Goal: Task Accomplishment & Management: Complete application form

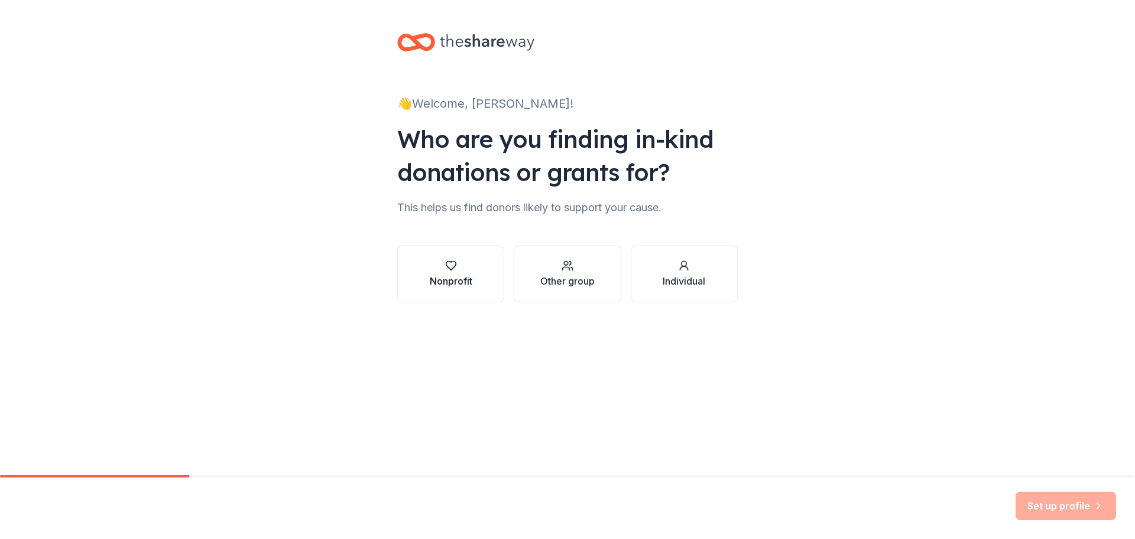
click at [475, 276] on button "Nonprofit" at bounding box center [450, 273] width 107 height 57
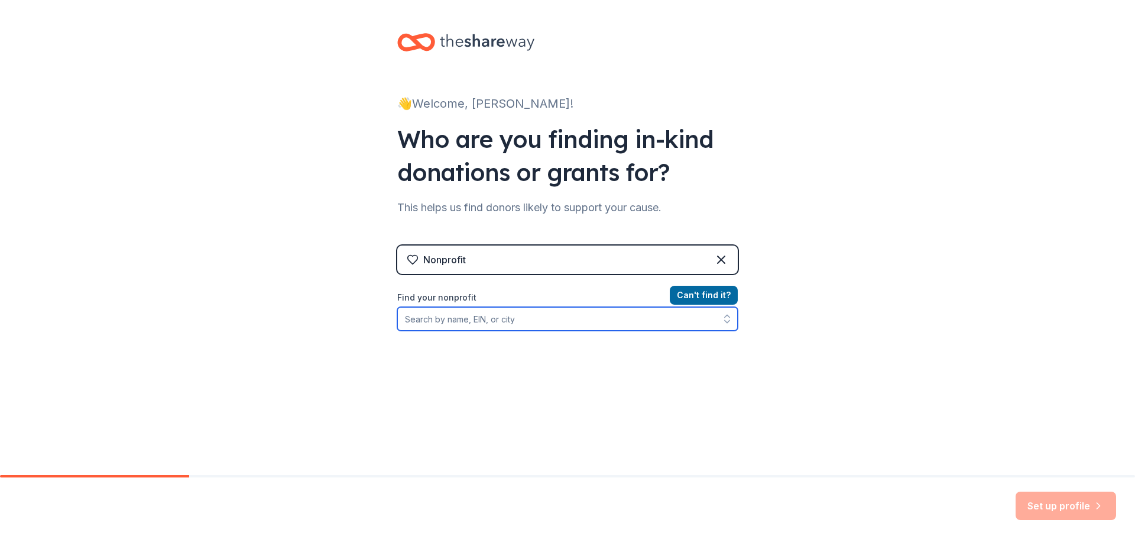
click at [553, 313] on input "Find your nonprofit" at bounding box center [567, 319] width 341 height 24
click at [509, 321] on input "Find your nonprofit" at bounding box center [567, 319] width 341 height 24
paste input "94-6174506"
type input "94-6174506"
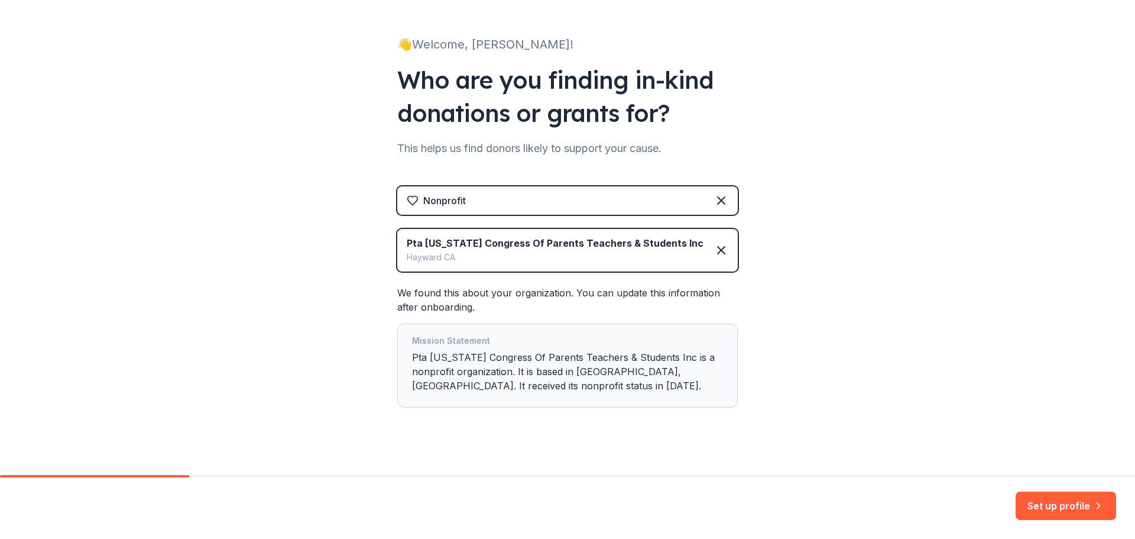
scroll to position [72, 0]
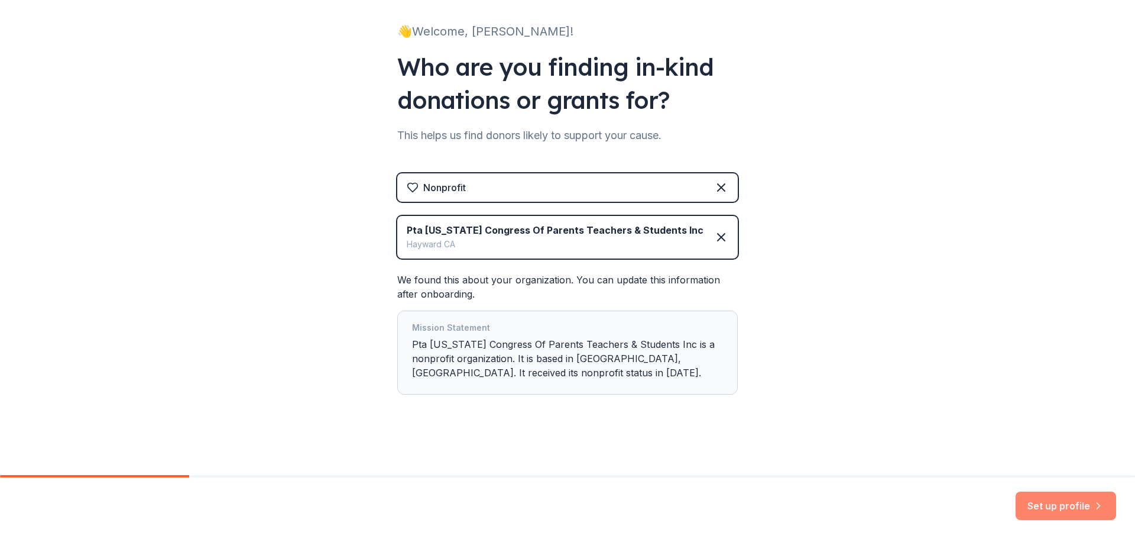
click at [1074, 504] on button "Set up profile" at bounding box center [1066, 505] width 101 height 28
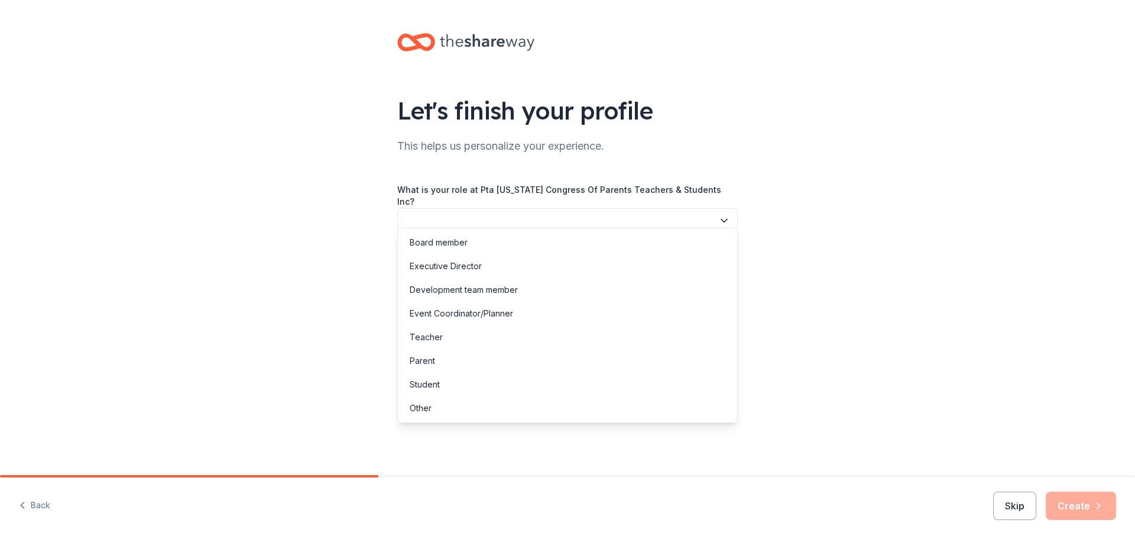
click at [485, 208] on button "button" at bounding box center [567, 220] width 341 height 25
click at [496, 249] on div "Board member" at bounding box center [567, 243] width 335 height 24
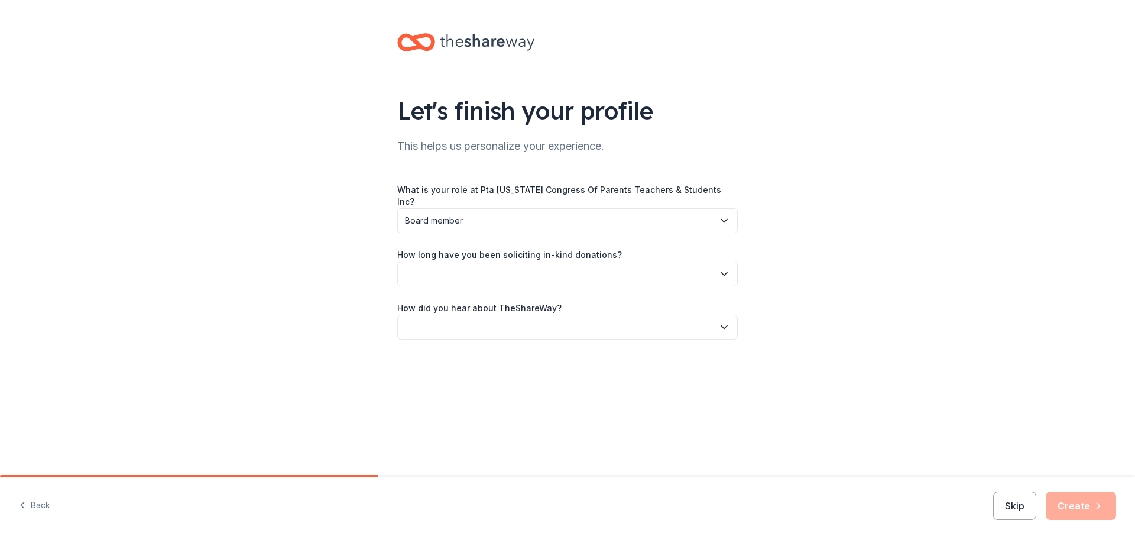
click at [507, 213] on span "Board member" at bounding box center [559, 220] width 309 height 14
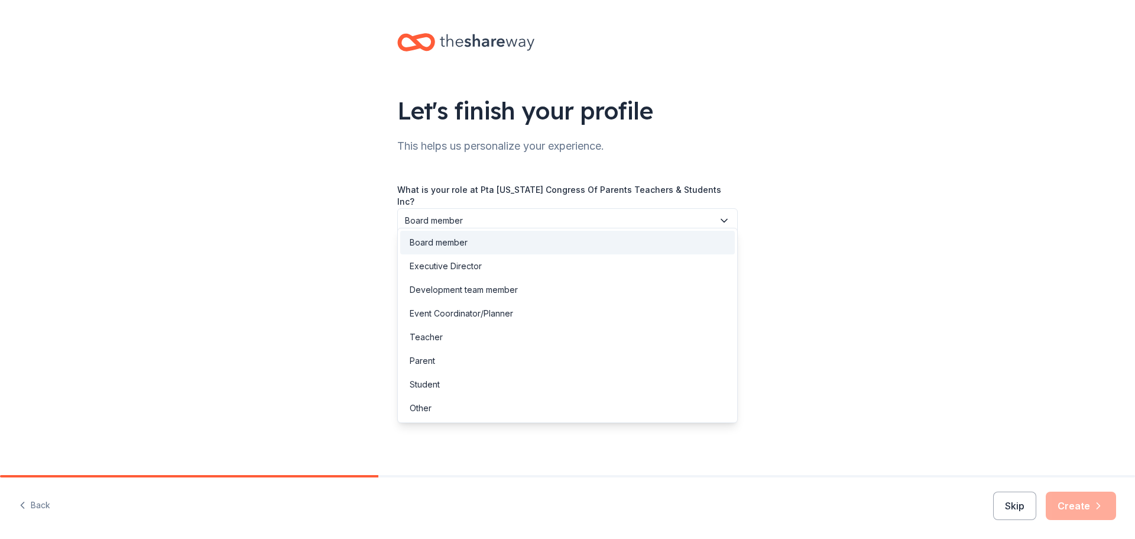
click at [492, 244] on div "Board member" at bounding box center [567, 243] width 335 height 24
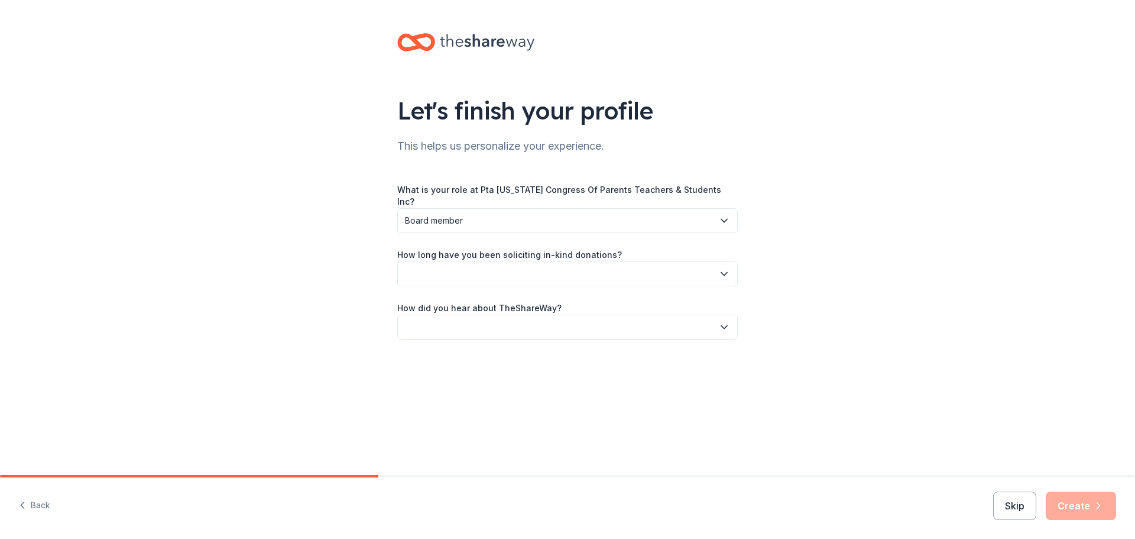
click at [507, 273] on button "button" at bounding box center [567, 273] width 341 height 25
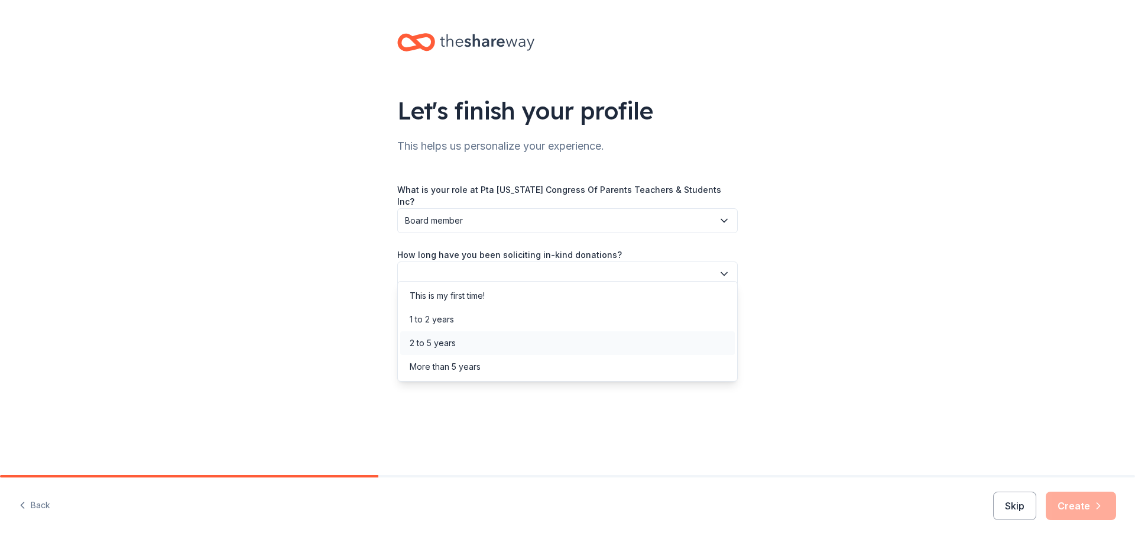
click at [548, 339] on div "2 to 5 years" at bounding box center [567, 343] width 335 height 24
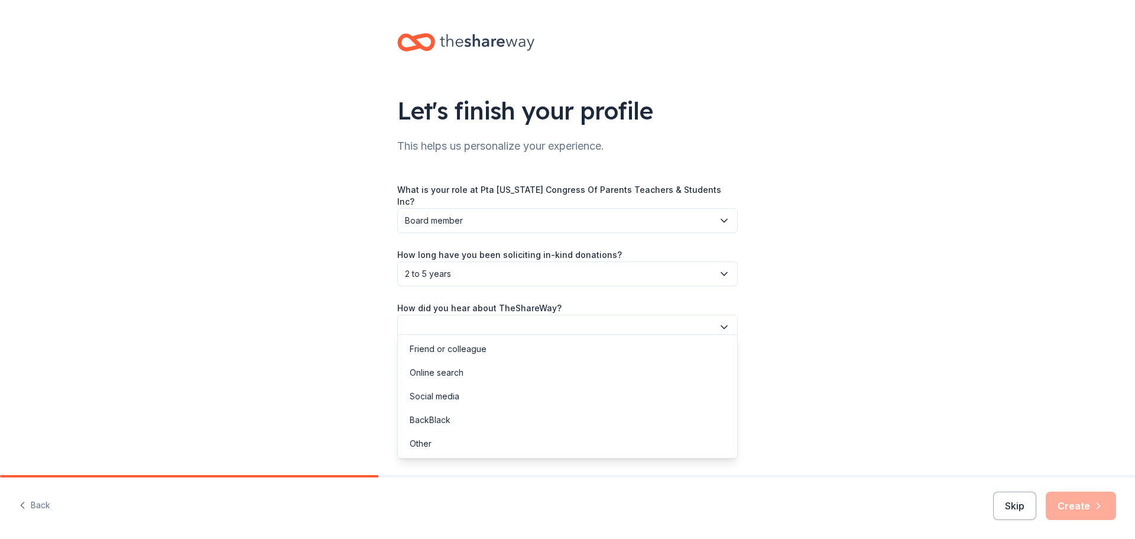
click at [530, 317] on button "button" at bounding box center [567, 327] width 341 height 25
click at [510, 348] on div "Friend or colleague" at bounding box center [567, 349] width 335 height 24
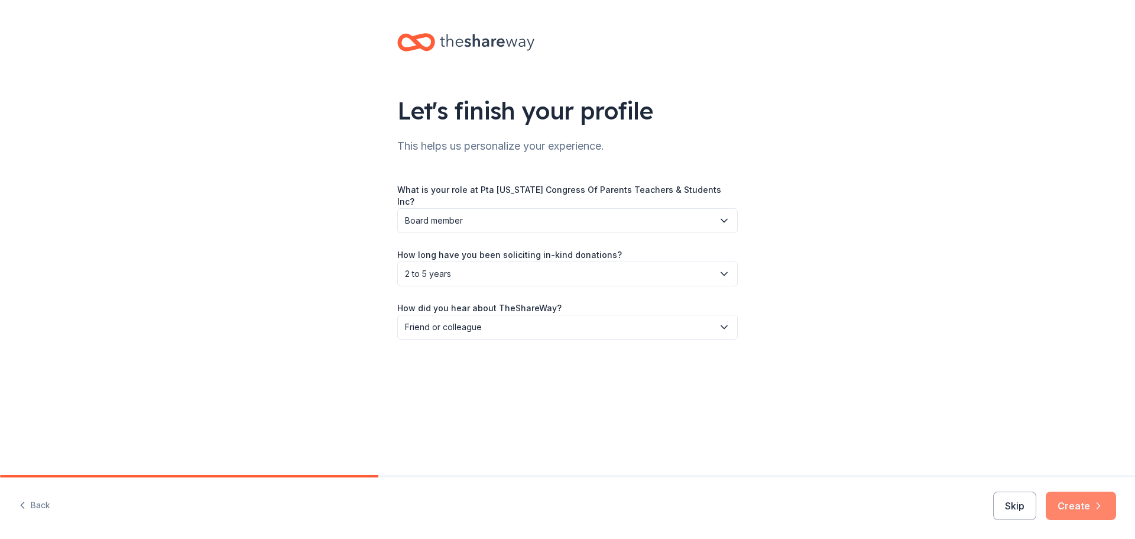
click at [1078, 502] on button "Create" at bounding box center [1081, 505] width 70 height 28
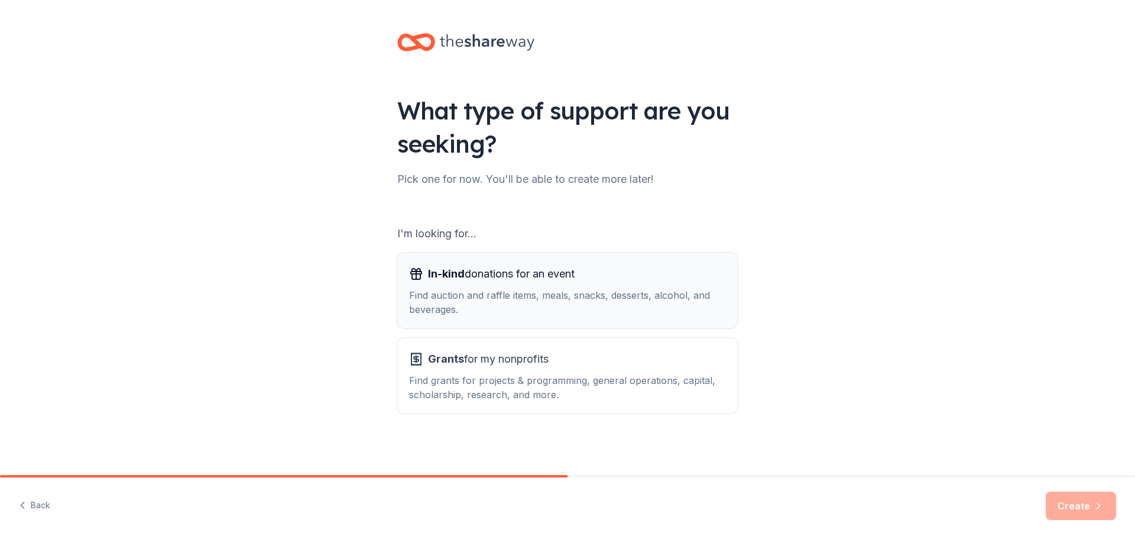
click at [654, 291] on div "Find auction and raffle items, meals, snacks, desserts, alcohol, and beverages." at bounding box center [567, 302] width 317 height 28
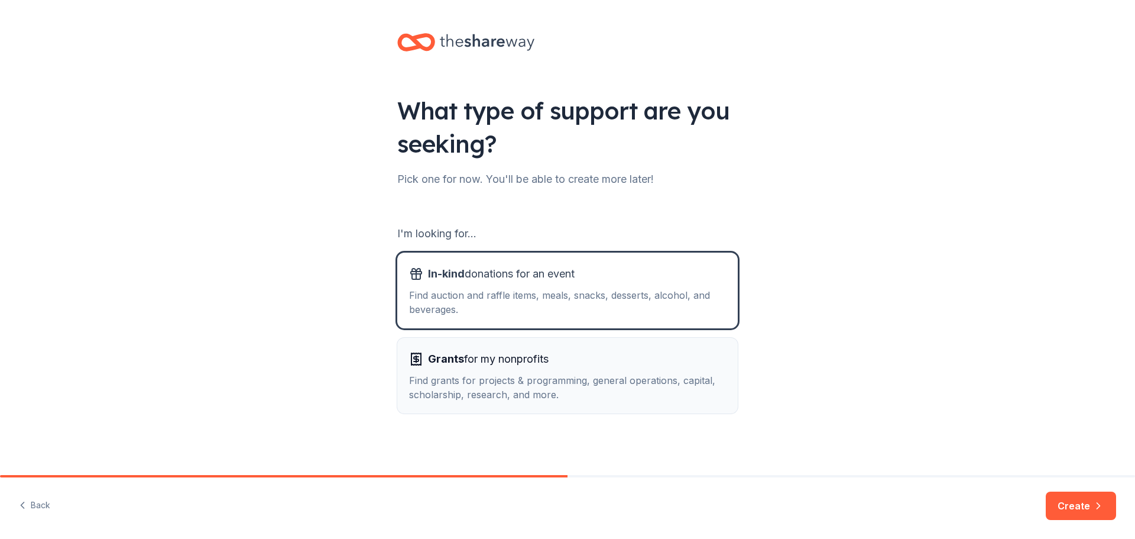
click at [652, 371] on div "Grants for my nonprofits Find grants for projects & programming, general operat…" at bounding box center [567, 375] width 317 height 52
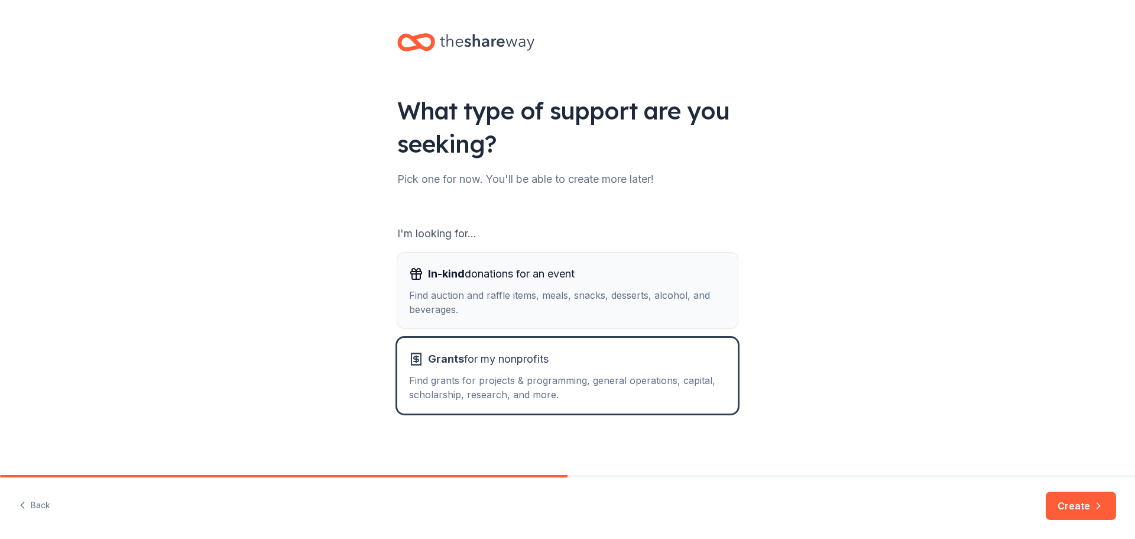
click at [655, 290] on div "Find auction and raffle items, meals, snacks, desserts, alcohol, and beverages." at bounding box center [567, 302] width 317 height 28
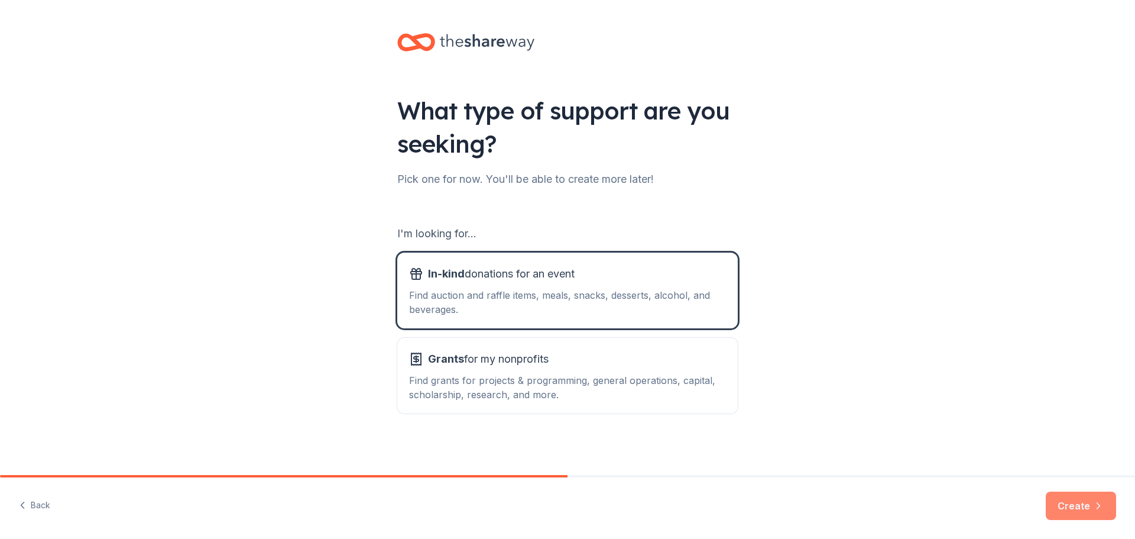
click at [1089, 513] on button "Create" at bounding box center [1081, 505] width 70 height 28
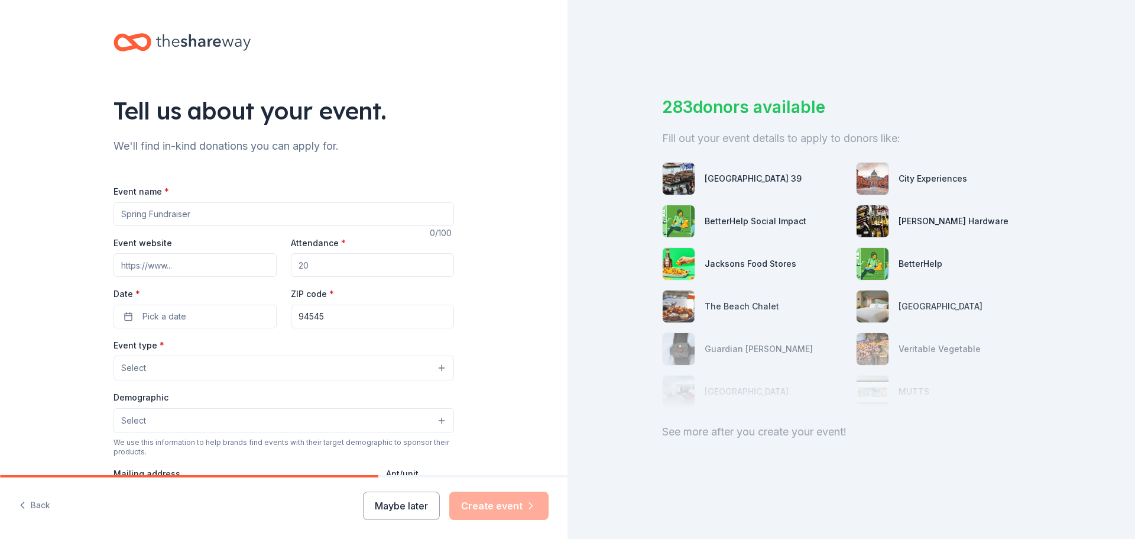
click at [189, 222] on input "Event name *" at bounding box center [284, 214] width 341 height 24
type input "Southgate PTA Fall Festival"
click at [156, 262] on input "Event website" at bounding box center [195, 265] width 163 height 24
paste input "https://sites.google.com/view/southgateelementarypta/events/fall-festival-hallo…"
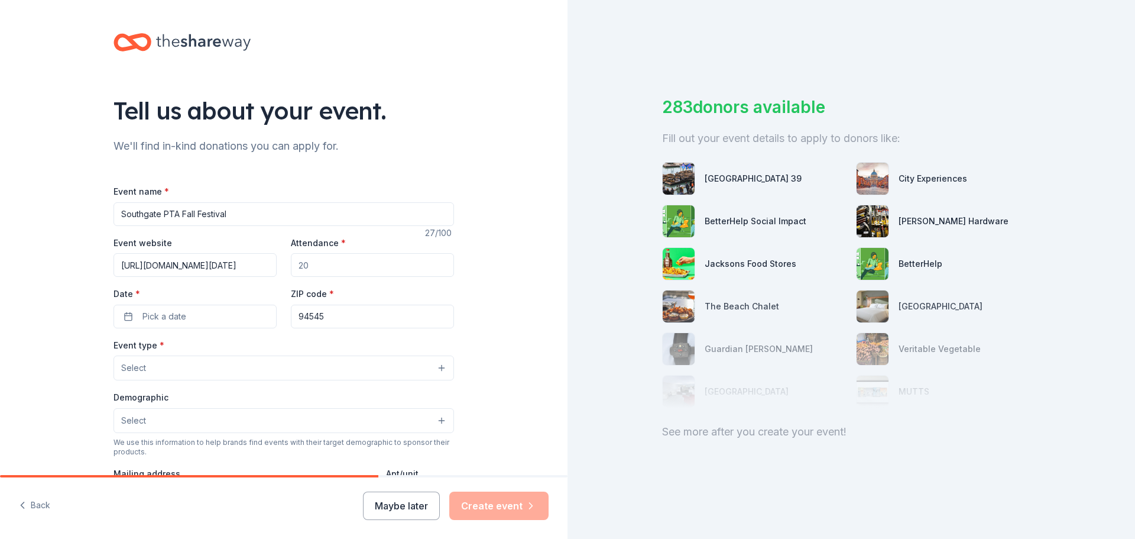
type input "https://sites.google.com/view/southgateelementarypta/events/fall-festival-hallo…"
click at [378, 264] on input "Attendance *" at bounding box center [372, 265] width 163 height 24
type input "1000"
click at [185, 315] on button "Pick a date" at bounding box center [195, 316] width 163 height 24
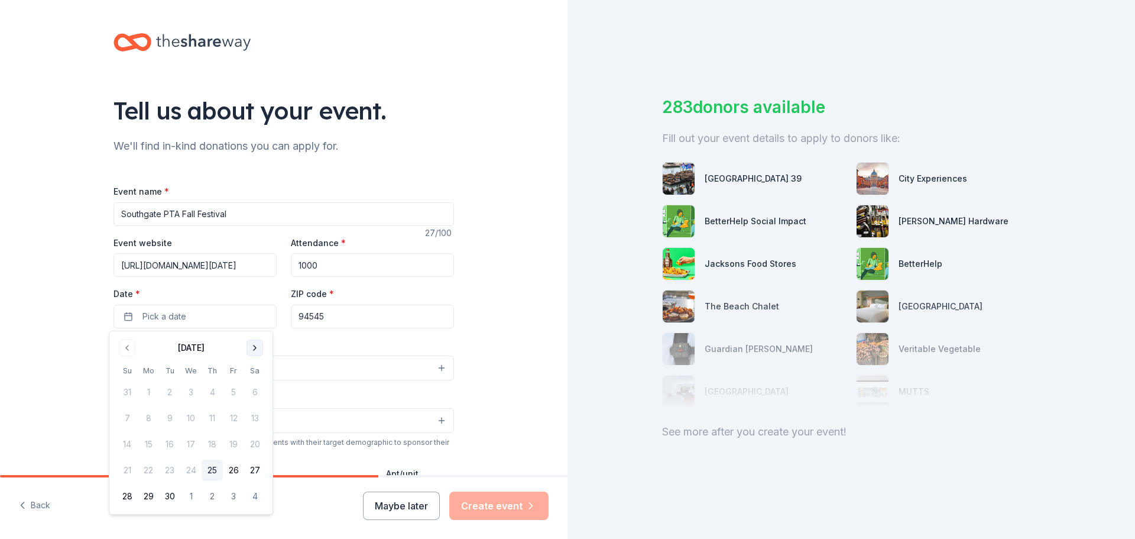
click at [257, 346] on button "Go to next month" at bounding box center [255, 347] width 17 height 17
click at [234, 449] on button "17" at bounding box center [233, 443] width 21 height 21
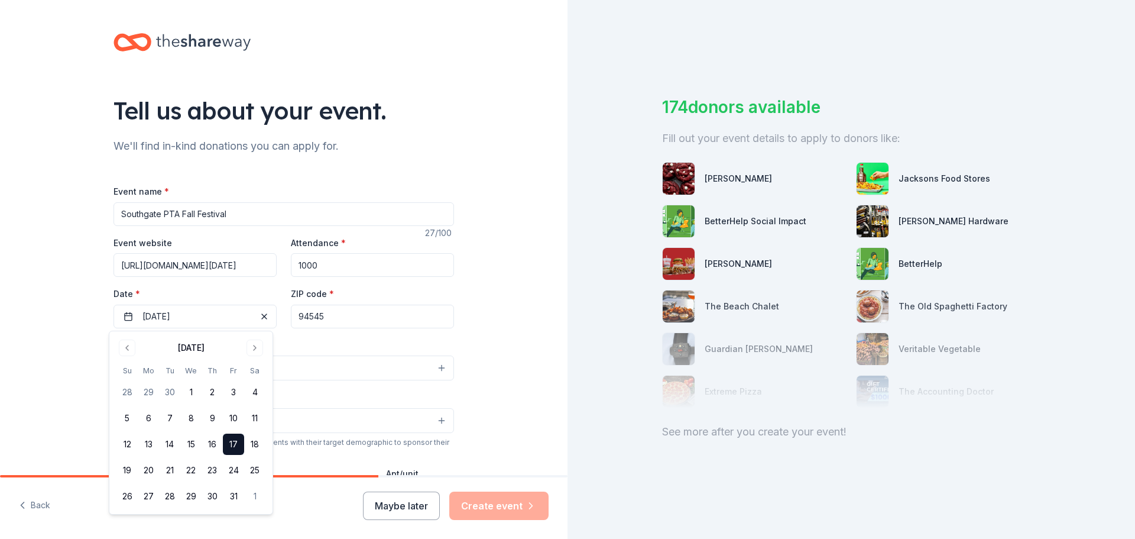
click at [501, 342] on div "Tell us about your event. We'll find in-kind donations you can apply for. Event…" at bounding box center [284, 393] width 568 height 787
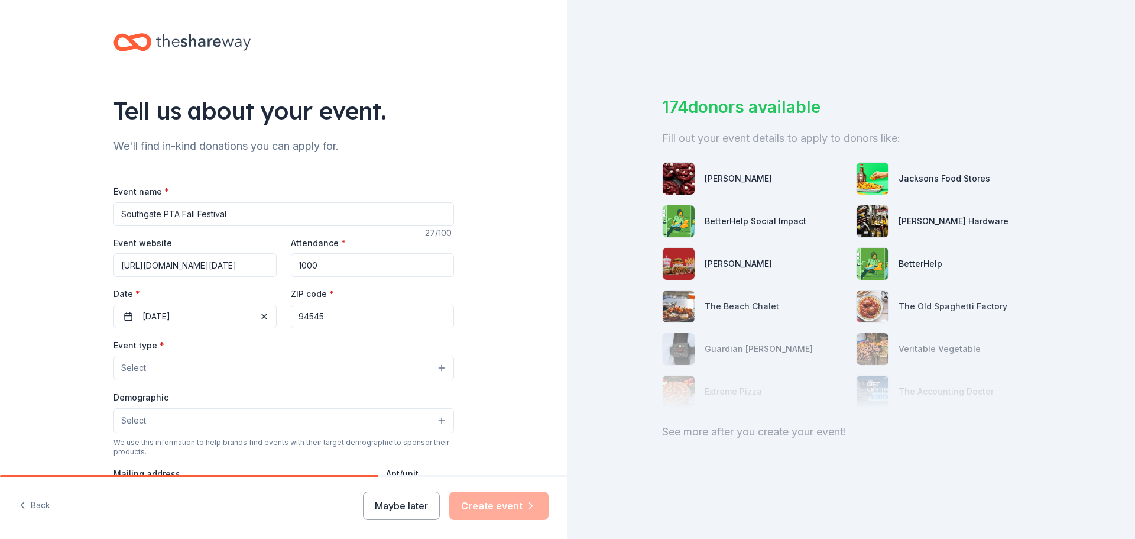
click at [246, 366] on button "Select" at bounding box center [284, 367] width 341 height 25
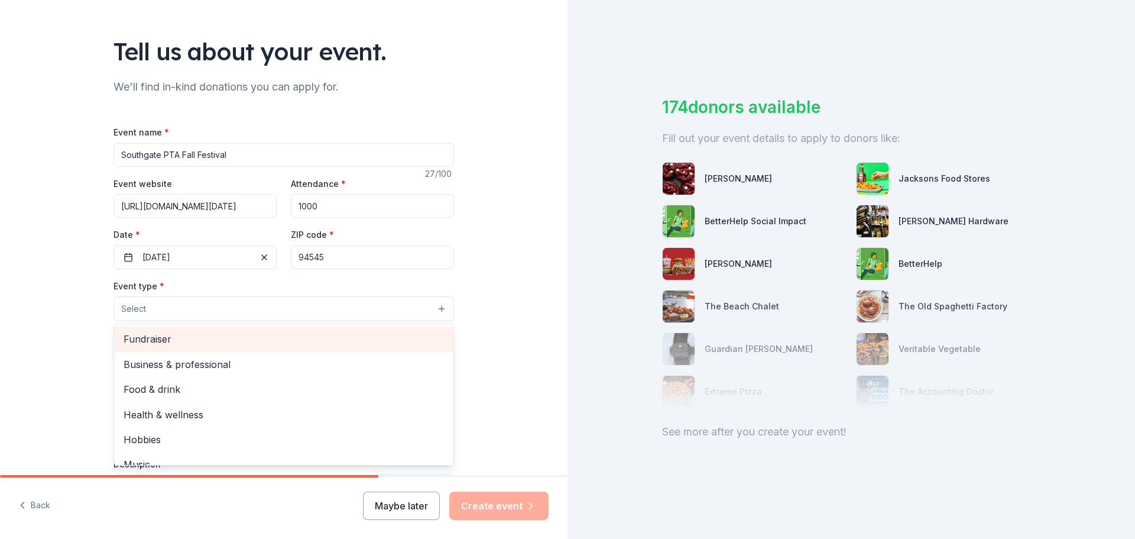
click at [306, 341] on span "Fundraiser" at bounding box center [284, 338] width 320 height 15
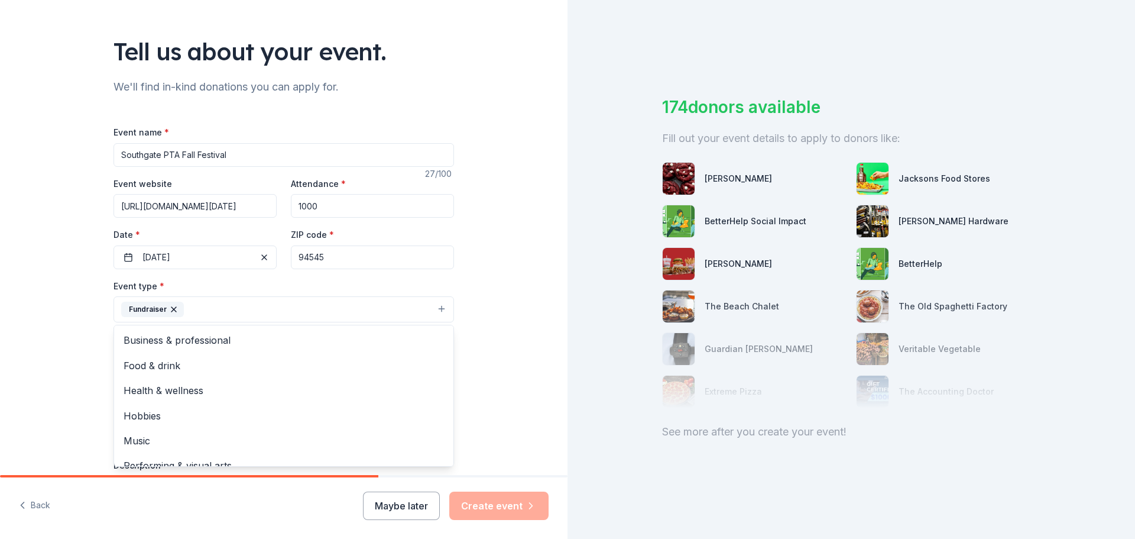
click at [495, 353] on div "Tell us about your event. We'll find in-kind donations you can apply for. Event…" at bounding box center [284, 335] width 568 height 788
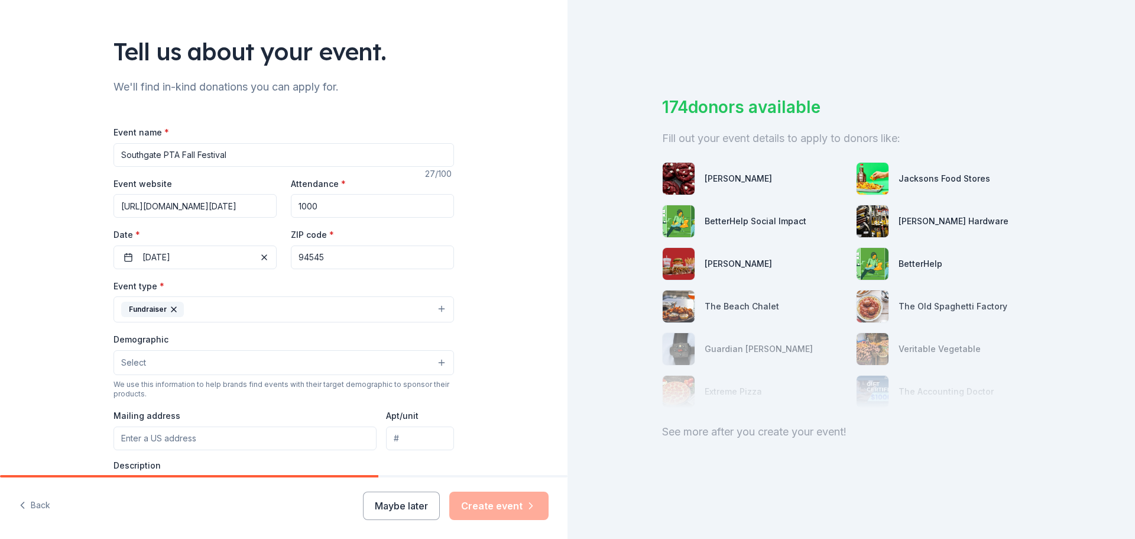
scroll to position [118, 0]
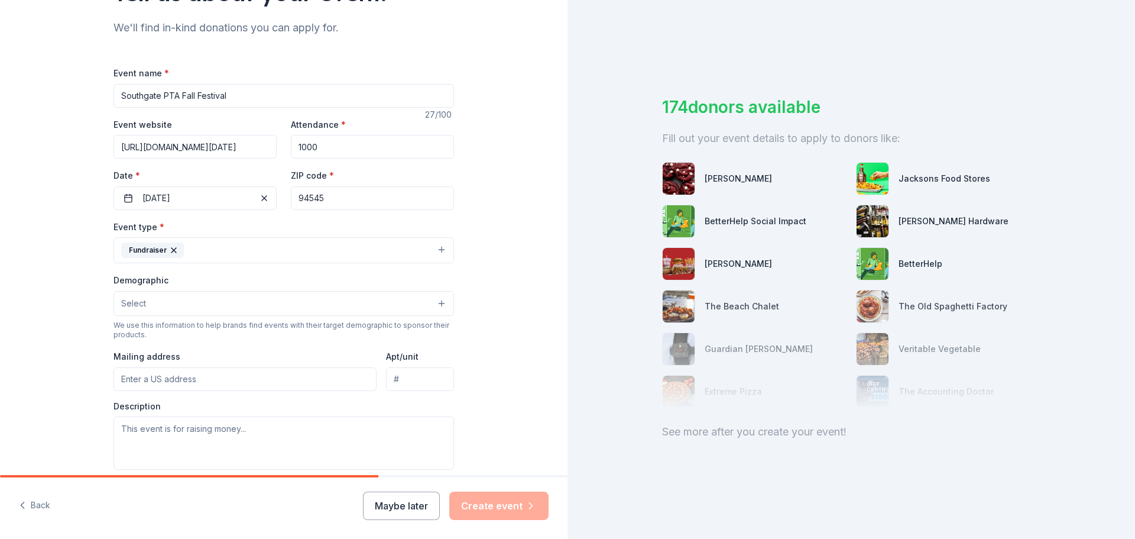
click at [342, 304] on button "Select" at bounding box center [284, 303] width 341 height 25
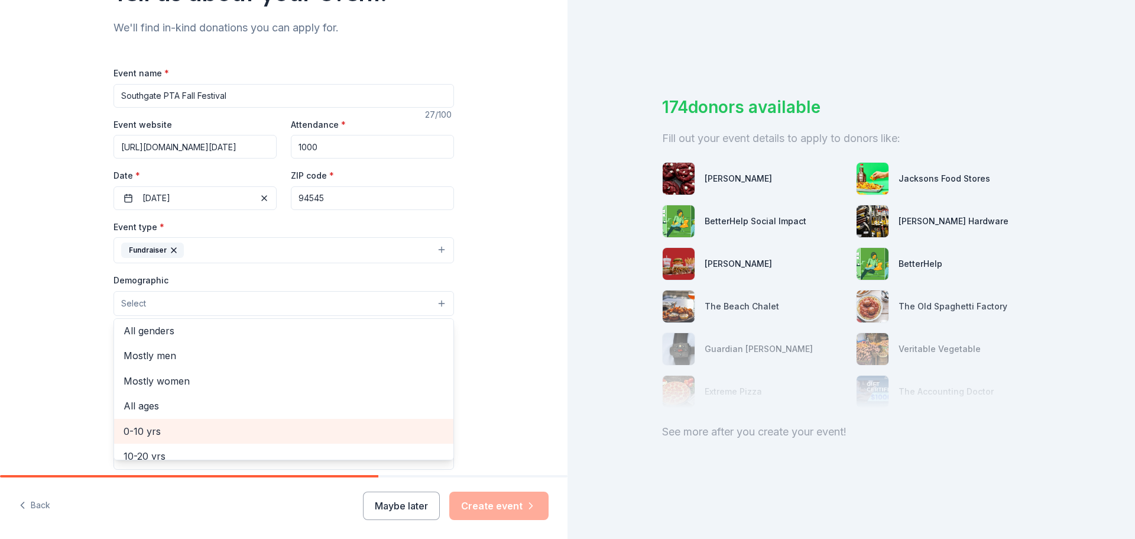
scroll to position [0, 0]
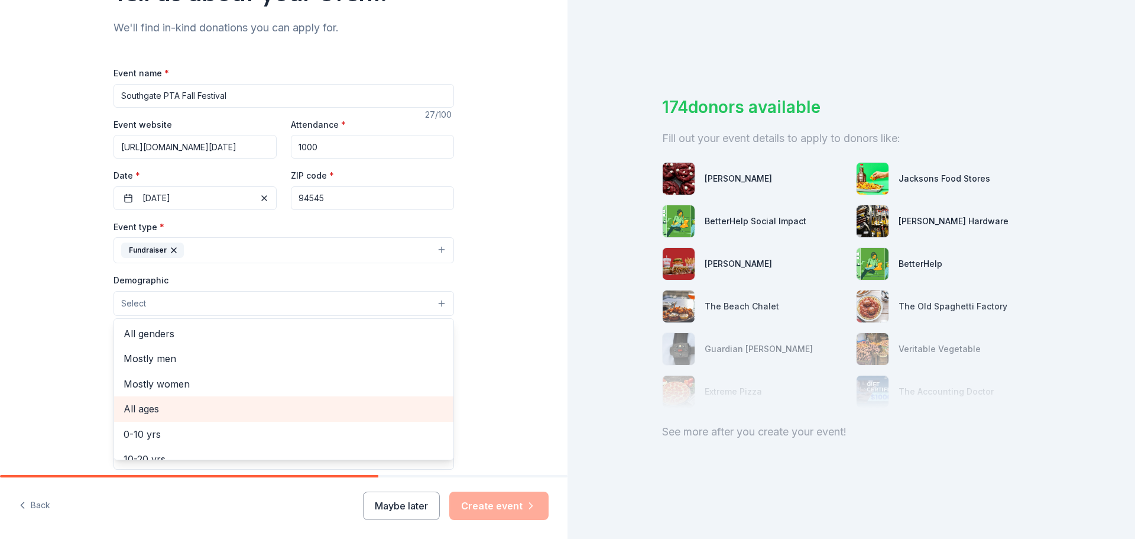
click at [131, 403] on span "All ages" at bounding box center [284, 408] width 320 height 15
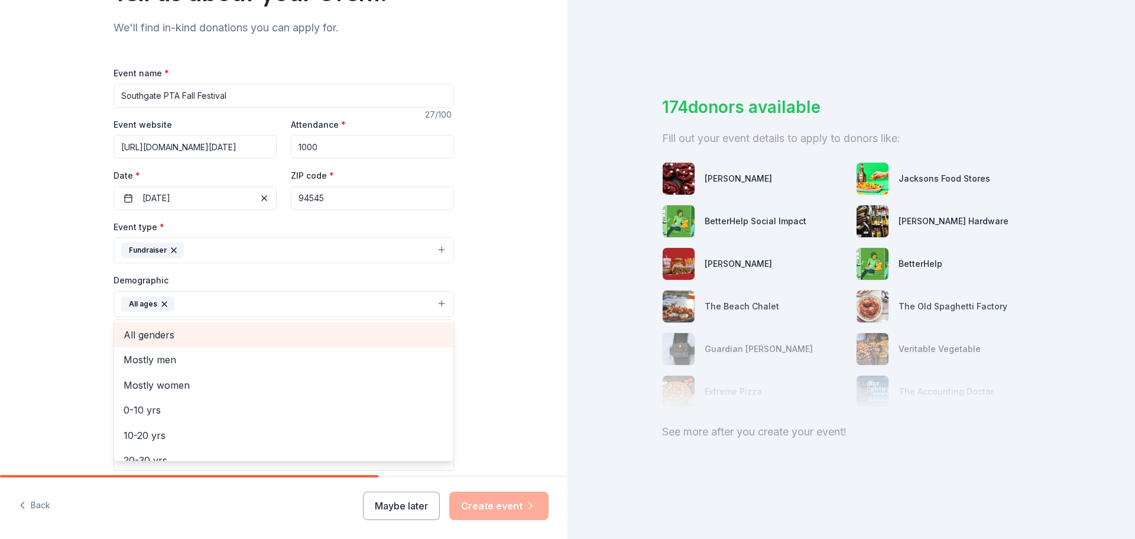
click at [190, 335] on span "All genders" at bounding box center [284, 334] width 320 height 15
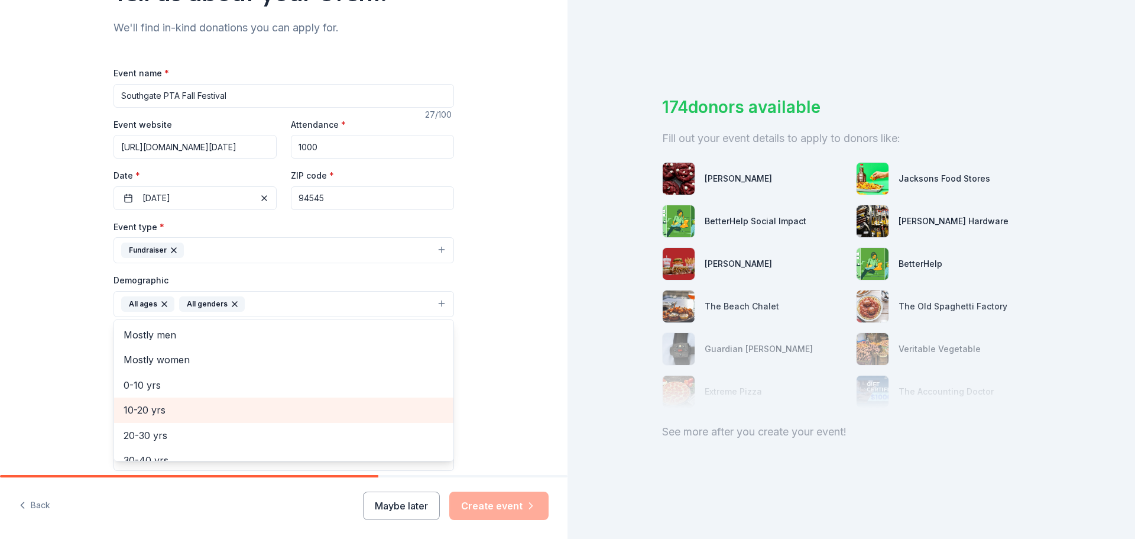
scroll to position [140, 0]
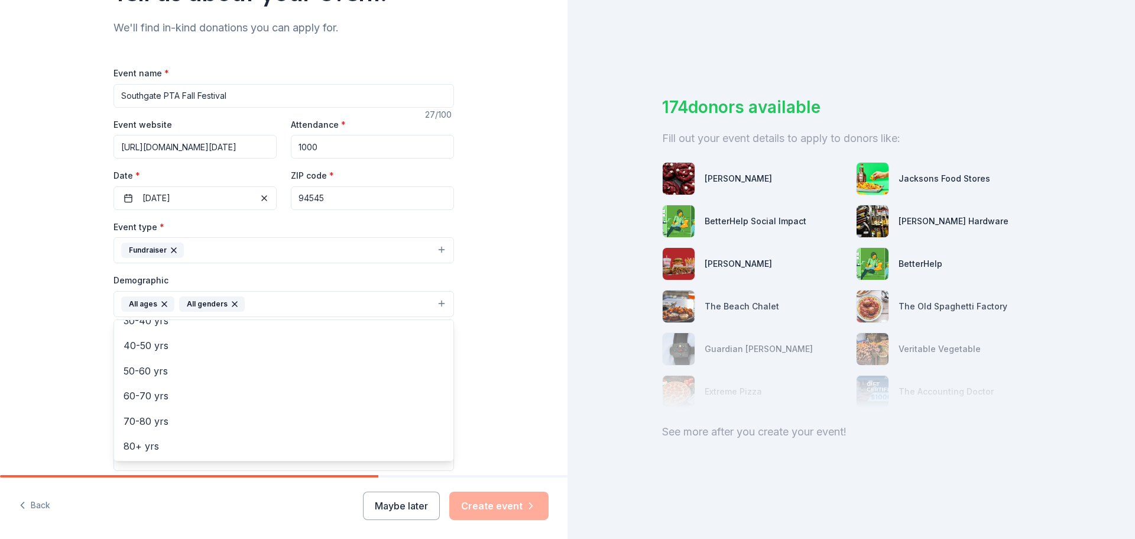
click at [502, 394] on div "Tell us about your event. We'll find in-kind donations you can apply for. Event…" at bounding box center [284, 276] width 568 height 789
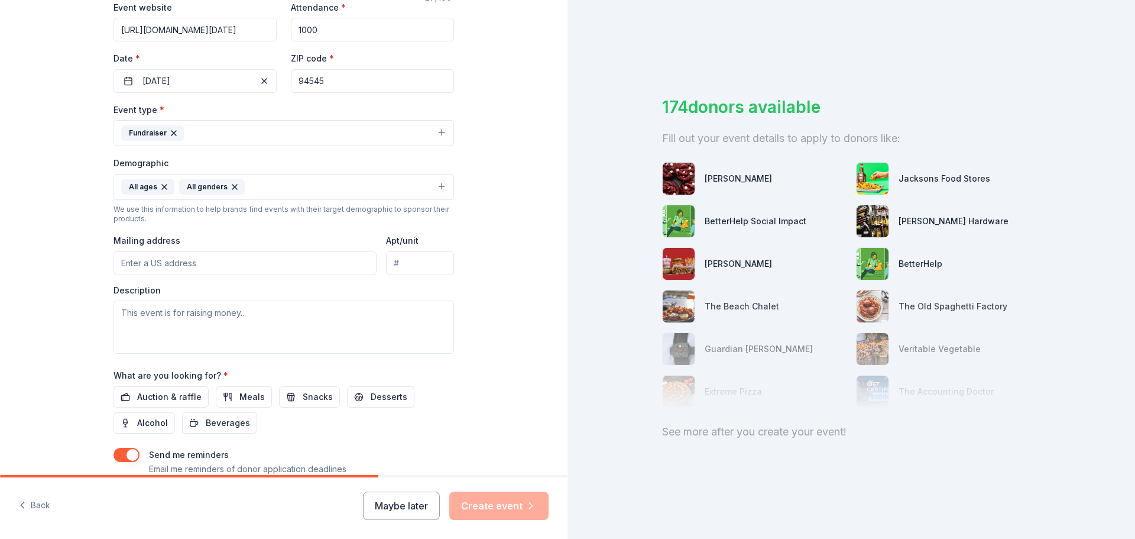
scroll to position [236, 0]
click at [238, 258] on input "Mailing address" at bounding box center [245, 262] width 263 height 24
type input "[STREET_ADDRESS]"
click at [209, 325] on textarea at bounding box center [284, 325] width 341 height 53
click at [264, 314] on textarea at bounding box center [284, 325] width 341 height 53
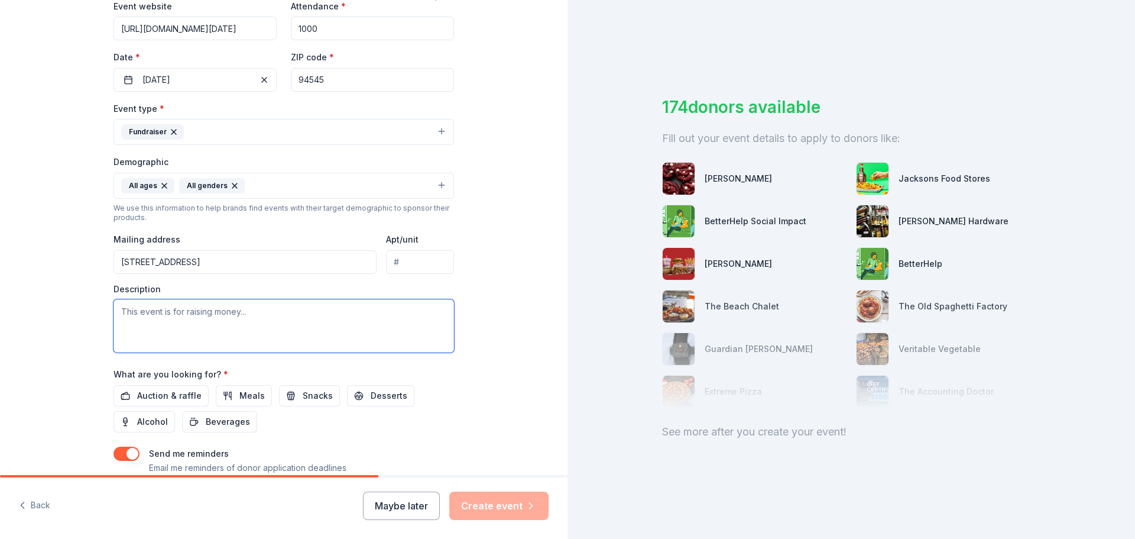
click at [174, 322] on textarea at bounding box center [284, 325] width 341 height 53
paste textarea "The Fall Festival is our school’s largest community event of the year, drawing …"
type textarea "The Fall Festival is our school’s largest community event of the year, drawing …"
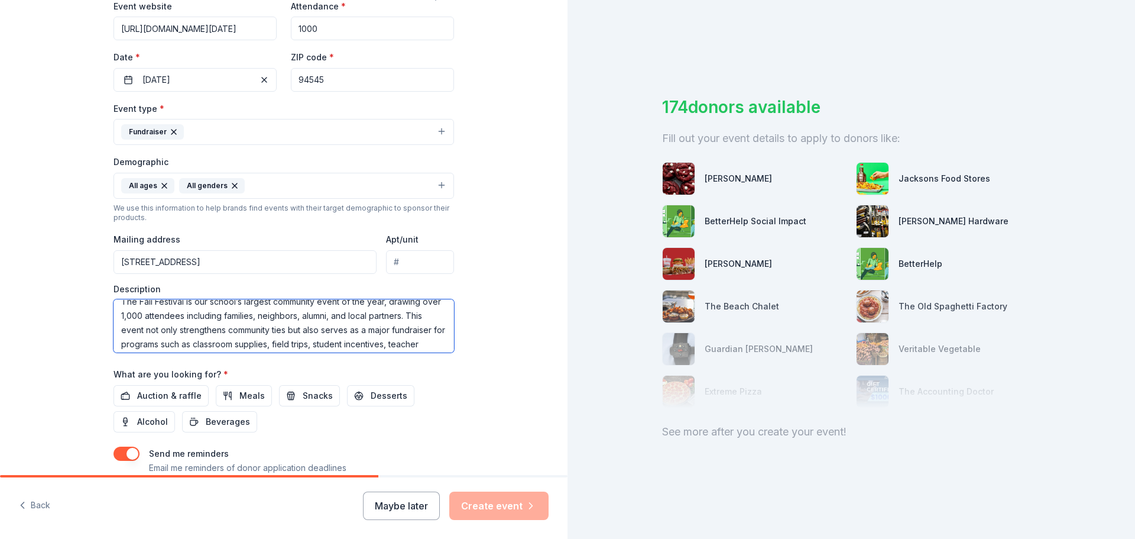
scroll to position [0, 0]
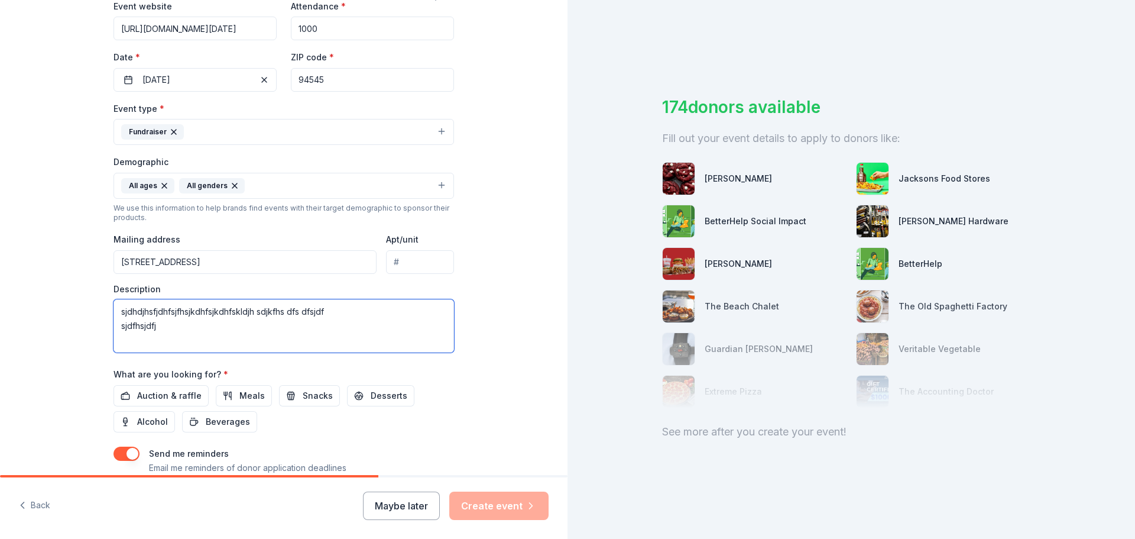
drag, startPoint x: 293, startPoint y: 334, endPoint x: 93, endPoint y: 284, distance: 205.5
click at [95, 287] on div "Tell us about your event. We'll find in-kind donations you can apply for. Event…" at bounding box center [284, 158] width 378 height 789
paste textarea "The Fall Festival is our school’s largest community event of the year, drawing …"
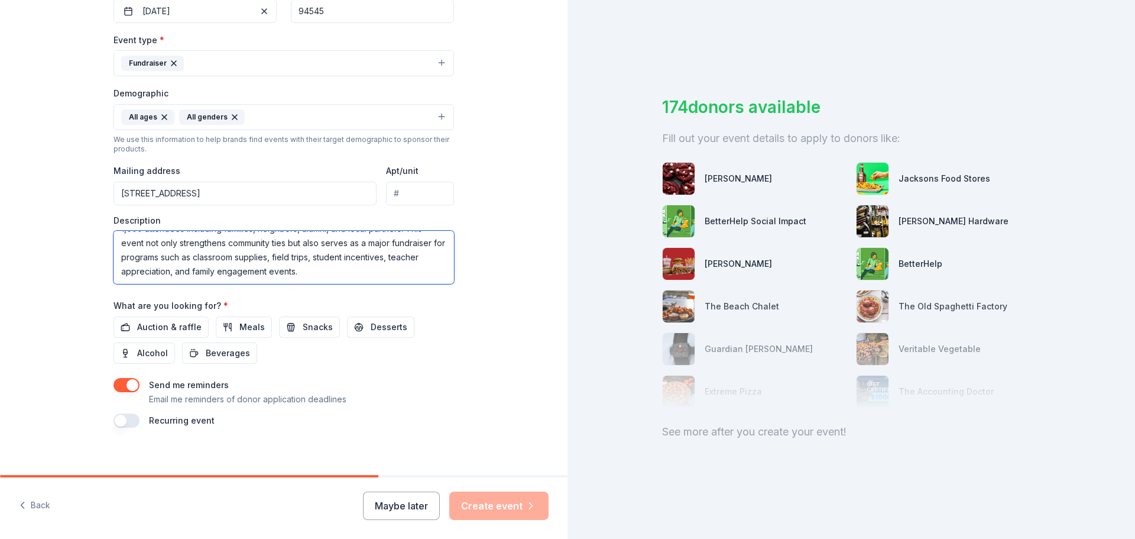
scroll to position [315, 0]
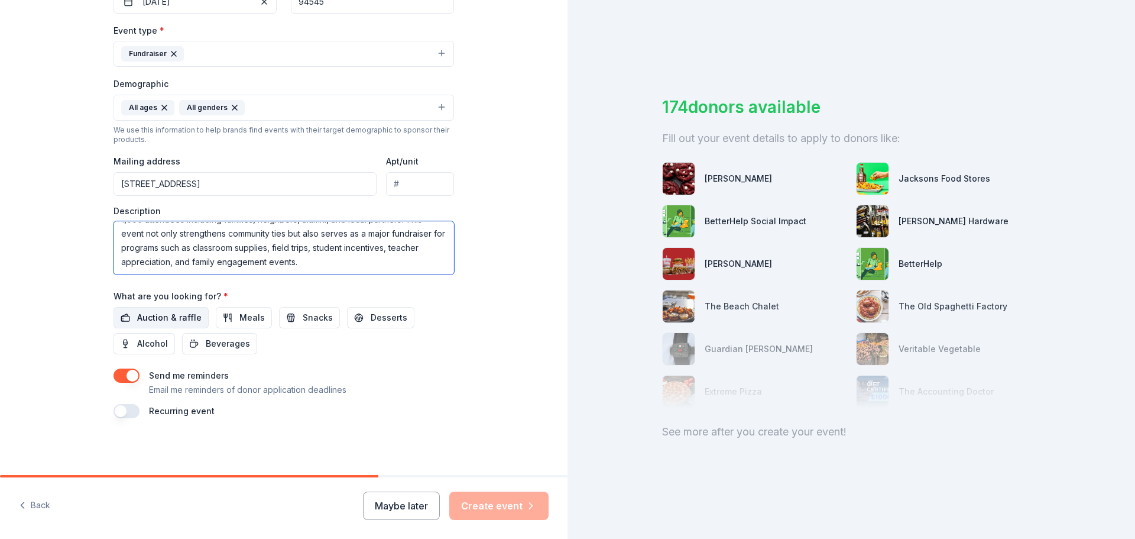
type textarea "The Fall Festival is our school’s largest community event of the year, drawing …"
drag, startPoint x: 158, startPoint y: 314, endPoint x: 180, endPoint y: 309, distance: 21.9
click at [158, 313] on span "Auction & raffle" at bounding box center [169, 317] width 64 height 14
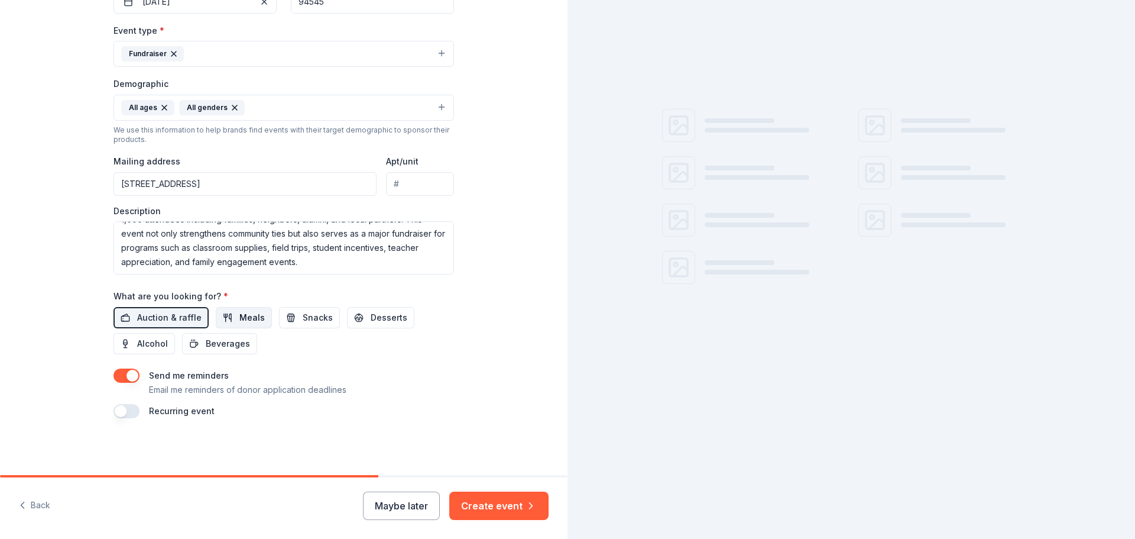
click at [230, 314] on button "Meals" at bounding box center [244, 317] width 56 height 21
click at [312, 316] on span "Snacks" at bounding box center [318, 317] width 30 height 14
click at [388, 315] on span "Desserts" at bounding box center [389, 317] width 37 height 14
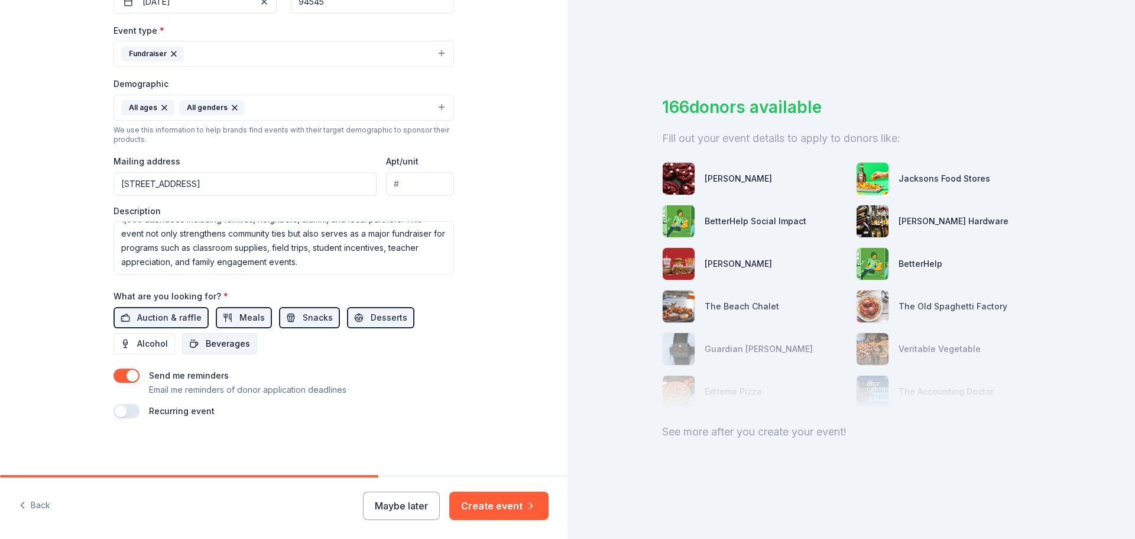
click at [241, 343] on span "Beverages" at bounding box center [228, 343] width 44 height 14
click at [130, 413] on button "button" at bounding box center [127, 411] width 26 height 14
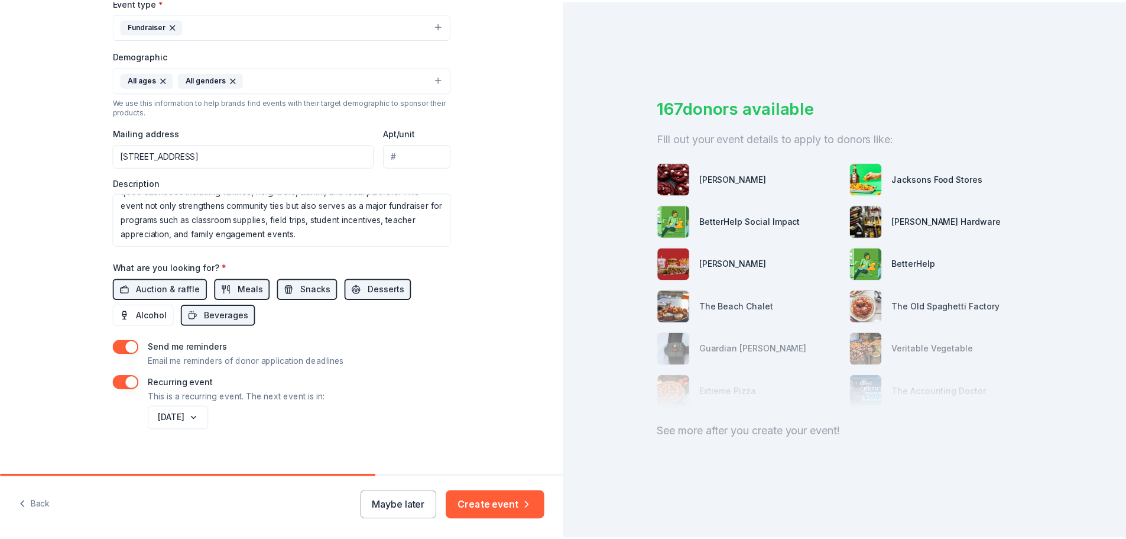
scroll to position [357, 0]
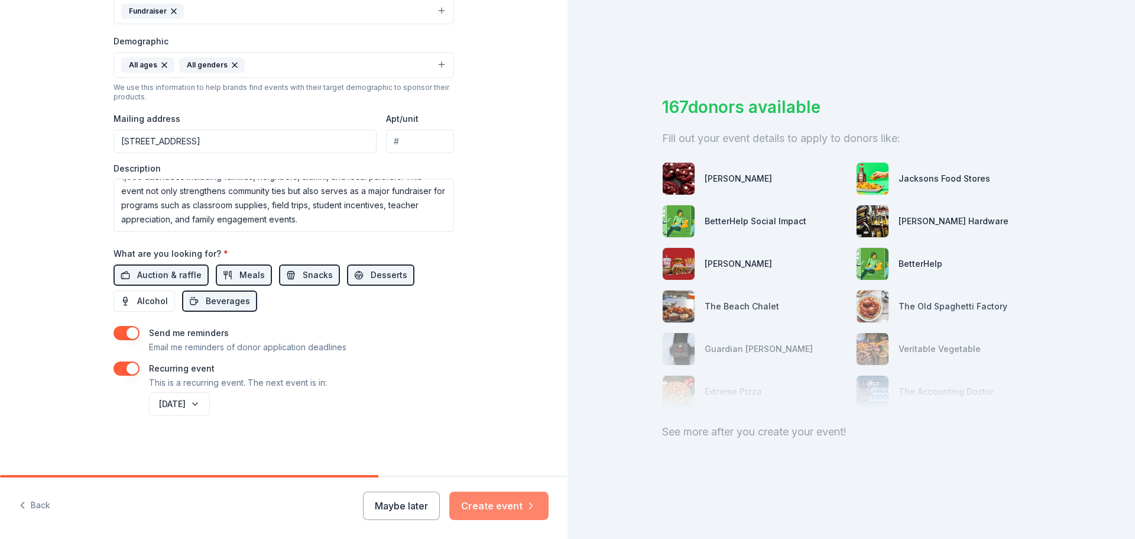
click at [501, 509] on button "Create event" at bounding box center [498, 505] width 99 height 28
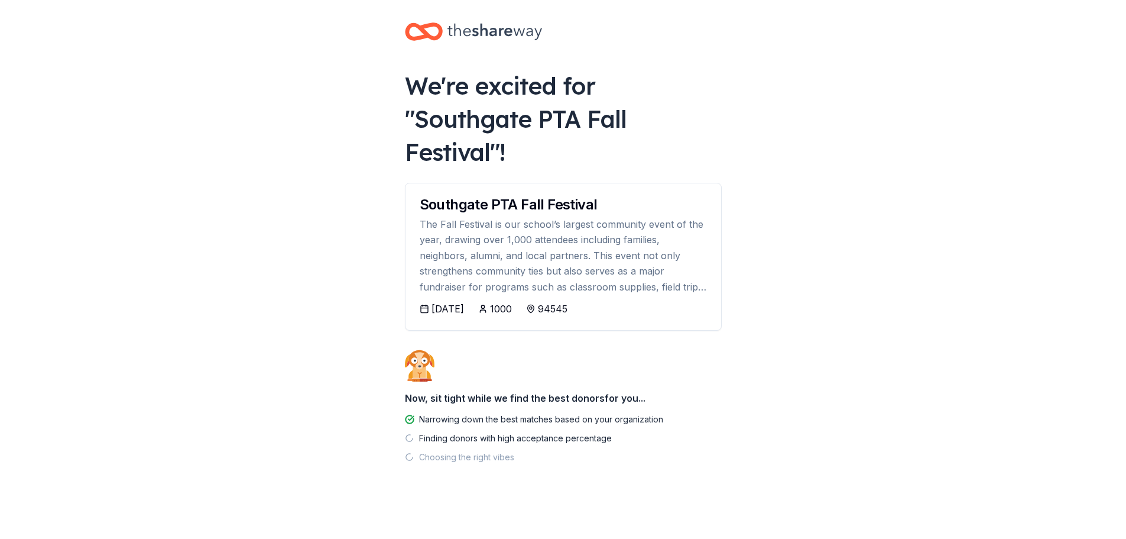
scroll to position [9, 0]
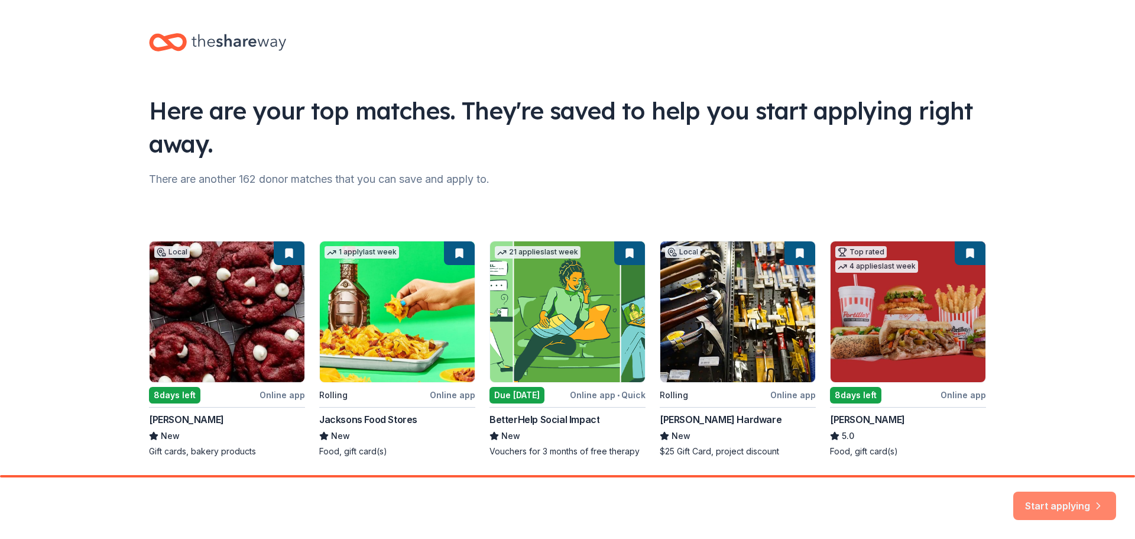
click at [1050, 500] on button "Start applying" at bounding box center [1064, 498] width 103 height 28
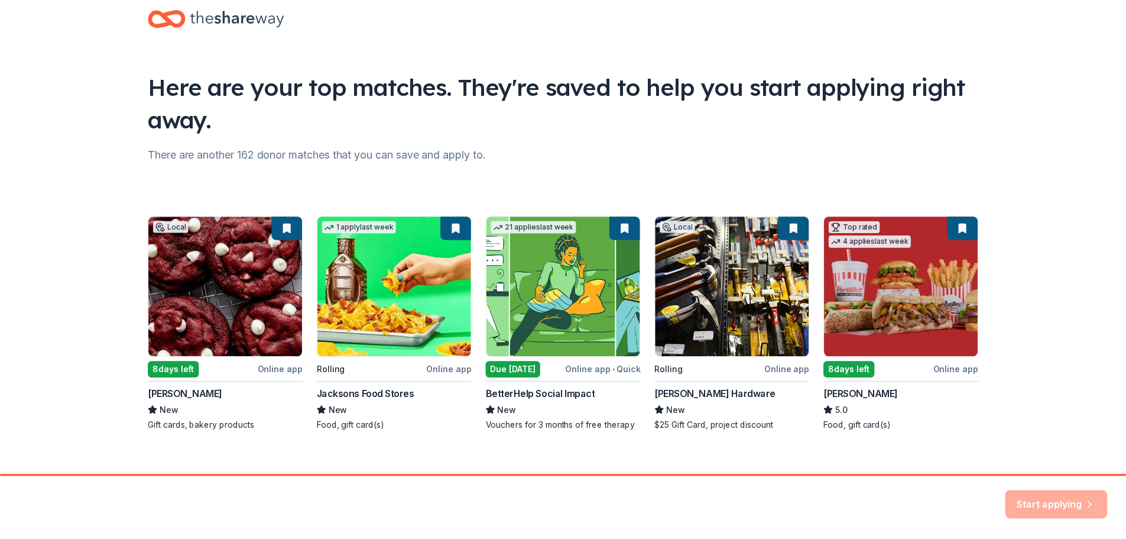
scroll to position [39, 0]
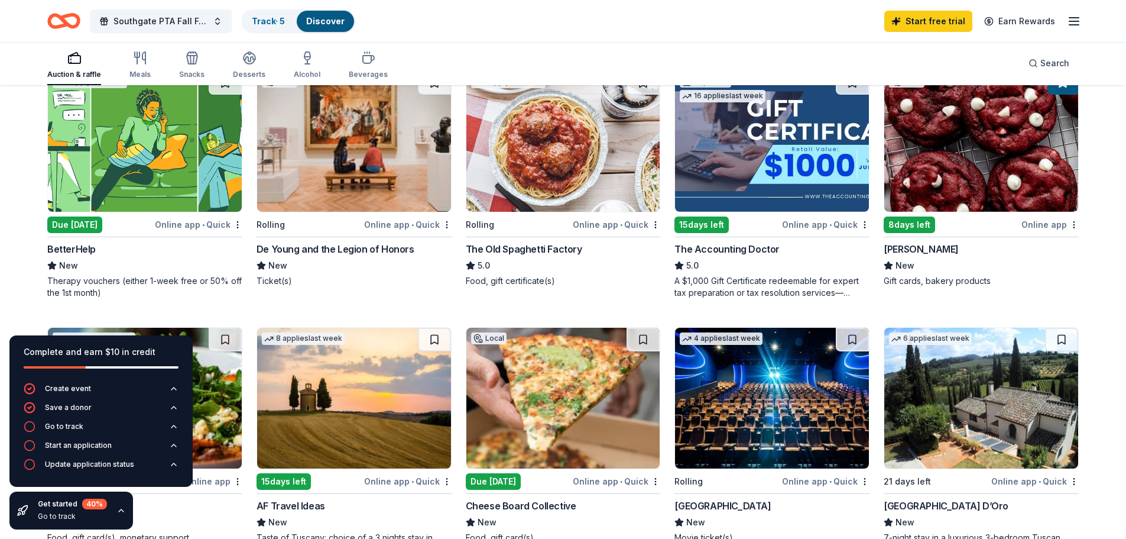
scroll to position [414, 0]
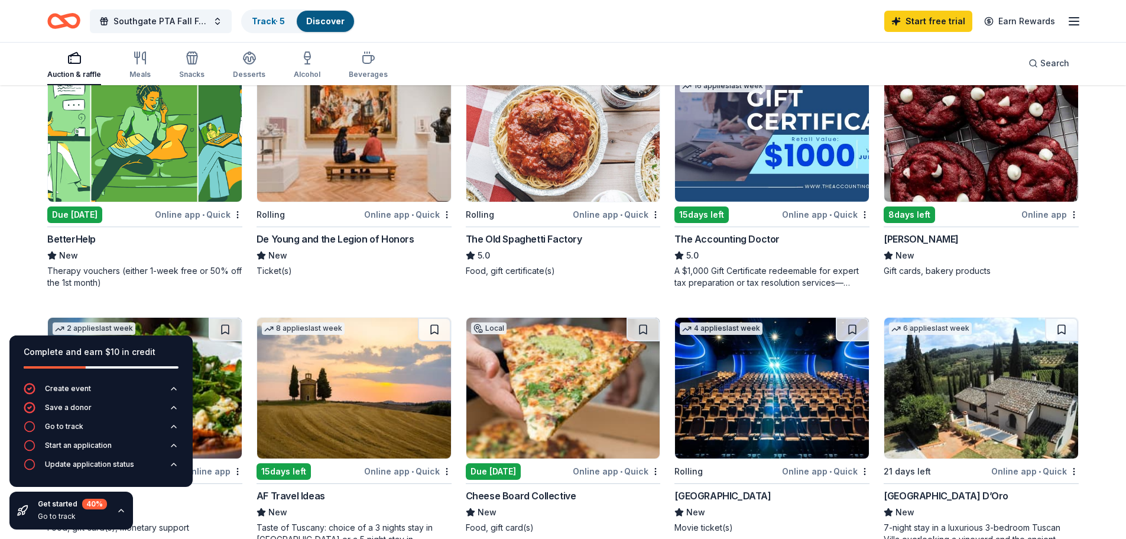
click at [985, 169] on img at bounding box center [981, 131] width 194 height 141
click at [59, 426] on div "Go to track" at bounding box center [64, 426] width 38 height 9
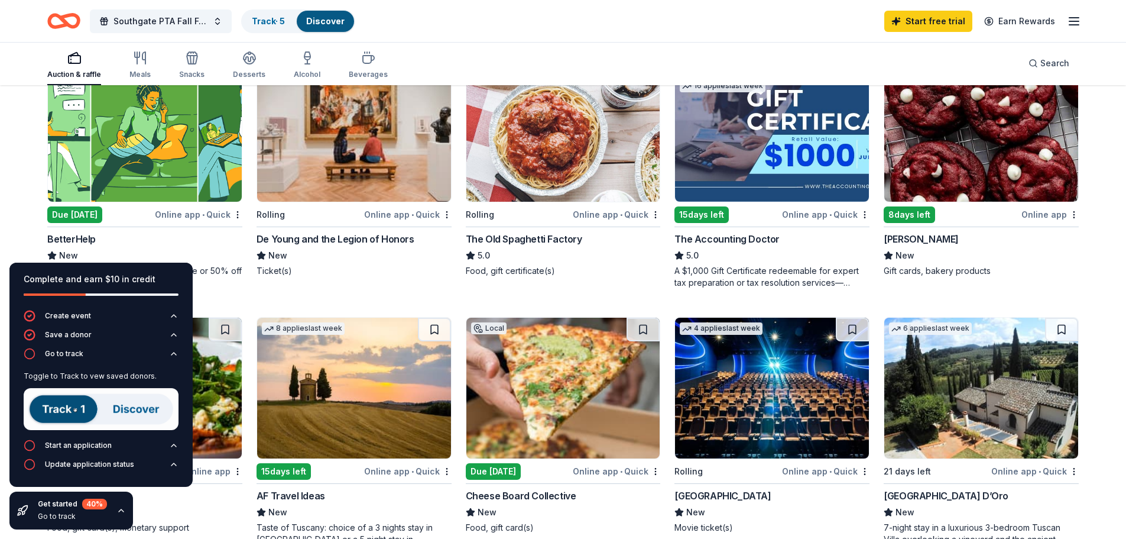
click at [70, 411] on img at bounding box center [101, 409] width 155 height 42
click at [127, 411] on img at bounding box center [101, 409] width 155 height 42
click at [47, 409] on img at bounding box center [101, 409] width 155 height 42
click at [64, 409] on img at bounding box center [101, 409] width 155 height 42
click at [137, 408] on img at bounding box center [101, 409] width 155 height 42
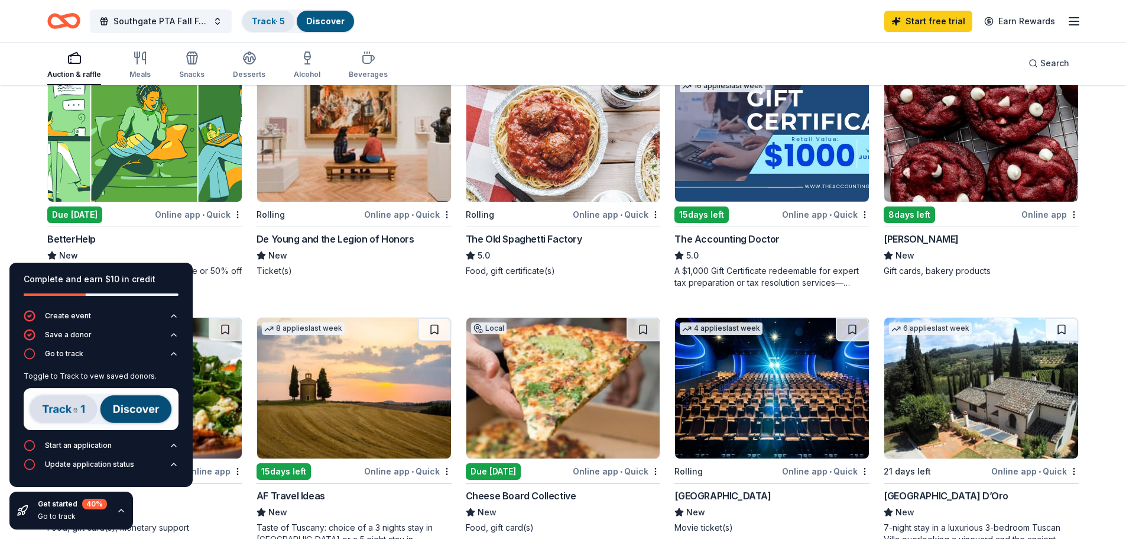
click at [276, 16] on link "Track · 5" at bounding box center [268, 21] width 33 height 10
click at [276, 19] on link "Track · 5" at bounding box center [268, 21] width 33 height 10
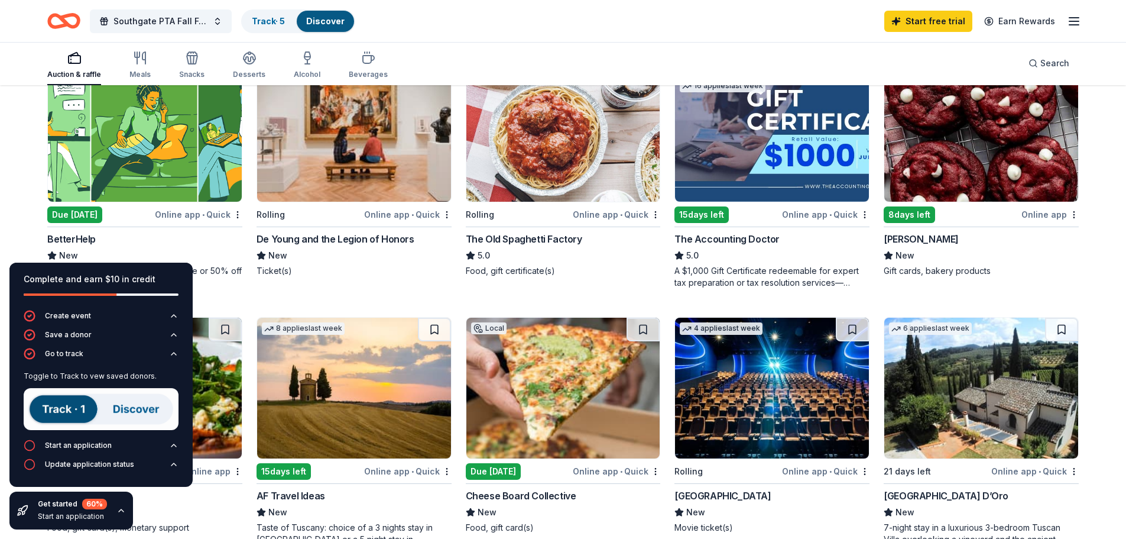
click at [342, 16] on link "Discover" at bounding box center [325, 21] width 38 height 10
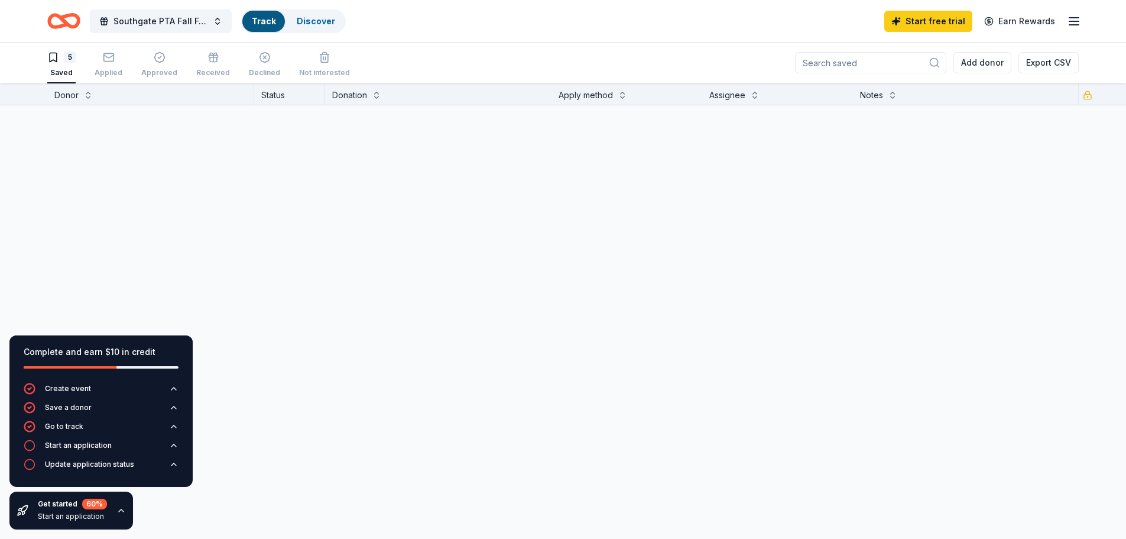
scroll to position [1, 0]
click at [280, 20] on div "Track" at bounding box center [263, 21] width 43 height 21
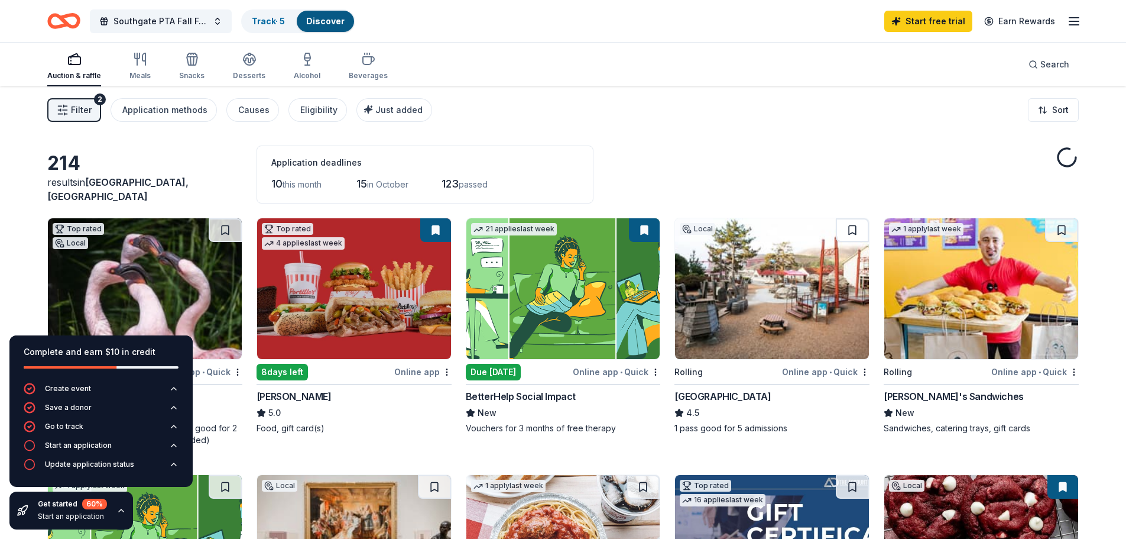
click at [317, 17] on link "Discover" at bounding box center [325, 21] width 38 height 10
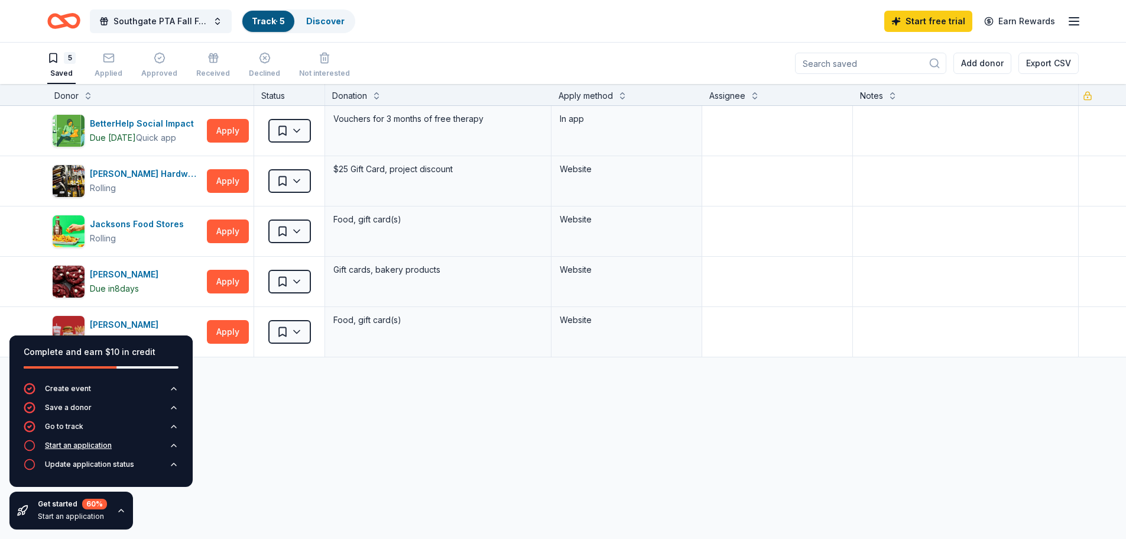
click at [95, 442] on div "Start an application" at bounding box center [78, 444] width 67 height 9
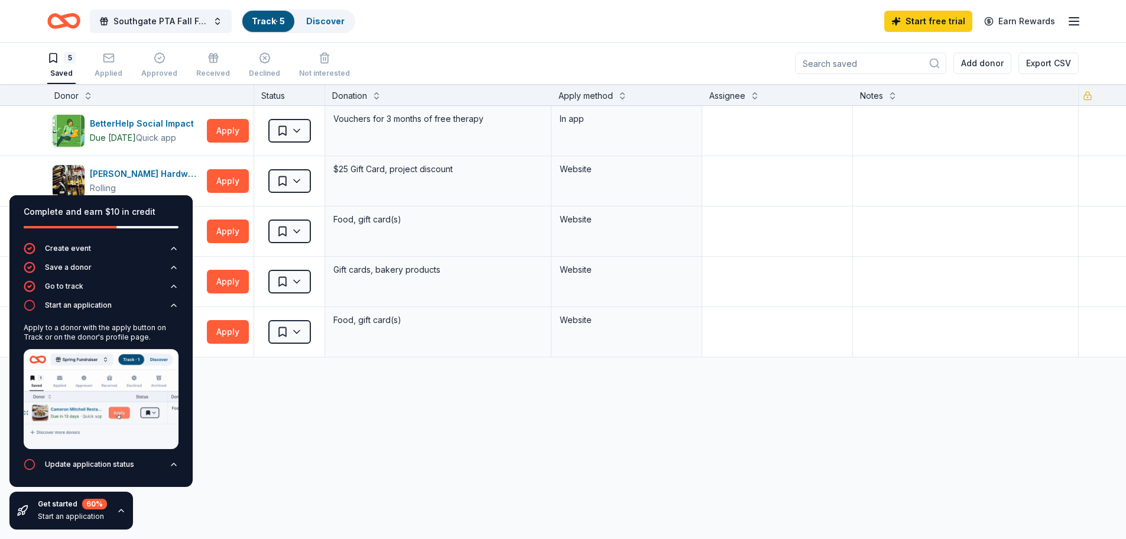
click at [328, 430] on div "BetterHelp Social Impact Due tomorrow Quick app Apply Saved Vouchers for 3 mont…" at bounding box center [563, 343] width 1126 height 474
click at [41, 463] on div "Update application status" at bounding box center [79, 464] width 111 height 12
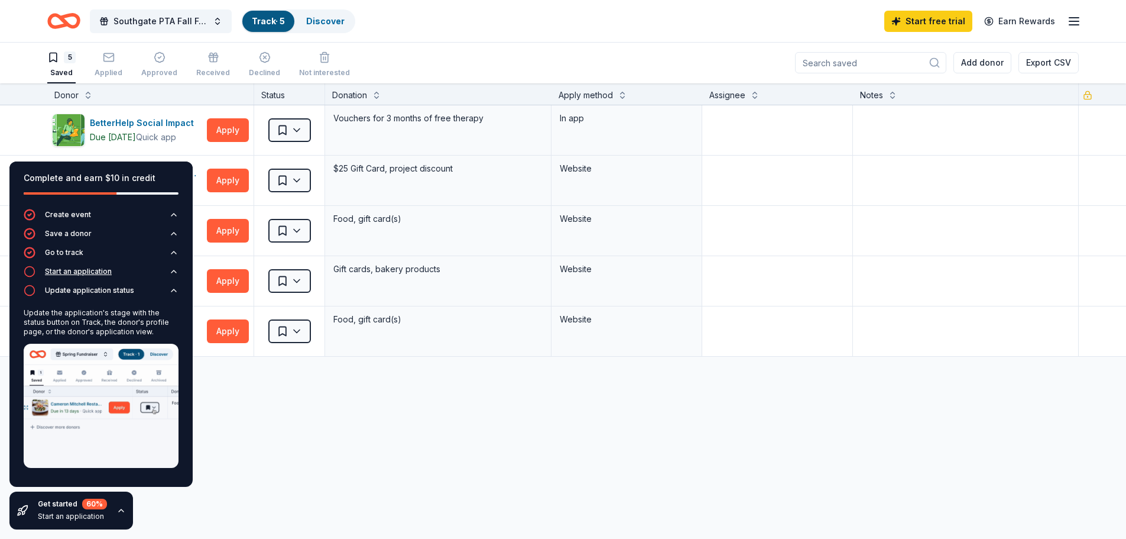
click at [90, 267] on div "Start an application" at bounding box center [78, 271] width 67 height 9
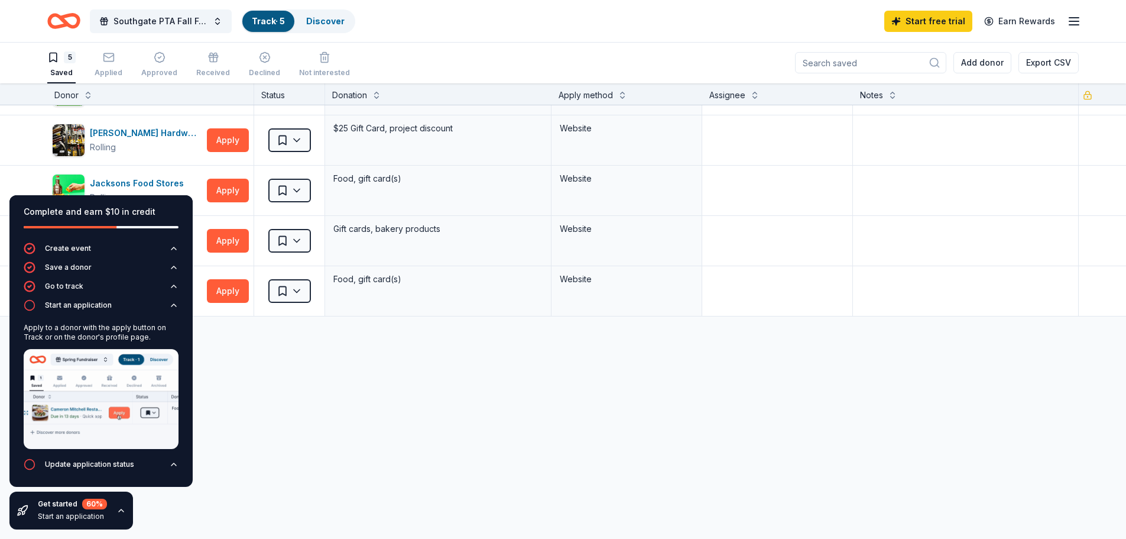
scroll to position [0, 0]
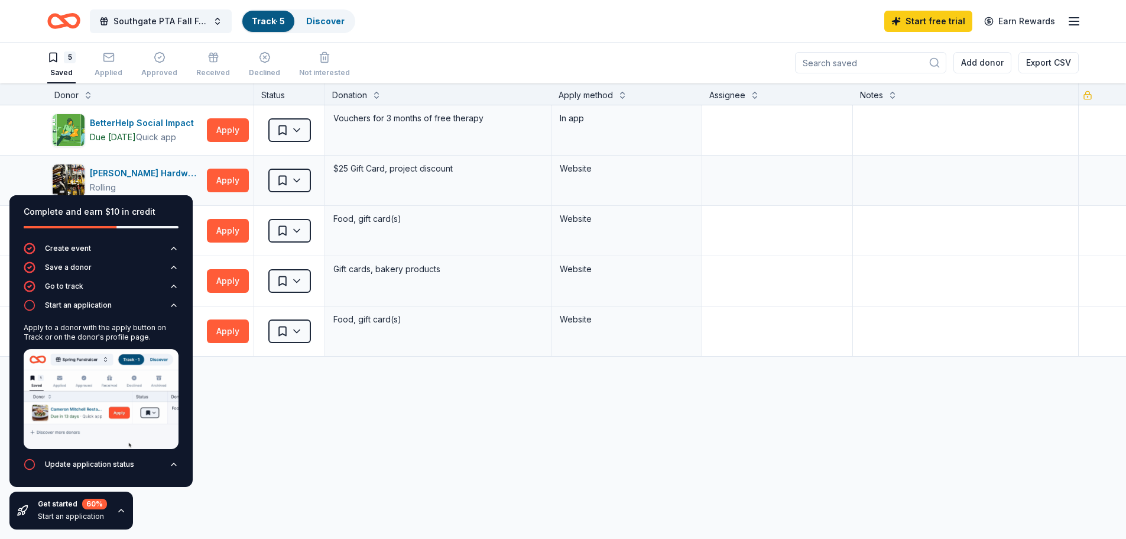
click at [27, 174] on div "Cole Hardware Rolling Apply Saved $25 Gift Card, project discount Website" at bounding box center [563, 180] width 1126 height 50
click at [225, 335] on button "Apply" at bounding box center [228, 331] width 42 height 24
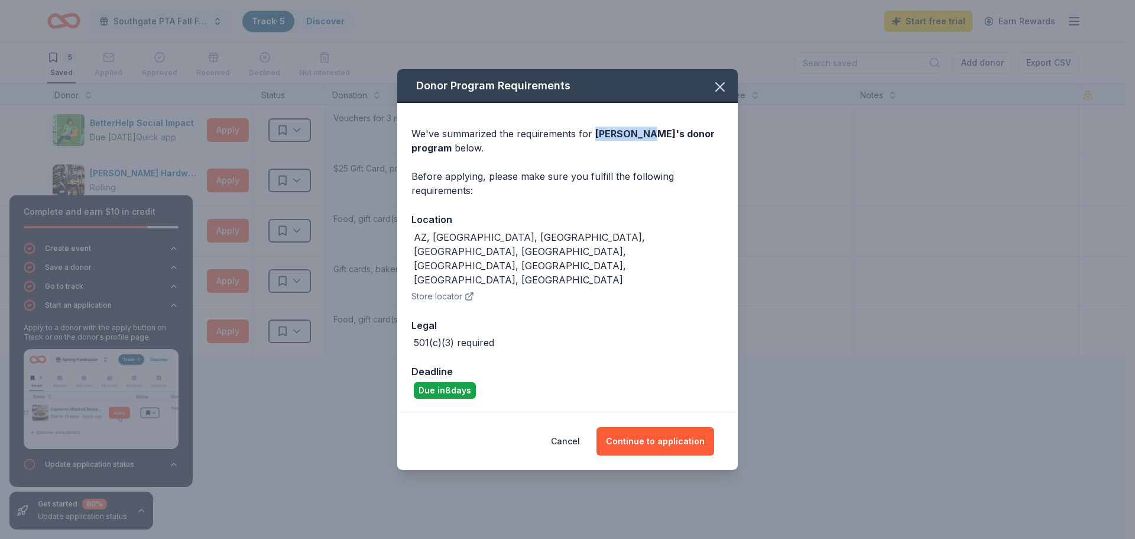
drag, startPoint x: 594, startPoint y: 158, endPoint x: 634, endPoint y: 157, distance: 40.2
click at [634, 154] on span "Portillo's 's donor program" at bounding box center [562, 141] width 303 height 26
copy span "[PERSON_NAME]"
drag, startPoint x: 679, startPoint y: 419, endPoint x: 693, endPoint y: 421, distance: 14.3
click at [679, 427] on button "Continue to application" at bounding box center [656, 441] width 118 height 28
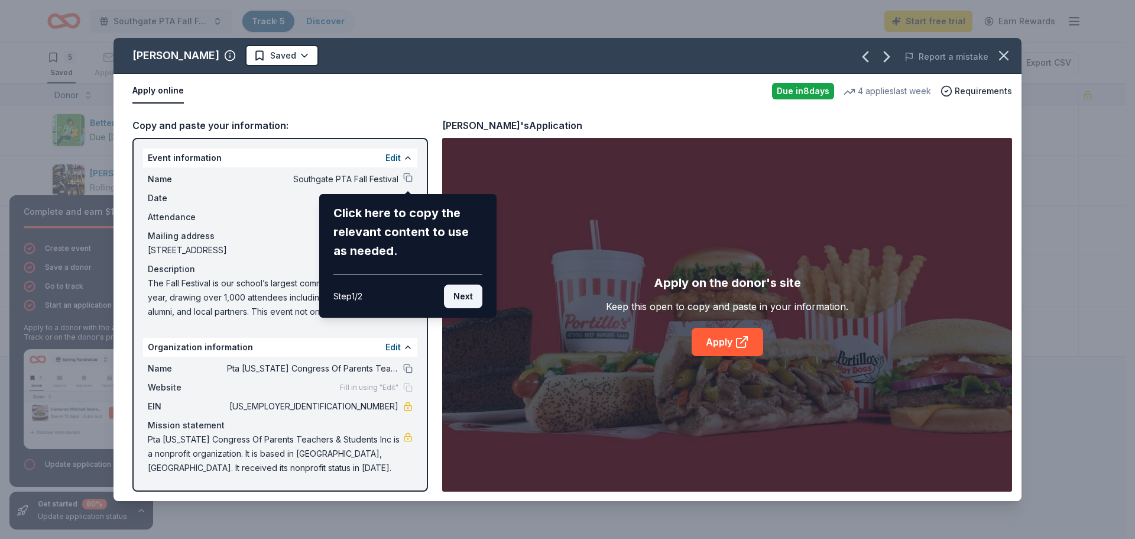
click at [467, 300] on button "Next" at bounding box center [463, 296] width 38 height 24
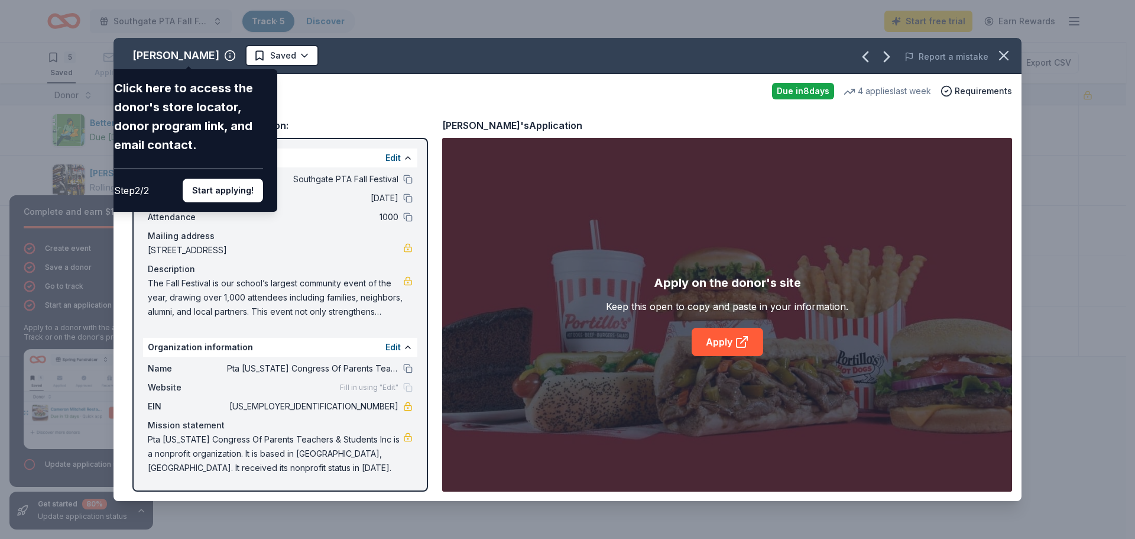
click at [226, 189] on button "Start applying!" at bounding box center [223, 191] width 80 height 24
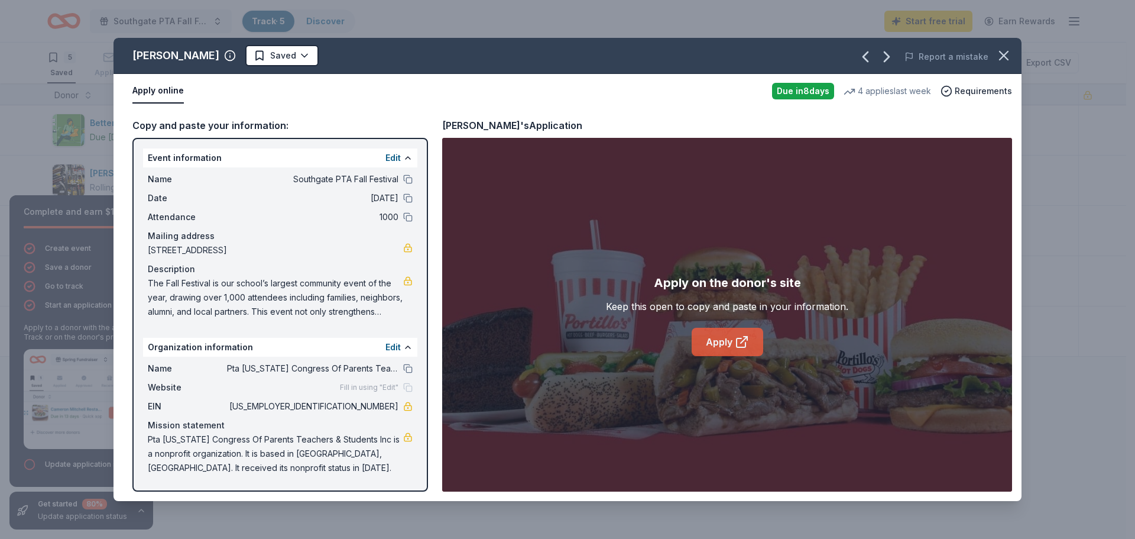
click at [728, 342] on link "Apply" at bounding box center [728, 342] width 72 height 28
click at [1007, 55] on icon "button" at bounding box center [1004, 55] width 17 height 17
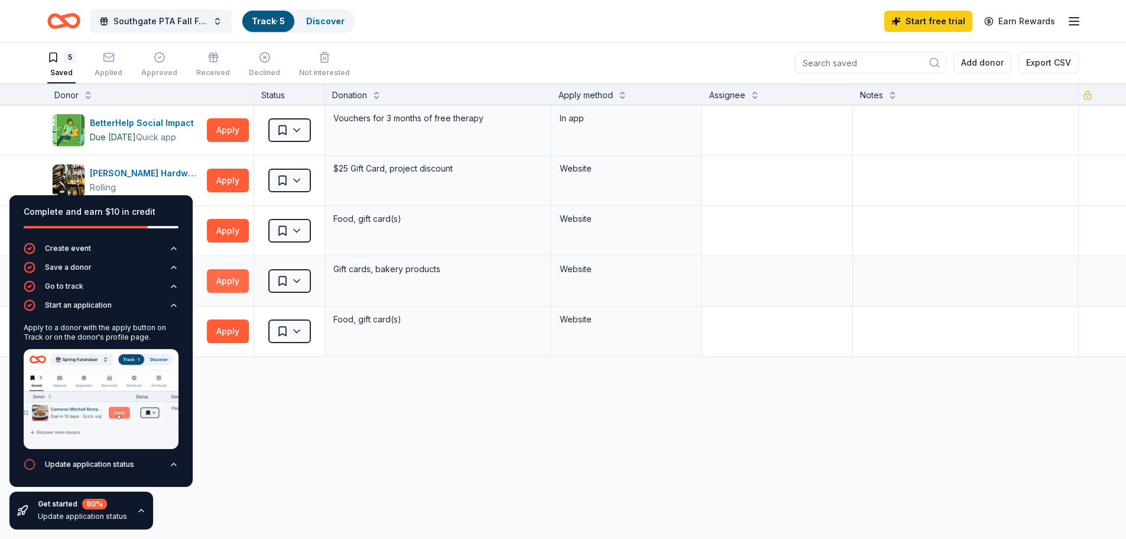
click at [232, 281] on button "Apply" at bounding box center [228, 281] width 42 height 24
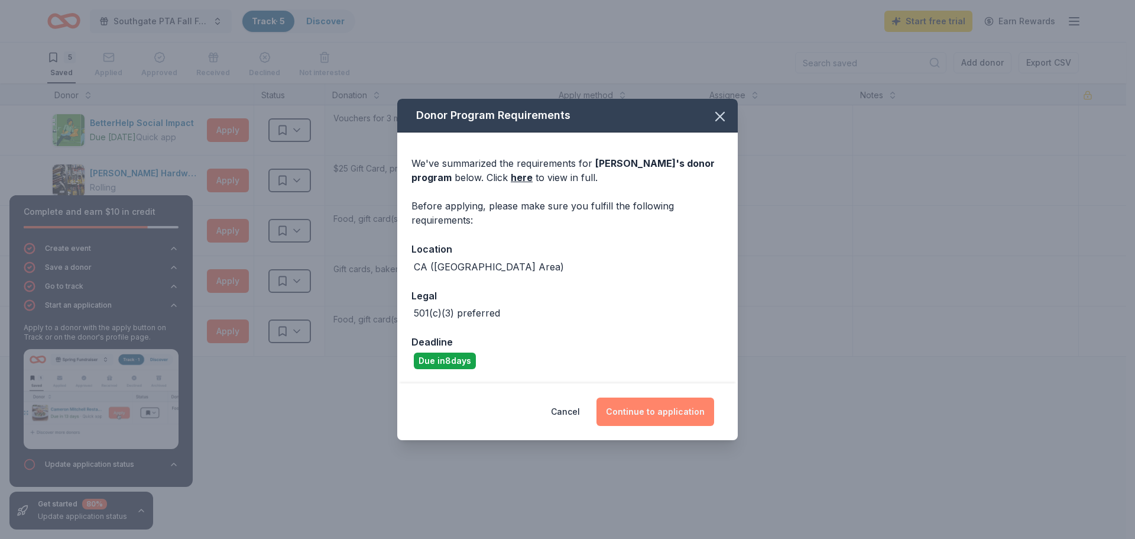
click at [649, 409] on button "Continue to application" at bounding box center [656, 411] width 118 height 28
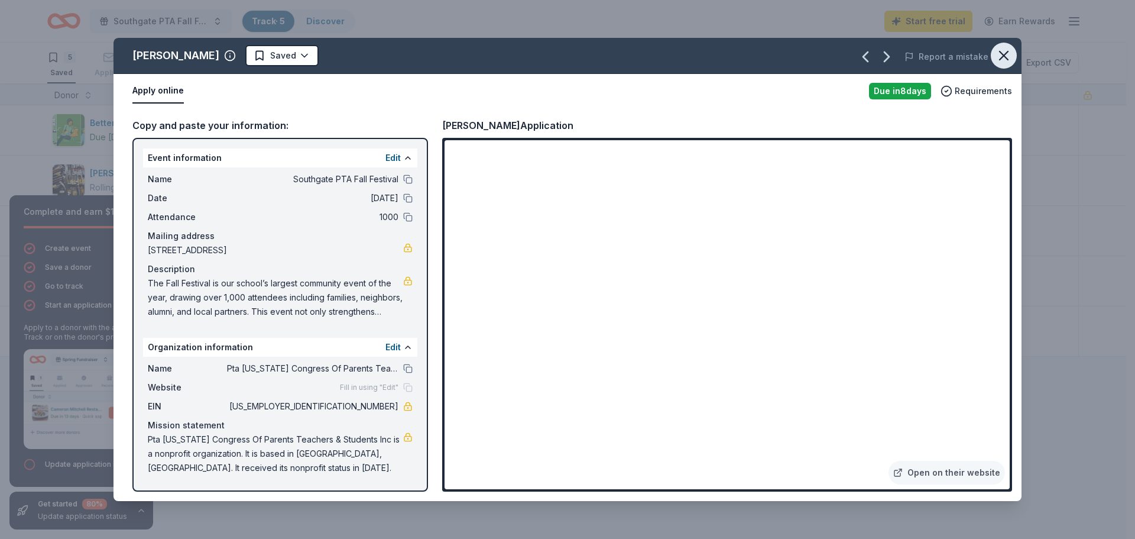
click at [1004, 57] on icon "button" at bounding box center [1004, 55] width 8 height 8
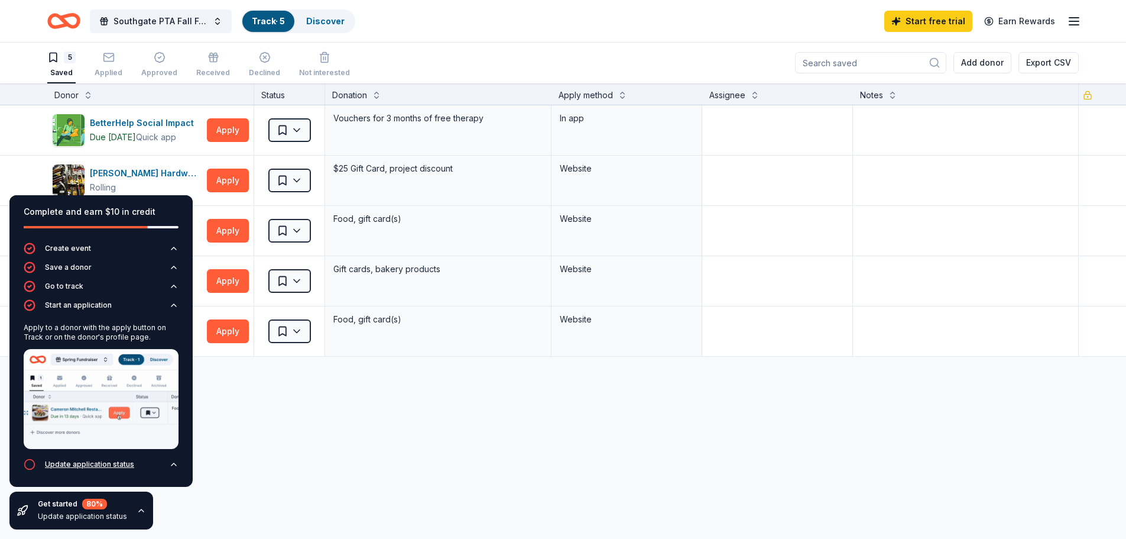
click at [72, 468] on div "Update application status" at bounding box center [89, 463] width 89 height 9
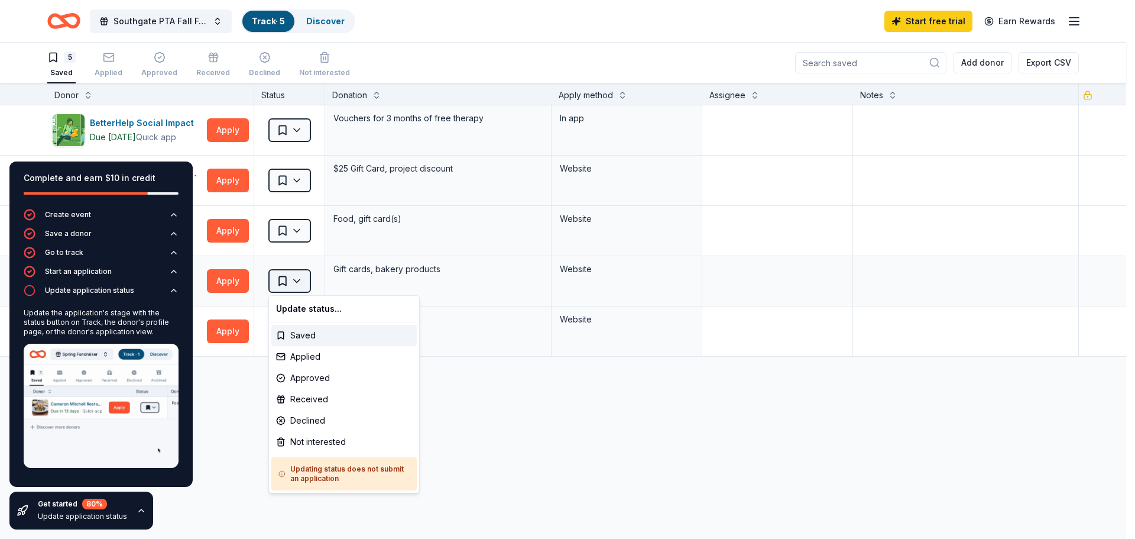
click at [299, 280] on html "Southgate PTA Fall Festival Track · 5 Discover Start free trial Earn Rewards 5 …" at bounding box center [567, 268] width 1135 height 539
click at [319, 355] on div "Applied" at bounding box center [343, 356] width 145 height 21
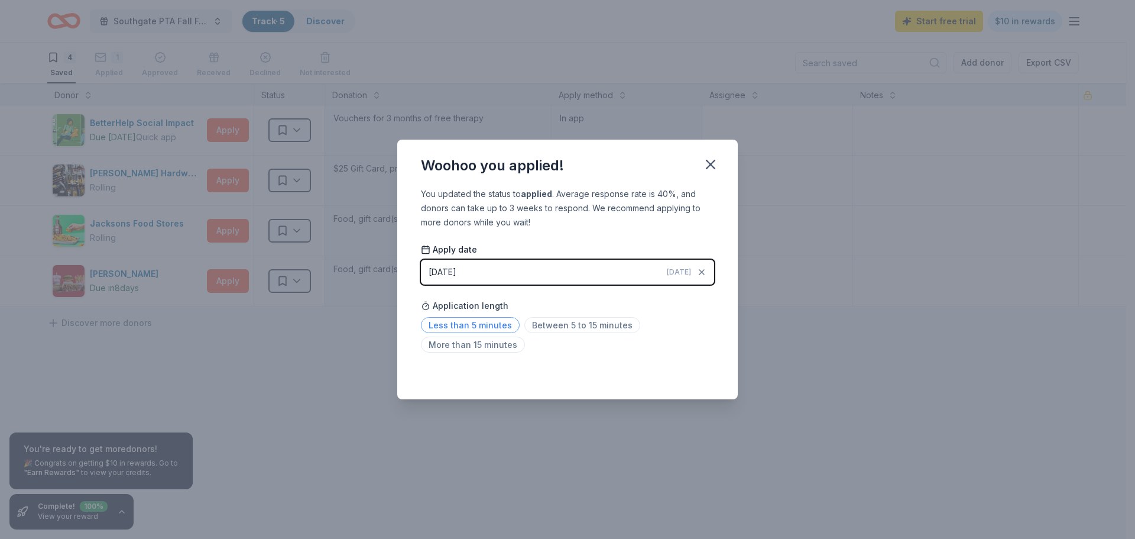
click at [485, 326] on span "Less than 5 minutes" at bounding box center [470, 325] width 99 height 16
click at [613, 266] on button "09/25/2025 Today" at bounding box center [567, 272] width 293 height 25
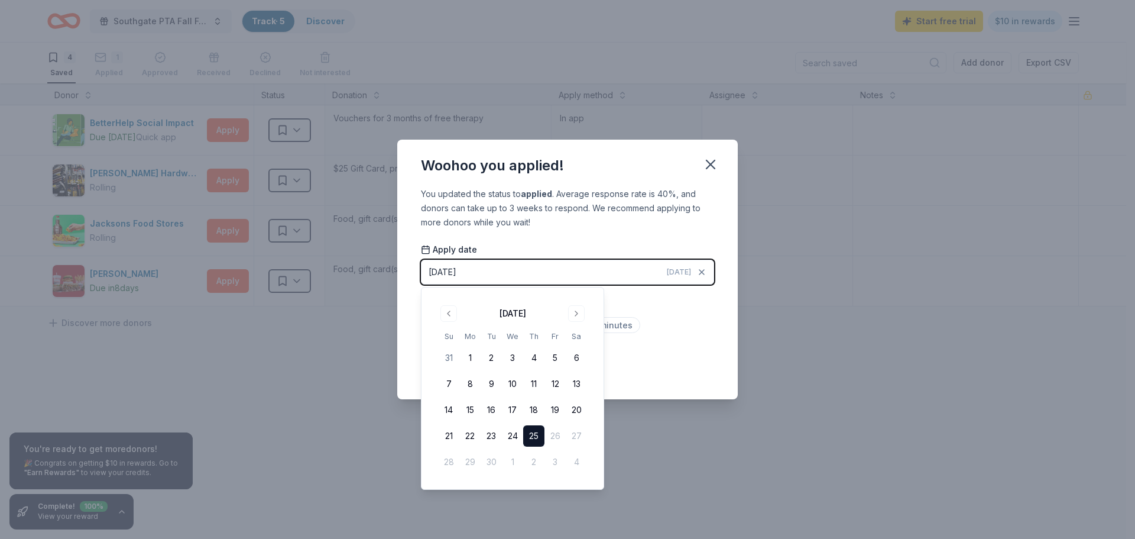
click at [533, 433] on button "25" at bounding box center [533, 435] width 21 height 21
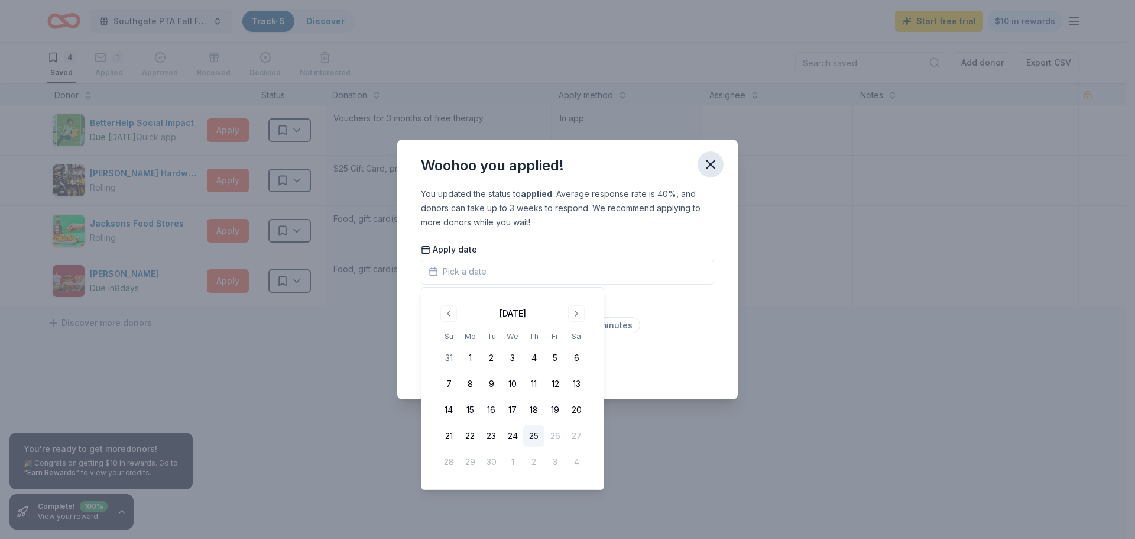
click at [708, 168] on icon "button" at bounding box center [710, 164] width 17 height 17
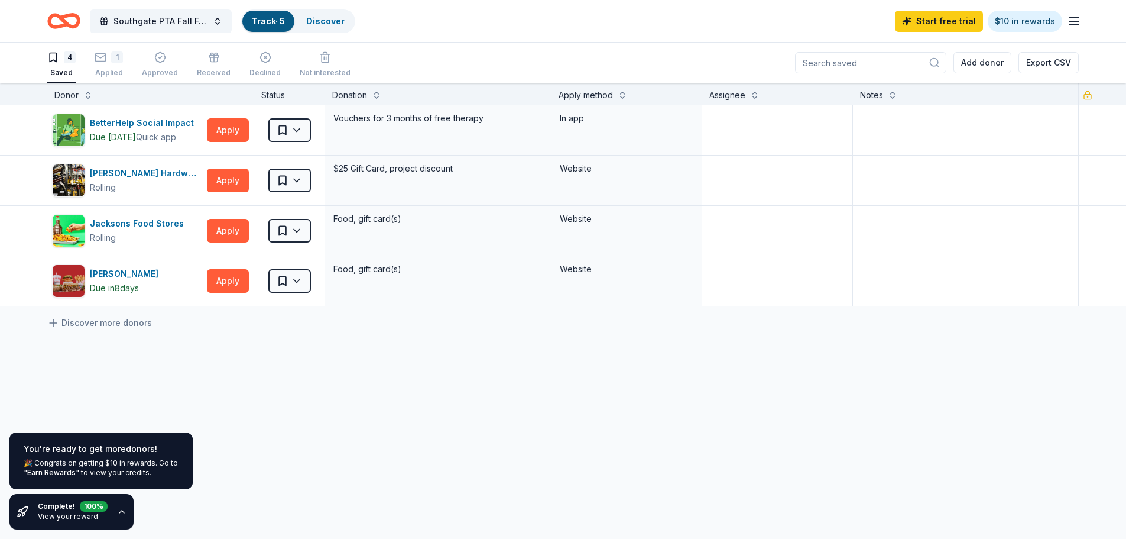
click at [118, 513] on icon "button" at bounding box center [121, 511] width 9 height 9
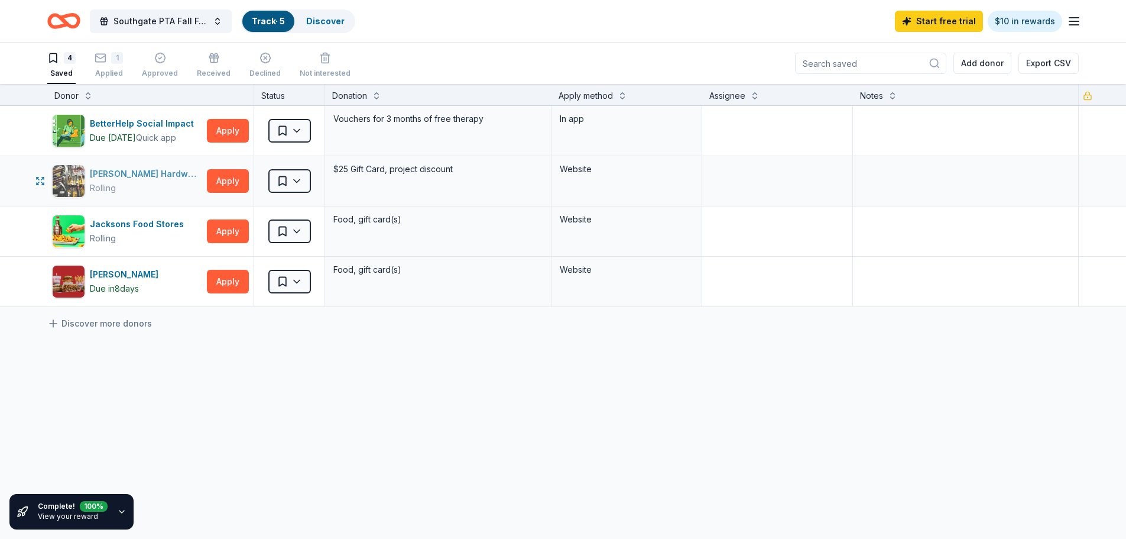
click at [146, 184] on div "Rolling" at bounding box center [146, 188] width 112 height 14
click at [562, 356] on div "BetterHelp Social Impact Due tomorrow Quick app Apply Saved Vouchers for 3 mont…" at bounding box center [563, 317] width 1126 height 423
click at [322, 19] on link "Discover" at bounding box center [325, 21] width 38 height 10
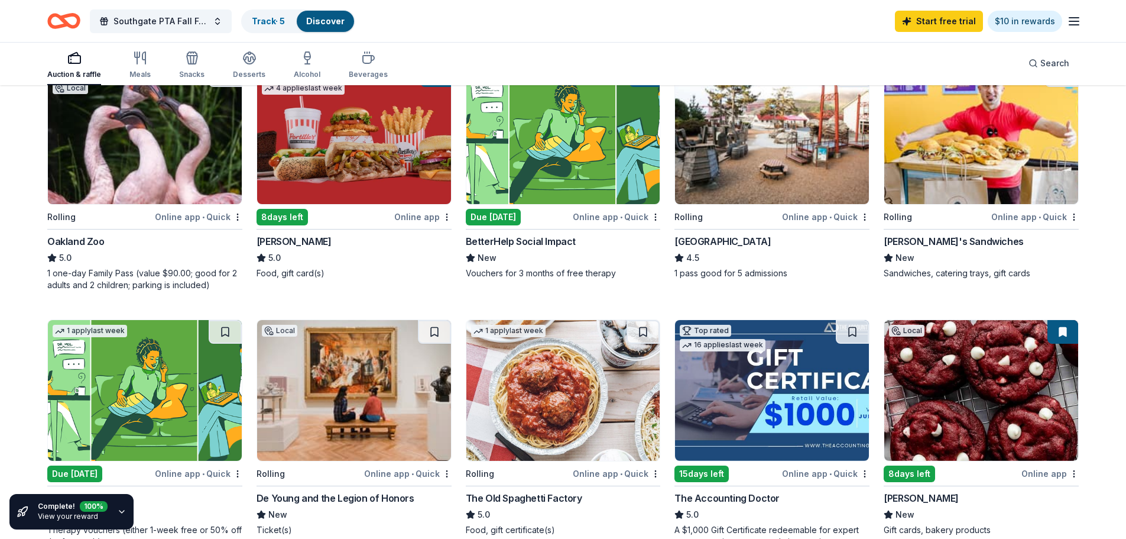
scroll to position [177, 0]
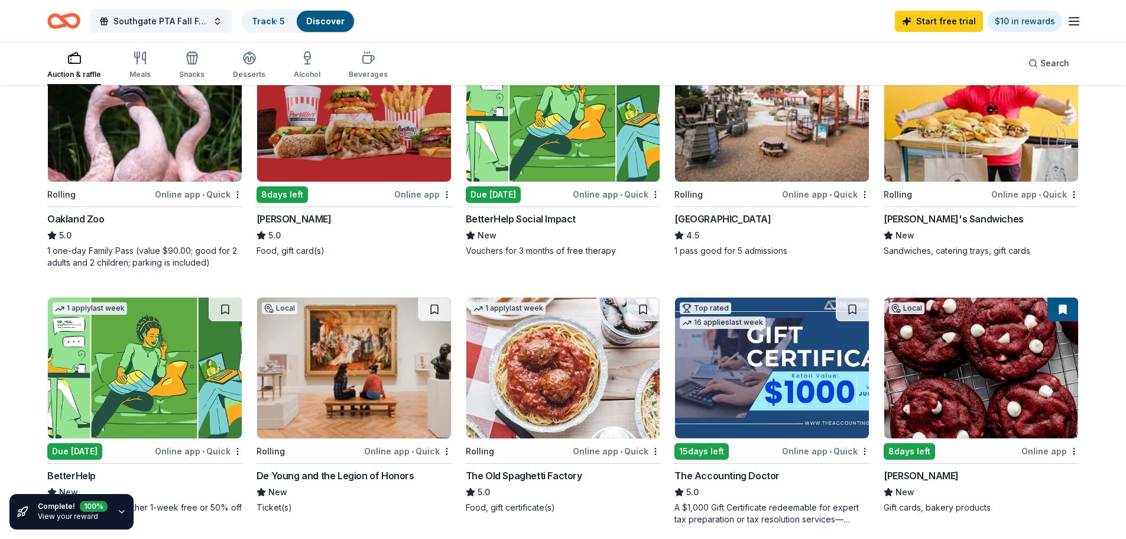
click at [954, 158] on img at bounding box center [981, 111] width 194 height 141
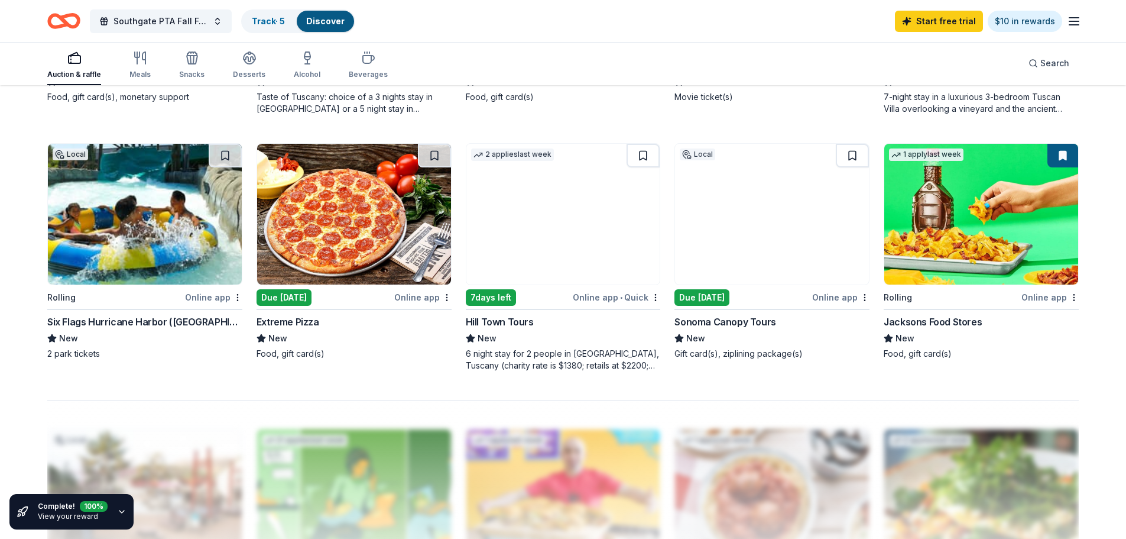
scroll to position [887, 0]
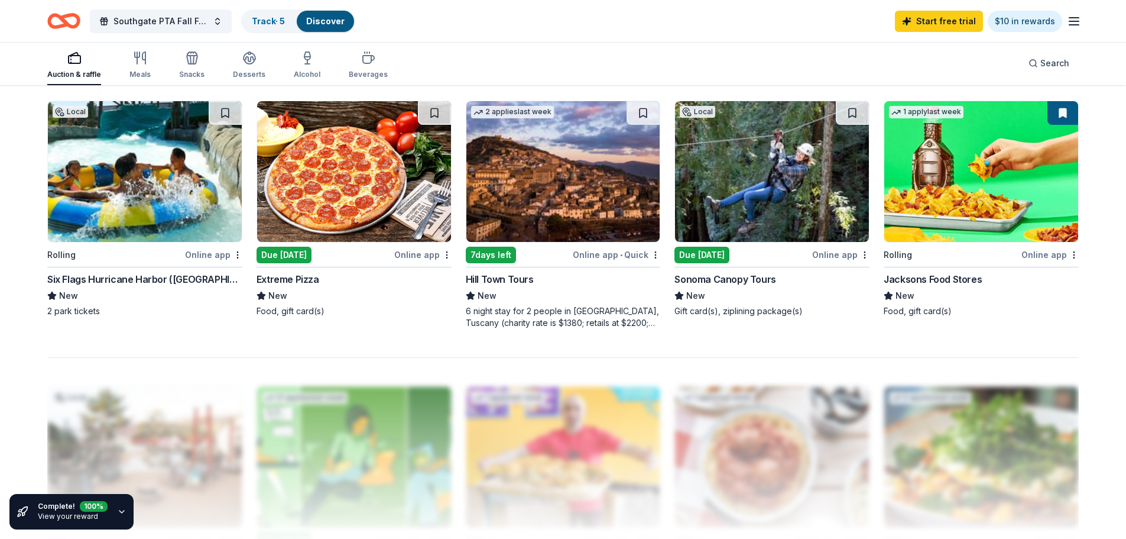
click at [145, 183] on img at bounding box center [145, 171] width 194 height 141
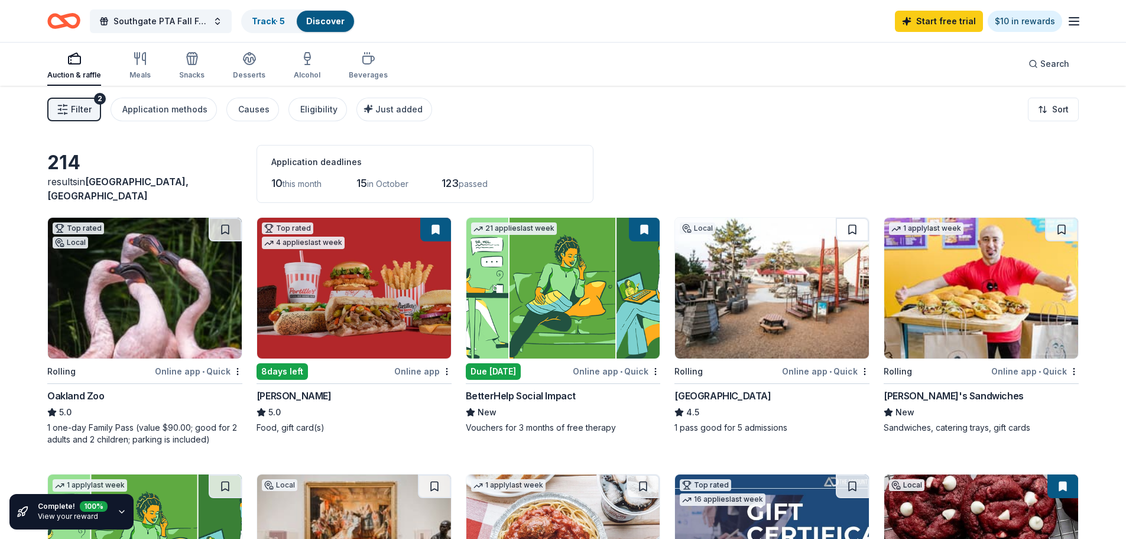
scroll to position [0, 0]
click at [137, 66] on icon "button" at bounding box center [140, 59] width 14 height 14
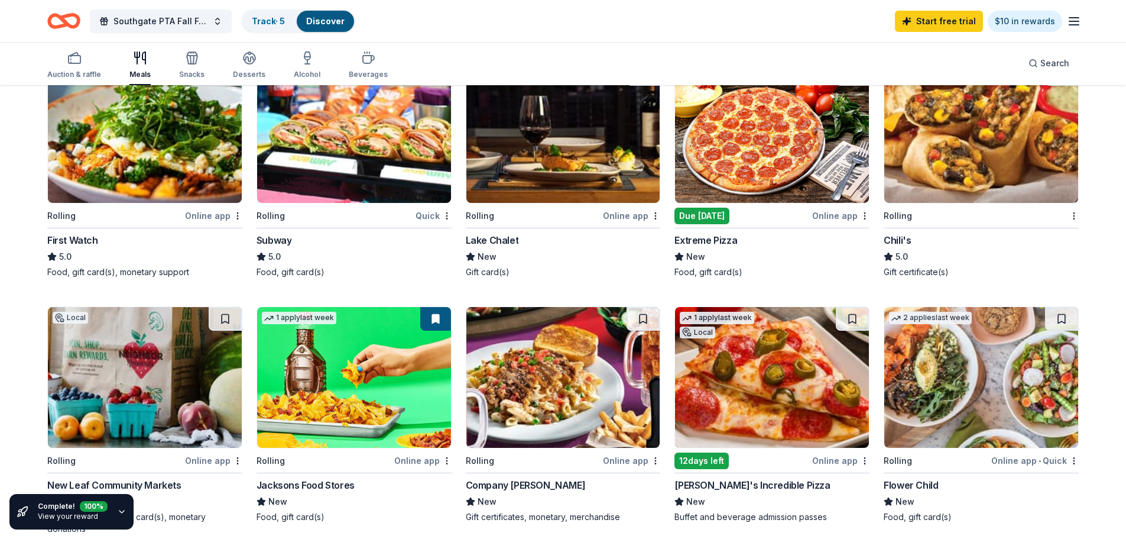
scroll to position [446, 0]
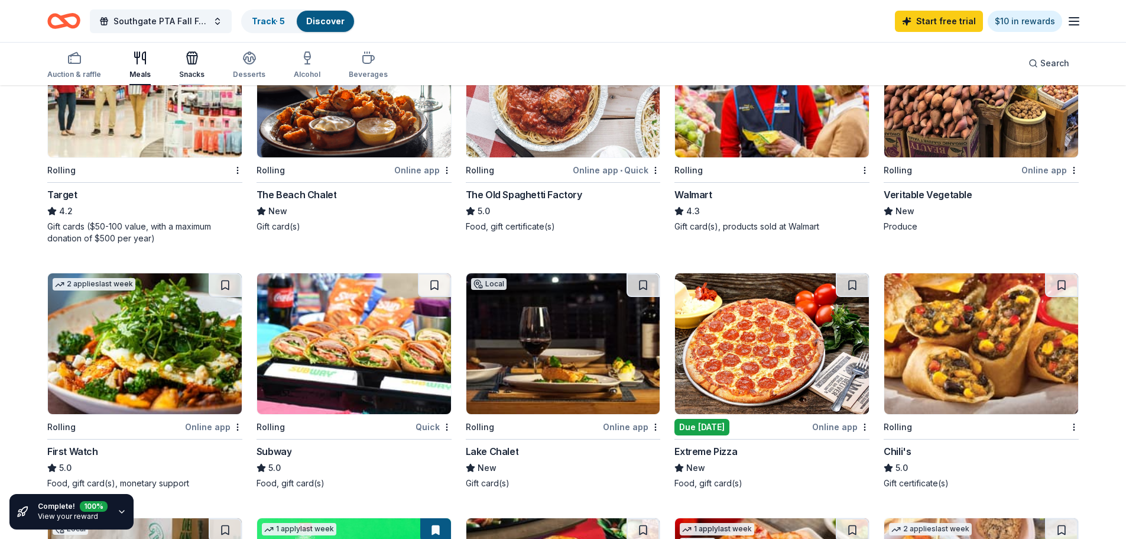
click at [187, 66] on div "Snacks" at bounding box center [191, 65] width 25 height 28
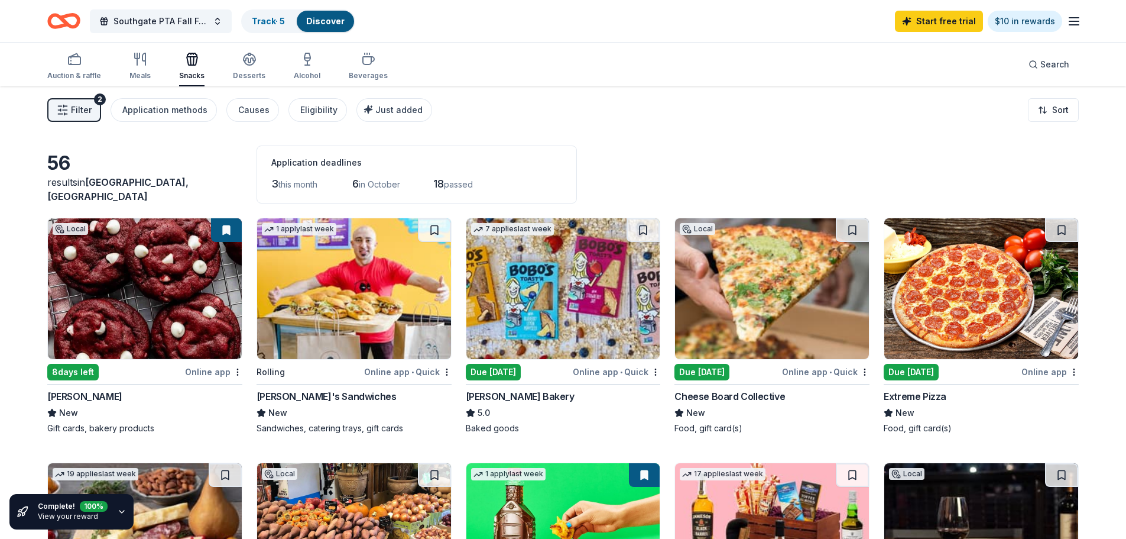
click at [594, 301] on img at bounding box center [563, 288] width 194 height 141
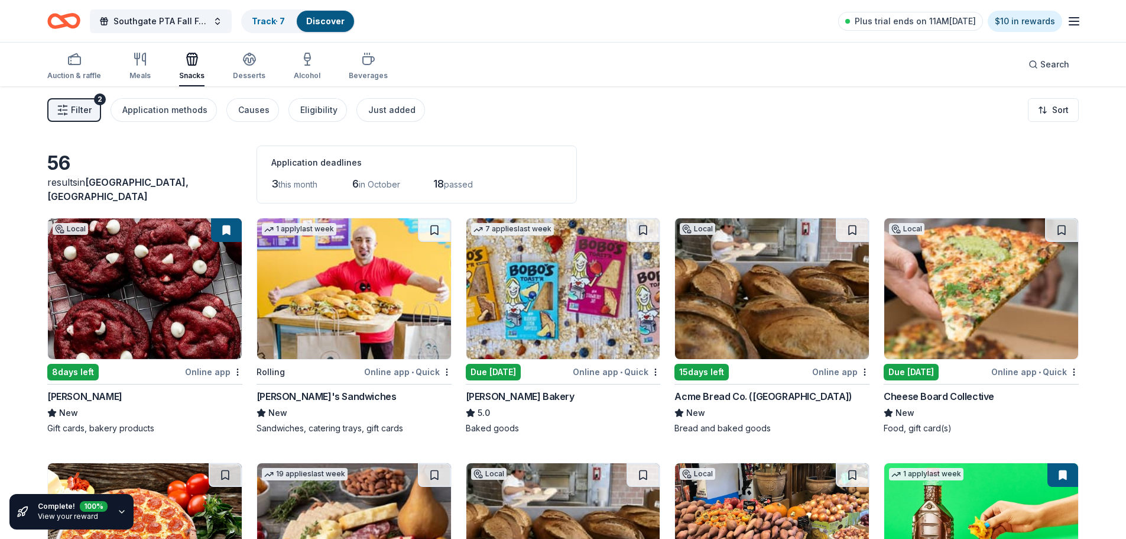
drag, startPoint x: 258, startPoint y: 22, endPoint x: 254, endPoint y: 43, distance: 20.4
click at [258, 22] on link "Track · 7" at bounding box center [268, 21] width 33 height 10
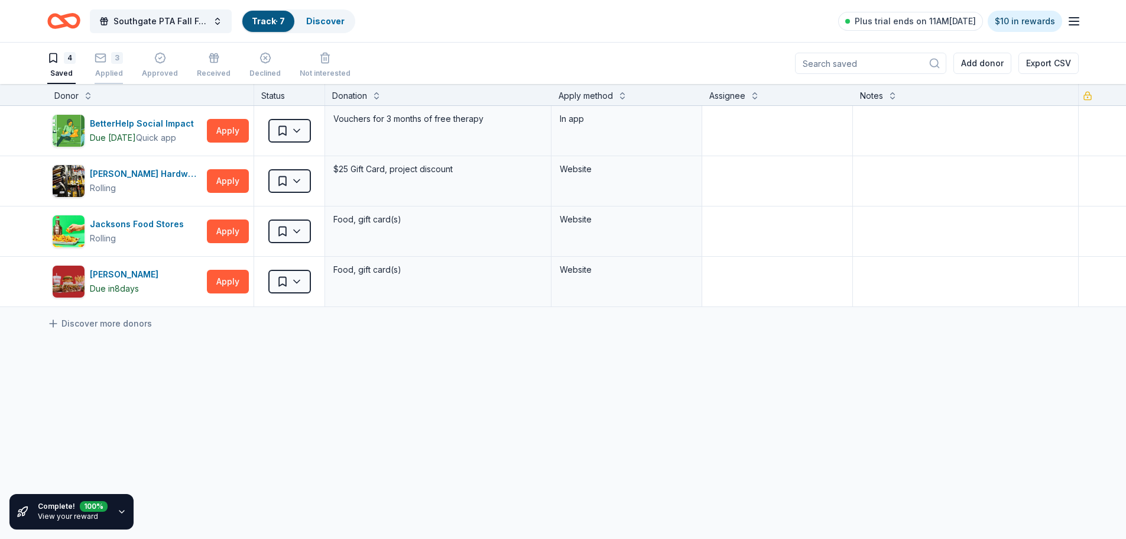
click at [105, 56] on icon "button" at bounding box center [101, 57] width 10 height 3
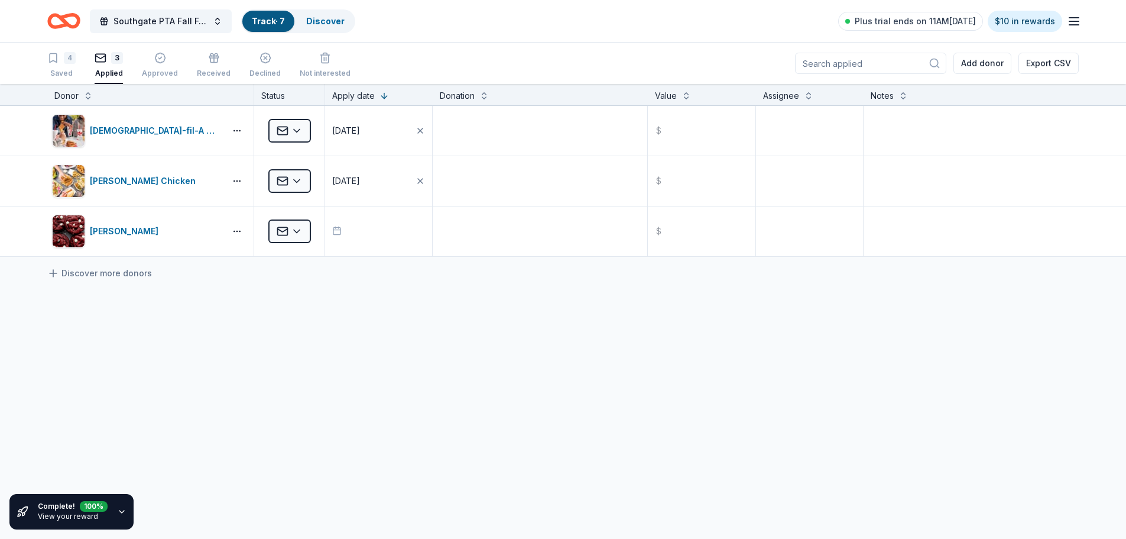
click at [370, 343] on div "Chick-fil-A (Fremont) Applied 09/25/2025 $ Starbird Chicken Applied 09/25/2025 …" at bounding box center [563, 292] width 1126 height 373
click at [297, 231] on html "Southgate PTA Fall Festival Track · 7 Discover Plus trial ends on 11AM, 10/2 $1…" at bounding box center [567, 269] width 1135 height 539
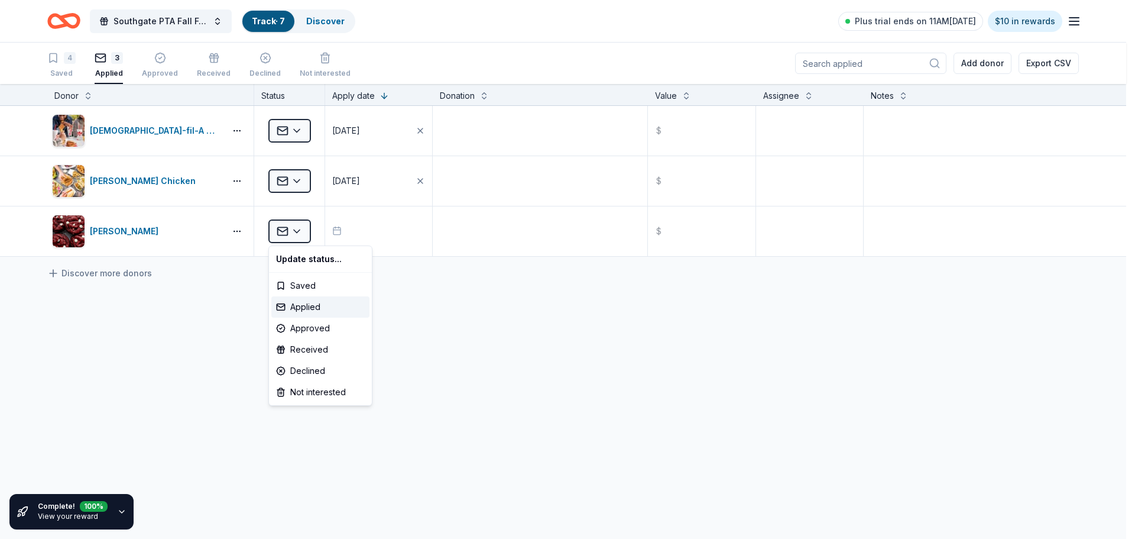
click at [554, 328] on html "Southgate PTA Fall Festival Track · 7 Discover Plus trial ends on 11AM, 10/2 $1…" at bounding box center [567, 269] width 1135 height 539
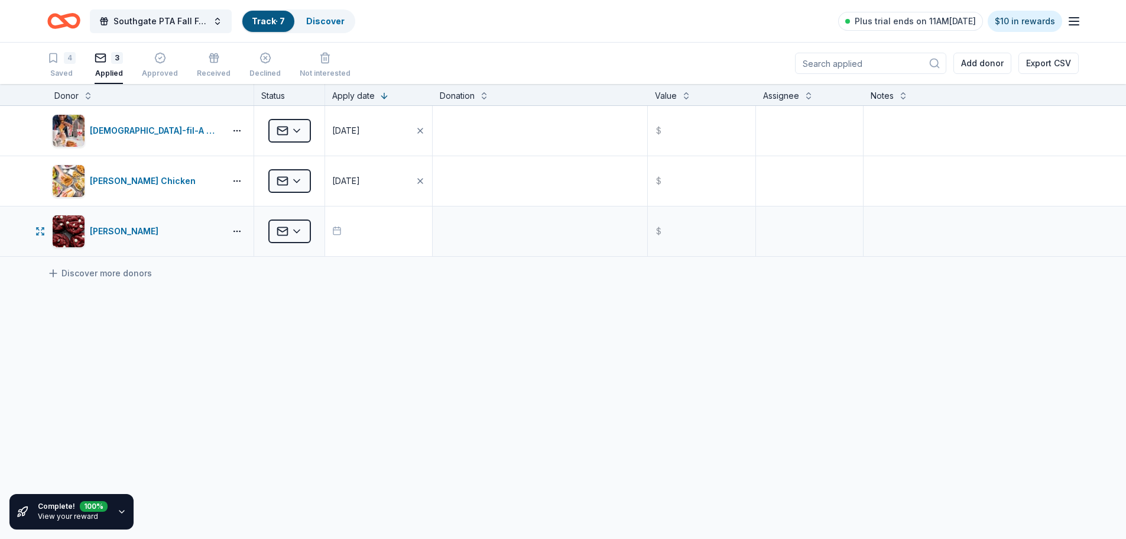
click at [337, 231] on icon "button" at bounding box center [336, 230] width 9 height 9
click at [438, 411] on button "25" at bounding box center [437, 407] width 21 height 21
click at [711, 389] on div "Chick-fil-A (Fremont) Applied 09/25/2025 $ Starbird Chicken Applied 09/25/2025 …" at bounding box center [563, 292] width 1126 height 373
click at [410, 322] on div "Chick-fil-A (Fremont) Applied 09/25/2025 $ Starbird Chicken Applied 09/25/2025 …" at bounding box center [563, 292] width 1126 height 373
click at [331, 21] on link "Discover" at bounding box center [325, 21] width 38 height 10
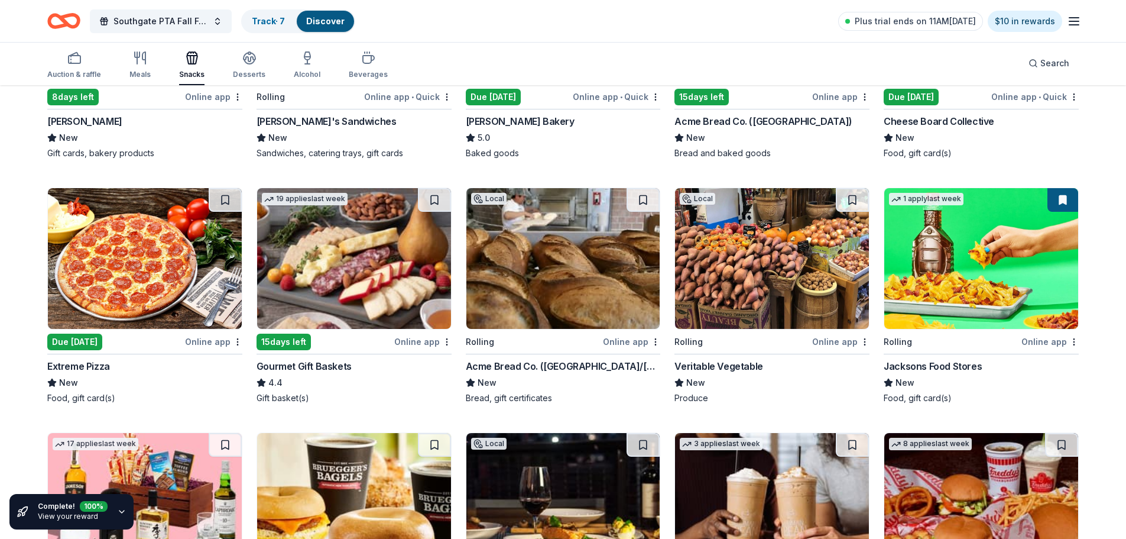
scroll to position [532, 0]
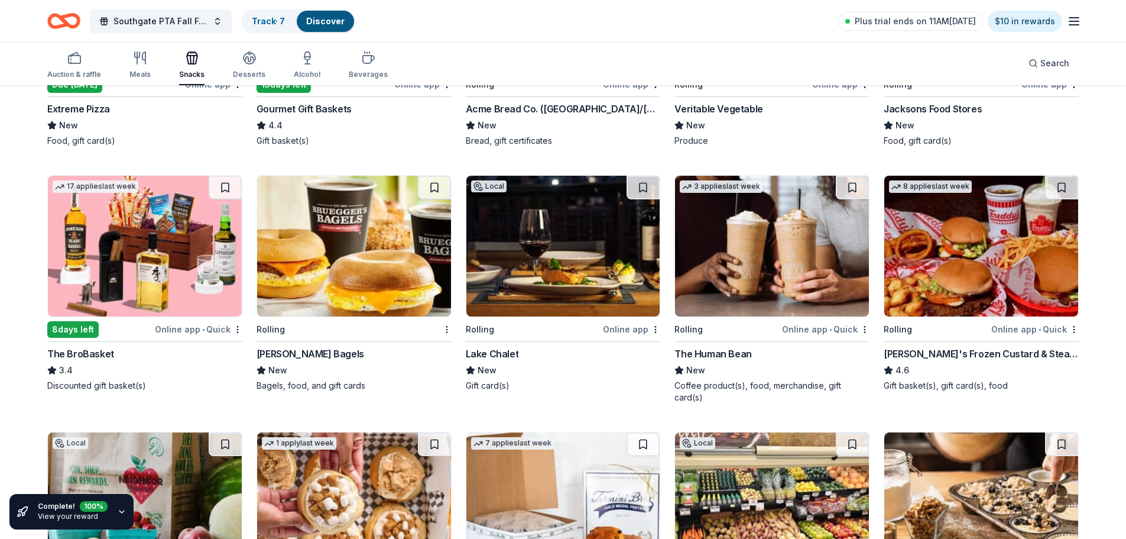
click at [776, 267] on img at bounding box center [772, 246] width 194 height 141
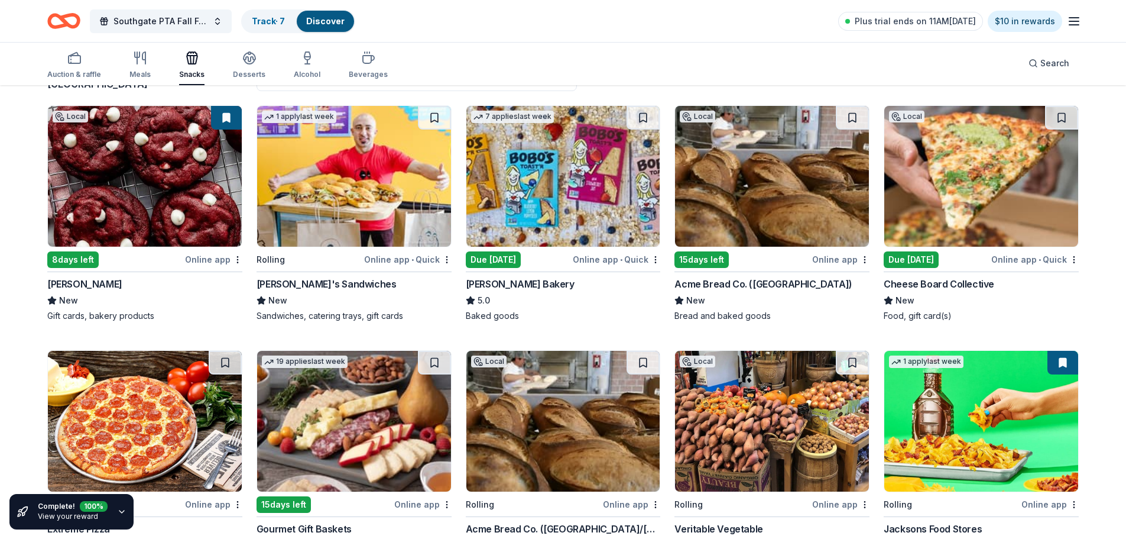
scroll to position [118, 0]
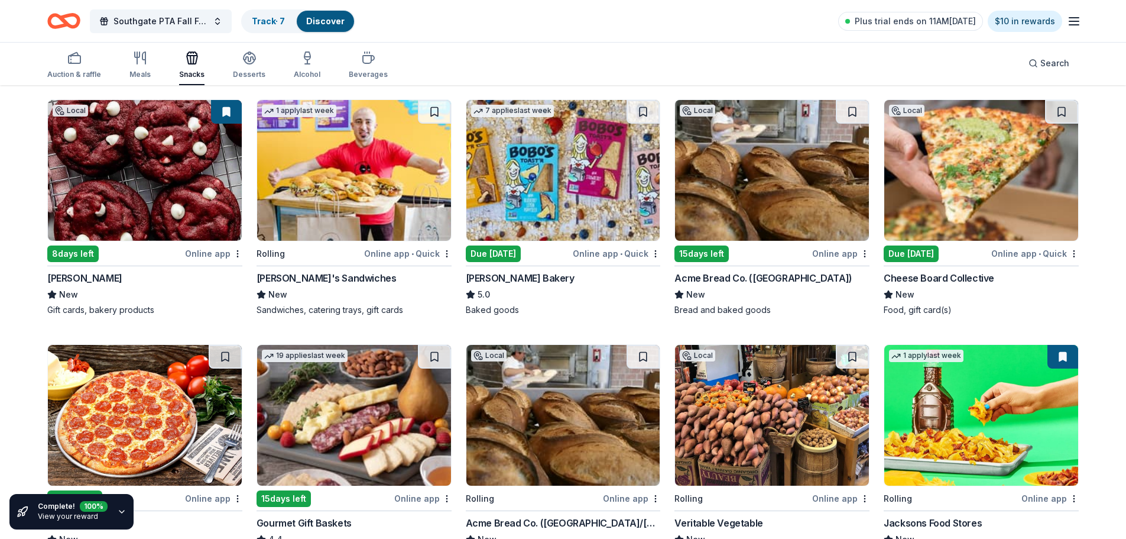
click at [540, 181] on img at bounding box center [563, 170] width 194 height 141
click at [206, 21] on span "Southgate PTA Fall Festival" at bounding box center [161, 21] width 95 height 14
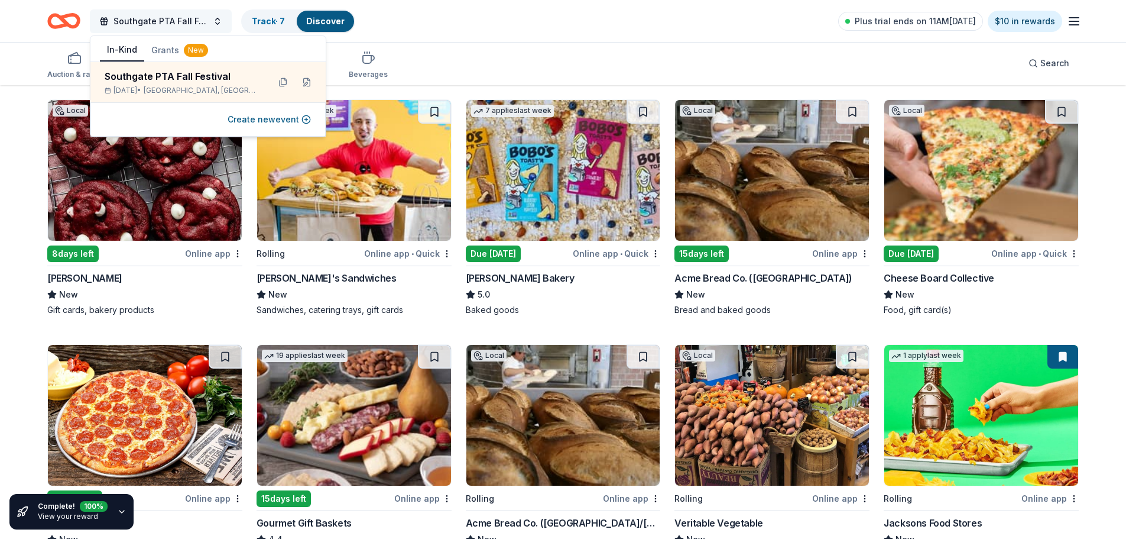
click at [216, 21] on button "Southgate PTA Fall Festival" at bounding box center [161, 21] width 142 height 24
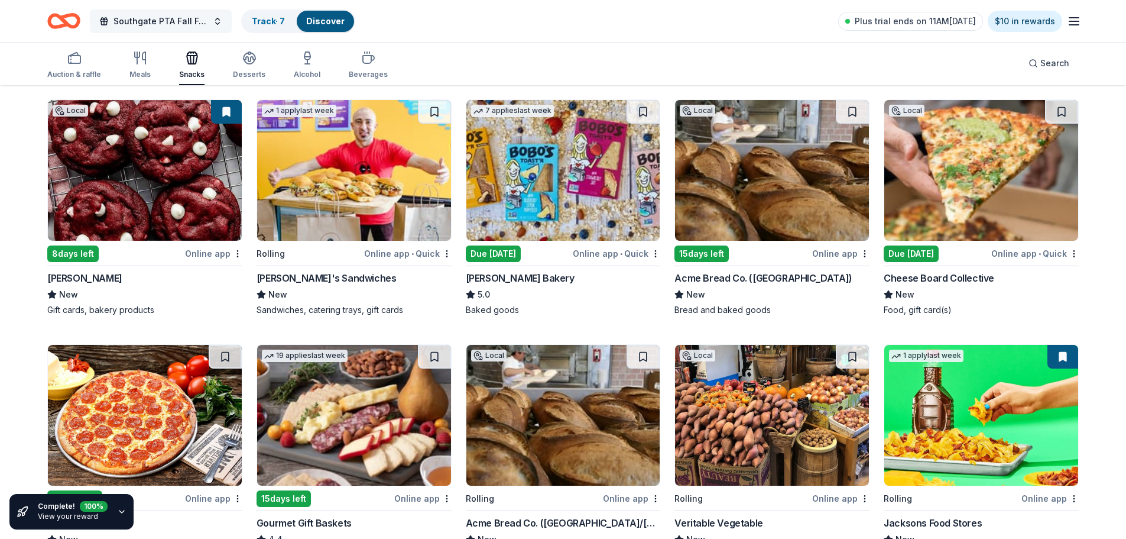
click at [216, 21] on button "Southgate PTA Fall Festival" at bounding box center [161, 21] width 142 height 24
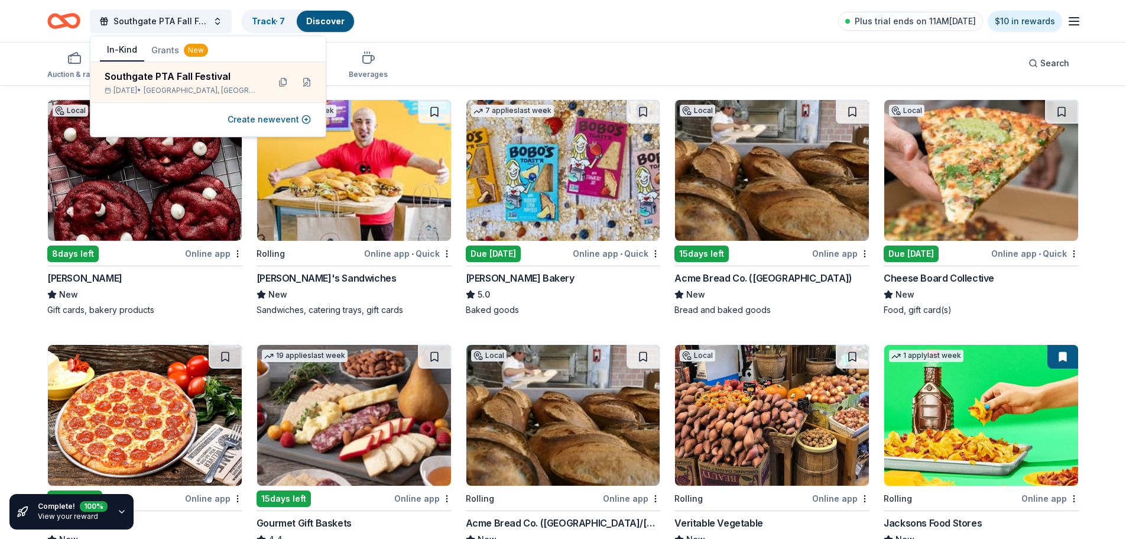
click at [205, 125] on div "Create new event" at bounding box center [207, 119] width 235 height 34
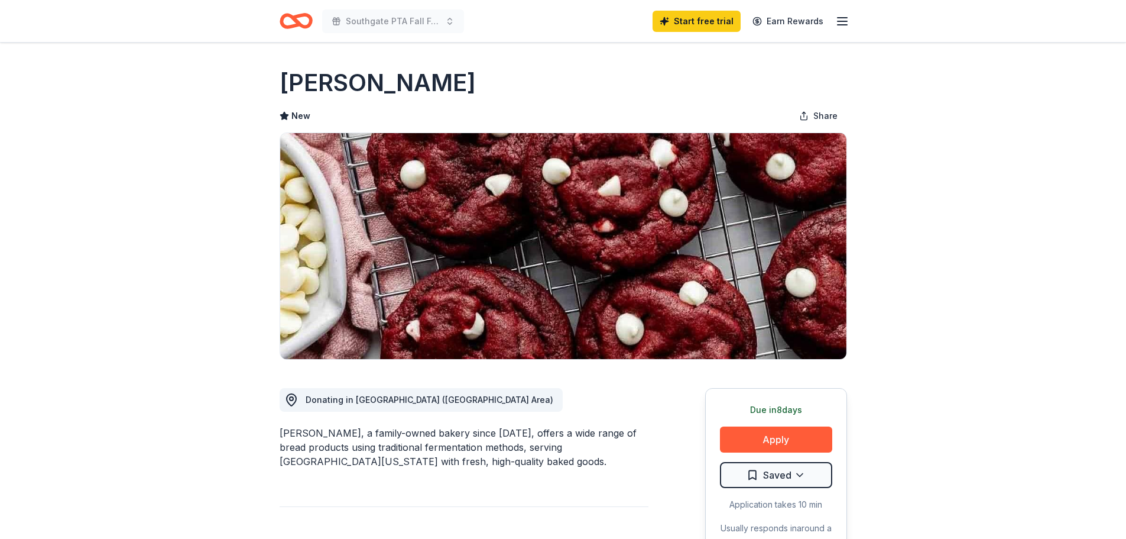
drag, startPoint x: 447, startPoint y: 90, endPoint x: 268, endPoint y: 76, distance: 179.7
drag, startPoint x: 440, startPoint y: 85, endPoint x: 653, endPoint y: 37, distance: 218.0
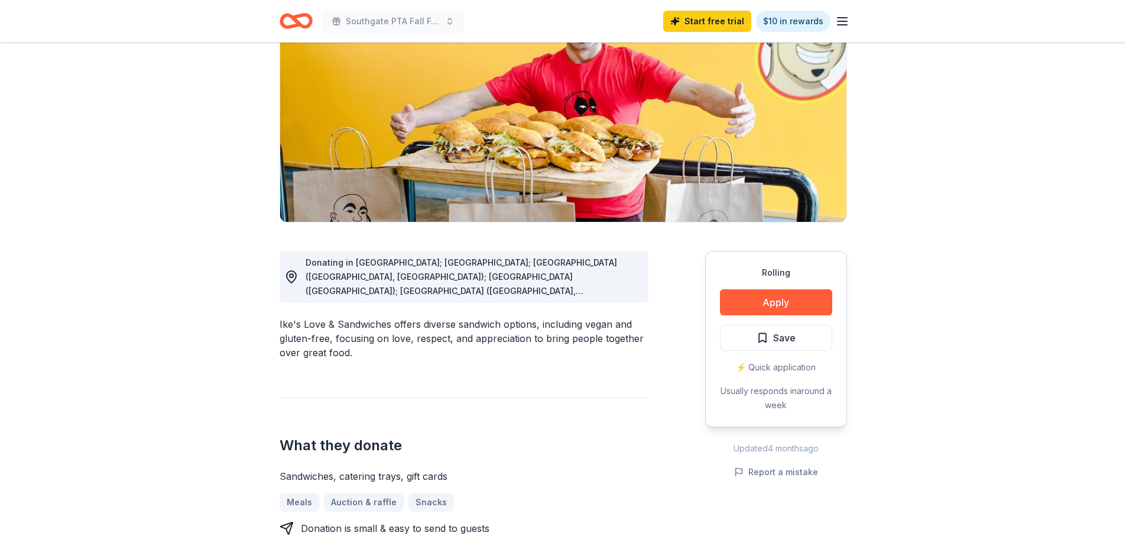
scroll to position [118, 0]
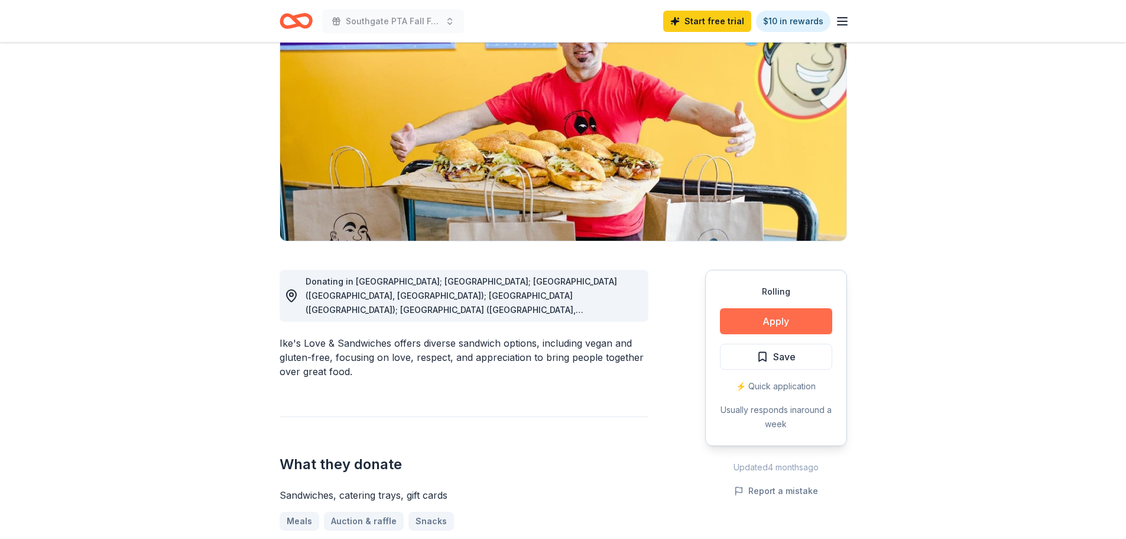
click at [756, 320] on button "Apply" at bounding box center [776, 321] width 112 height 26
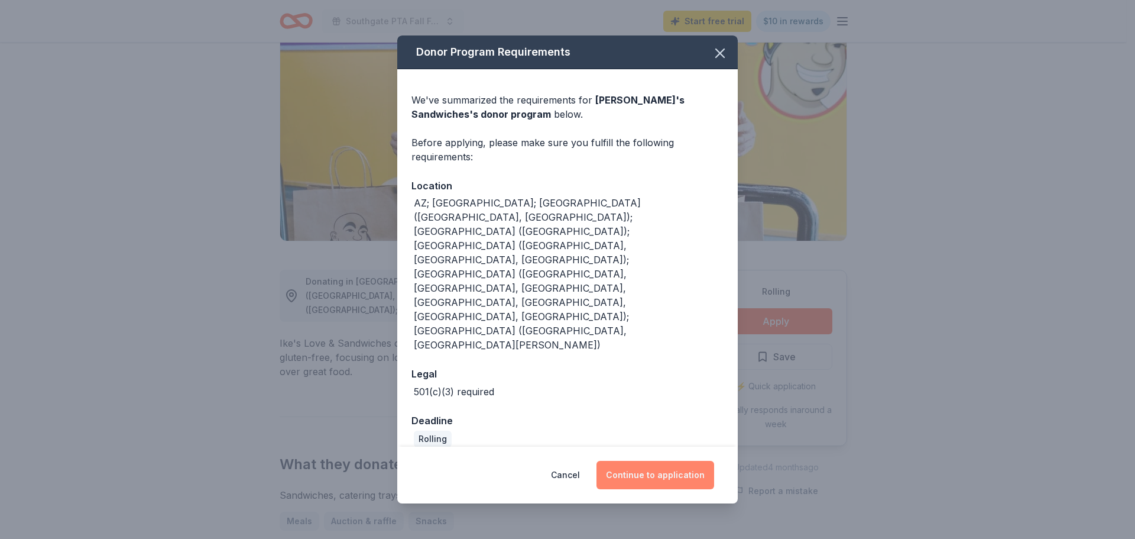
click at [678, 461] on button "Continue to application" at bounding box center [656, 475] width 118 height 28
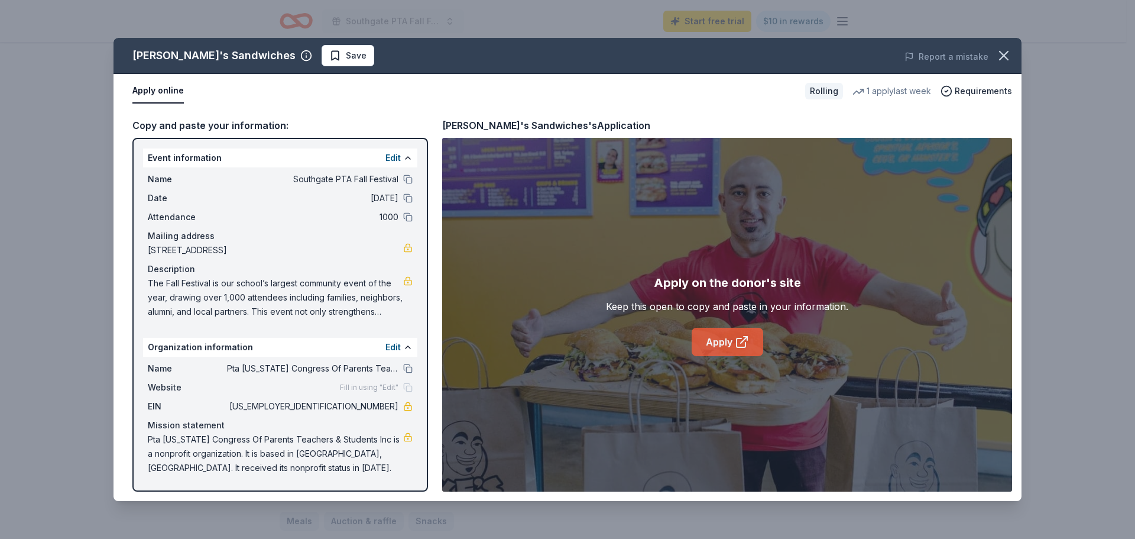
click at [709, 345] on link "Apply" at bounding box center [728, 342] width 72 height 28
click at [1006, 51] on icon "button" at bounding box center [1004, 55] width 17 height 17
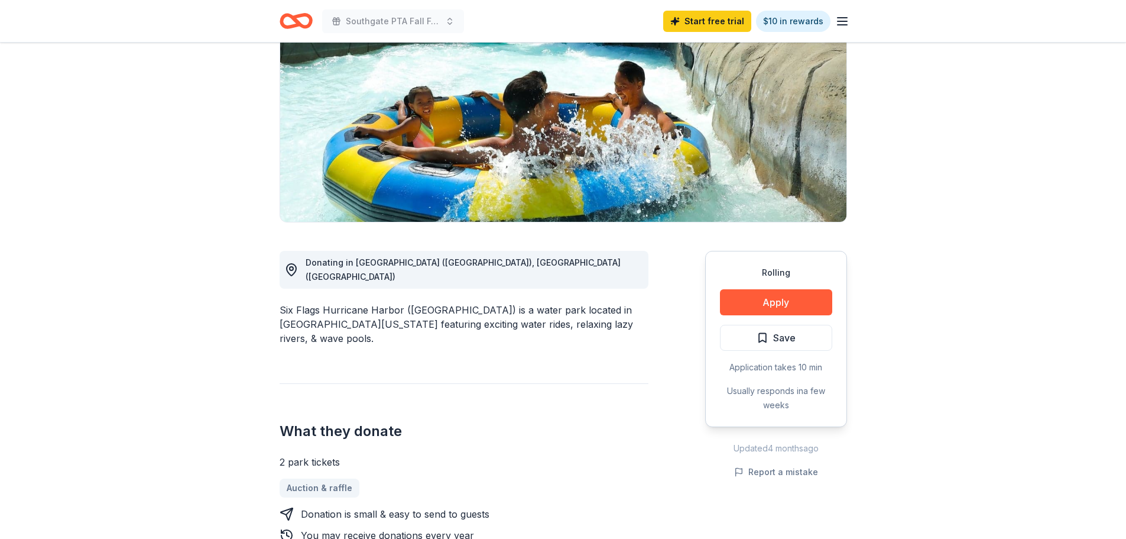
scroll to position [177, 0]
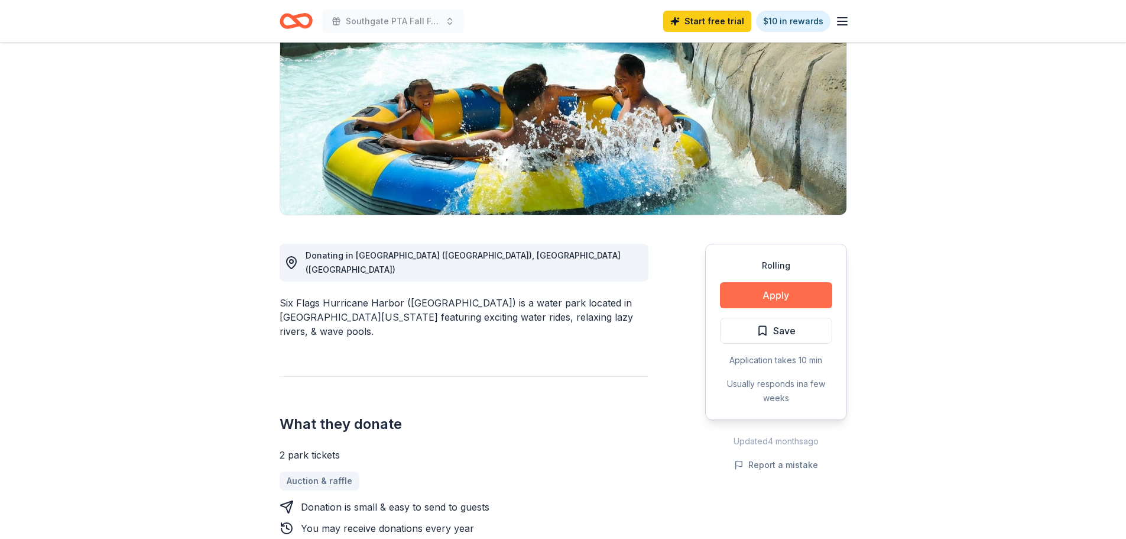
click at [792, 282] on button "Apply" at bounding box center [776, 295] width 112 height 26
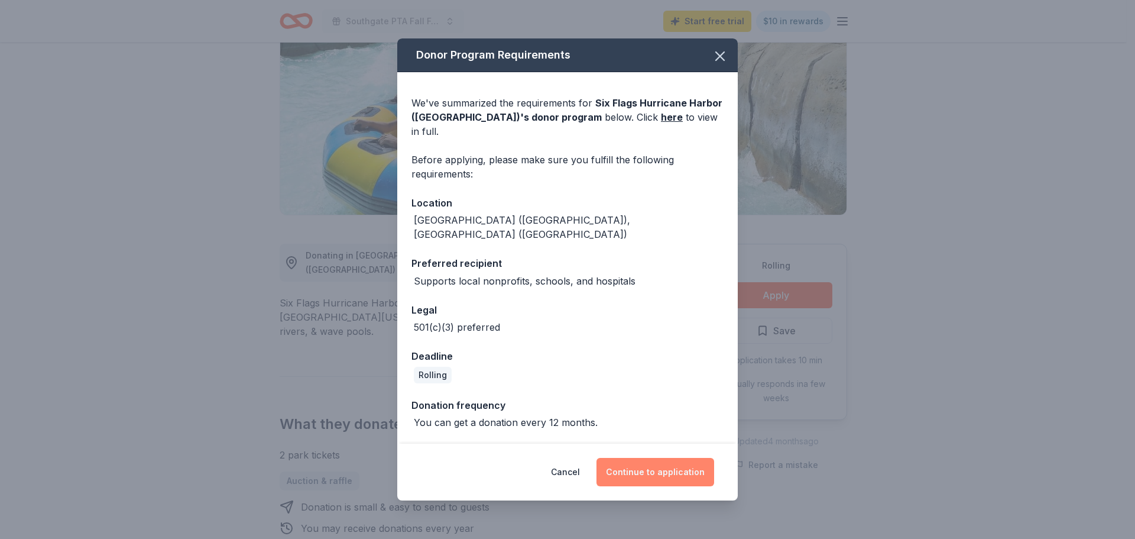
click at [660, 462] on button "Continue to application" at bounding box center [656, 472] width 118 height 28
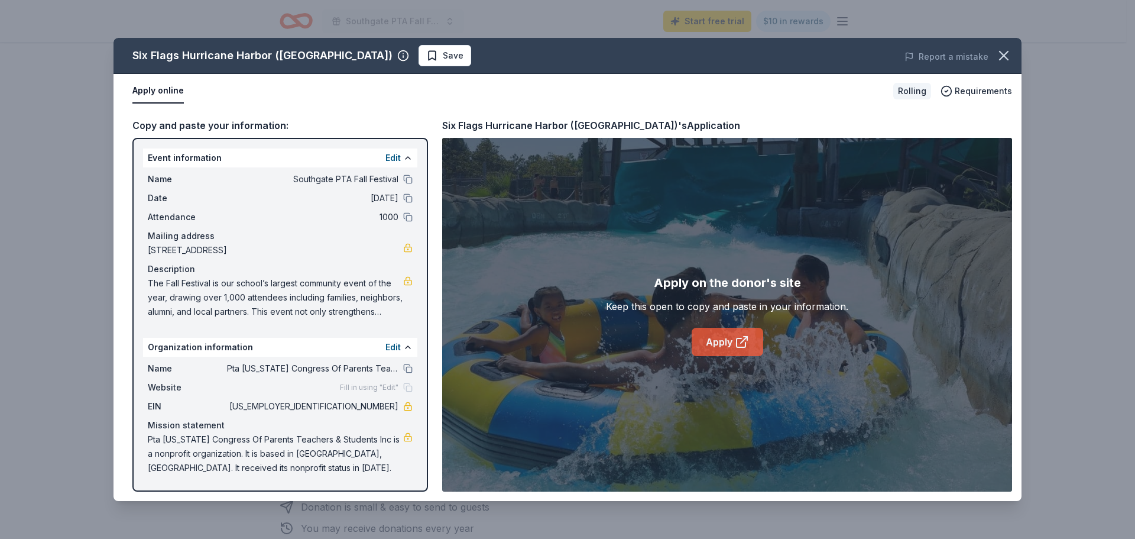
click at [718, 348] on link "Apply" at bounding box center [728, 342] width 72 height 28
click at [1007, 54] on icon "button" at bounding box center [1004, 55] width 17 height 17
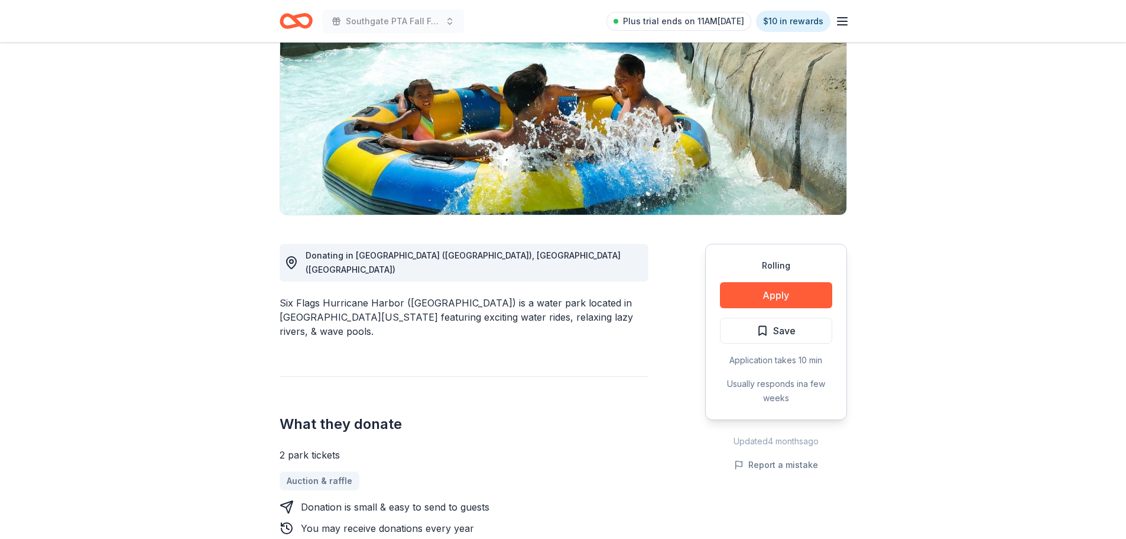
scroll to position [0, 0]
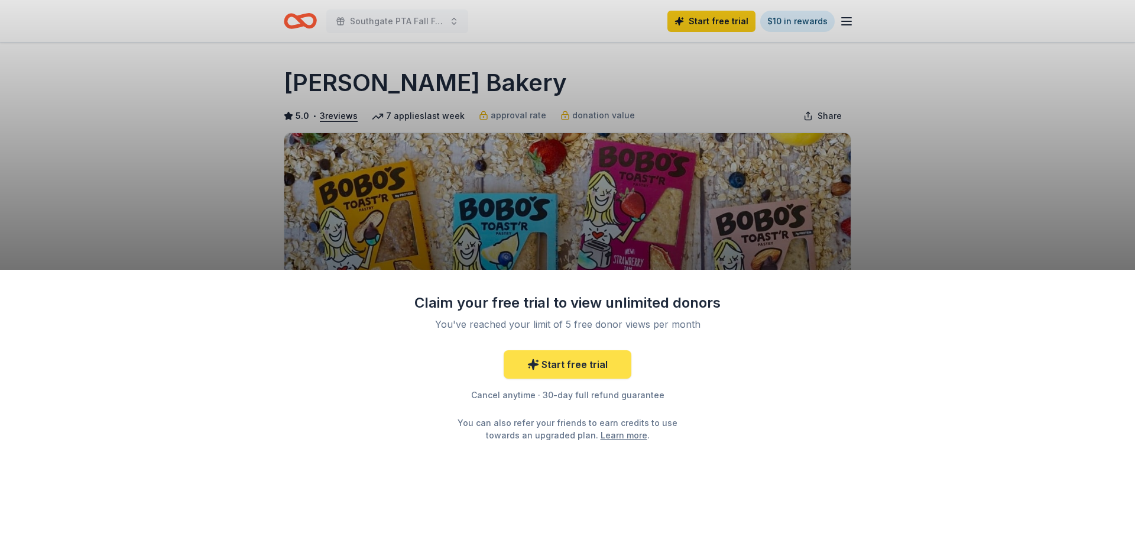
click at [595, 363] on link "Start free trial" at bounding box center [568, 364] width 128 height 28
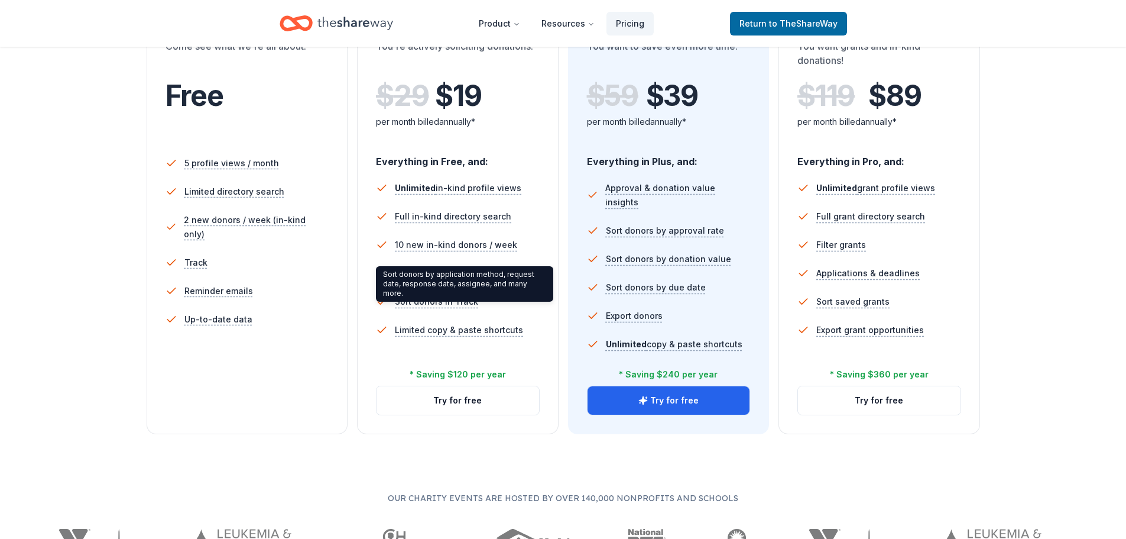
scroll to position [236, 0]
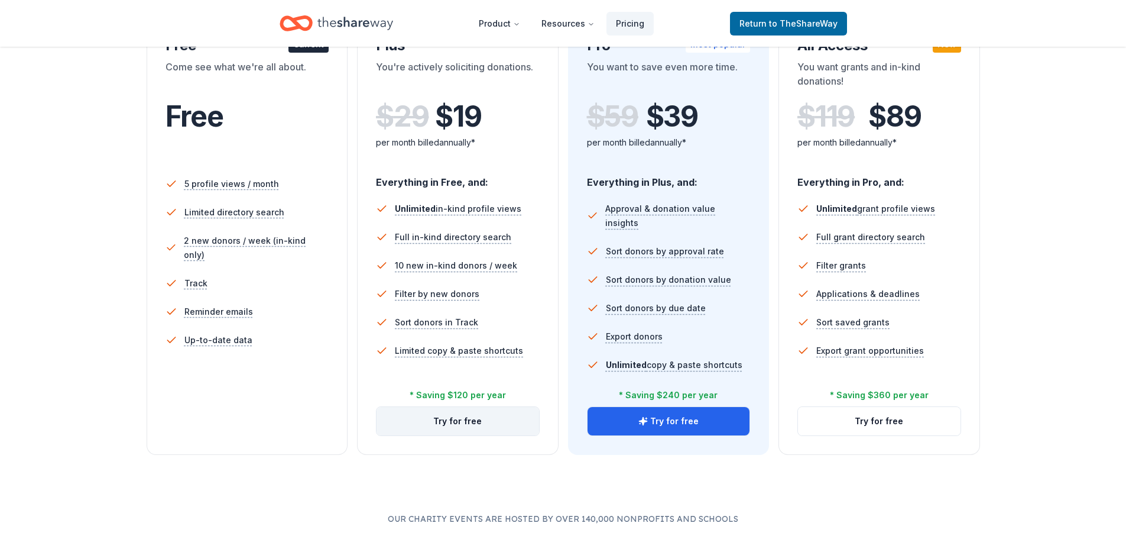
click at [455, 425] on button "Try for free" at bounding box center [458, 421] width 163 height 28
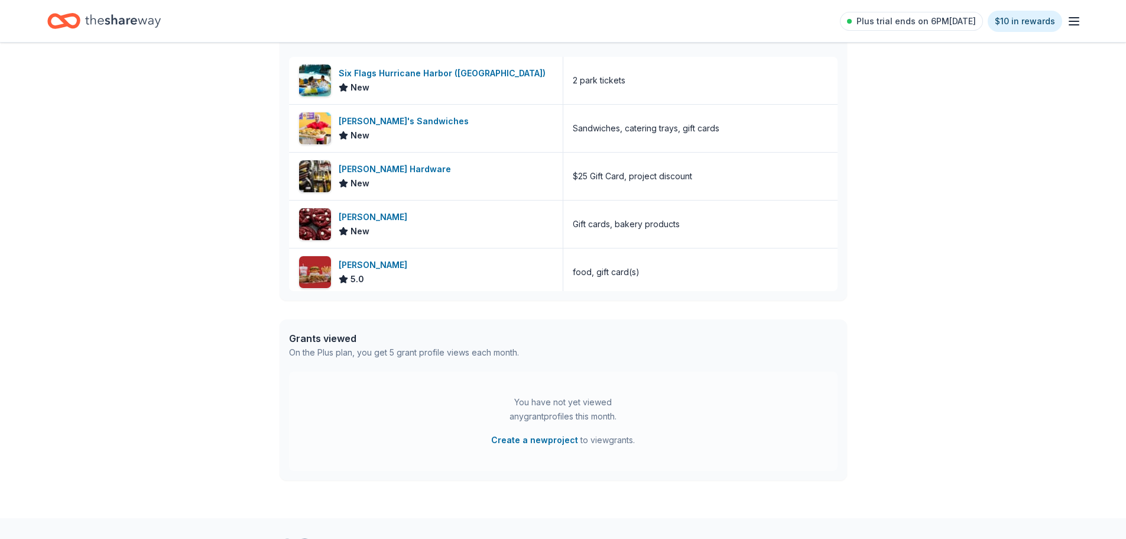
scroll to position [414, 0]
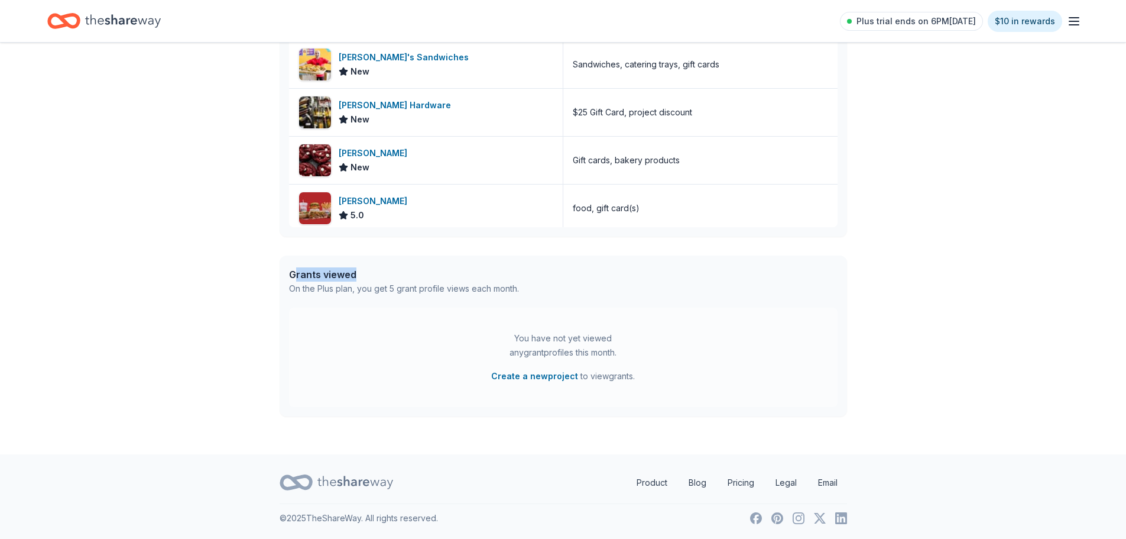
drag, startPoint x: 297, startPoint y: 272, endPoint x: 491, endPoint y: 276, distance: 194.0
click at [403, 279] on div "Grants viewed" at bounding box center [404, 274] width 230 height 14
click at [495, 276] on div "Grants viewed" at bounding box center [404, 274] width 230 height 14
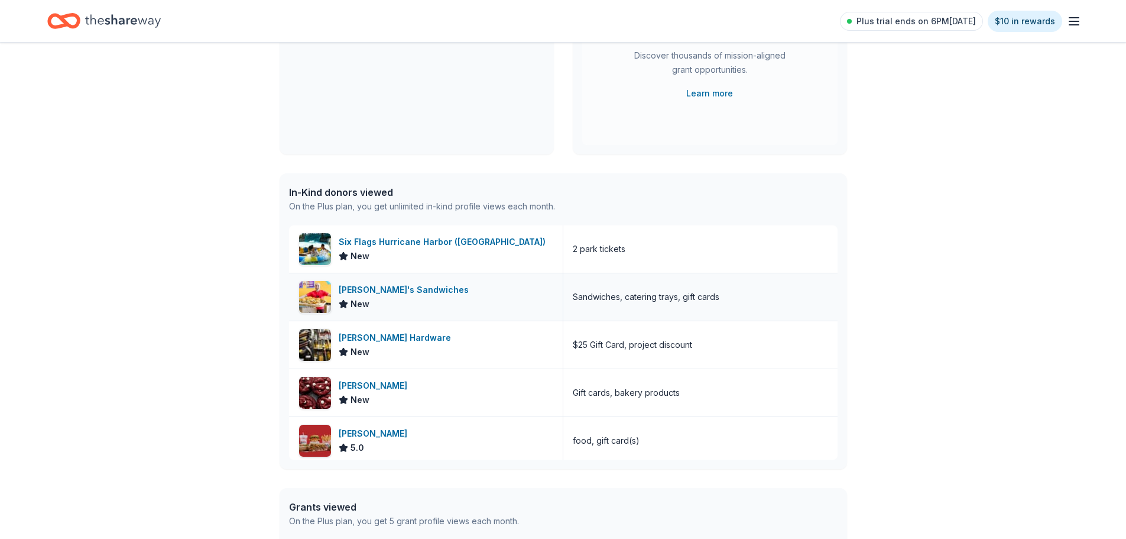
scroll to position [0, 0]
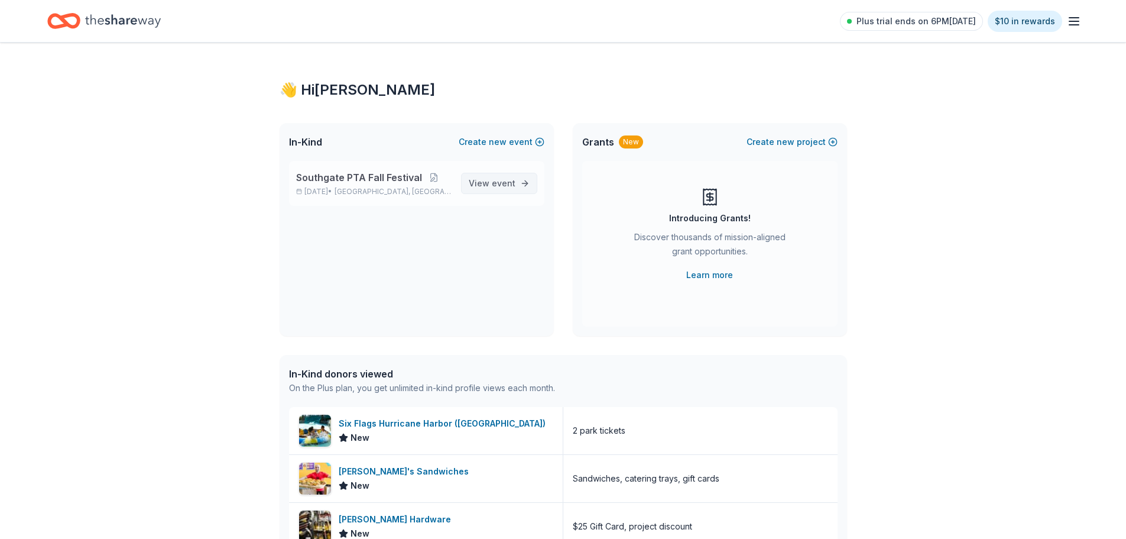
click at [494, 184] on span "event" at bounding box center [504, 183] width 24 height 10
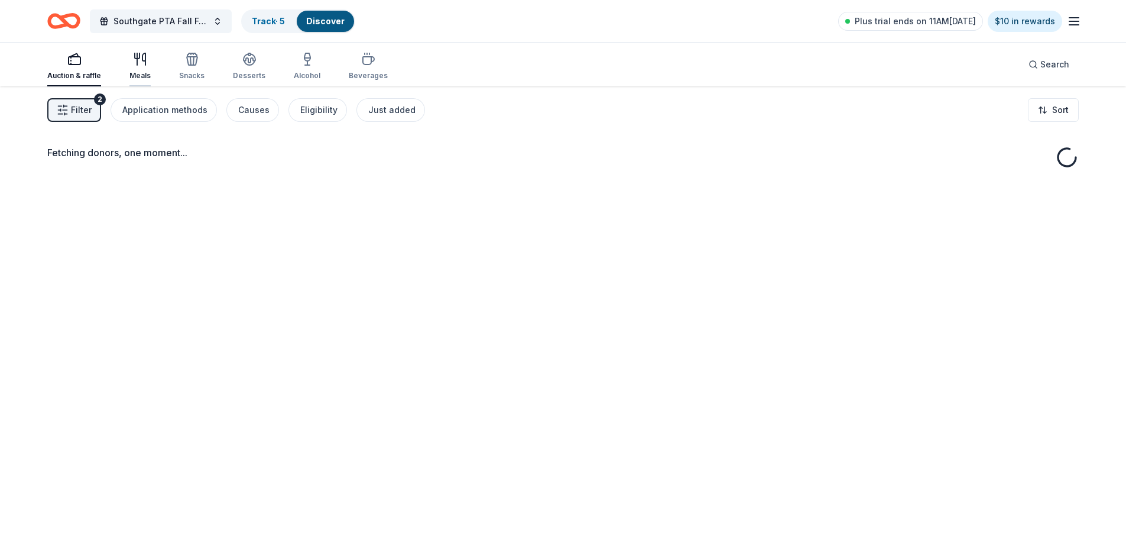
click at [135, 60] on icon "button" at bounding box center [140, 59] width 14 height 14
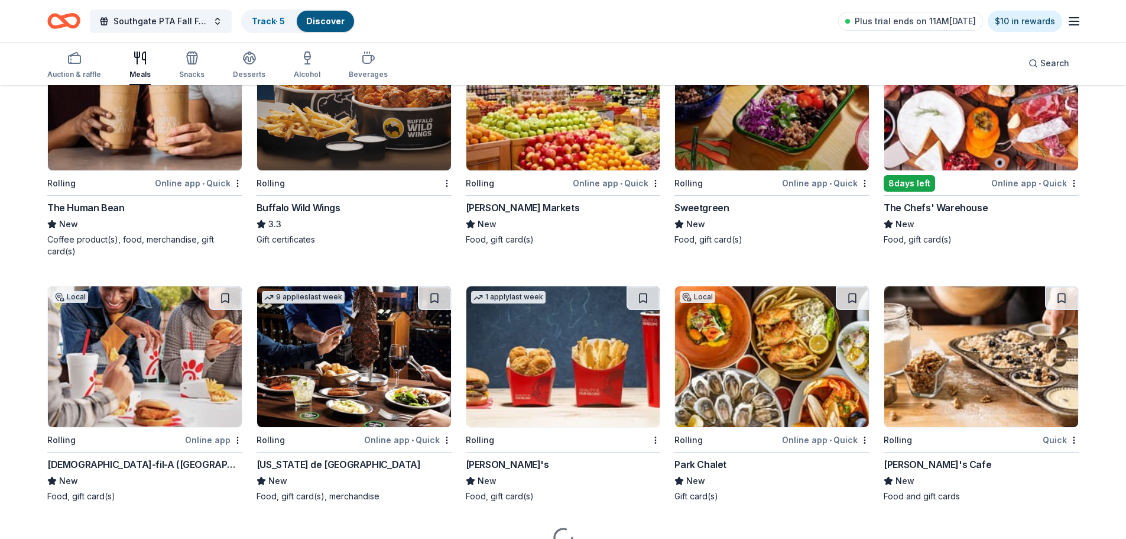
scroll to position [1682, 0]
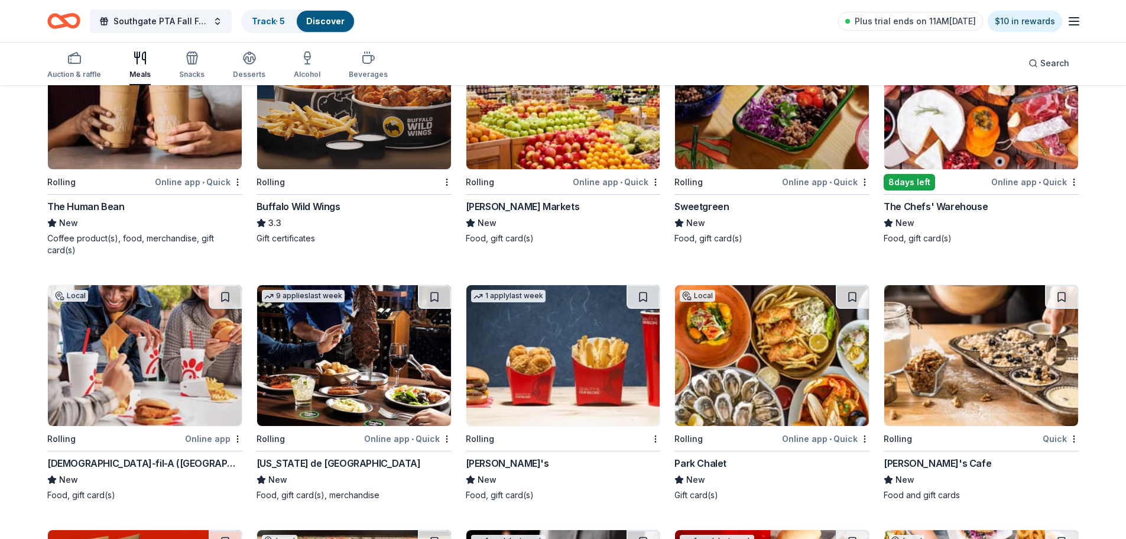
click at [127, 345] on img at bounding box center [145, 355] width 194 height 141
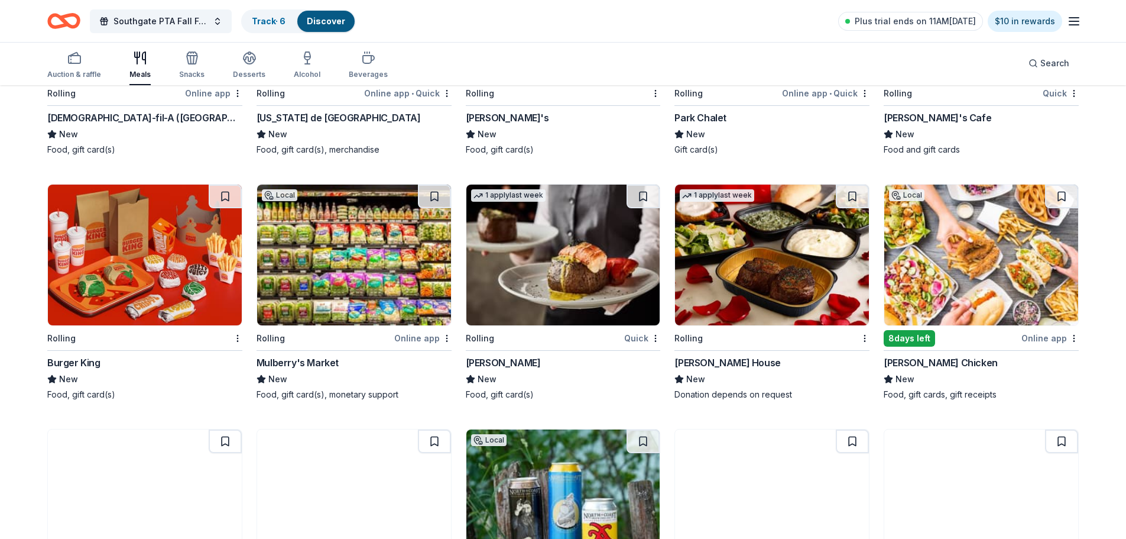
scroll to position [2037, 0]
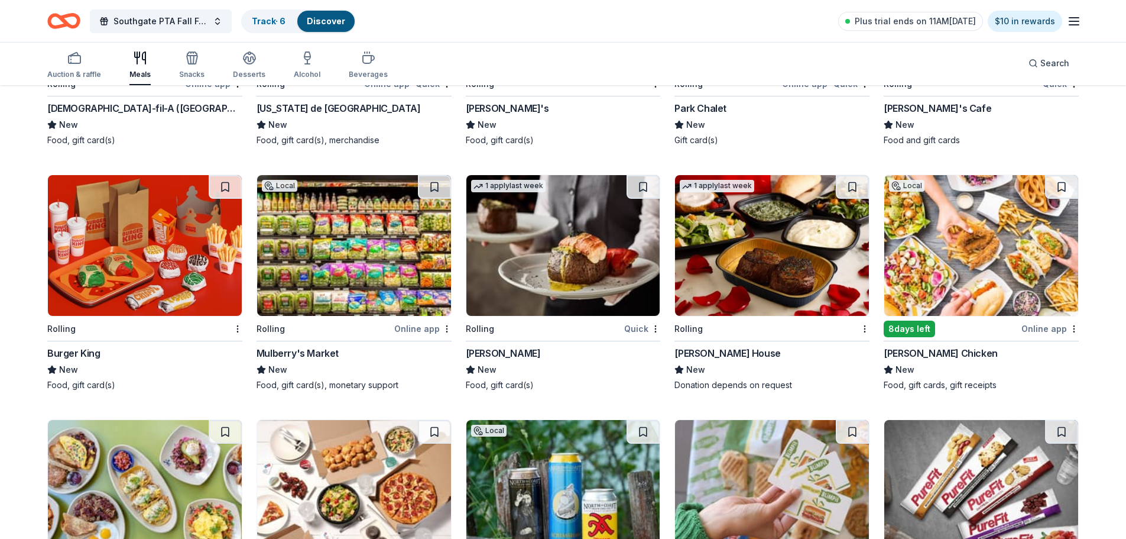
click at [947, 234] on img at bounding box center [981, 245] width 194 height 141
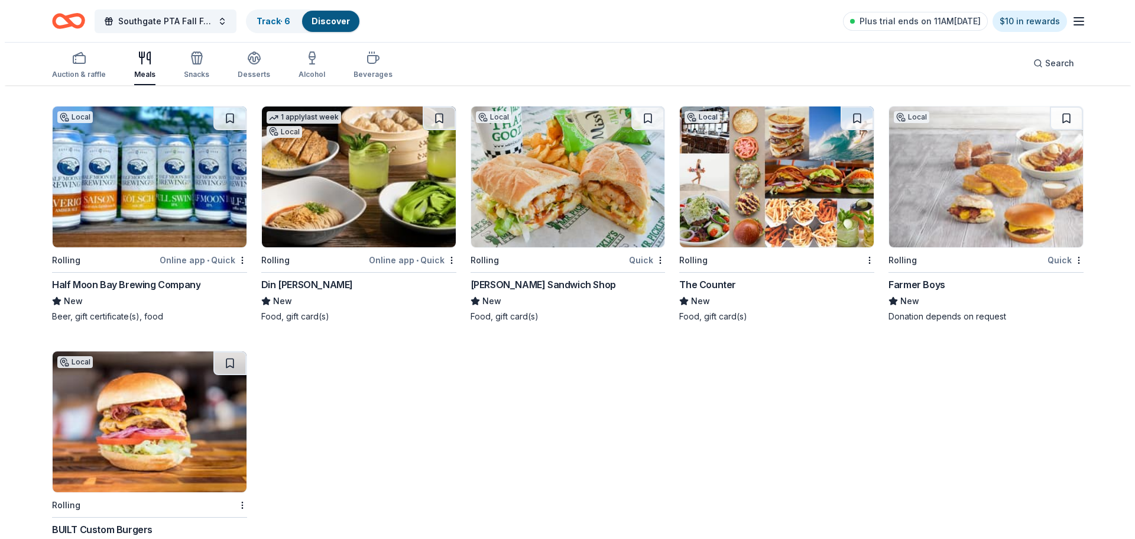
scroll to position [3555, 0]
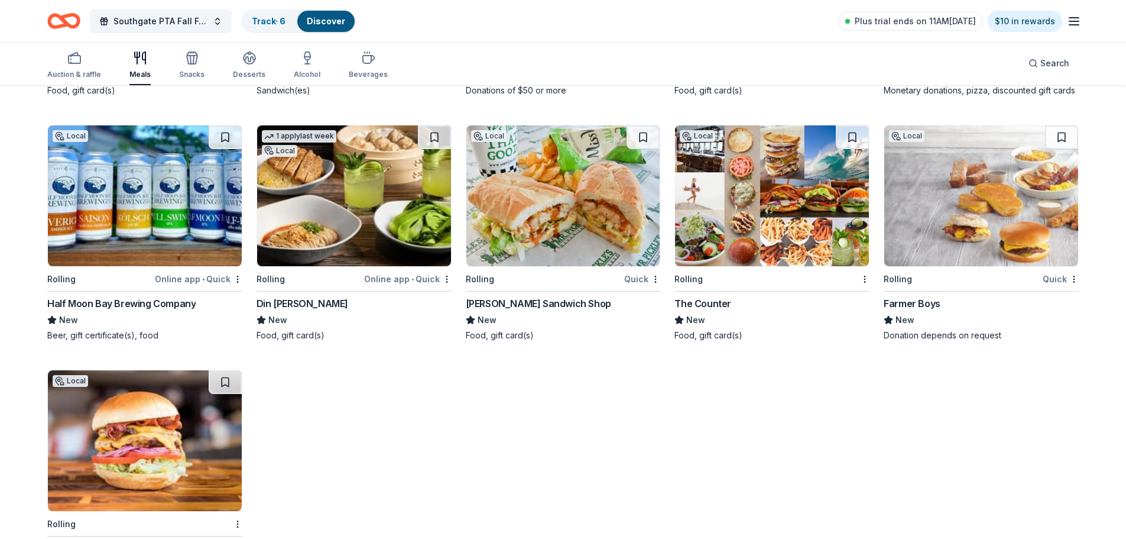
click at [388, 210] on img at bounding box center [354, 195] width 194 height 141
click at [208, 21] on span "Southgate PTA Fall Festival" at bounding box center [161, 21] width 95 height 14
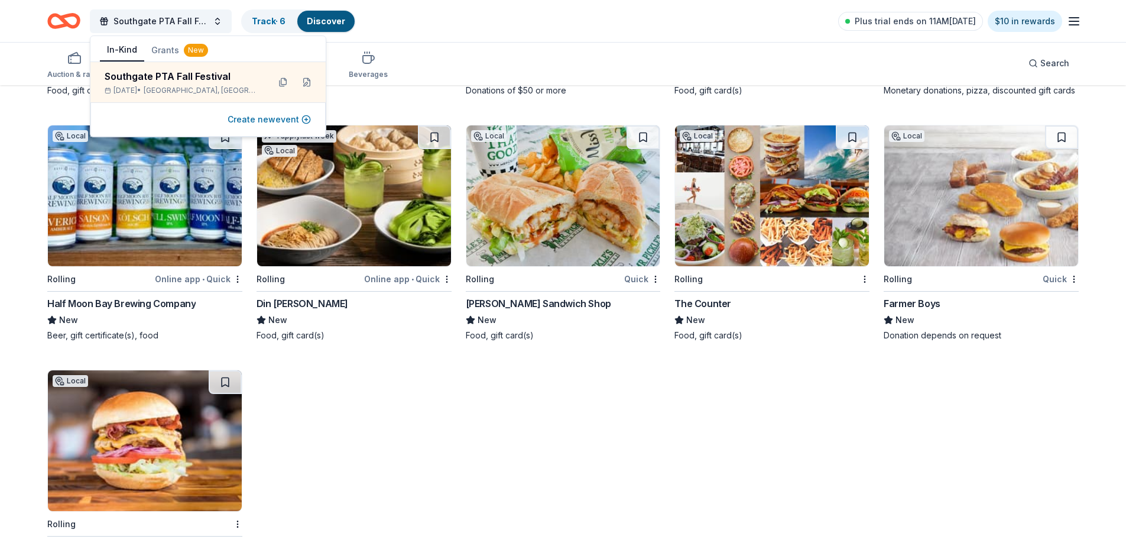
click at [248, 117] on button "Create new event" at bounding box center [269, 119] width 83 height 14
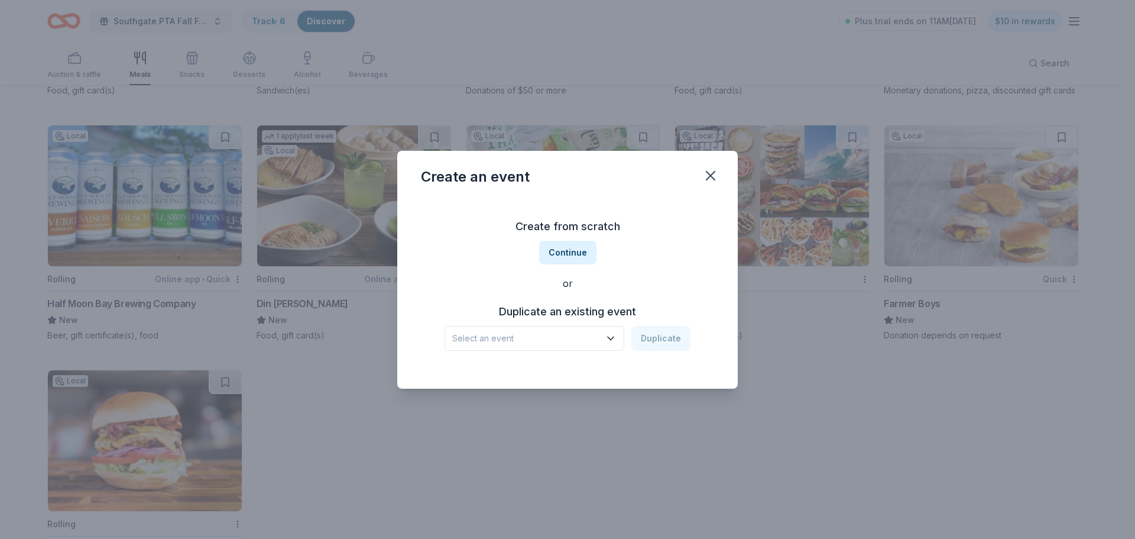
drag, startPoint x: 586, startPoint y: 255, endPoint x: 703, endPoint y: 258, distance: 117.1
click at [731, 260] on div "Create from scratch Continue or Duplicate an existing event Select an event Dup…" at bounding box center [567, 293] width 341 height 190
click at [578, 254] on button "Continue" at bounding box center [567, 253] width 57 height 24
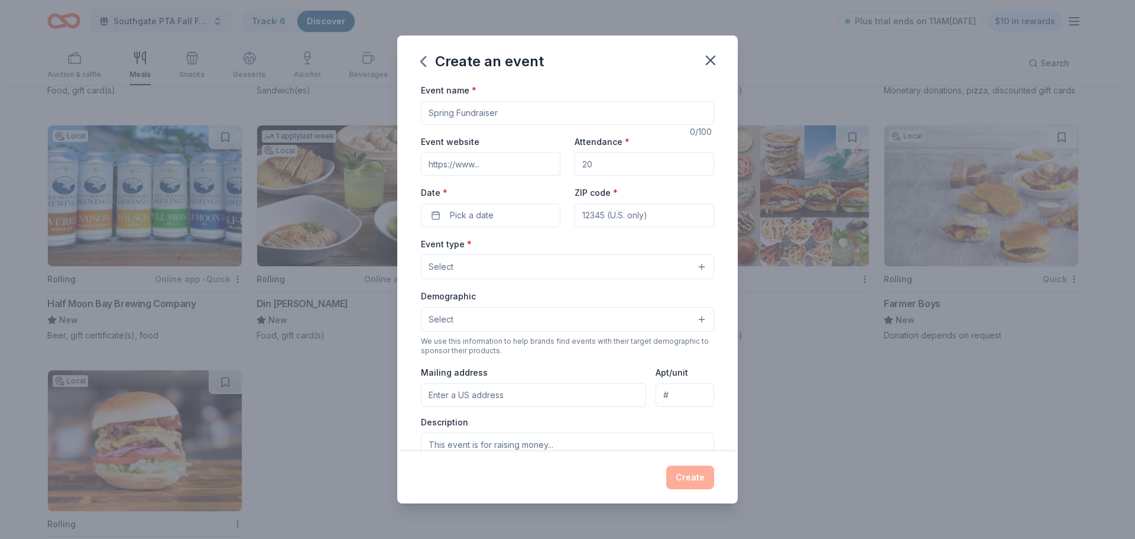
click at [479, 113] on input "Event name *" at bounding box center [567, 113] width 293 height 24
type input "T"
type input "Meals for Teachers During Parent/Teacher Conference Week"
click at [602, 167] on input "Attendance *" at bounding box center [645, 164] width 140 height 24
type input "600"
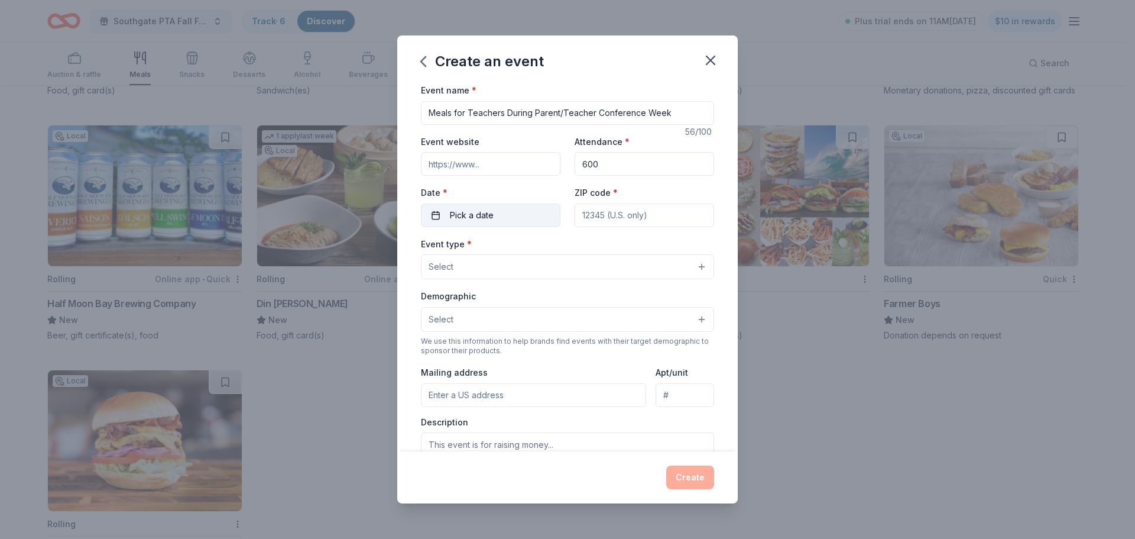
click at [487, 214] on span "Pick a date" at bounding box center [472, 215] width 44 height 14
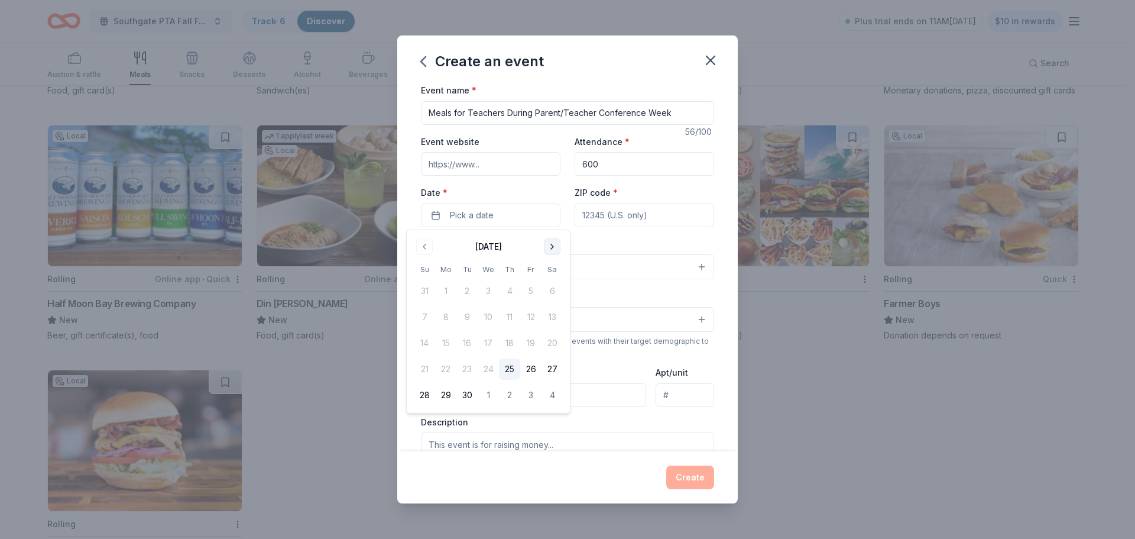
click at [553, 249] on button "Go to next month" at bounding box center [552, 246] width 17 height 17
click at [487, 289] on button "3" at bounding box center [488, 290] width 21 height 21
click at [488, 291] on button "3" at bounding box center [488, 290] width 21 height 21
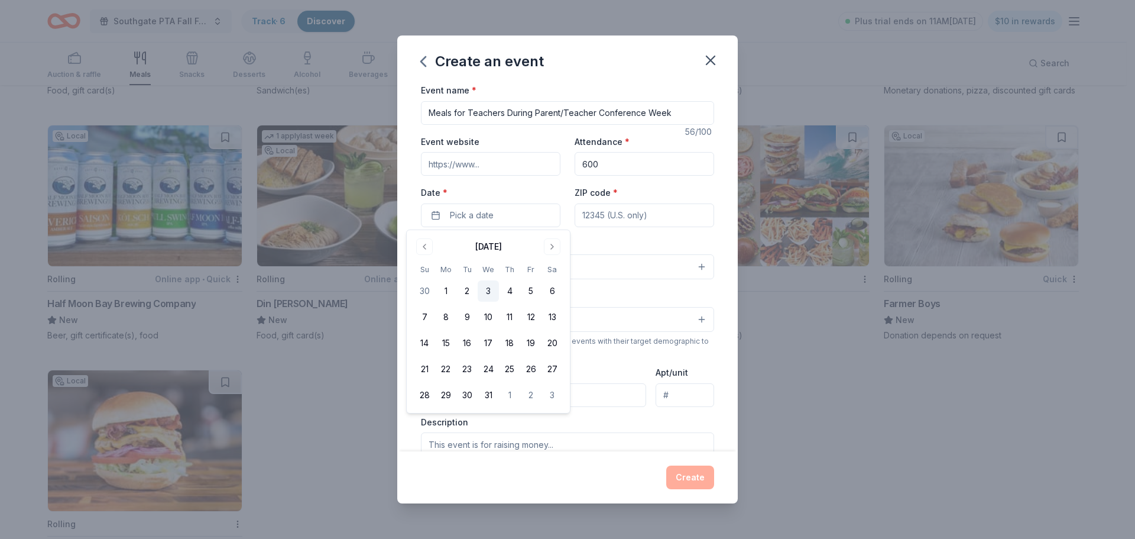
click at [491, 291] on button "3" at bounding box center [488, 290] width 21 height 21
click at [633, 208] on input "ZIP code *" at bounding box center [645, 215] width 140 height 24
type input "94545"
click at [589, 272] on button "Select" at bounding box center [567, 266] width 293 height 25
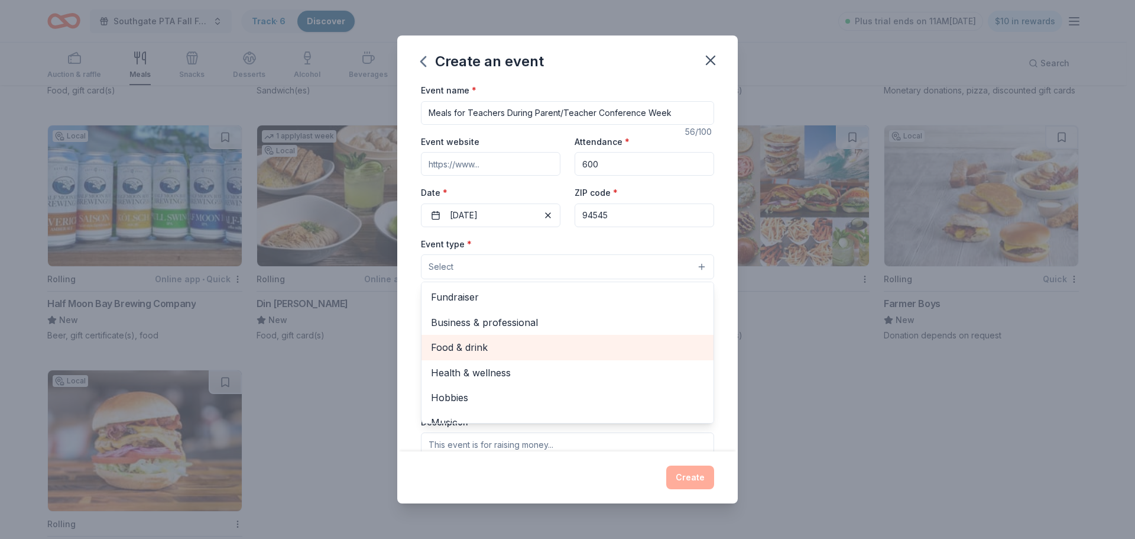
click at [559, 353] on span "Food & drink" at bounding box center [567, 346] width 273 height 15
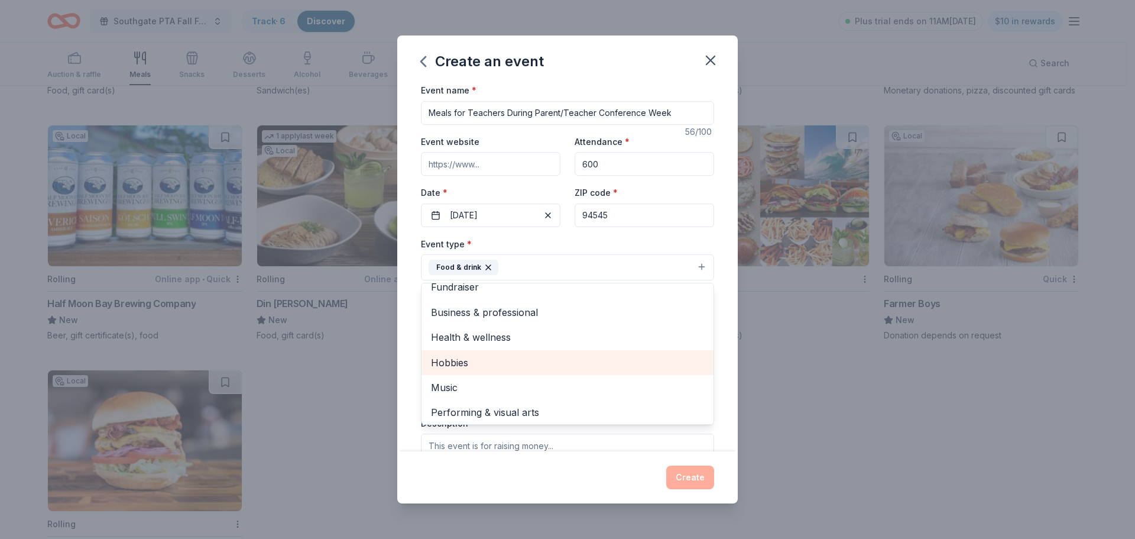
scroll to position [14, 0]
click at [408, 263] on div "Event name * Meals for Teachers During Parent/Teacher Conference Week 56 /100 E…" at bounding box center [567, 267] width 341 height 368
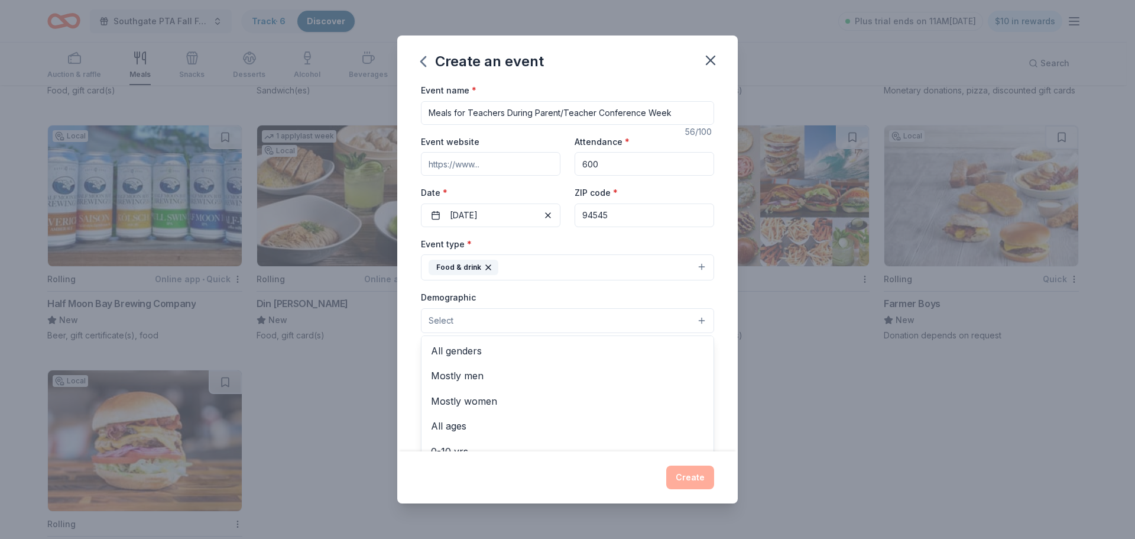
click at [483, 313] on button "Select" at bounding box center [567, 320] width 293 height 25
click at [489, 352] on span "All genders" at bounding box center [567, 350] width 273 height 15
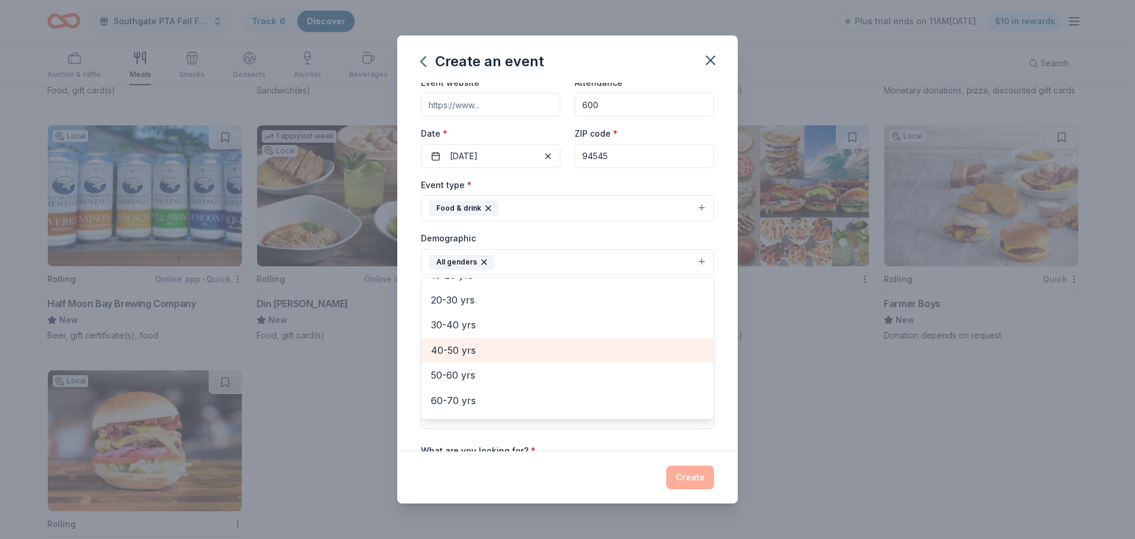
scroll to position [59, 0]
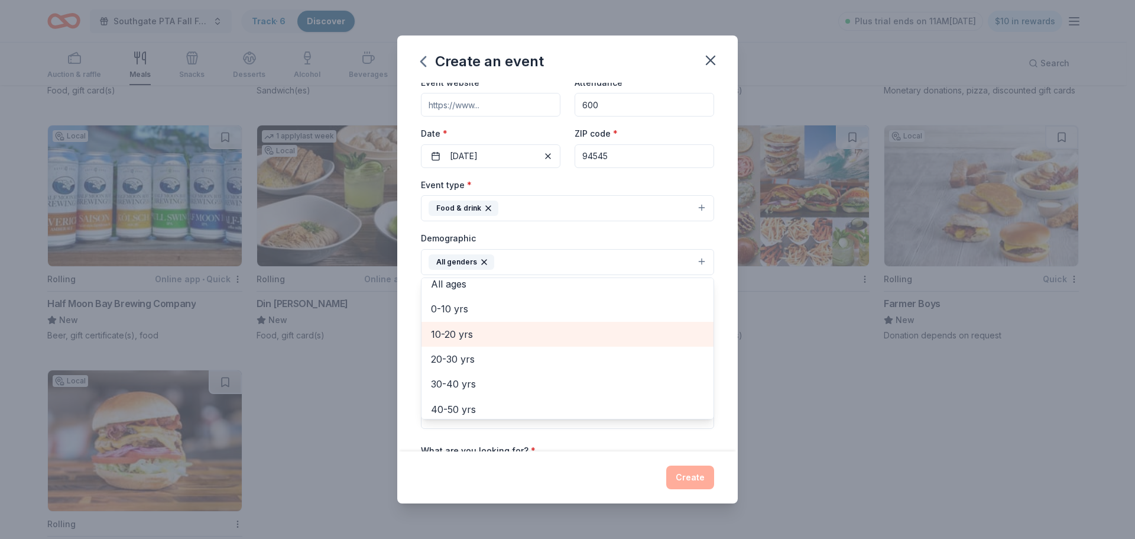
click at [490, 336] on span "10-20 yrs" at bounding box center [567, 333] width 273 height 15
click at [491, 339] on span "20-30 yrs" at bounding box center [567, 333] width 273 height 15
click at [492, 343] on div "30-40 yrs" at bounding box center [568, 334] width 292 height 25
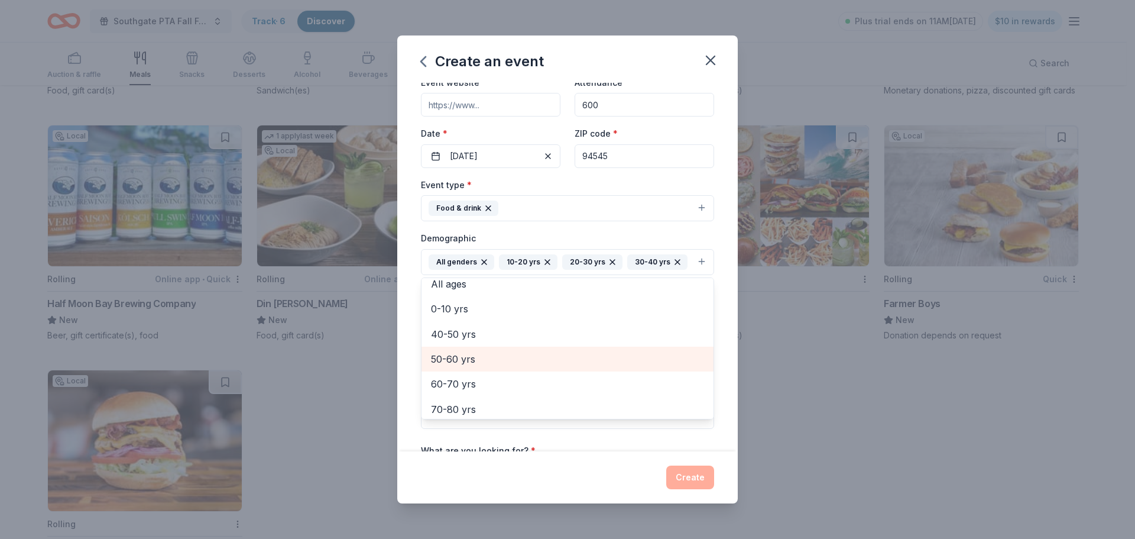
click at [491, 356] on span "50-60 yrs" at bounding box center [567, 358] width 273 height 15
click at [490, 354] on span "40-50 yrs" at bounding box center [567, 353] width 273 height 15
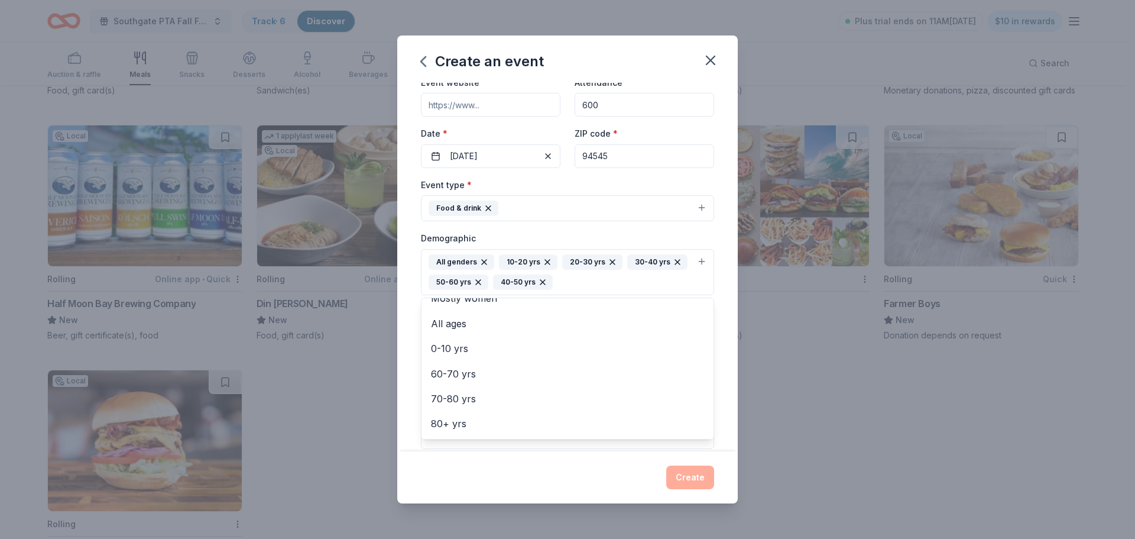
scroll to position [219, 0]
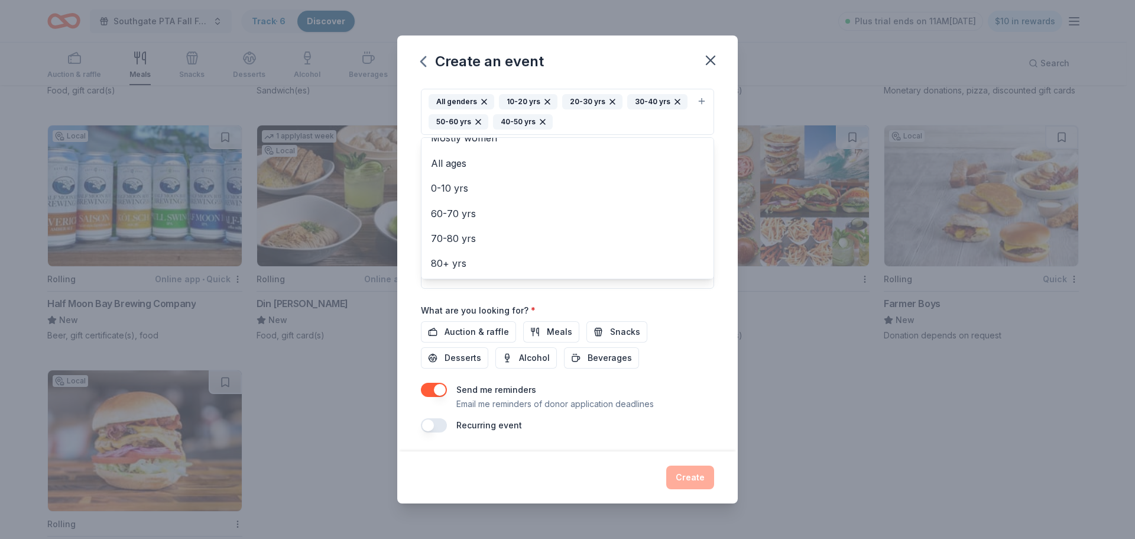
click at [406, 103] on div "Event name * Meals for Teachers During Parent/Teacher Conference Week 56 /100 E…" at bounding box center [567, 267] width 341 height 368
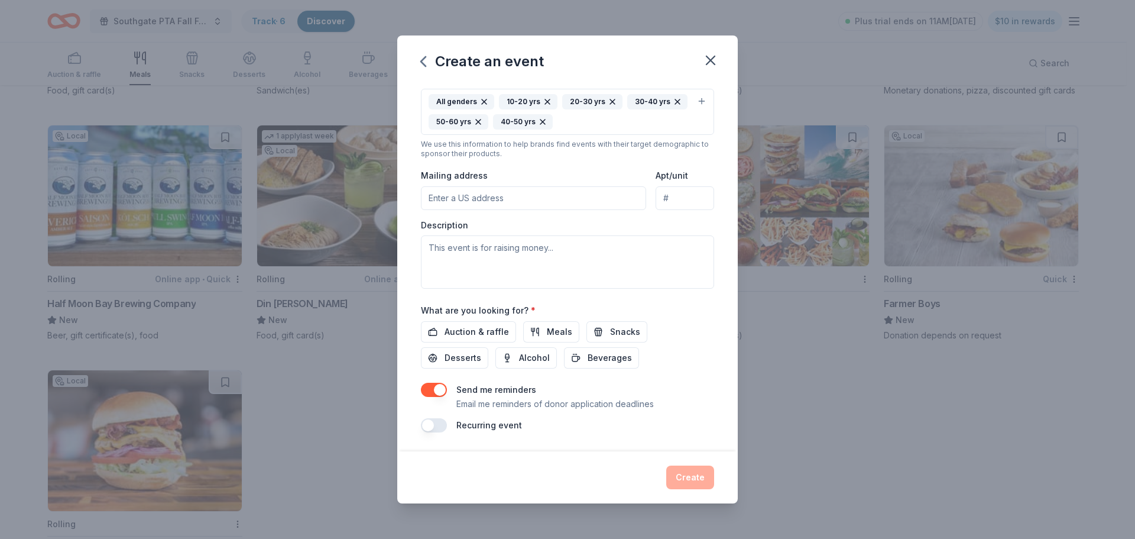
click at [490, 205] on input "Mailing address" at bounding box center [533, 198] width 225 height 24
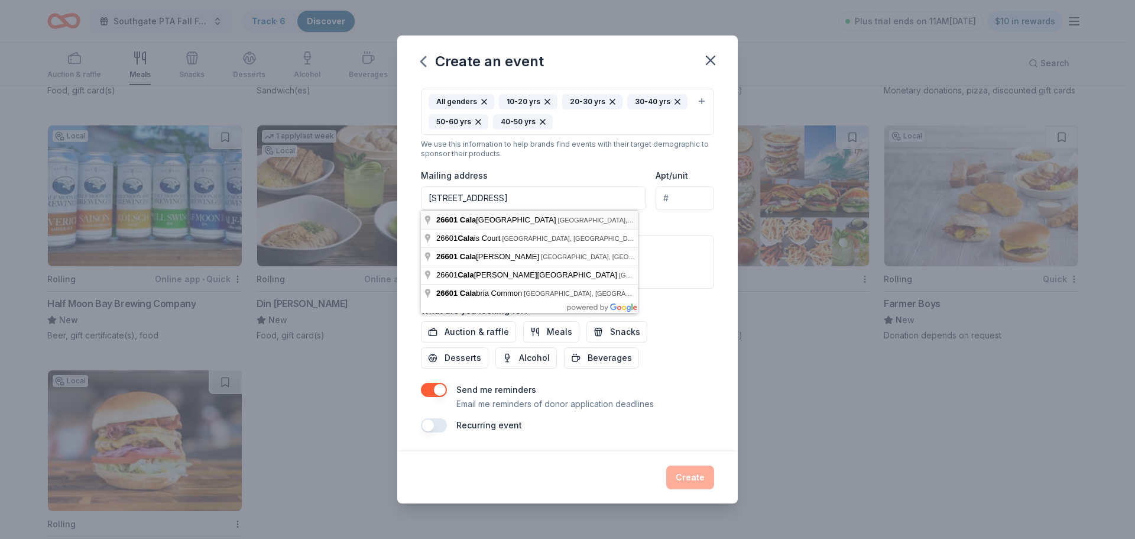
type input "26601 Calaroga Avenue, Hayward, CA, 94545"
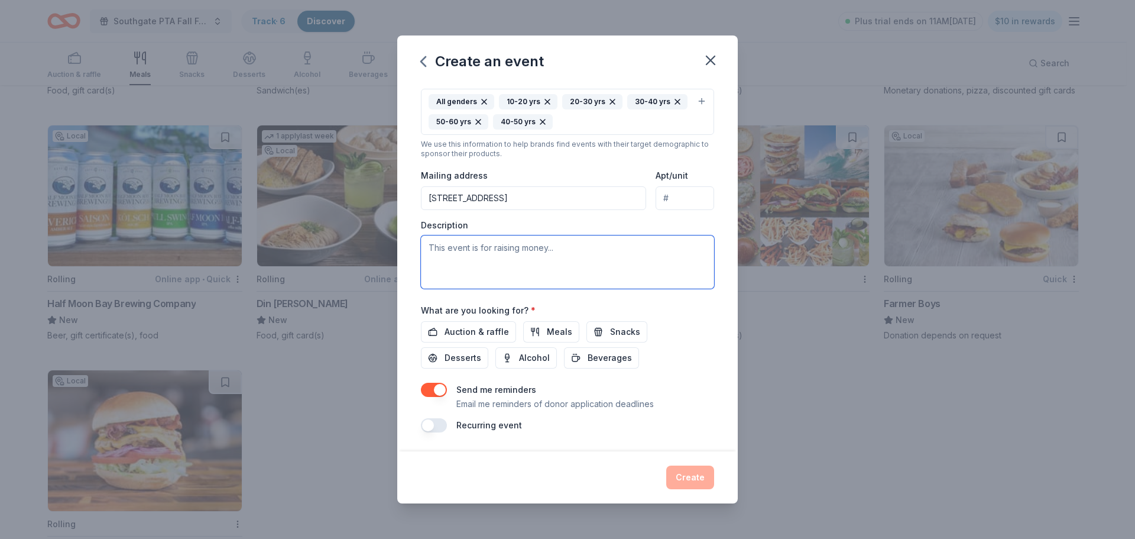
click at [480, 255] on textarea at bounding box center [567, 261] width 293 height 53
paste textarea "During December conference week, our teachers work long hours meeting with fami…"
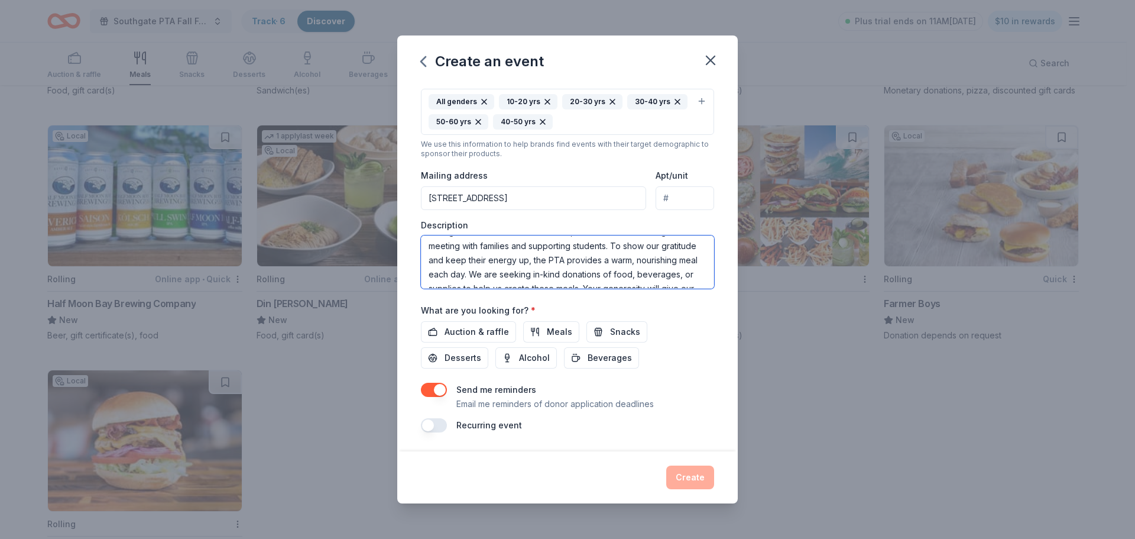
scroll to position [0, 0]
type textarea "During December conference week, our teachers work long hours meeting with fami…"
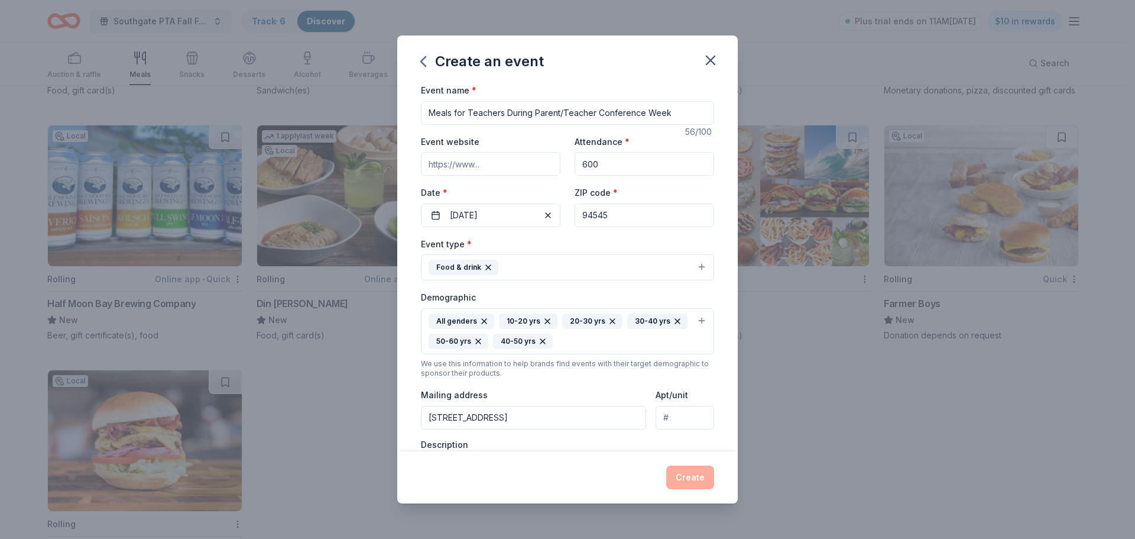
drag, startPoint x: 624, startPoint y: 167, endPoint x: 576, endPoint y: 163, distance: 48.7
click at [575, 163] on input "600" at bounding box center [645, 164] width 140 height 24
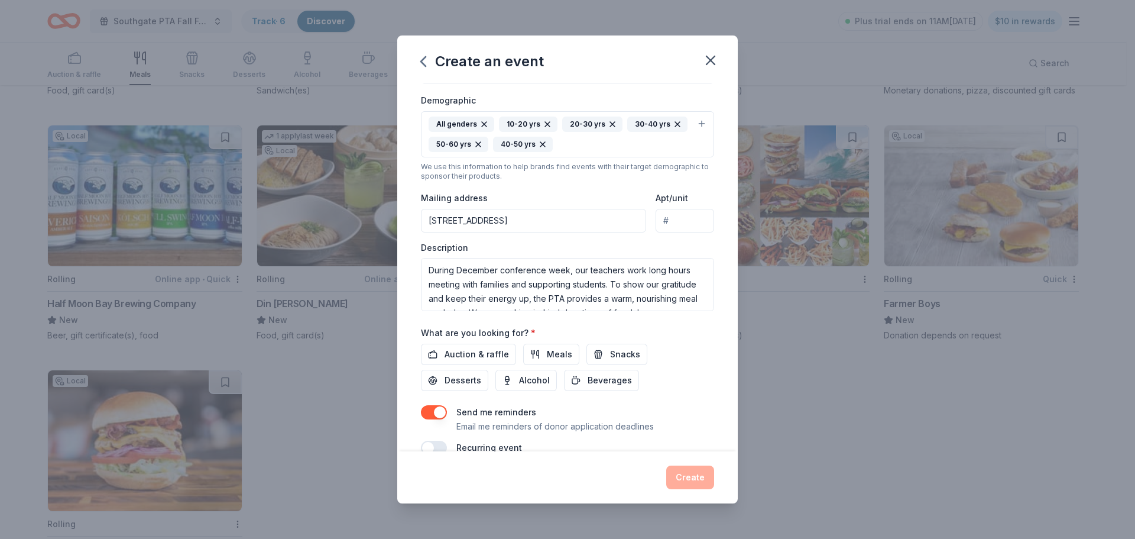
scroll to position [219, 0]
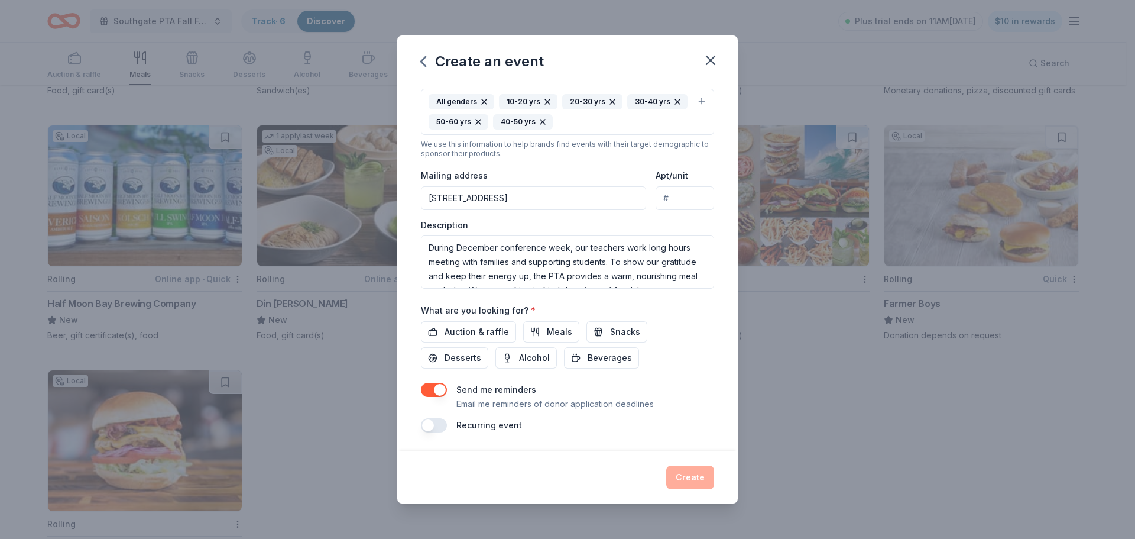
type input "120"
click at [700, 422] on div "Recurring event" at bounding box center [567, 425] width 293 height 14
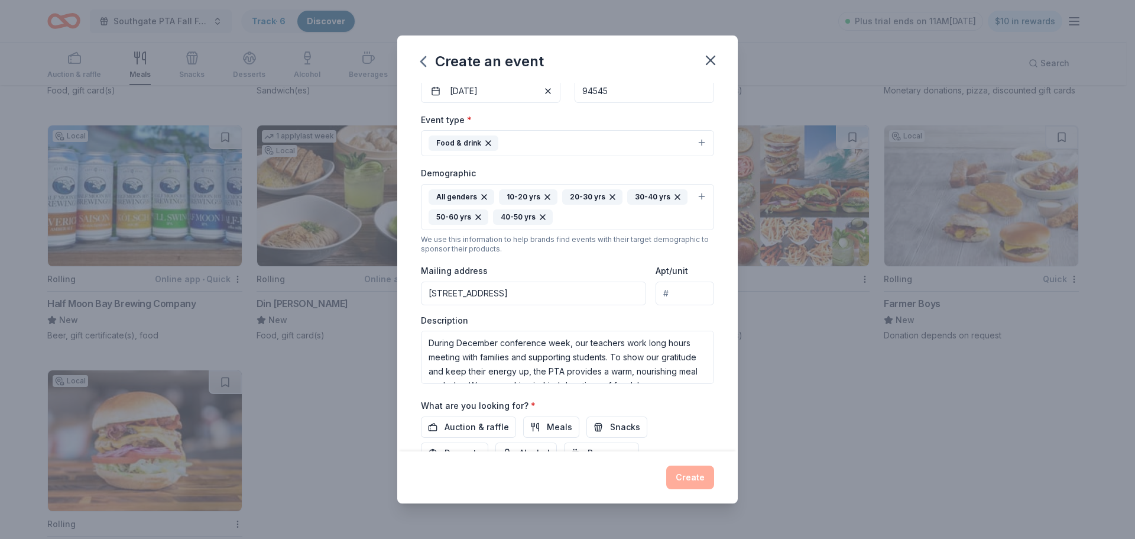
scroll to position [0, 0]
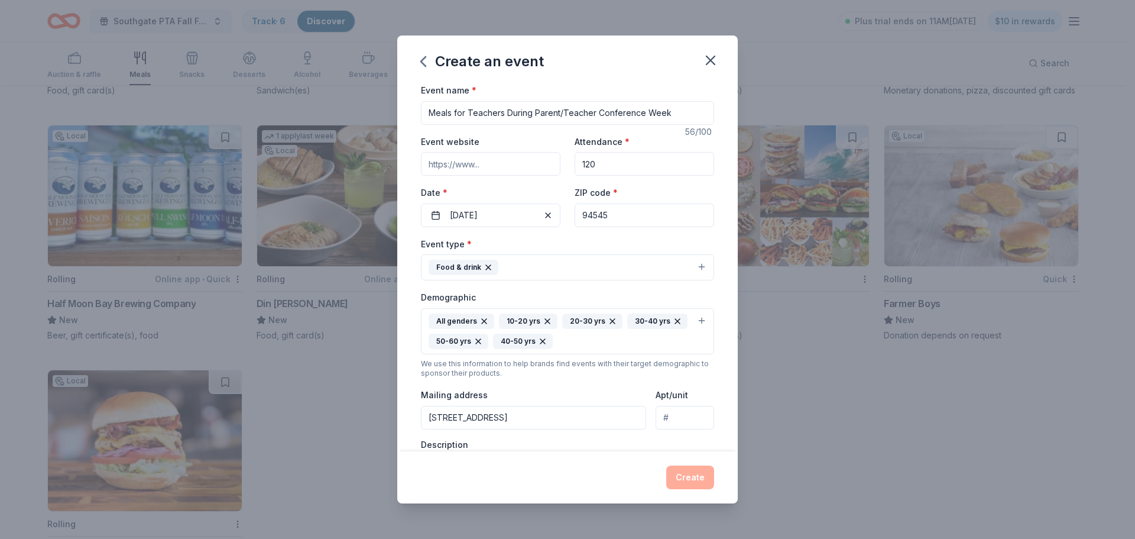
click at [619, 161] on input "120" at bounding box center [645, 164] width 140 height 24
click at [625, 108] on input "Meals for Teachers During Parent/Teacher Conference Week" at bounding box center [567, 113] width 293 height 24
click at [592, 477] on div "Create" at bounding box center [567, 477] width 293 height 24
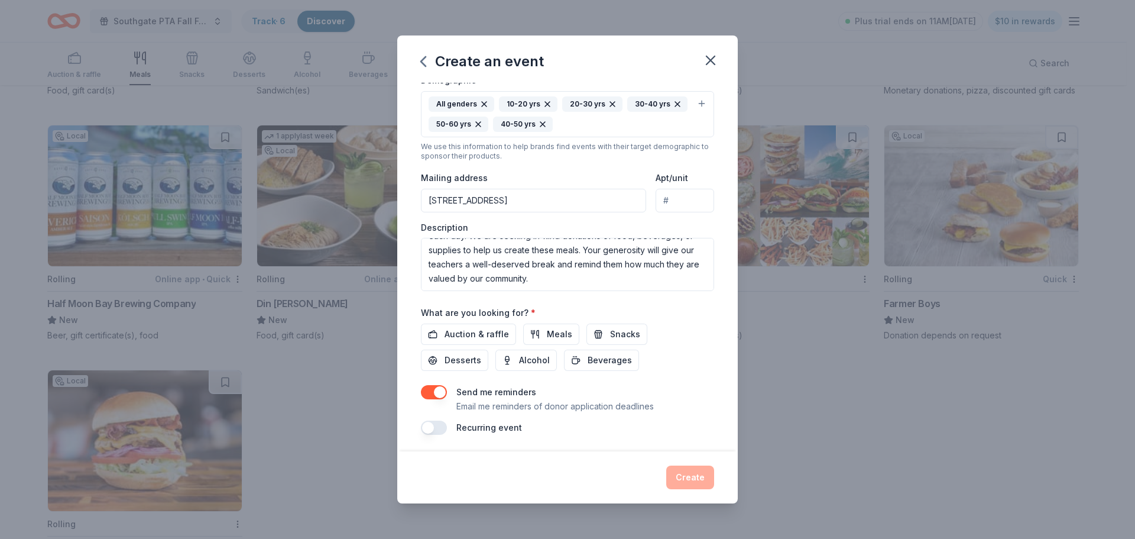
scroll to position [219, 0]
click at [557, 330] on span "Meals" at bounding box center [559, 332] width 25 height 14
click at [610, 333] on span "Snacks" at bounding box center [625, 332] width 30 height 14
drag, startPoint x: 466, startPoint y: 358, endPoint x: 491, endPoint y: 361, distance: 24.9
click at [466, 358] on span "Desserts" at bounding box center [463, 358] width 37 height 14
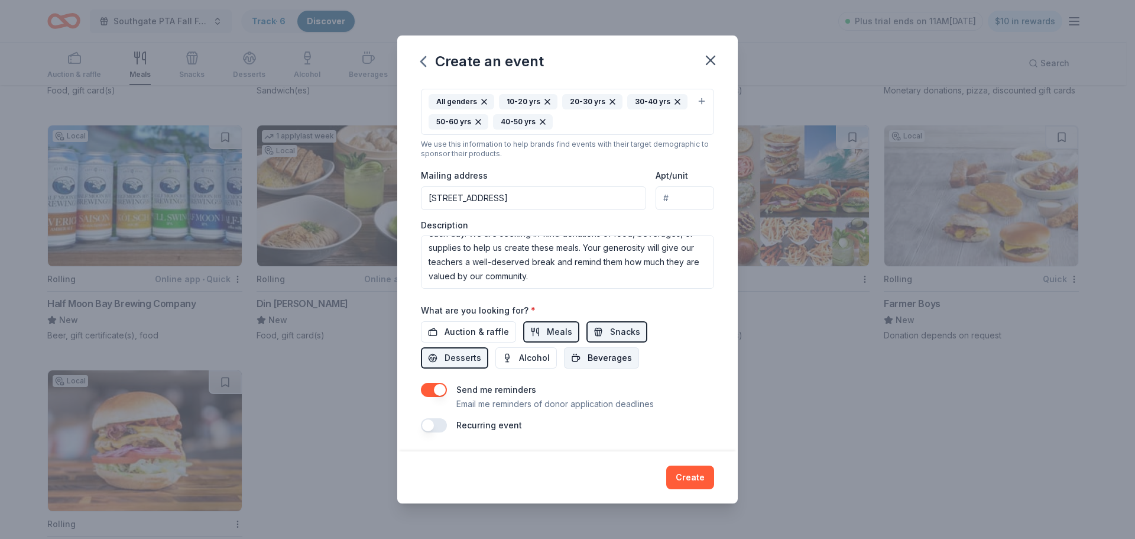
click at [605, 362] on span "Beverages" at bounding box center [610, 358] width 44 height 14
drag, startPoint x: 686, startPoint y: 475, endPoint x: 681, endPoint y: 380, distance: 94.7
click at [692, 392] on div "Create an event Event name * Meals for Teachers During Parent/Teacher Conferenc…" at bounding box center [567, 269] width 341 height 468
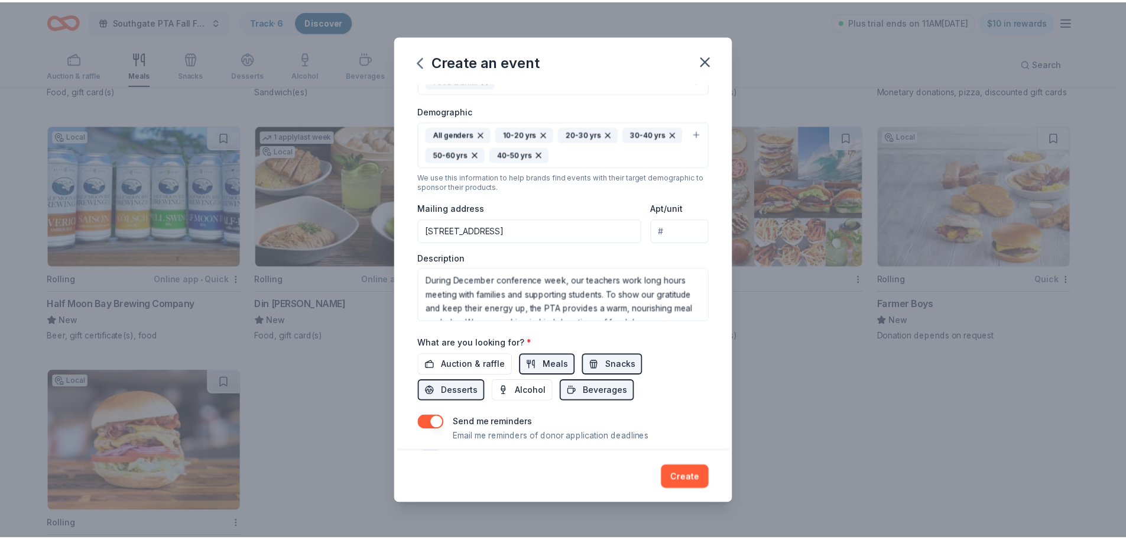
scroll to position [160, 0]
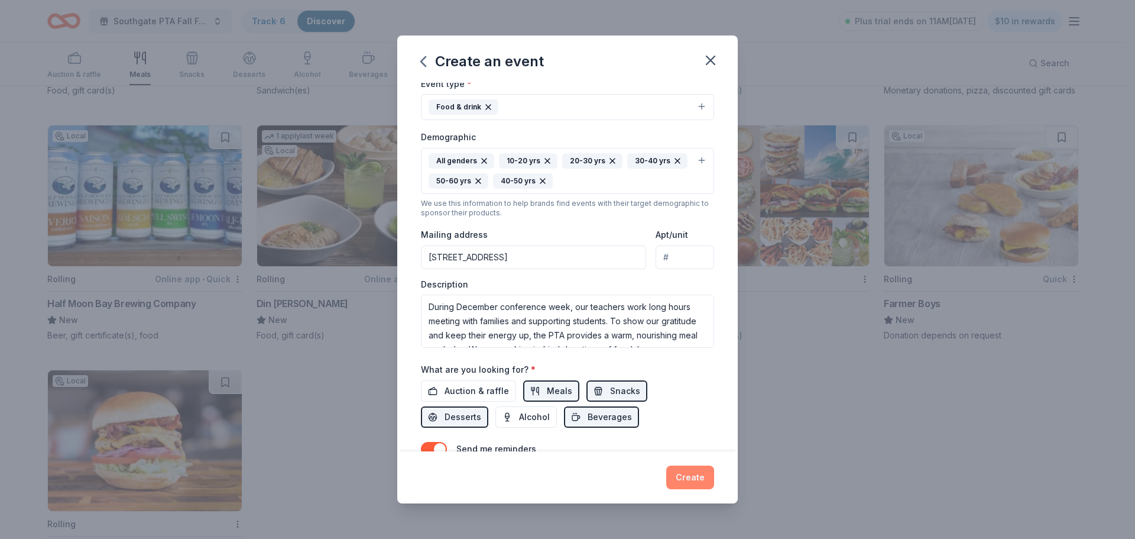
click at [683, 475] on button "Create" at bounding box center [690, 477] width 48 height 24
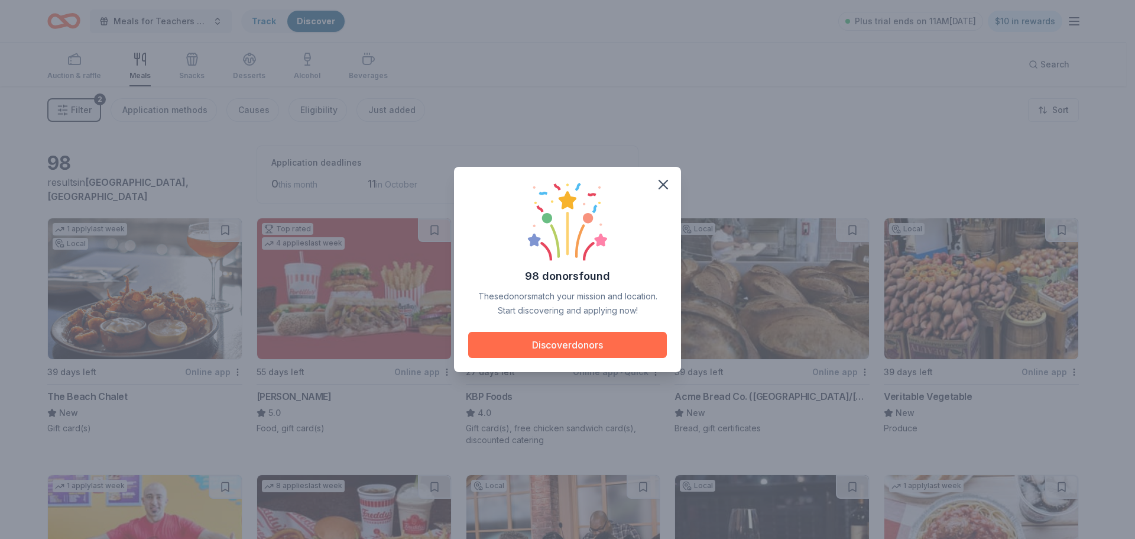
click at [576, 347] on button "Discover donors" at bounding box center [567, 345] width 199 height 26
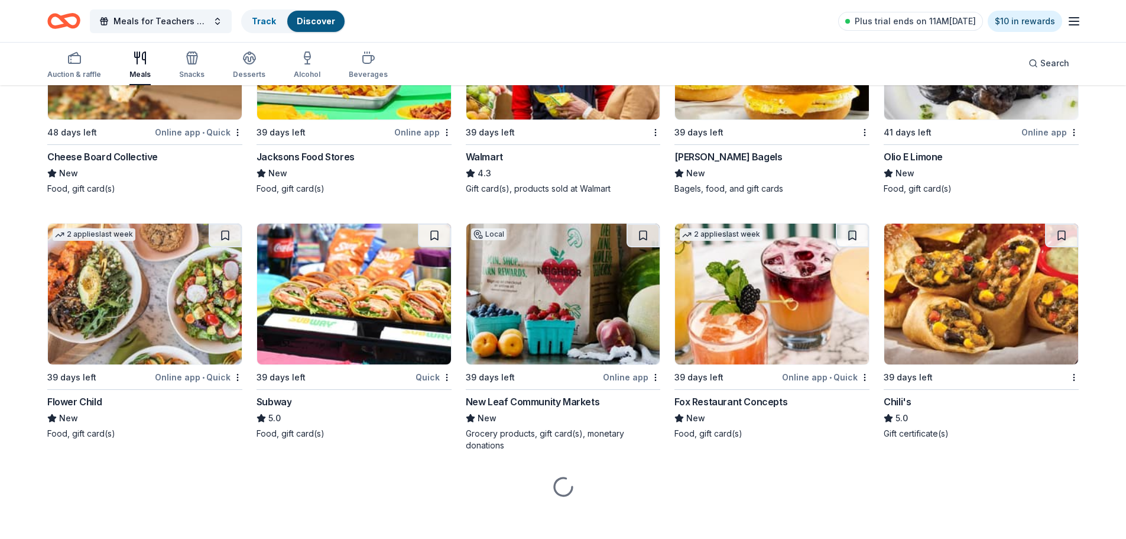
scroll to position [1261, 0]
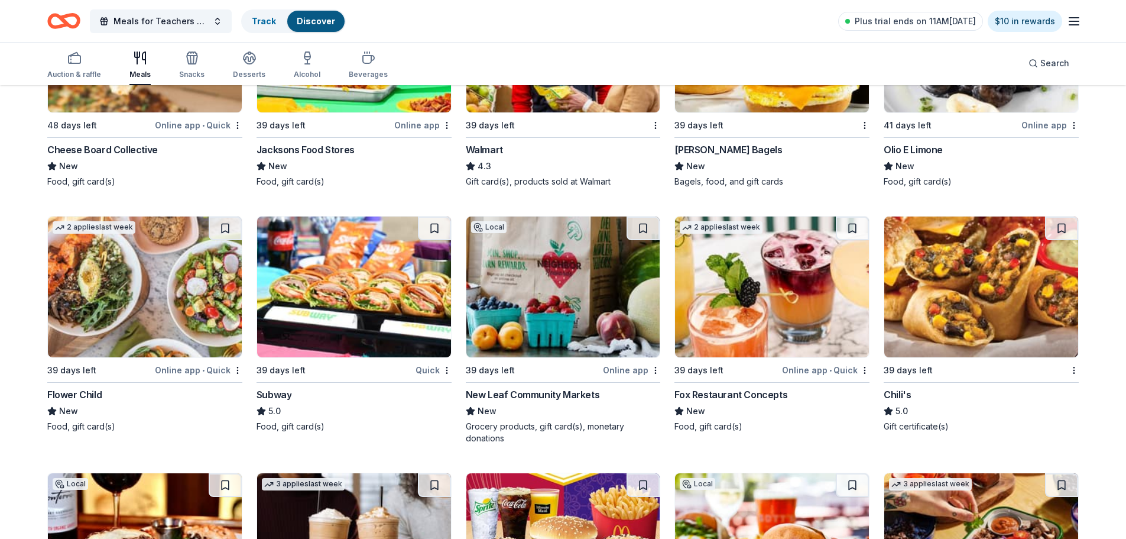
click at [541, 296] on img at bounding box center [563, 286] width 194 height 141
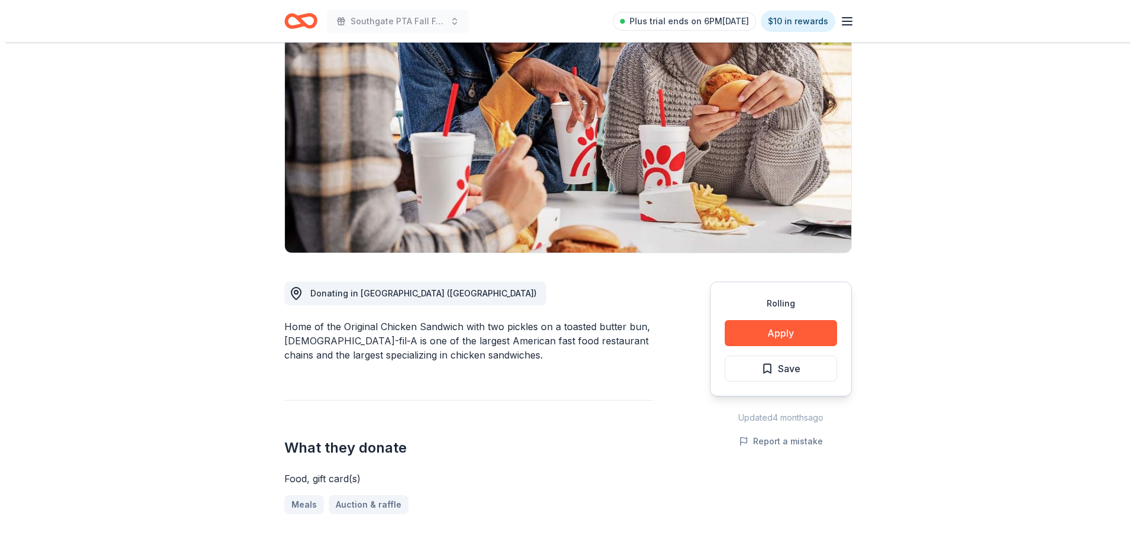
scroll to position [177, 0]
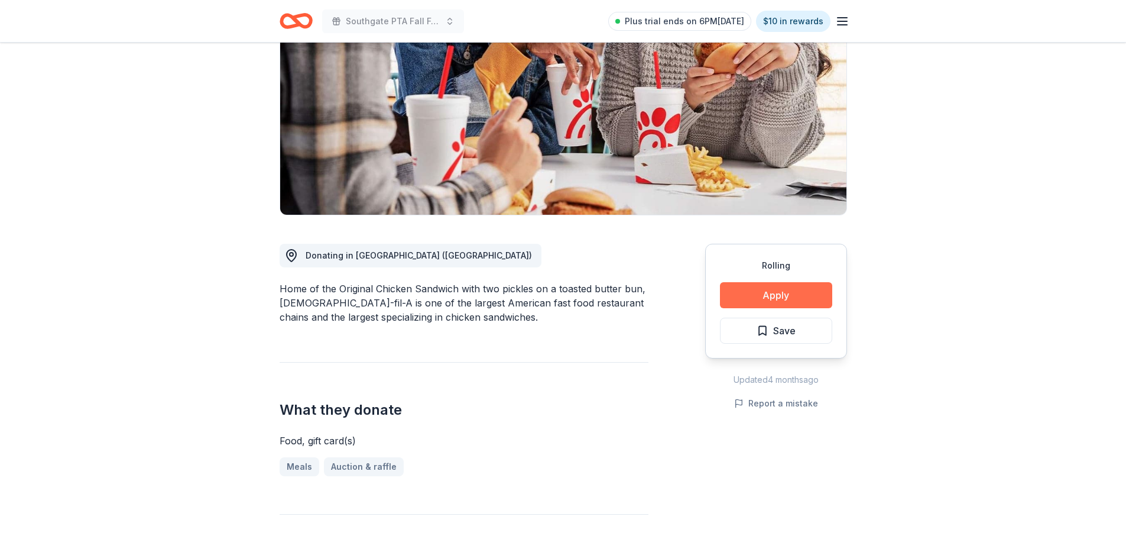
click at [786, 282] on button "Apply" at bounding box center [776, 295] width 112 height 26
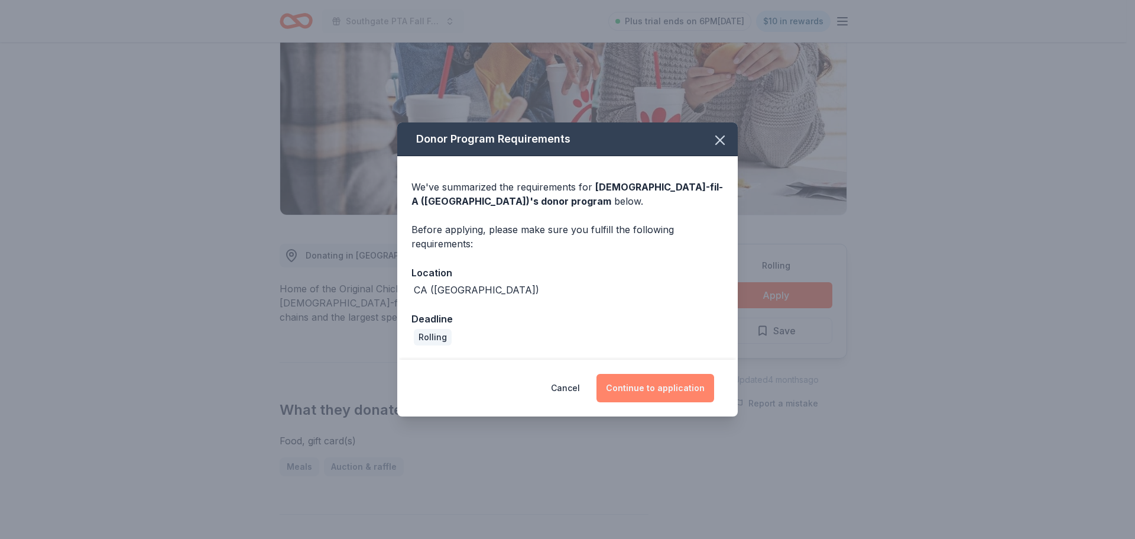
click at [675, 394] on button "Continue to application" at bounding box center [656, 388] width 118 height 28
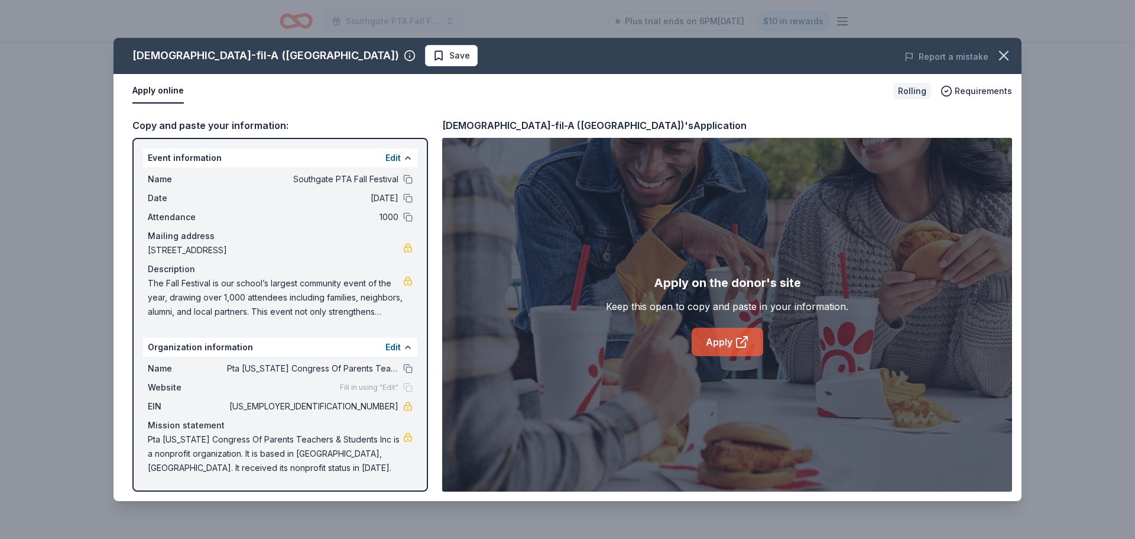
click at [706, 341] on link "Apply" at bounding box center [728, 342] width 72 height 28
click at [449, 53] on span "Save" at bounding box center [459, 55] width 21 height 14
click at [999, 57] on icon "button" at bounding box center [1004, 55] width 17 height 17
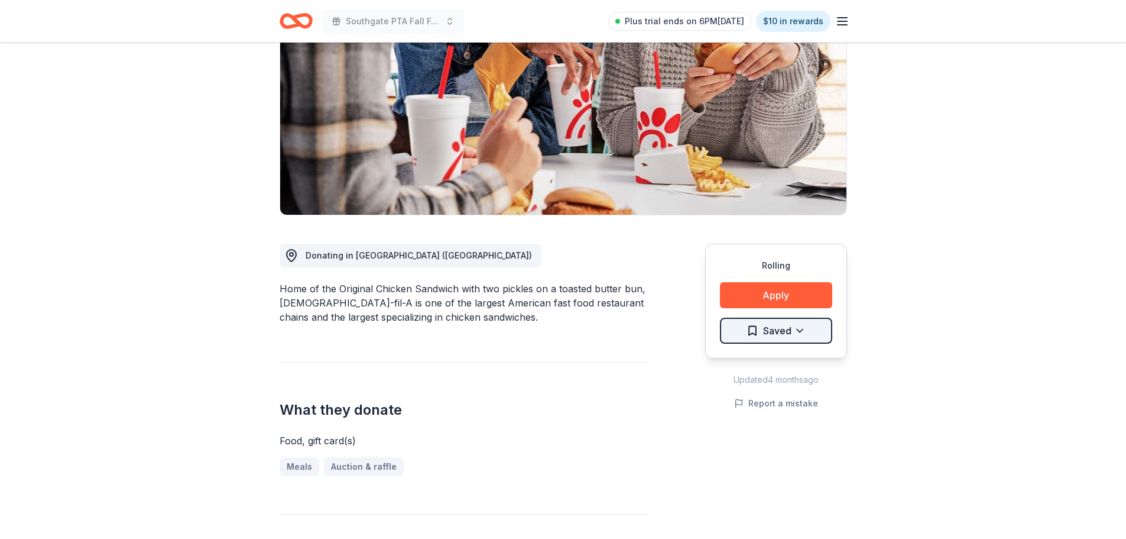
click at [794, 294] on html "Southgate PTA Fall Festival Plus trial ends on 6PM[DATE] $10 in rewards Rolling…" at bounding box center [563, 92] width 1126 height 539
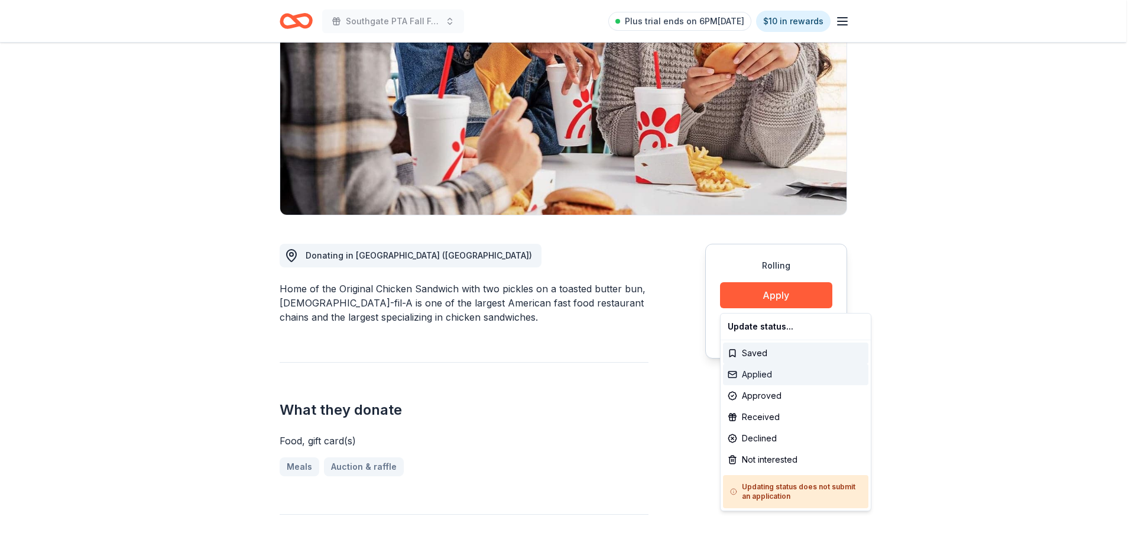
click at [783, 374] on div "Applied" at bounding box center [795, 374] width 145 height 21
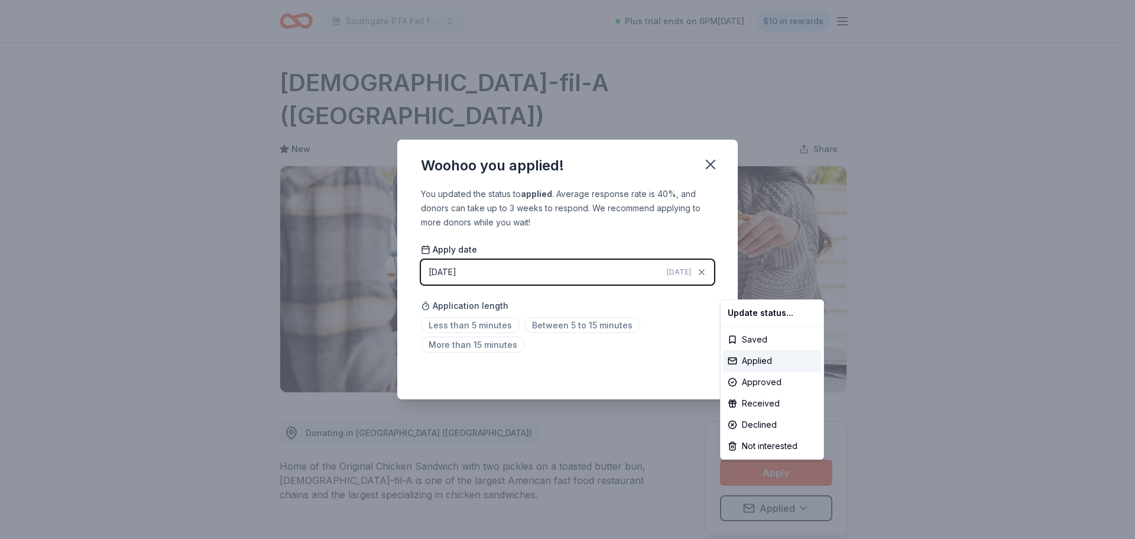
click at [498, 327] on html "Southgate PTA Fall Festival Plus trial ends on 6PM[DATE] $10 in rewards Rolling…" at bounding box center [567, 269] width 1135 height 539
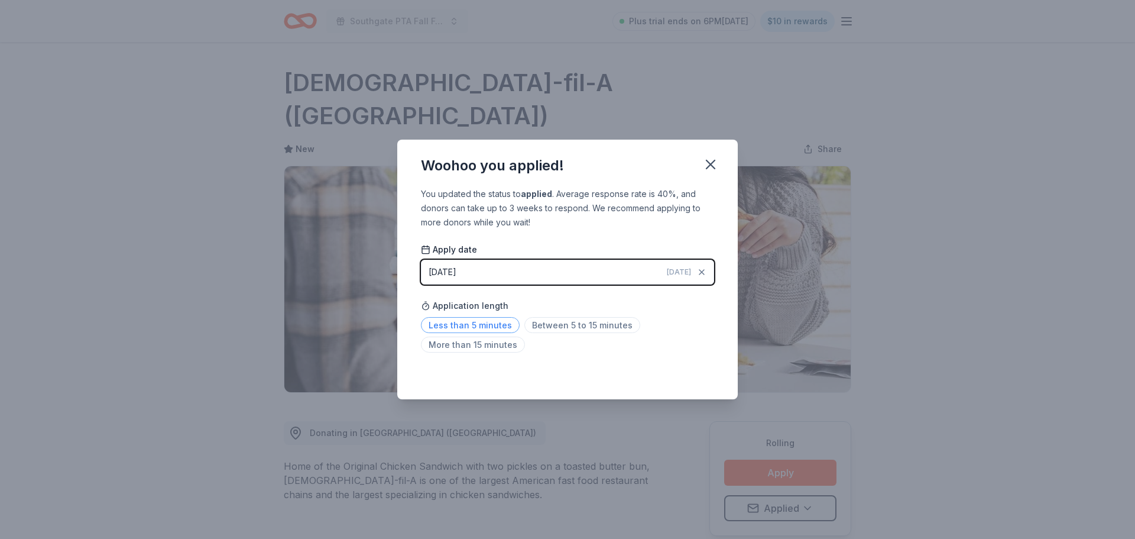
click at [480, 324] on span "Less than 5 minutes" at bounding box center [470, 325] width 99 height 16
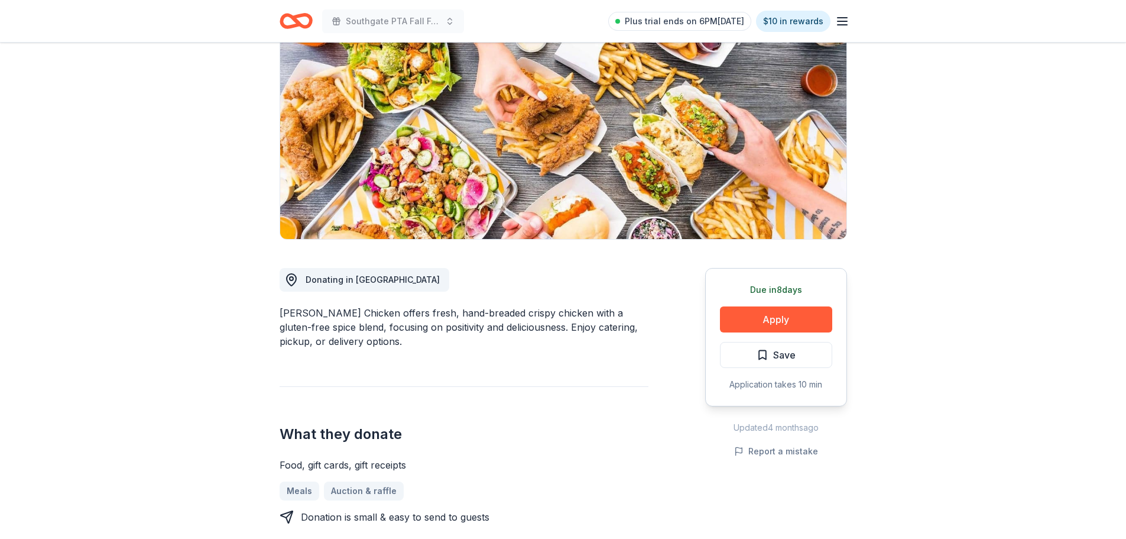
scroll to position [177, 0]
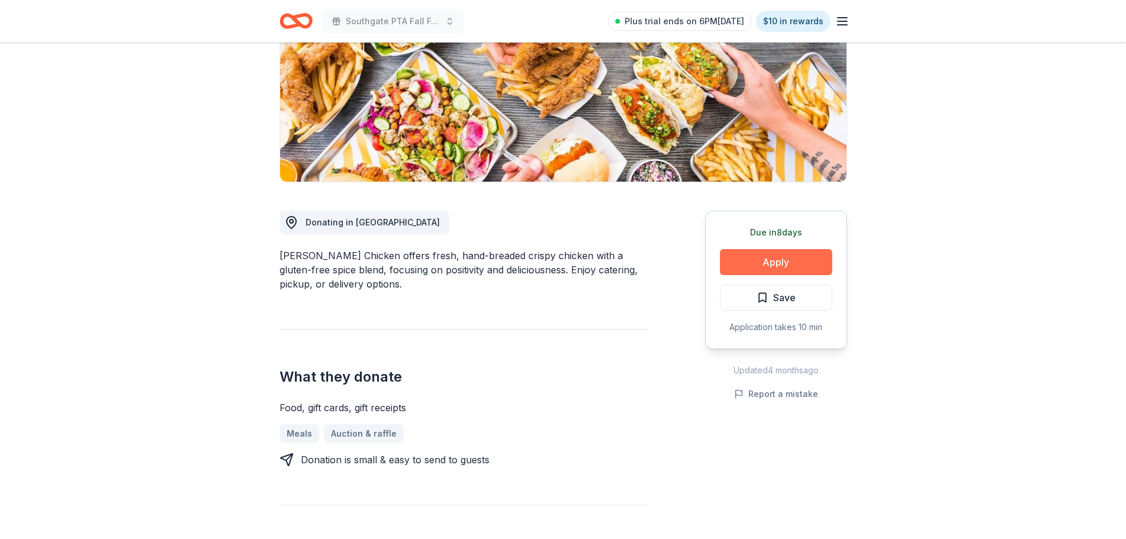
click at [789, 265] on button "Apply" at bounding box center [776, 262] width 112 height 26
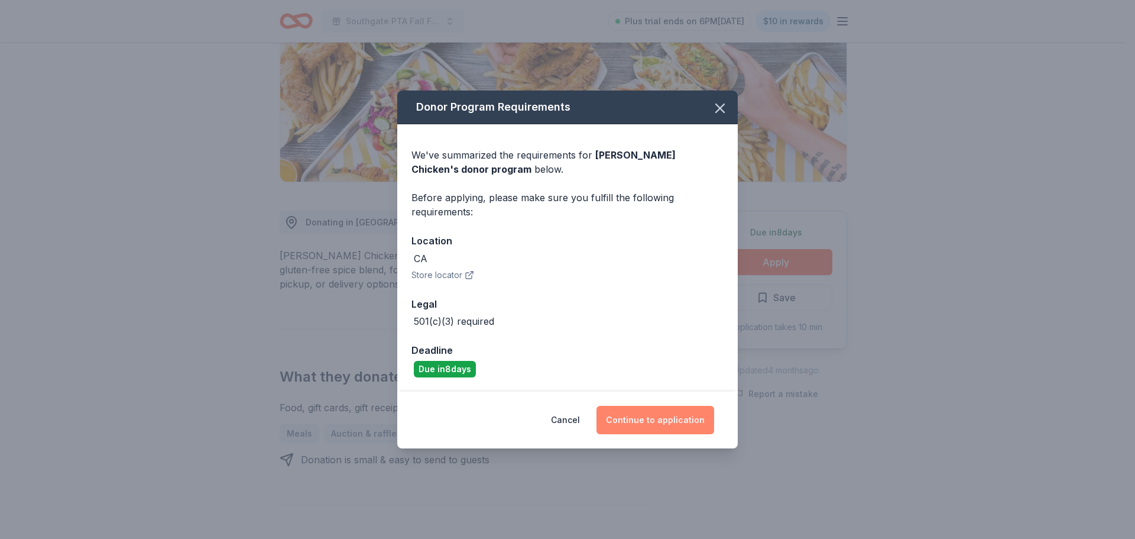
click at [662, 420] on button "Continue to application" at bounding box center [656, 420] width 118 height 28
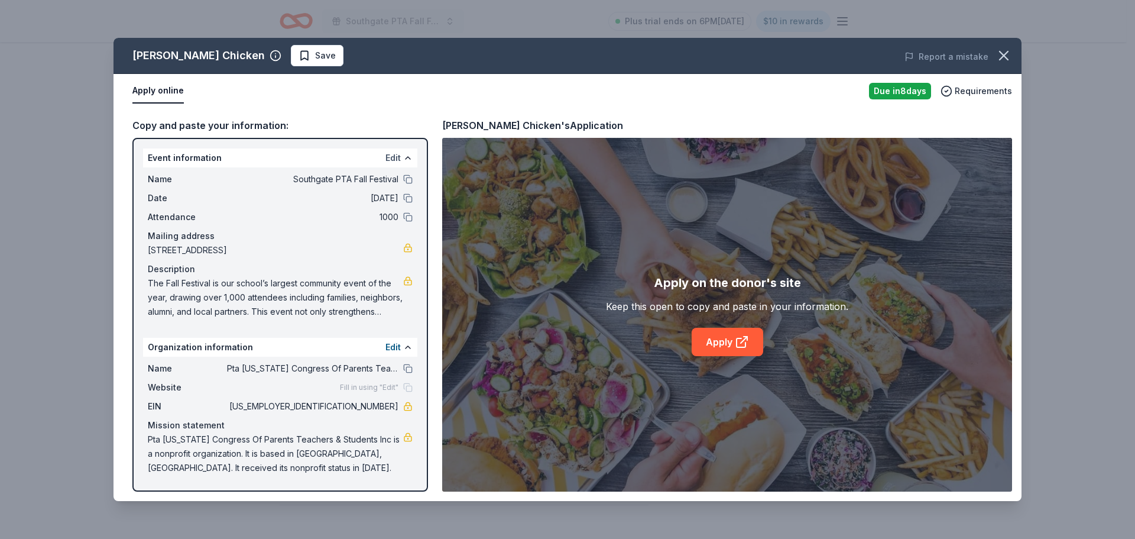
click at [388, 159] on button "Edit" at bounding box center [392, 158] width 15 height 14
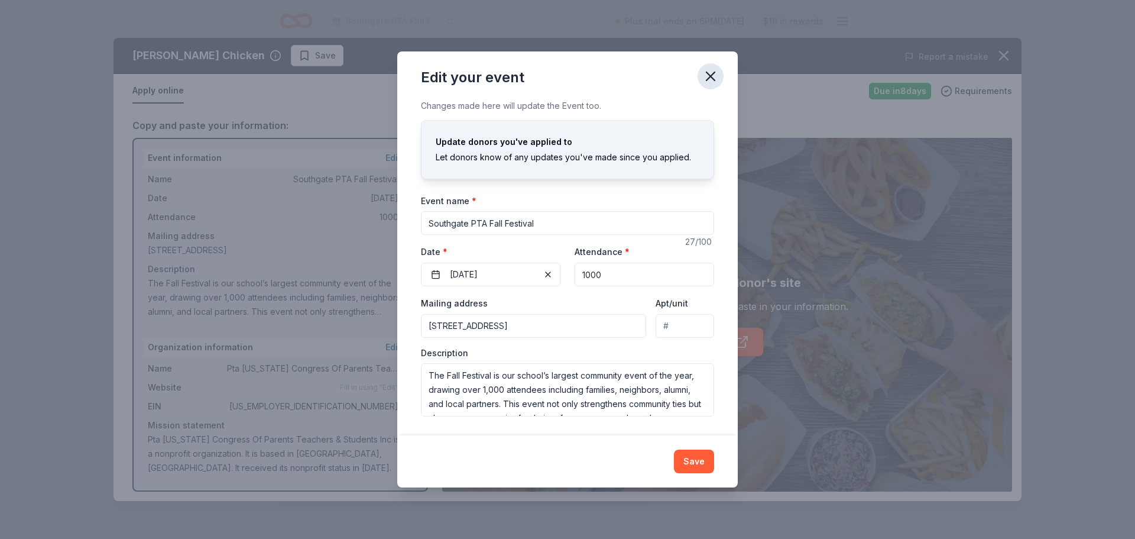
click at [713, 77] on icon "button" at bounding box center [710, 76] width 17 height 17
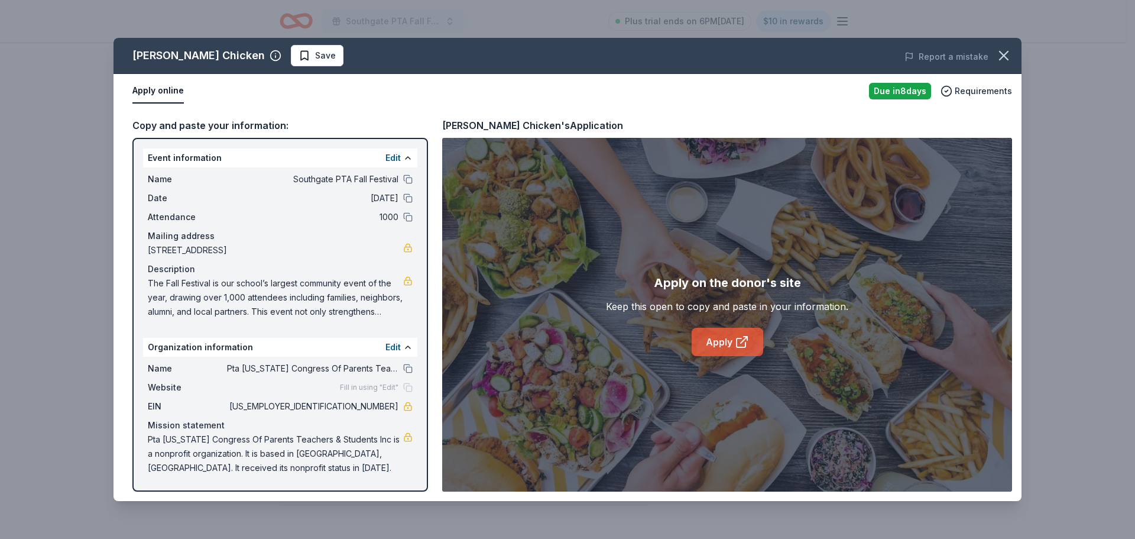
click at [726, 345] on link "Apply" at bounding box center [728, 342] width 72 height 28
click at [1003, 52] on icon "button" at bounding box center [1004, 55] width 17 height 17
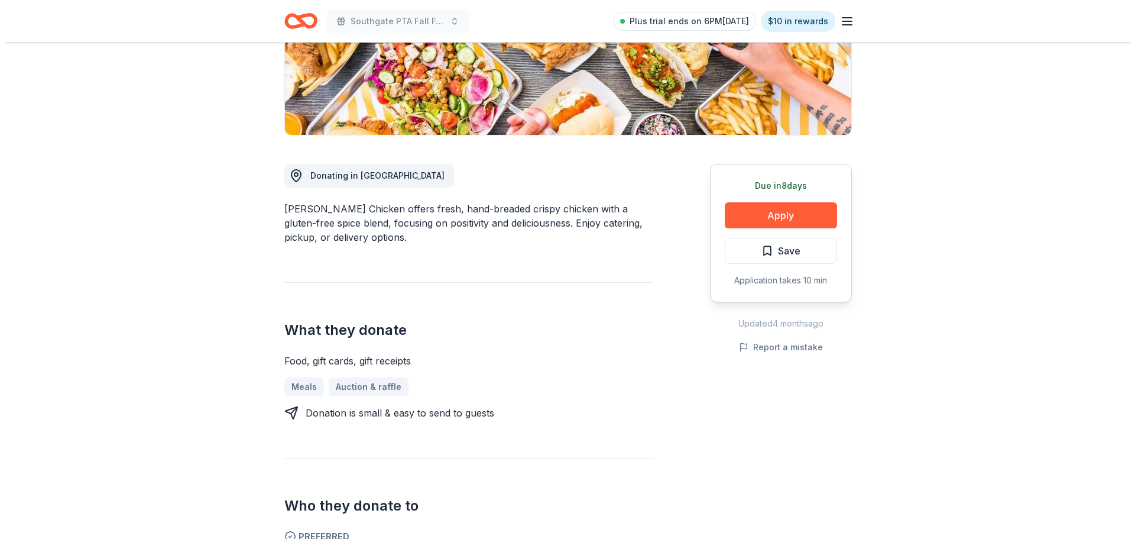
scroll to position [236, 0]
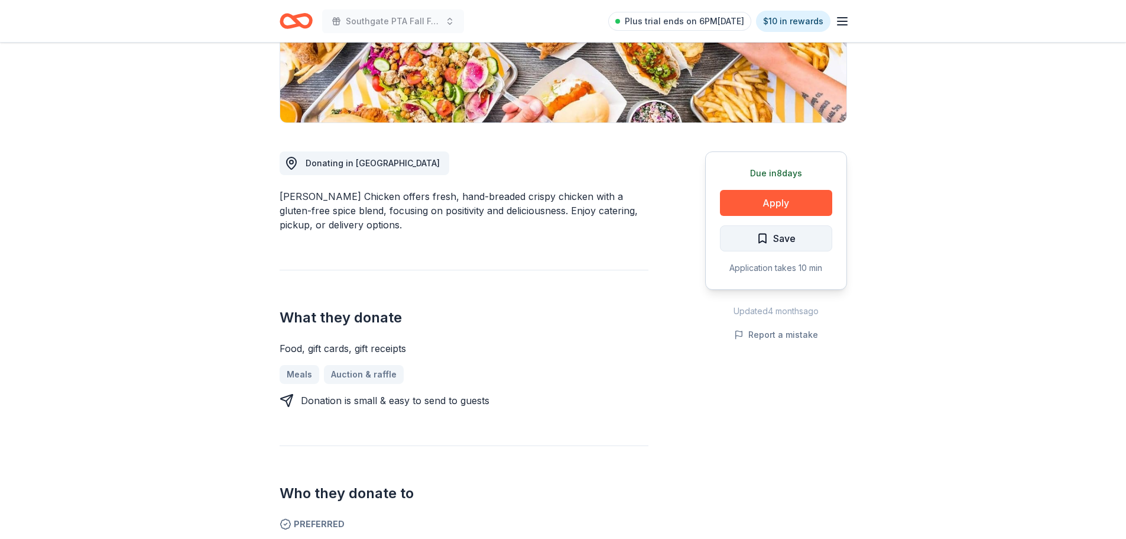
click at [793, 239] on span "Save" at bounding box center [784, 238] width 22 height 15
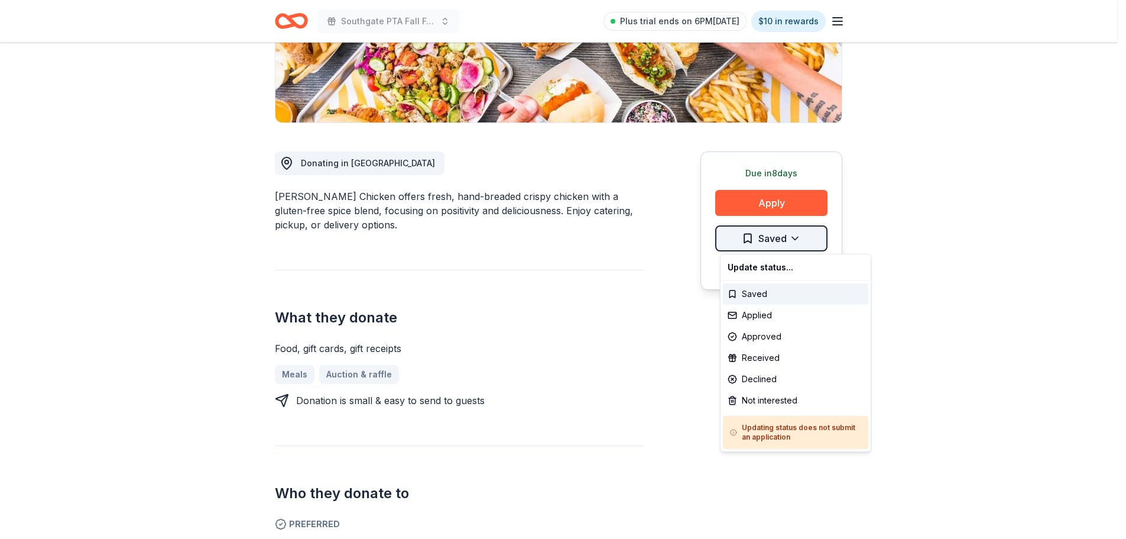
click at [796, 238] on html "Southgate PTA Fall Festival Plus trial ends on 6PM, 10/2 $10 in rewards Due in …" at bounding box center [563, 33] width 1126 height 539
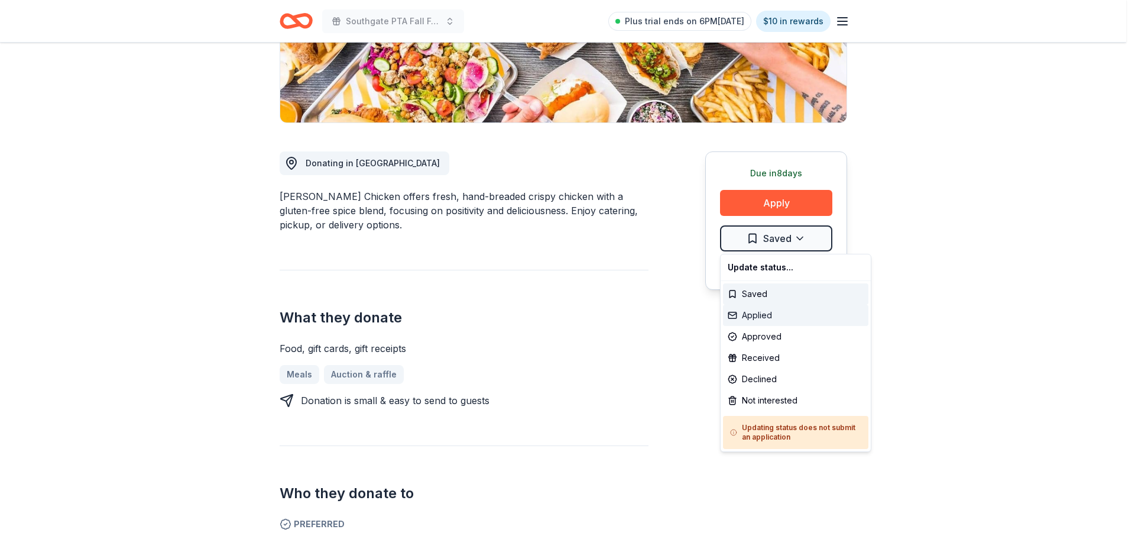
click at [770, 317] on div "Applied" at bounding box center [795, 314] width 145 height 21
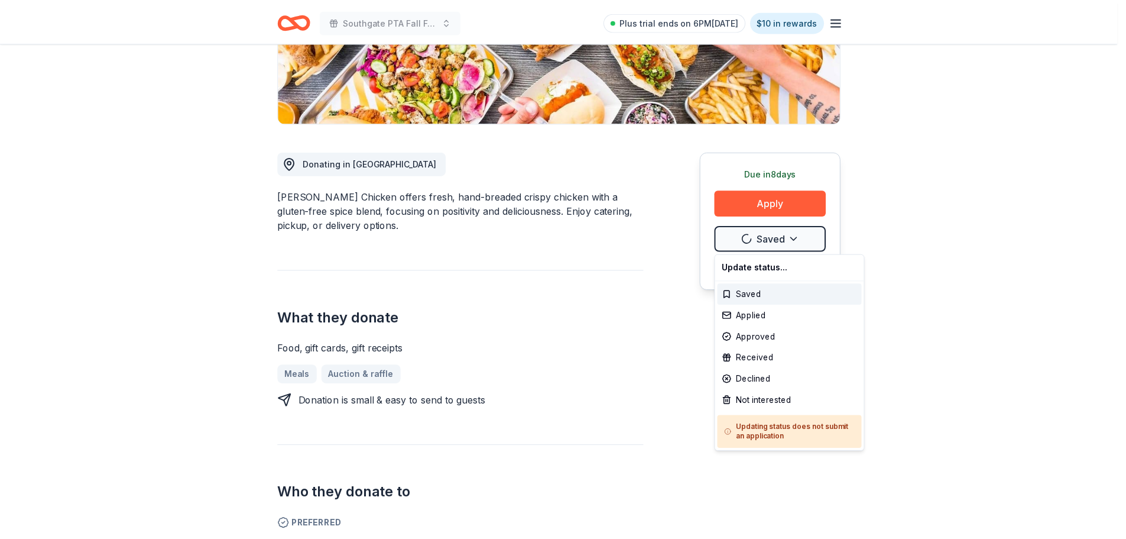
scroll to position [0, 0]
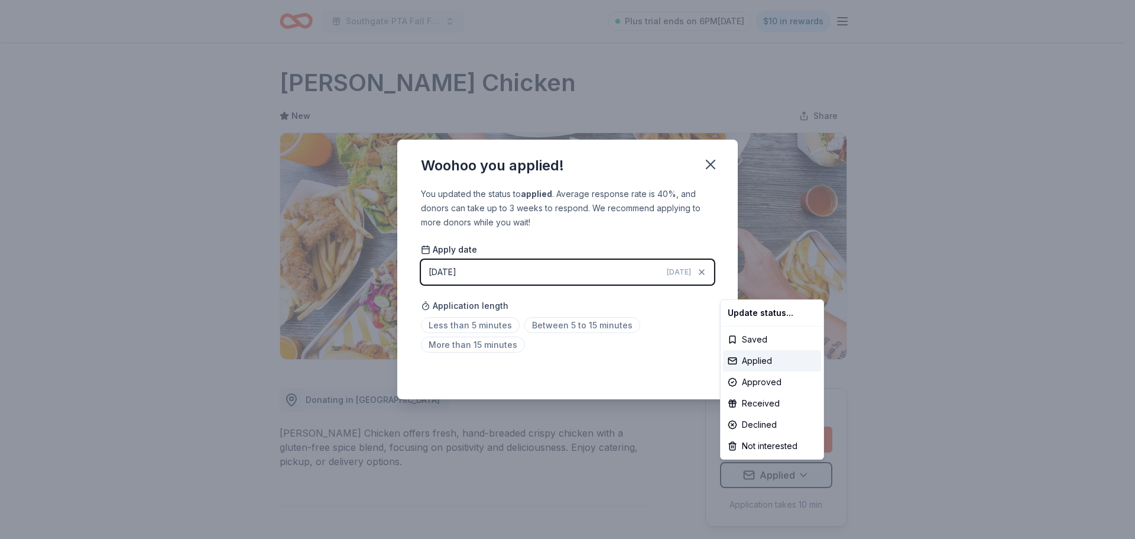
click at [576, 322] on html "Southgate PTA Fall Festival Plus trial ends on 6PM, 10/2 $10 in rewards Due in …" at bounding box center [567, 269] width 1135 height 539
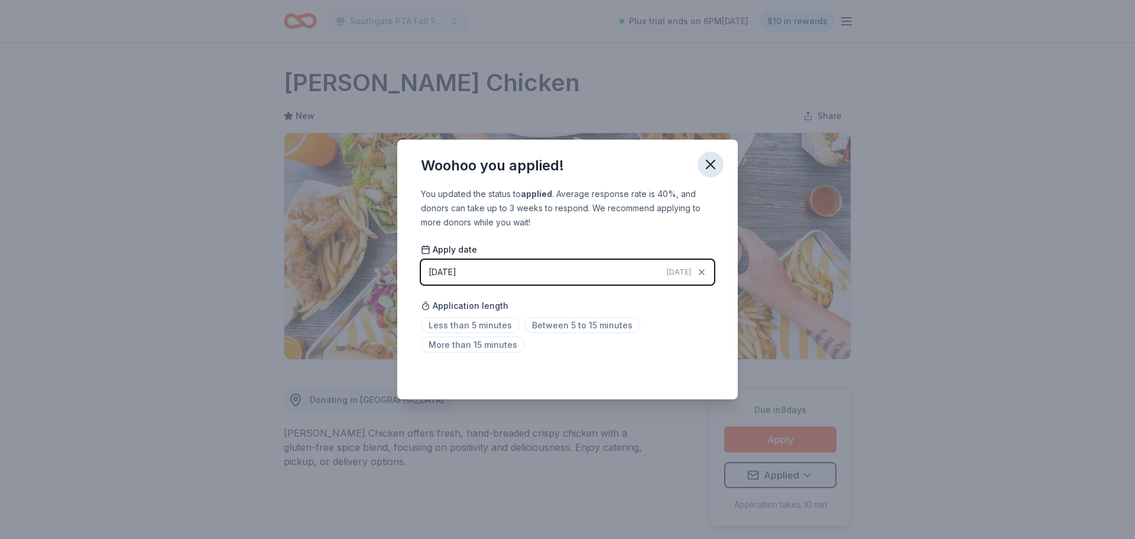
click at [711, 164] on icon "button" at bounding box center [710, 164] width 8 height 8
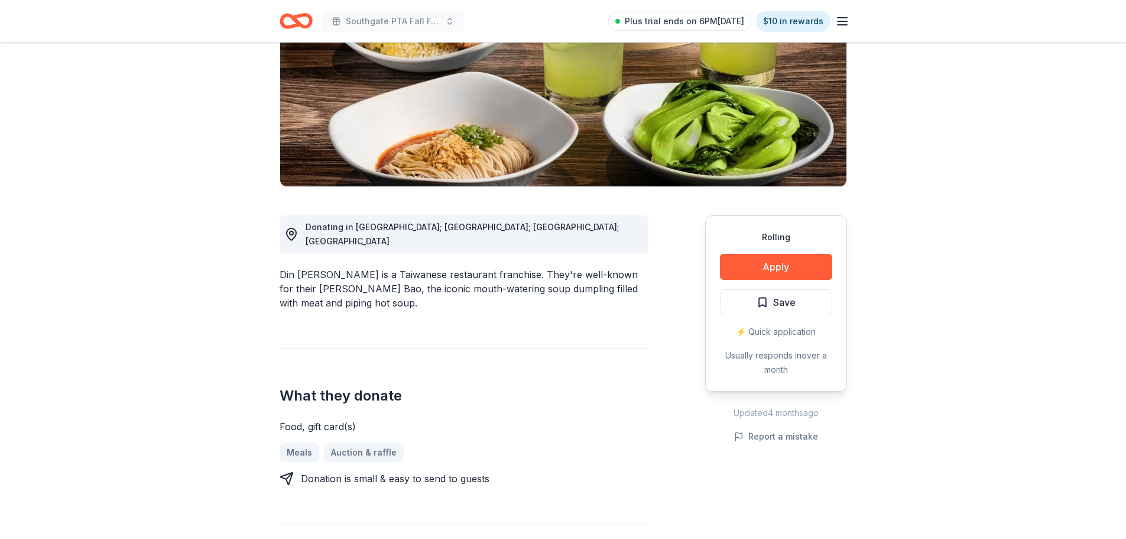
scroll to position [177, 0]
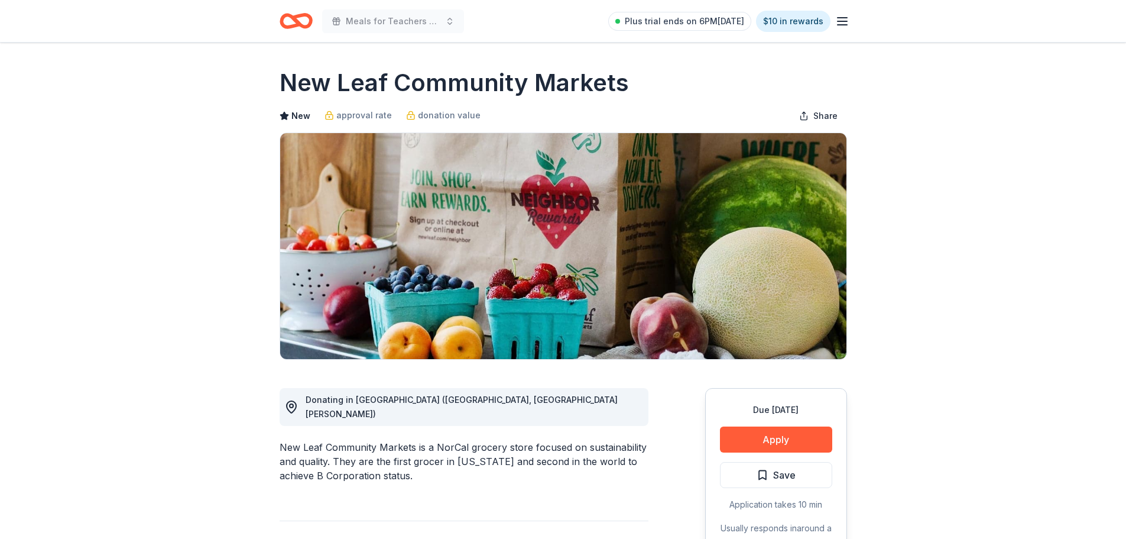
scroll to position [59, 0]
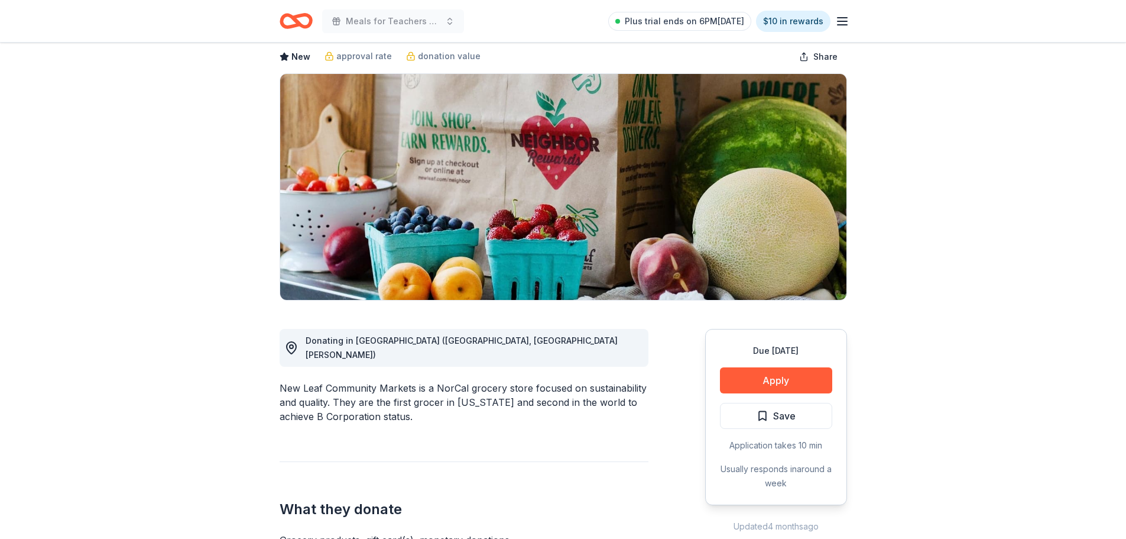
drag, startPoint x: 280, startPoint y: 374, endPoint x: 402, endPoint y: 371, distance: 121.8
click at [402, 381] on div "New Leaf Community Markets is a NorCal grocery store focused on sustainability …" at bounding box center [464, 402] width 369 height 43
drag, startPoint x: 414, startPoint y: 375, endPoint x: 343, endPoint y: 374, distance: 71.0
click at [332, 381] on div "New Leaf Community Markets is a NorCal grocery store focused on sustainability …" at bounding box center [464, 402] width 369 height 43
click at [355, 381] on div "New Leaf Community Markets is a NorCal grocery store focused on sustainability …" at bounding box center [464, 402] width 369 height 43
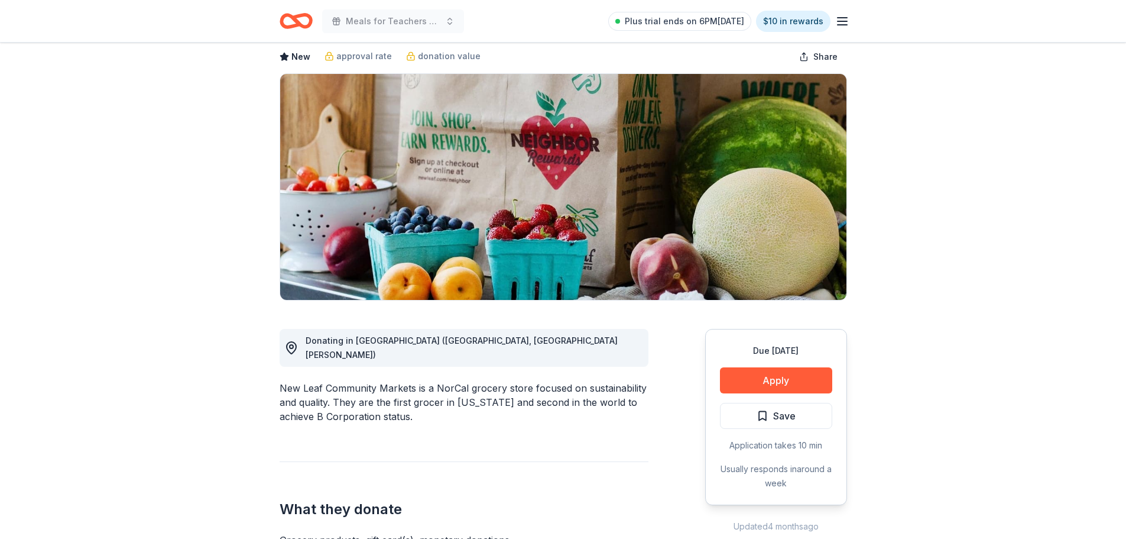
drag, startPoint x: 297, startPoint y: 372, endPoint x: 544, endPoint y: 377, distance: 247.2
click at [552, 381] on div "New Leaf Community Markets is a NorCal grocery store focused on sustainability …" at bounding box center [464, 402] width 369 height 43
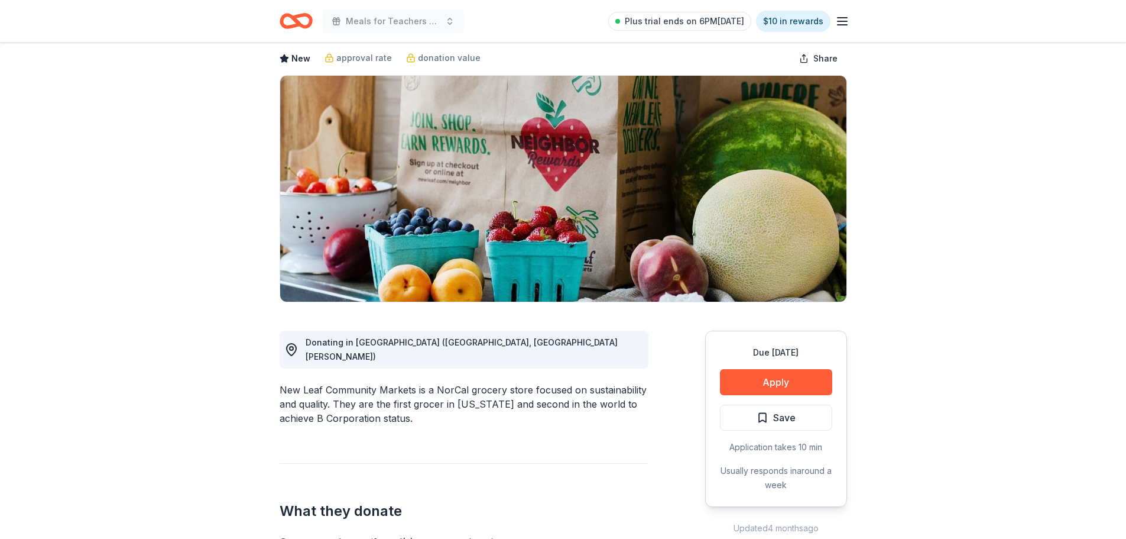
scroll to position [0, 0]
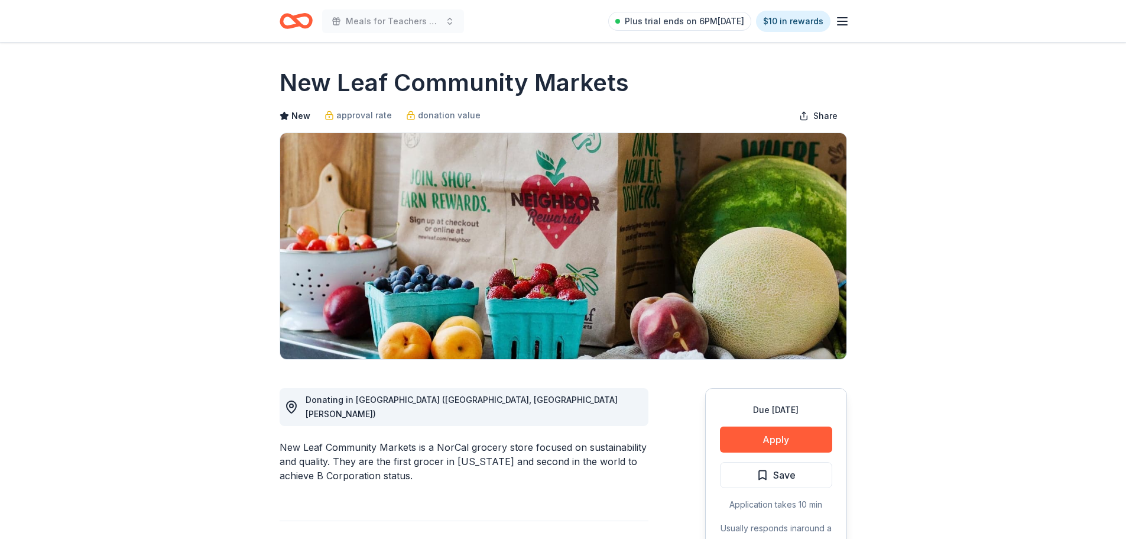
drag, startPoint x: 622, startPoint y: 84, endPoint x: 584, endPoint y: 76, distance: 38.6
click at [311, 83] on div "New Leaf Community Markets" at bounding box center [564, 82] width 568 height 33
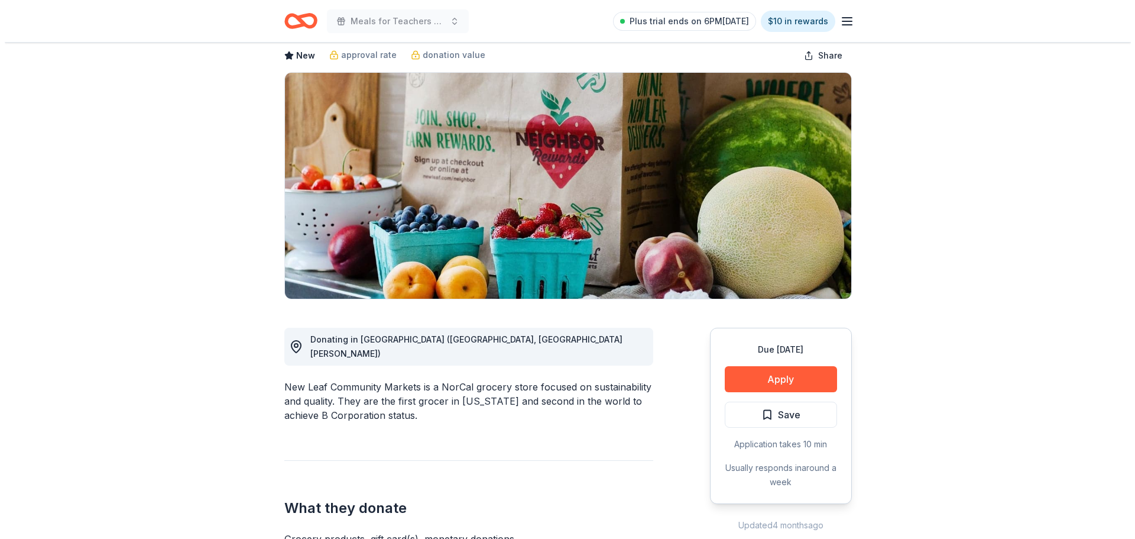
scroll to position [236, 0]
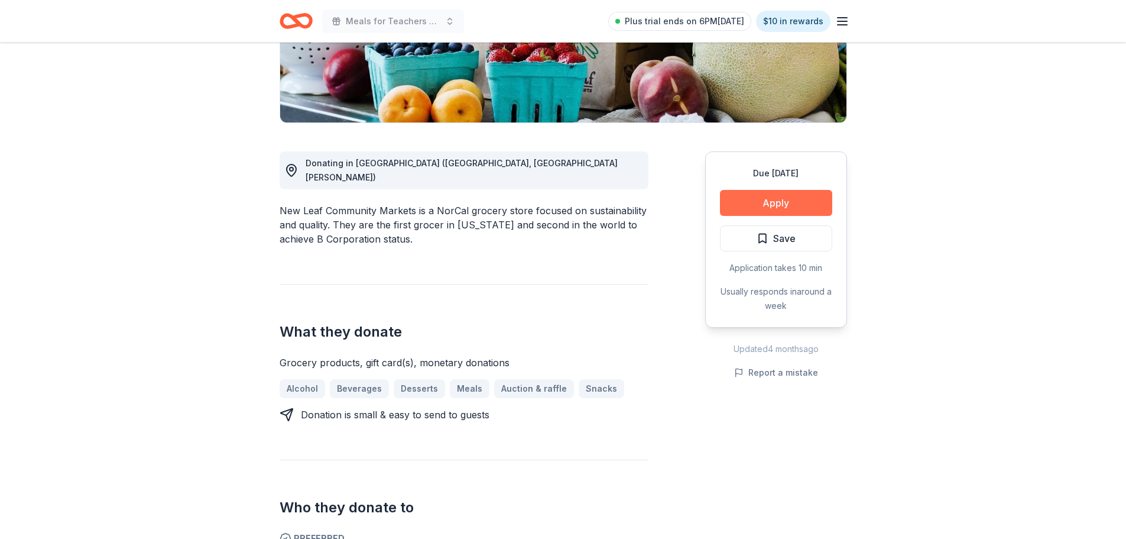
click at [793, 200] on button "Apply" at bounding box center [776, 203] width 112 height 26
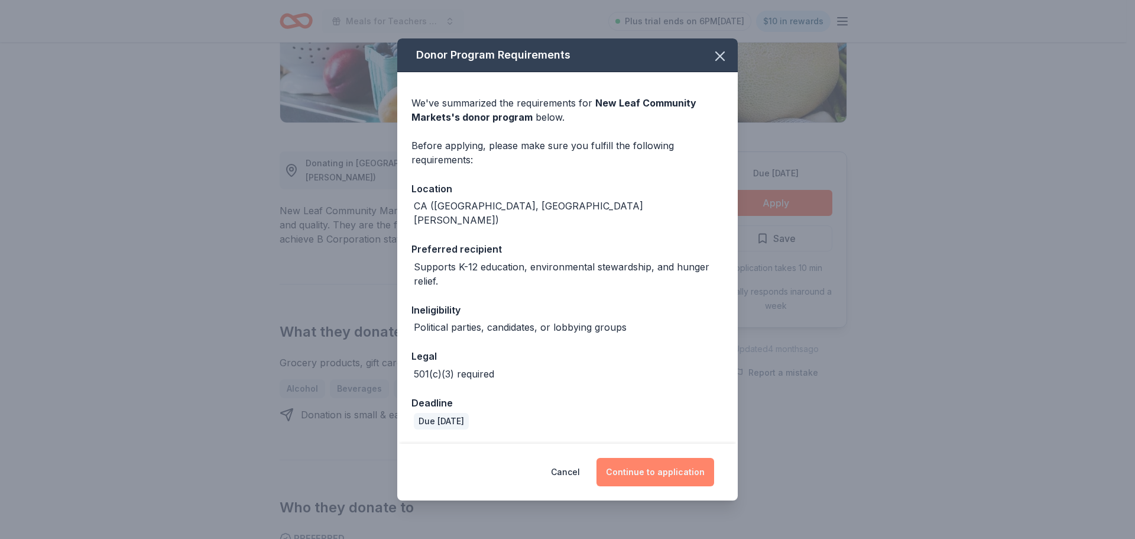
drag, startPoint x: 676, startPoint y: 461, endPoint x: 669, endPoint y: 463, distance: 8.0
click at [676, 461] on button "Continue to application" at bounding box center [656, 472] width 118 height 28
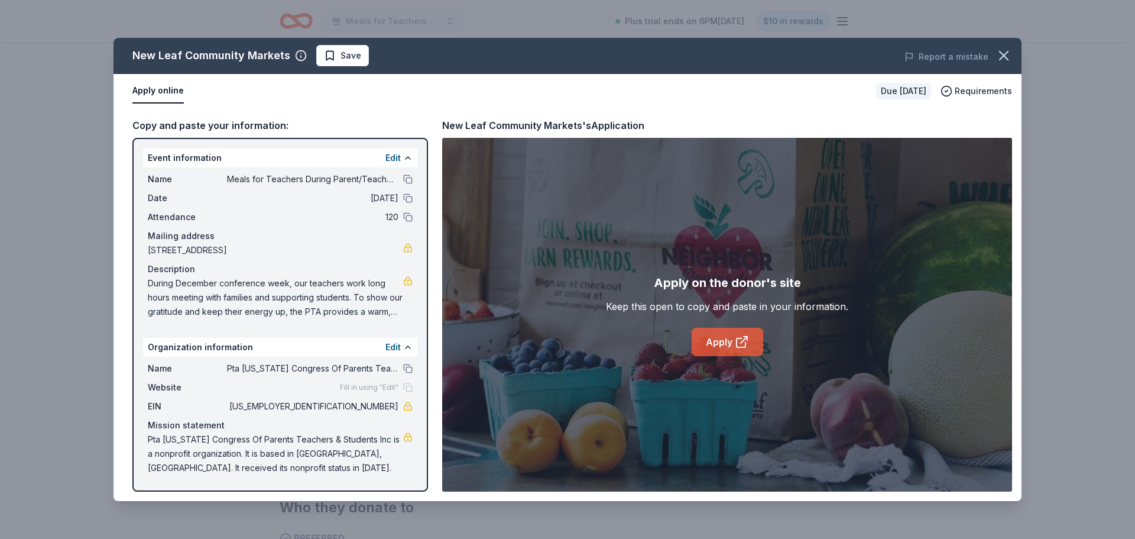
click at [714, 341] on link "Apply" at bounding box center [728, 342] width 72 height 28
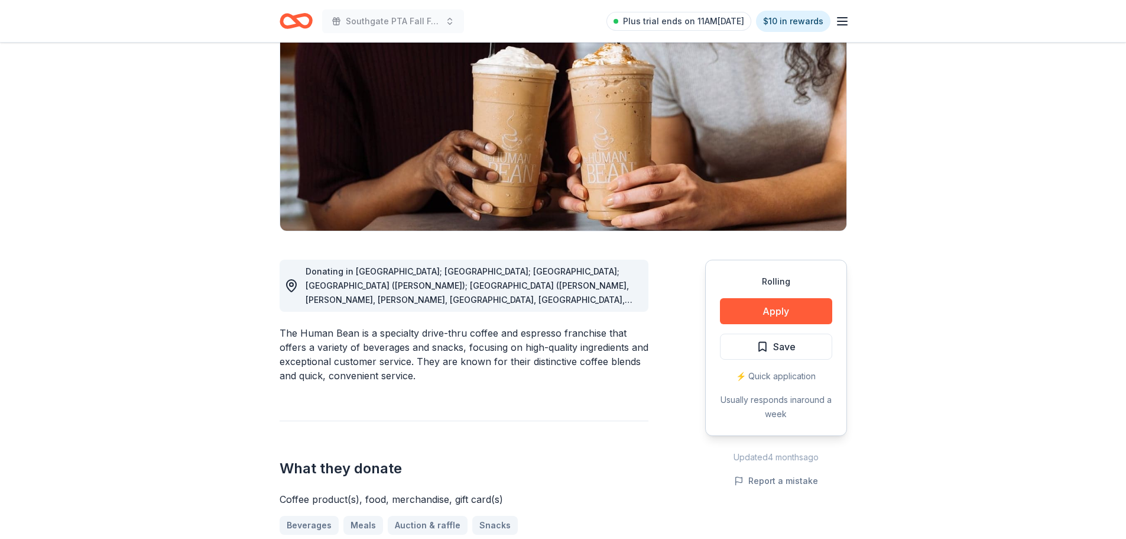
scroll to position [108, 0]
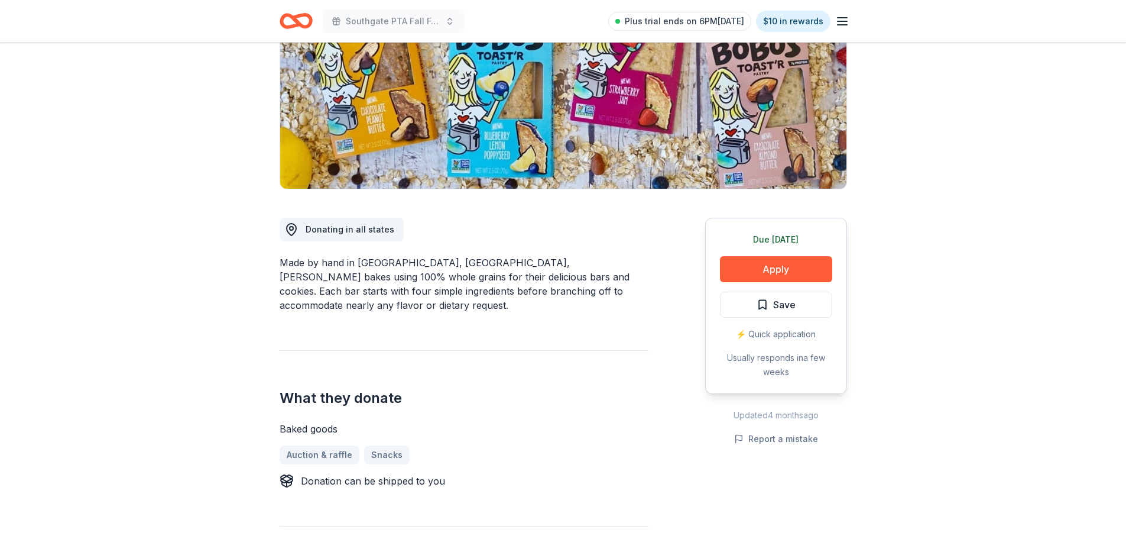
scroll to position [177, 0]
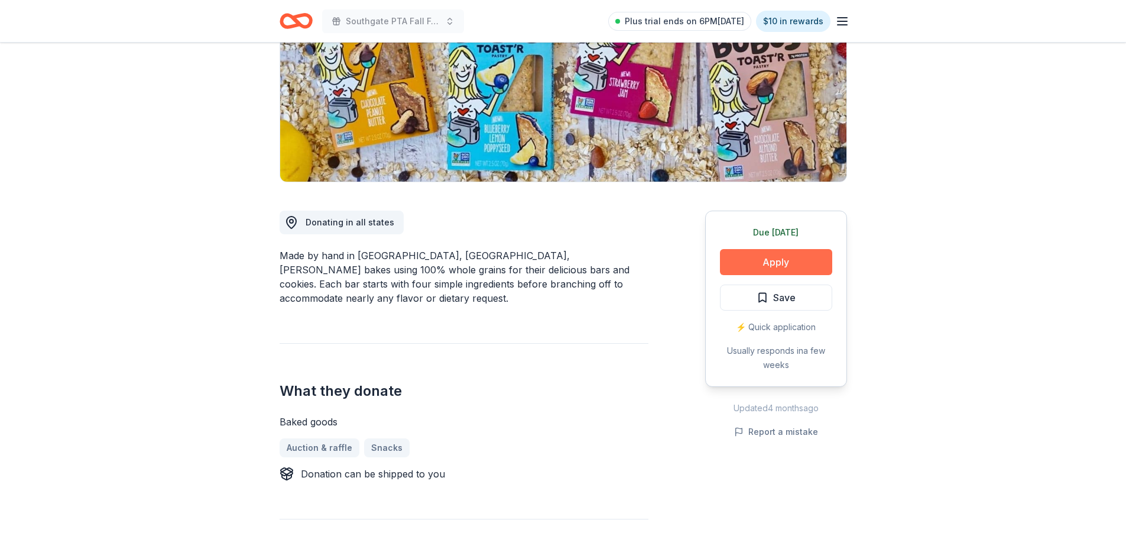
click at [782, 264] on button "Apply" at bounding box center [776, 262] width 112 height 26
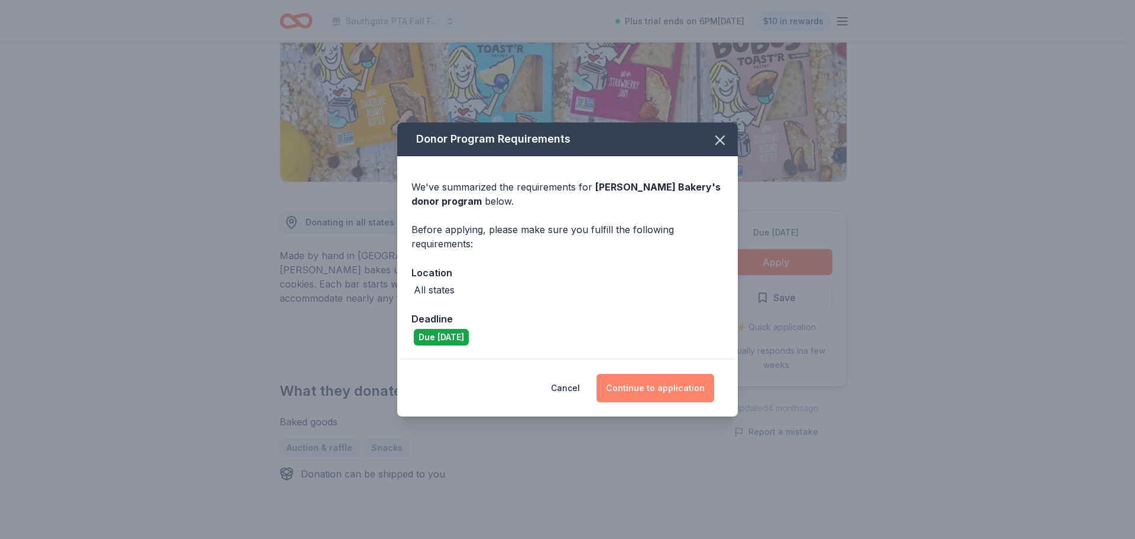
drag, startPoint x: 662, startPoint y: 383, endPoint x: 678, endPoint y: 380, distance: 16.2
click at [661, 383] on button "Continue to application" at bounding box center [656, 388] width 118 height 28
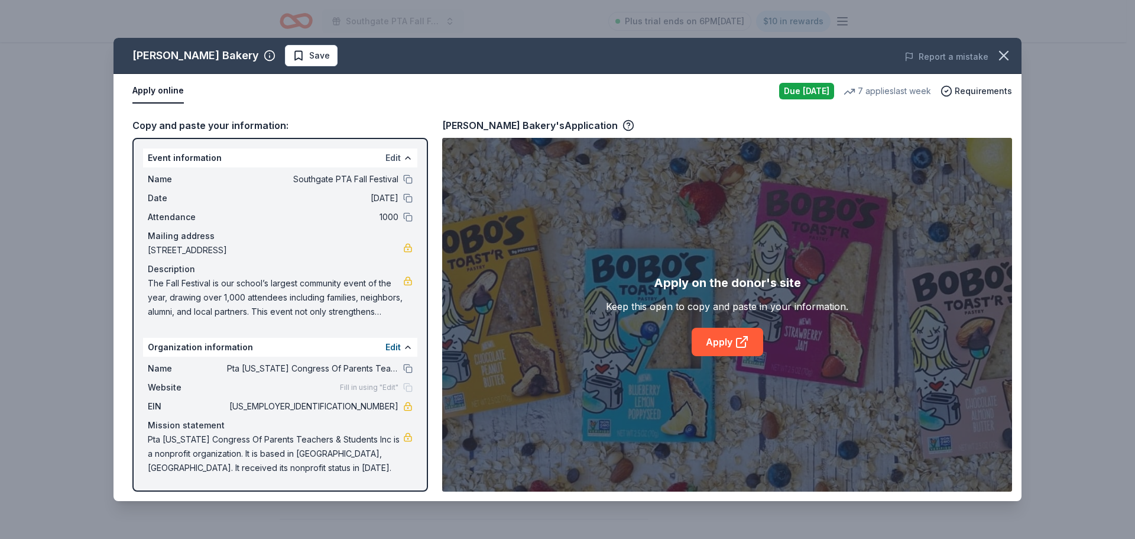
click at [398, 158] on button "Edit" at bounding box center [392, 158] width 15 height 14
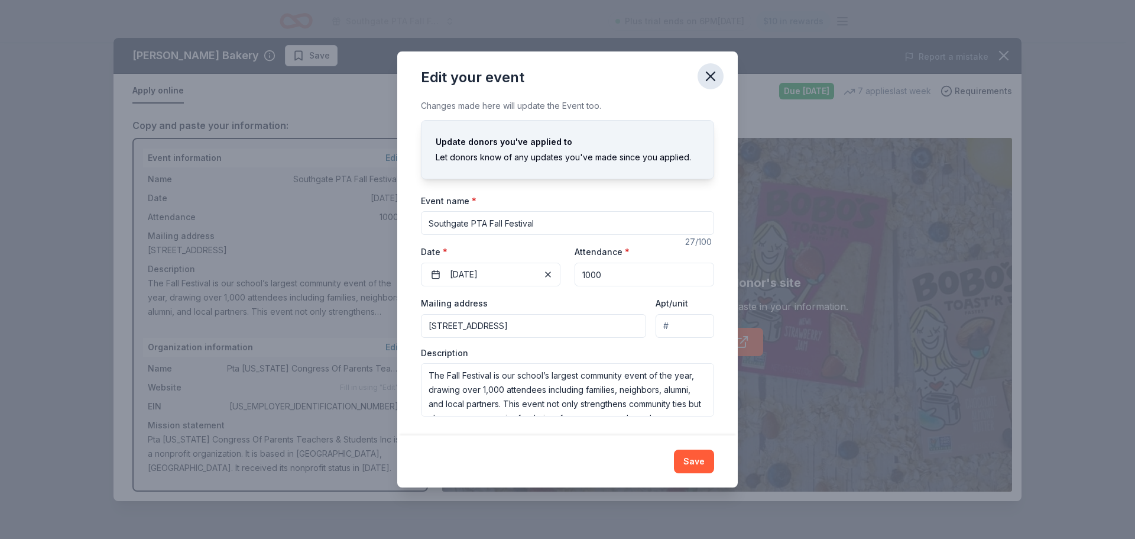
click at [711, 71] on icon "button" at bounding box center [710, 76] width 17 height 17
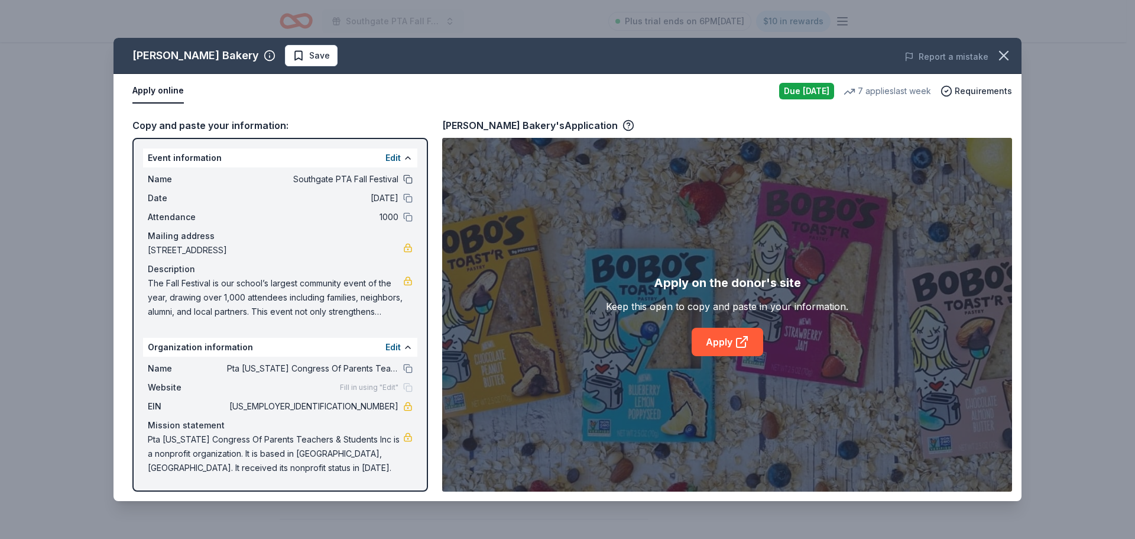
click at [404, 179] on button at bounding box center [407, 178] width 9 height 9
click at [1005, 57] on icon "button" at bounding box center [1004, 55] width 8 height 8
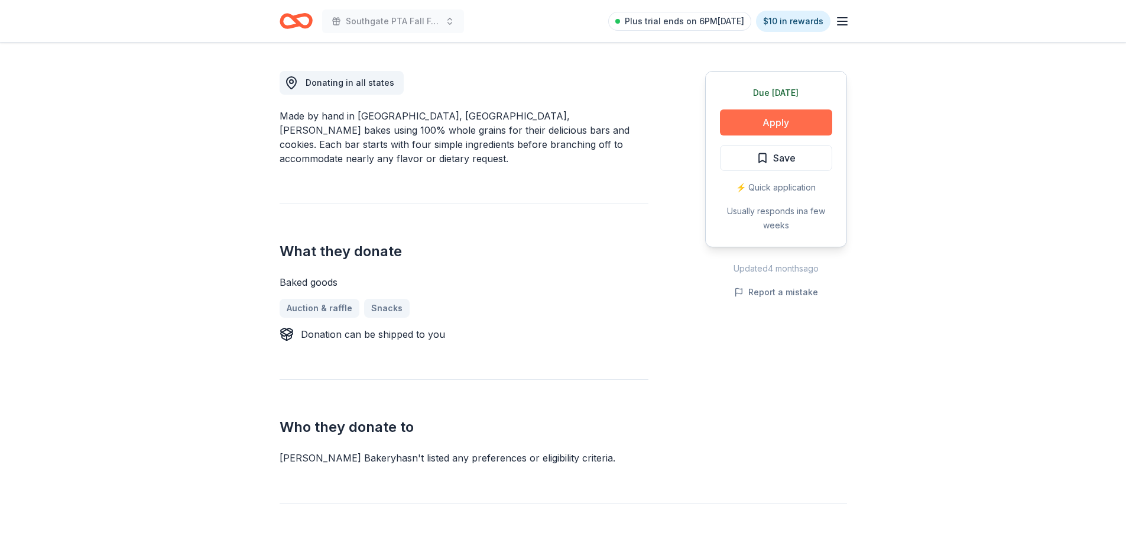
scroll to position [296, 0]
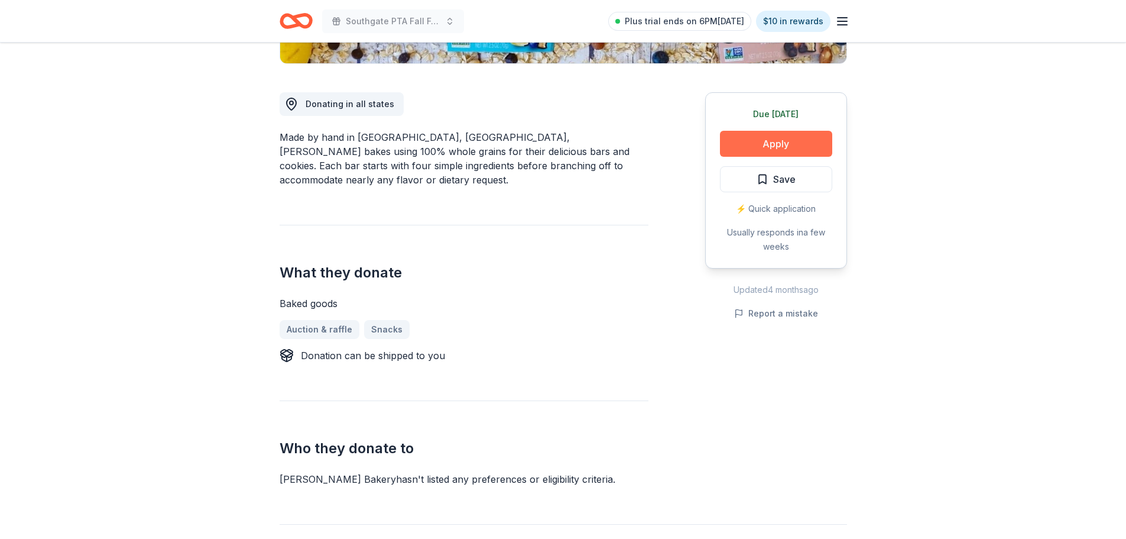
click at [787, 141] on button "Apply" at bounding box center [776, 144] width 112 height 26
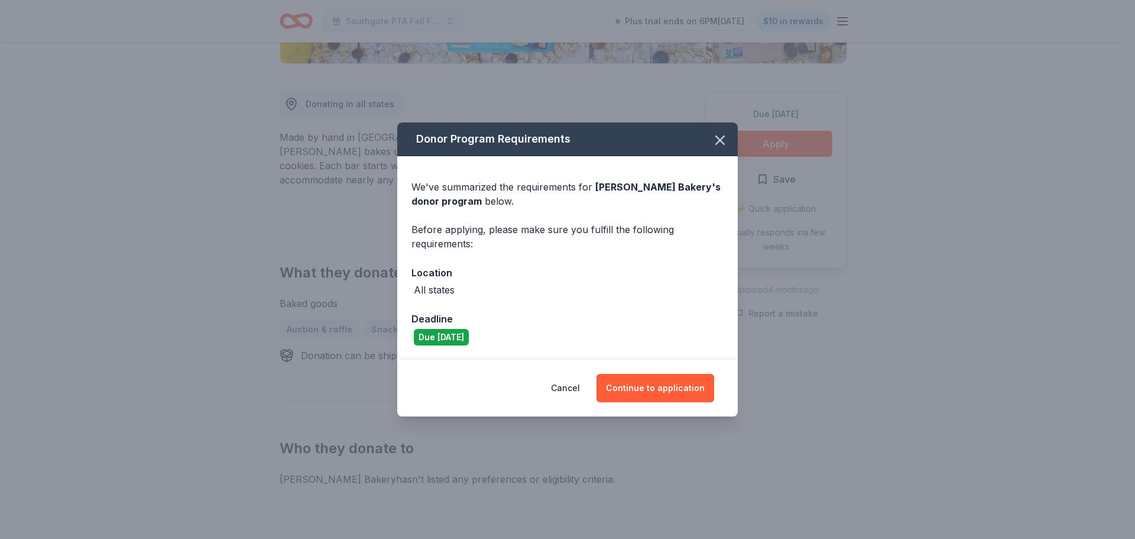
drag, startPoint x: 672, startPoint y: 391, endPoint x: 688, endPoint y: 261, distance: 131.0
click at [678, 284] on div "Donor Program Requirements We've summarized the requirements for Bobo's Bakery …" at bounding box center [567, 269] width 341 height 294
click at [720, 140] on icon "button" at bounding box center [720, 140] width 8 height 8
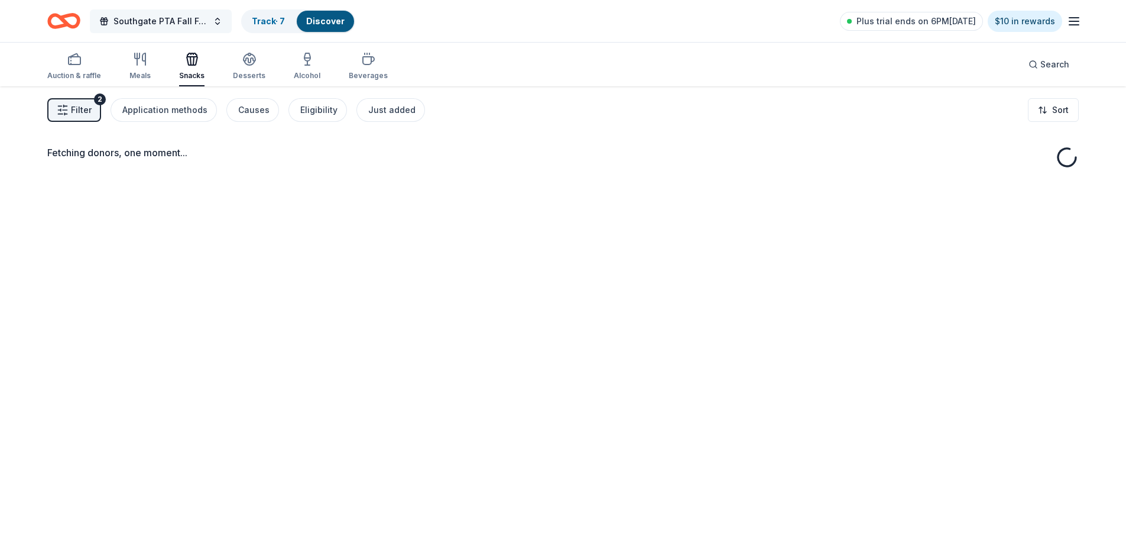
click at [212, 27] on button "Southgate PTA Fall Festival" at bounding box center [161, 21] width 142 height 24
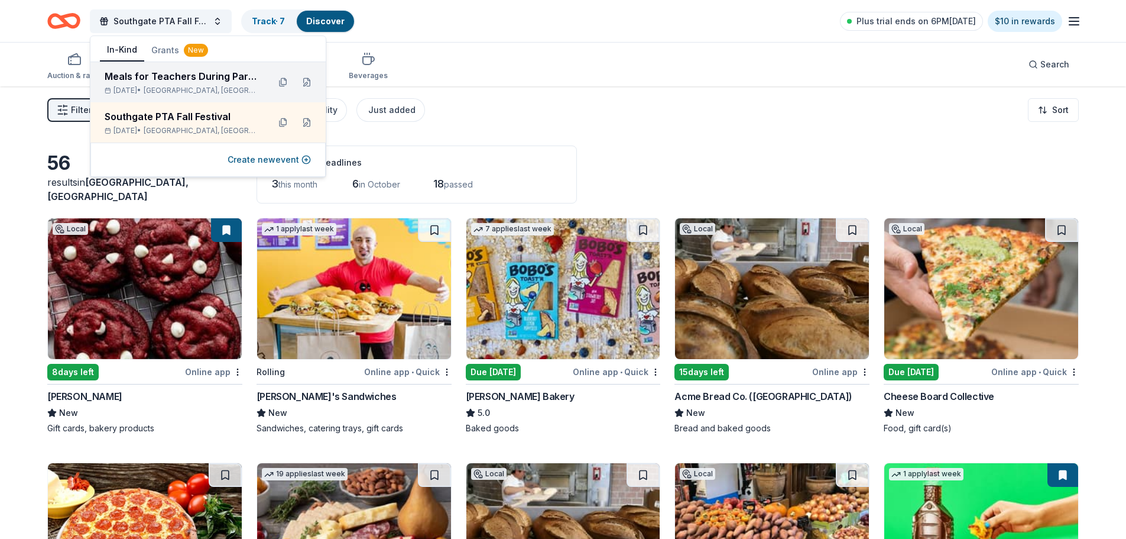
click at [205, 80] on div "Meals for Teachers During Parent/Teacher Conference Week" at bounding box center [182, 76] width 155 height 14
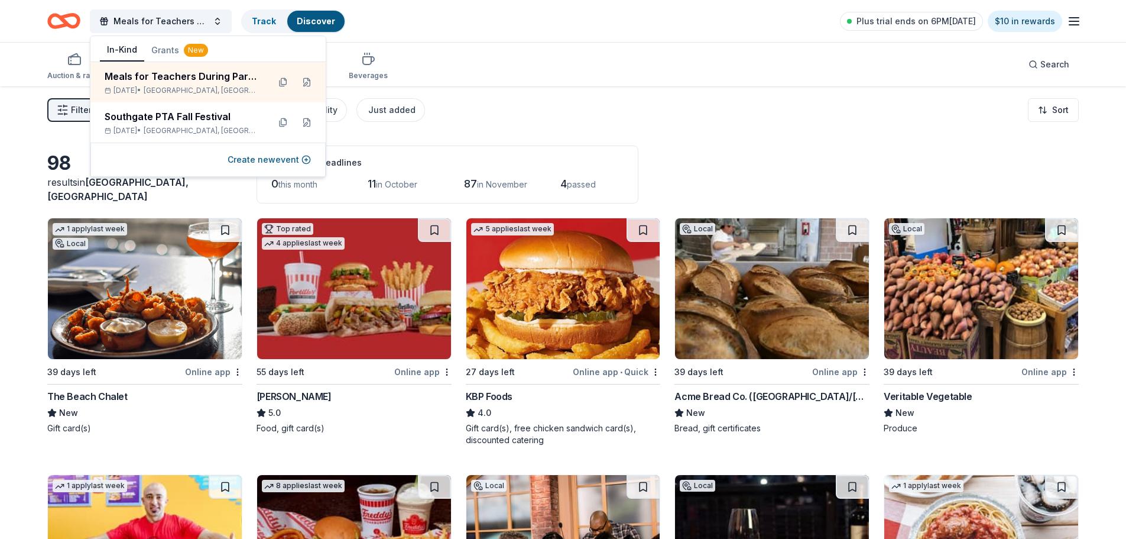
click at [765, 121] on div "Filter 2 Application methods Causes Eligibility Just added Sort" at bounding box center [563, 109] width 1126 height 47
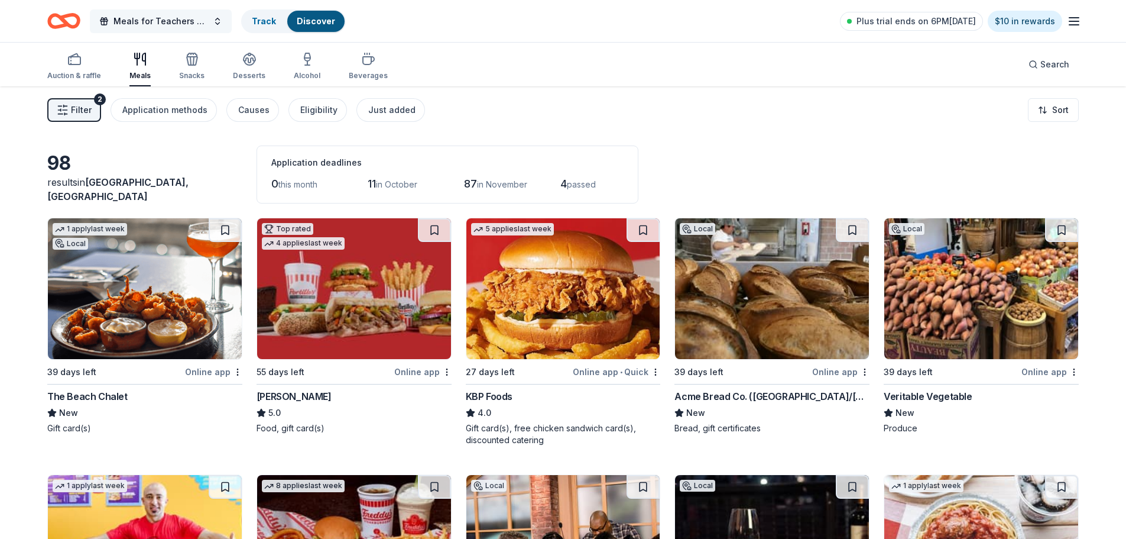
click at [209, 17] on button "Meals for Teachers During Parent/Teacher Conference Week" at bounding box center [161, 21] width 142 height 24
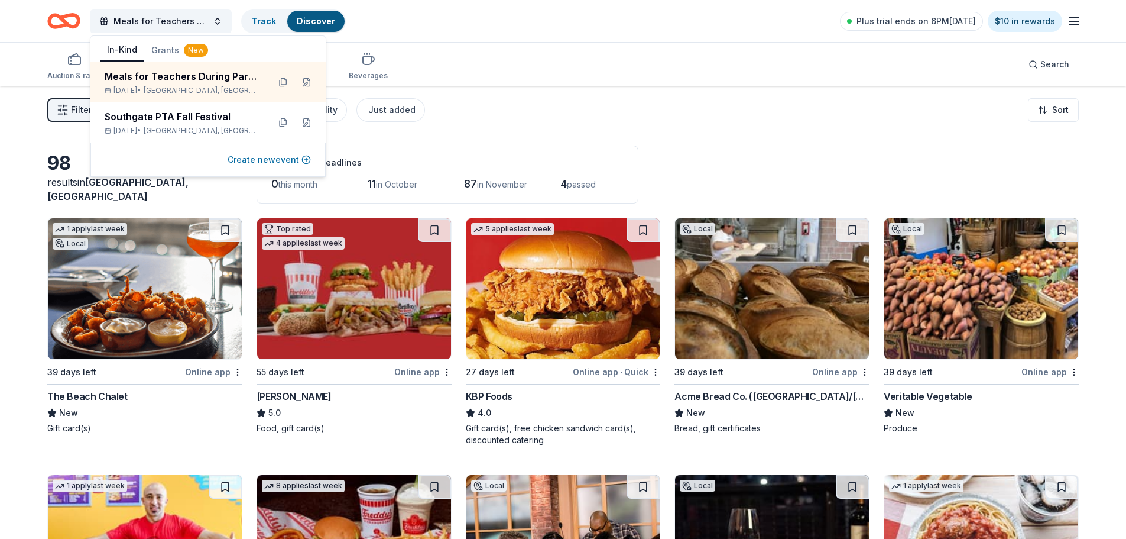
click at [265, 157] on button "Create new event" at bounding box center [269, 160] width 83 height 14
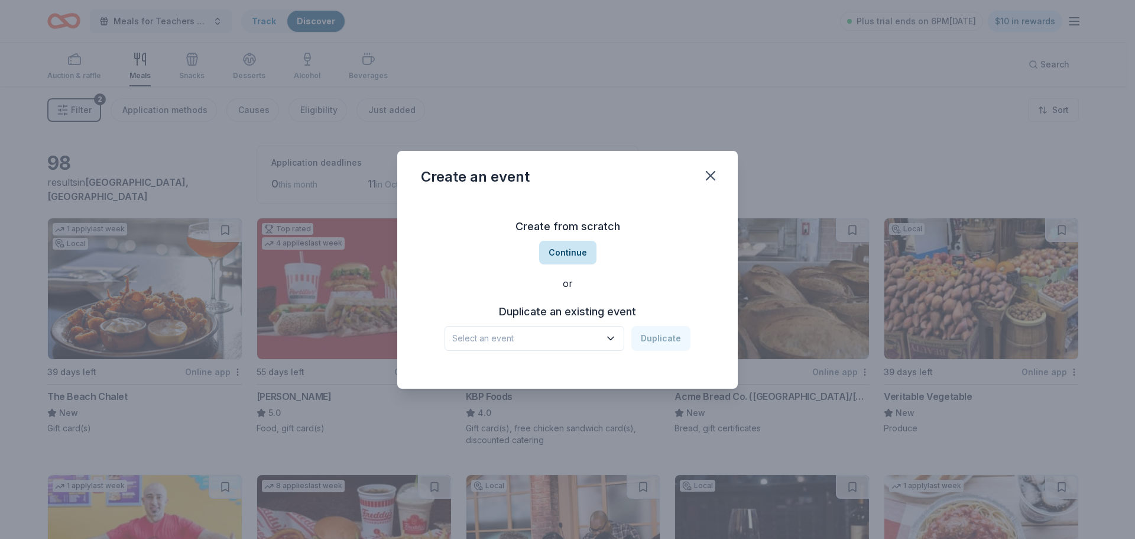
click at [572, 256] on button "Continue" at bounding box center [567, 253] width 57 height 24
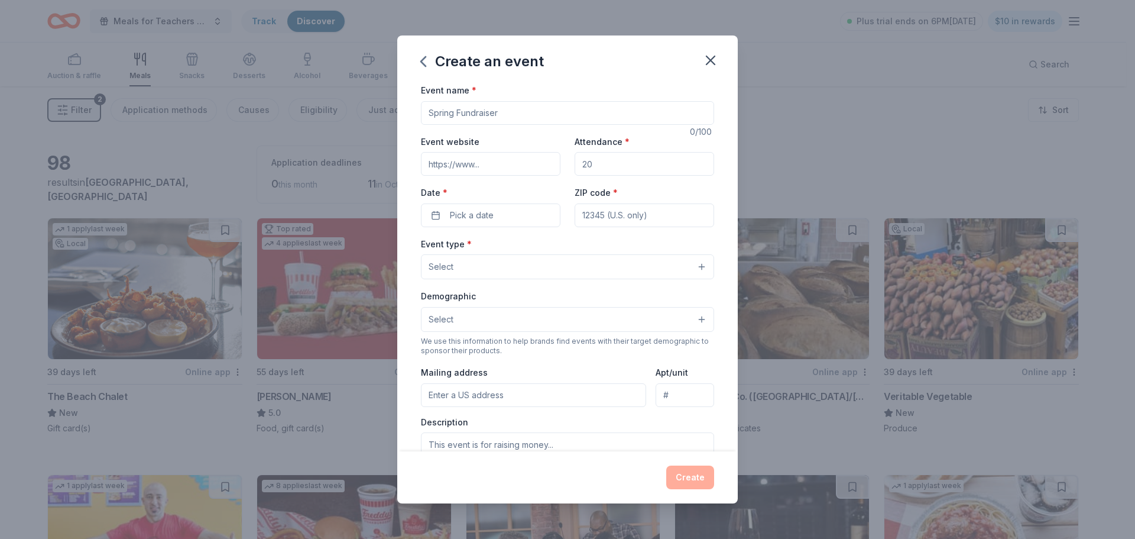
click at [469, 114] on input "Event name *" at bounding box center [567, 113] width 293 height 24
click at [611, 112] on input "Teacher and Staff Appreciation Week" at bounding box center [567, 113] width 293 height 24
type input "Teacher and Staff Appreciation Week"
click at [628, 161] on input "Attendance *" at bounding box center [645, 164] width 140 height 24
type input "120"
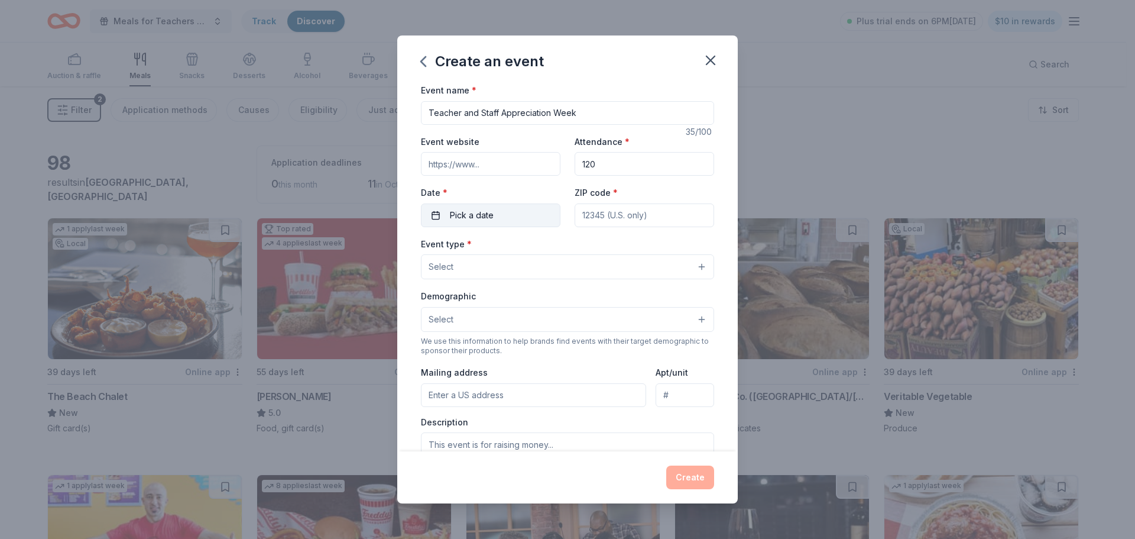
click at [490, 216] on span "Pick a date" at bounding box center [472, 215] width 44 height 14
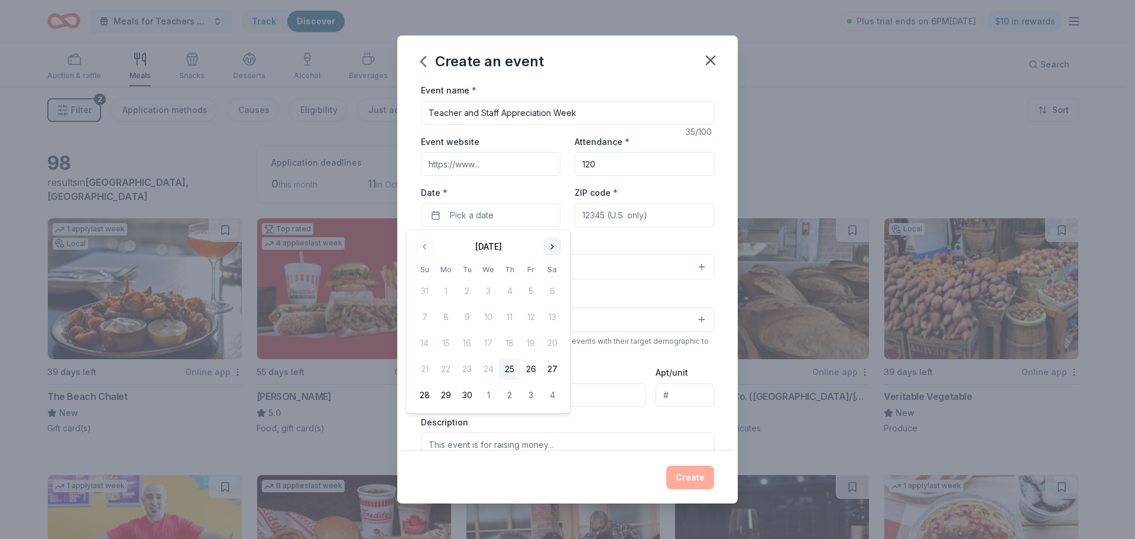
click at [550, 249] on button "Go to next month" at bounding box center [552, 246] width 17 height 17
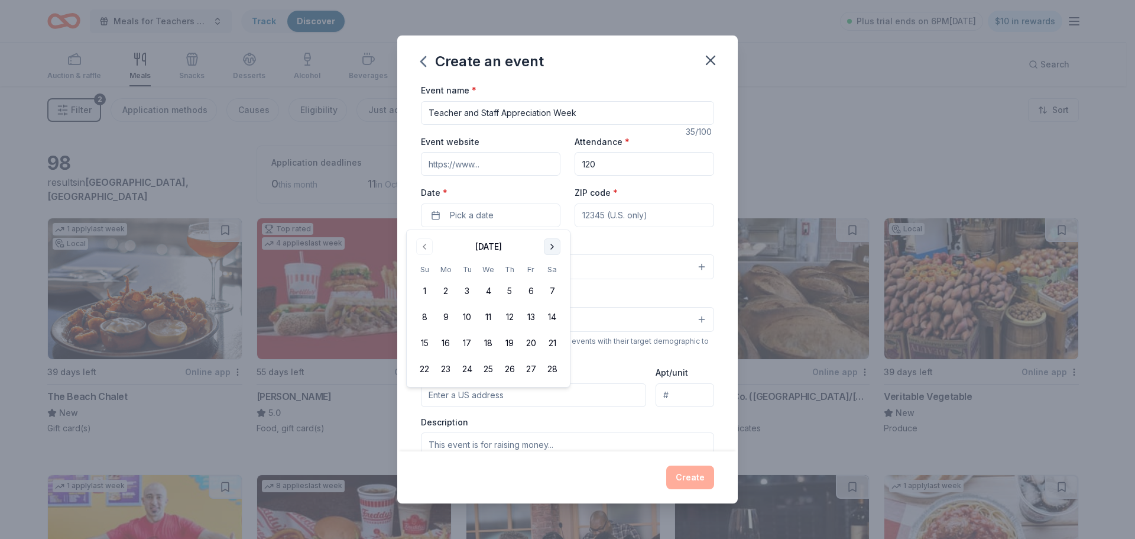
click at [550, 249] on button "Go to next month" at bounding box center [552, 246] width 17 height 17
click at [487, 315] on button "6" at bounding box center [488, 316] width 21 height 21
click at [490, 316] on button "6" at bounding box center [488, 316] width 21 height 21
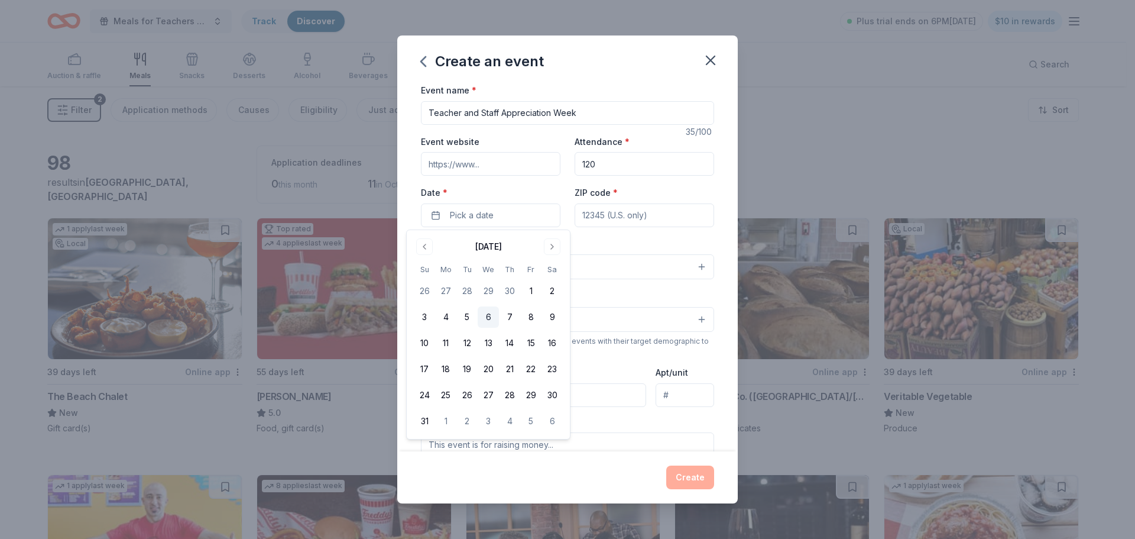
click at [487, 314] on button "6" at bounding box center [488, 316] width 21 height 21
click at [616, 240] on div "Event type * Select" at bounding box center [567, 257] width 293 height 43
click at [618, 216] on input "ZIP code *" at bounding box center [645, 215] width 140 height 24
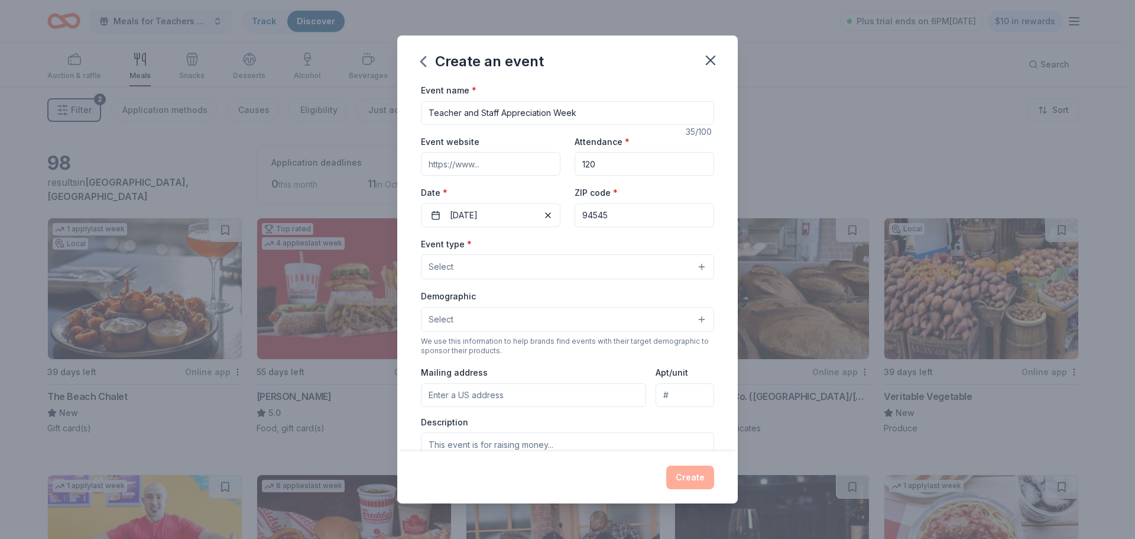
type input "94545"
click at [640, 273] on button "Select" at bounding box center [567, 266] width 293 height 25
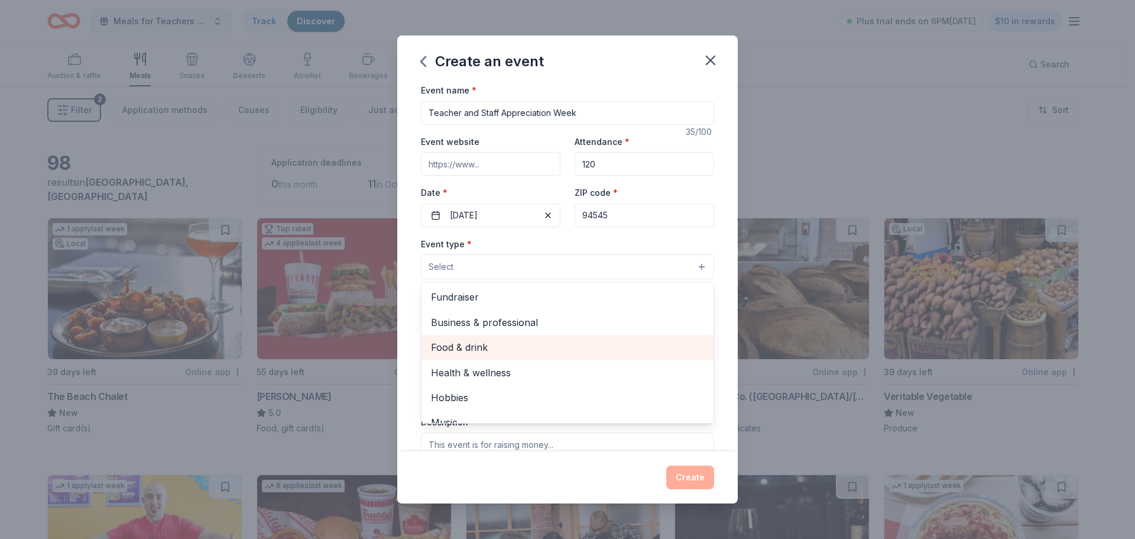
click at [526, 346] on span "Food & drink" at bounding box center [567, 346] width 273 height 15
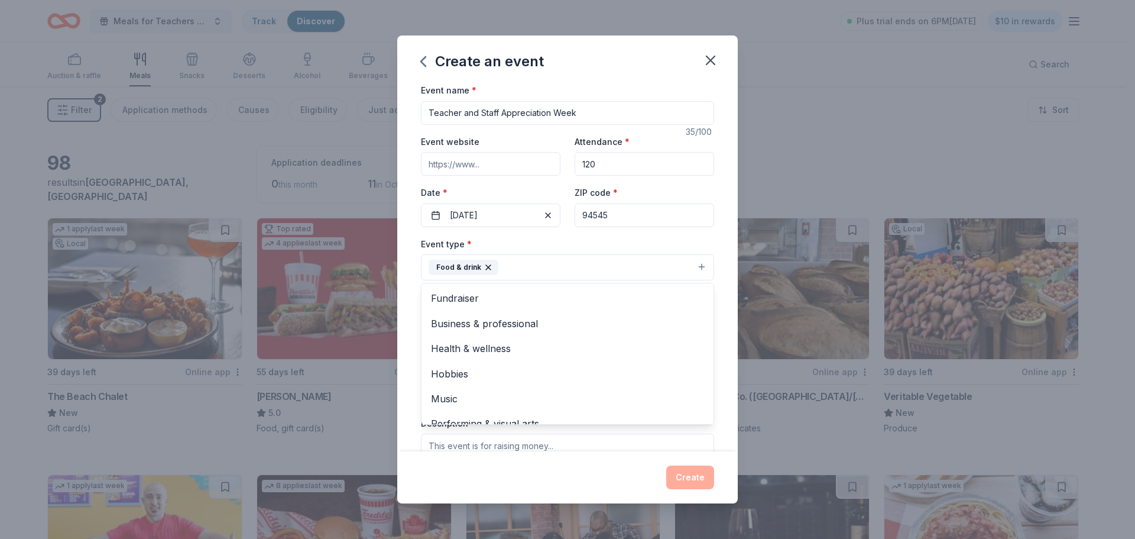
click at [568, 241] on div "Event type * Food & drink Fundraiser Business & professional Health & wellness …" at bounding box center [567, 258] width 293 height 44
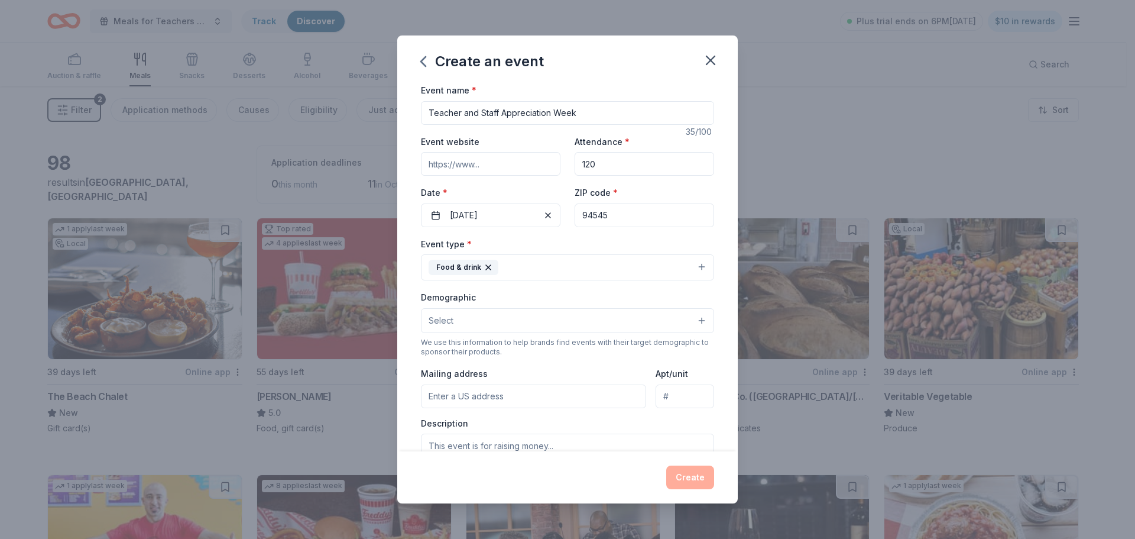
click at [466, 318] on button "Select" at bounding box center [567, 320] width 293 height 25
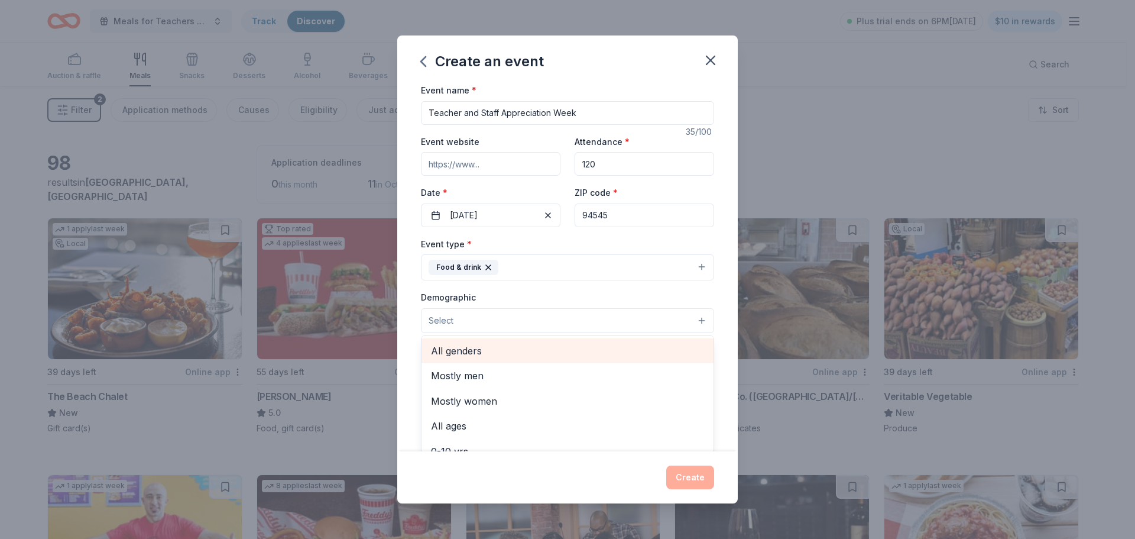
click at [478, 350] on span "All genders" at bounding box center [567, 350] width 273 height 15
click at [404, 356] on div "Event name * Teacher and Staff Appreciation Week 35 /100 Event website Attendan…" at bounding box center [567, 267] width 341 height 368
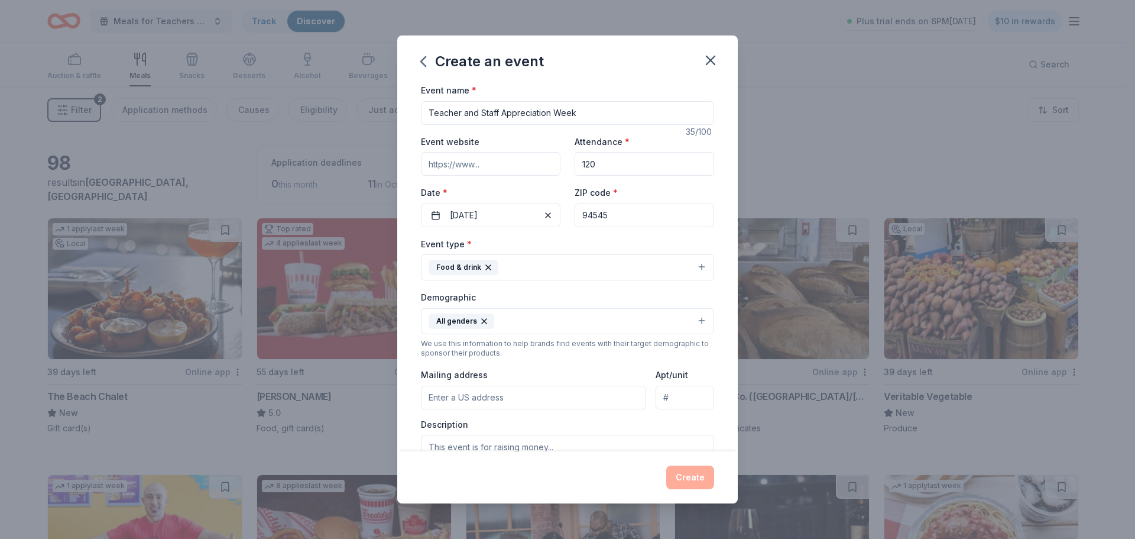
click at [627, 326] on button "All genders" at bounding box center [567, 321] width 293 height 26
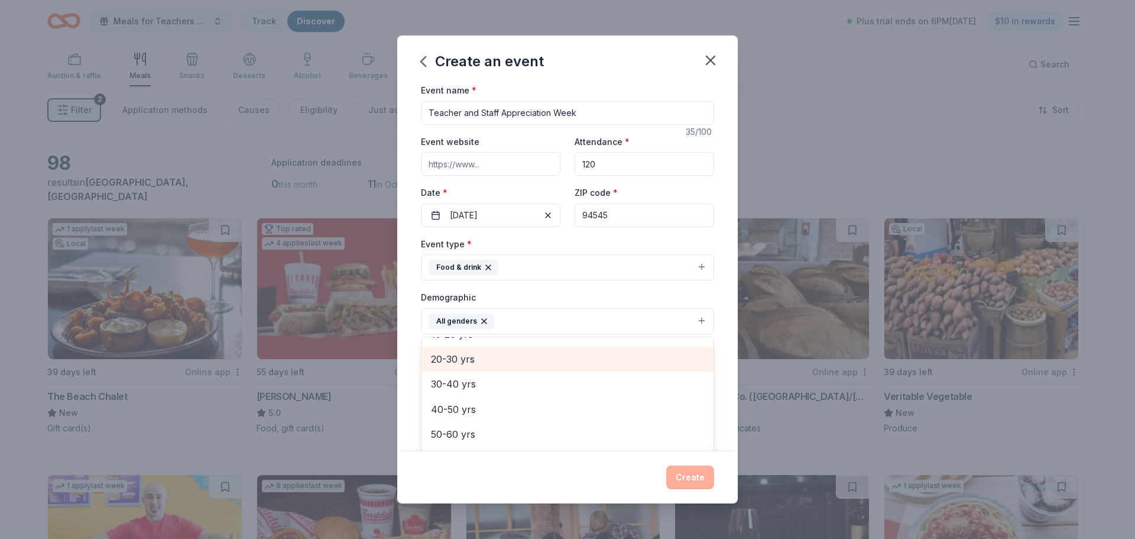
click at [473, 364] on span "20-30 yrs" at bounding box center [567, 358] width 273 height 15
click at [472, 361] on span "30-40 yrs" at bounding box center [567, 358] width 273 height 15
click at [474, 362] on span "40-50 yrs" at bounding box center [567, 362] width 273 height 15
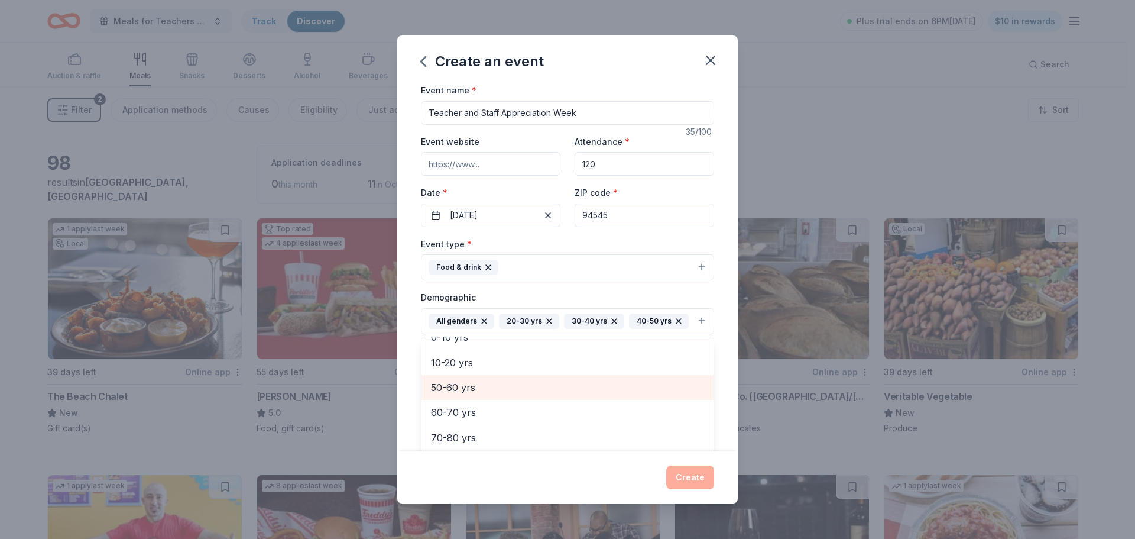
click at [469, 395] on span "50-60 yrs" at bounding box center [567, 387] width 273 height 15
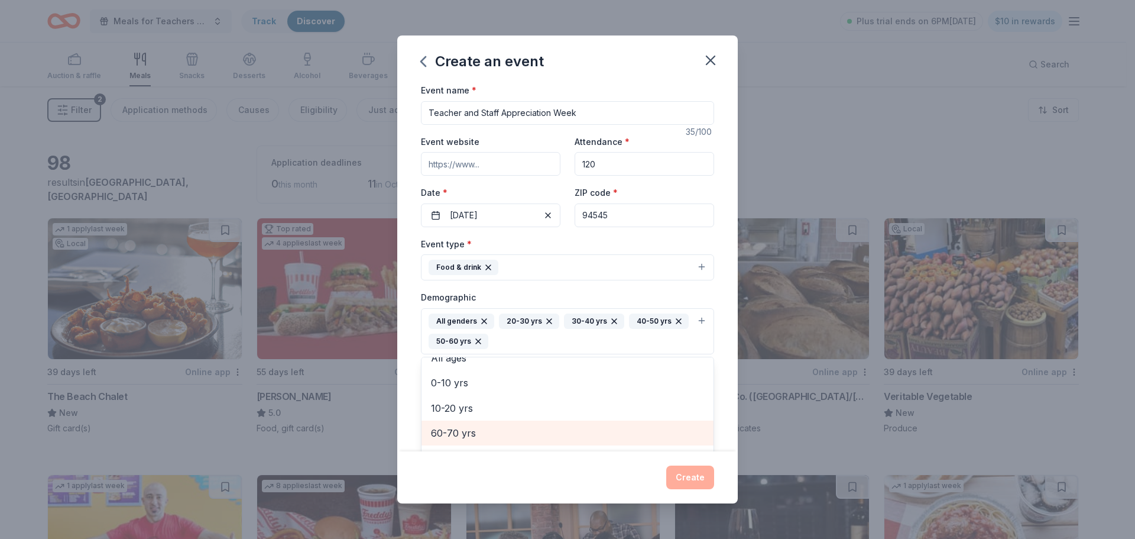
click at [471, 430] on span "60-70 yrs" at bounding box center [567, 432] width 273 height 15
click at [721, 328] on div "Event name * Teacher and Staff Appreciation Week 35 /100 Event website Attendan…" at bounding box center [567, 267] width 341 height 368
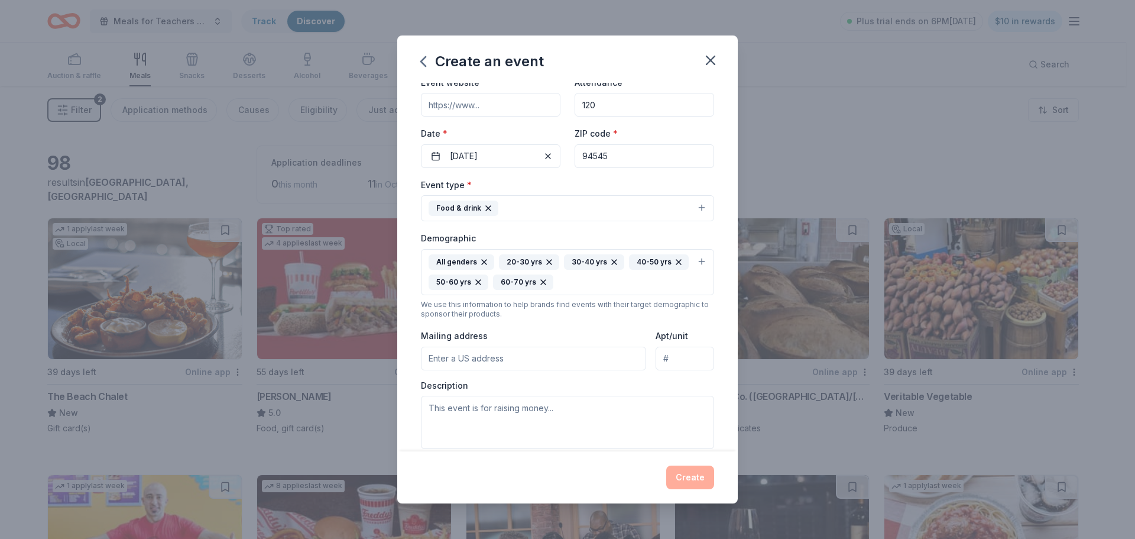
scroll to position [118, 0]
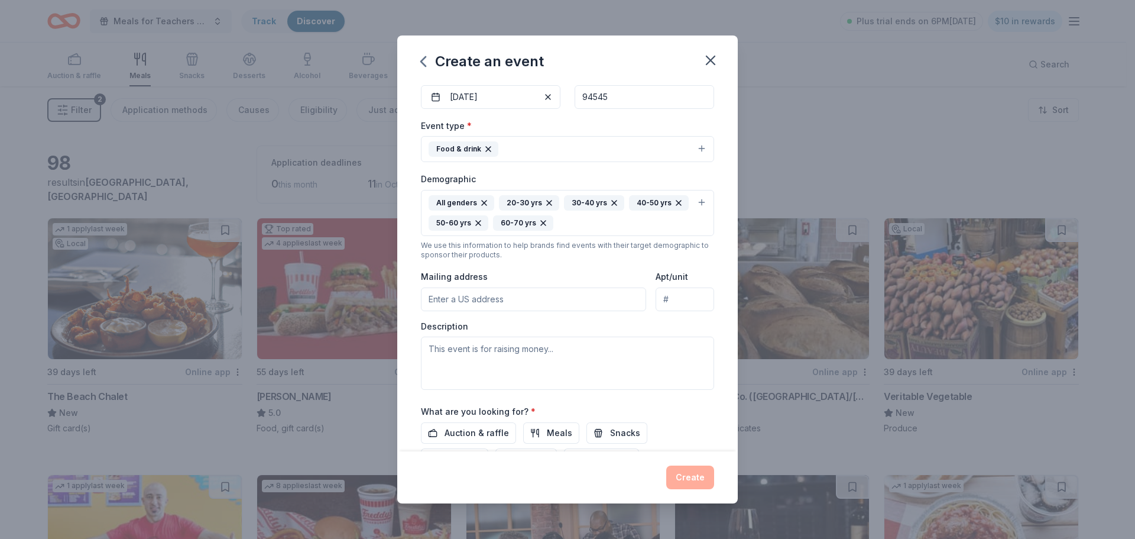
click at [497, 294] on input "Mailing address" at bounding box center [533, 299] width 225 height 24
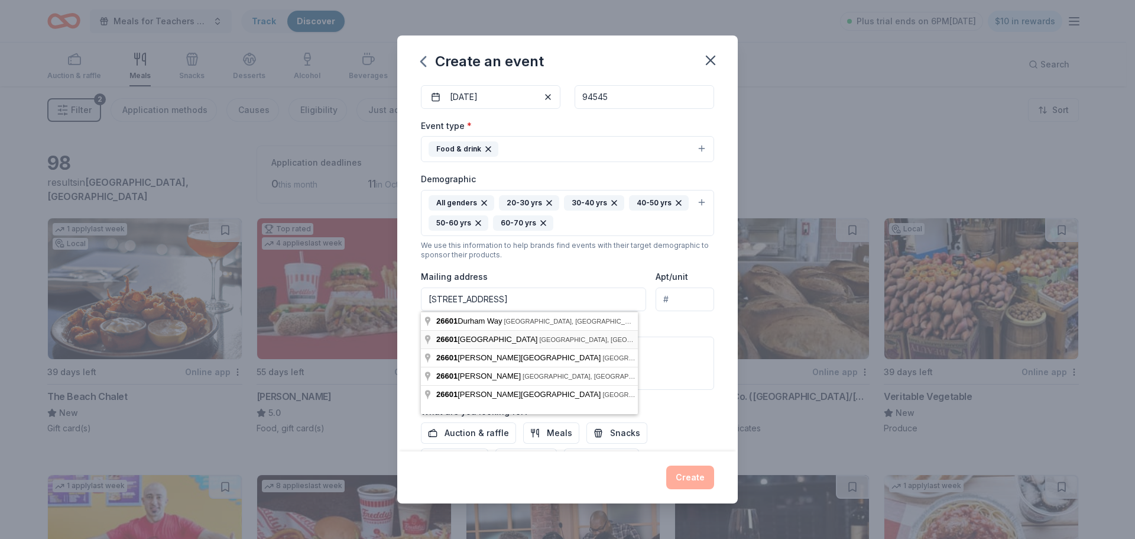
type input "[STREET_ADDRESS]"
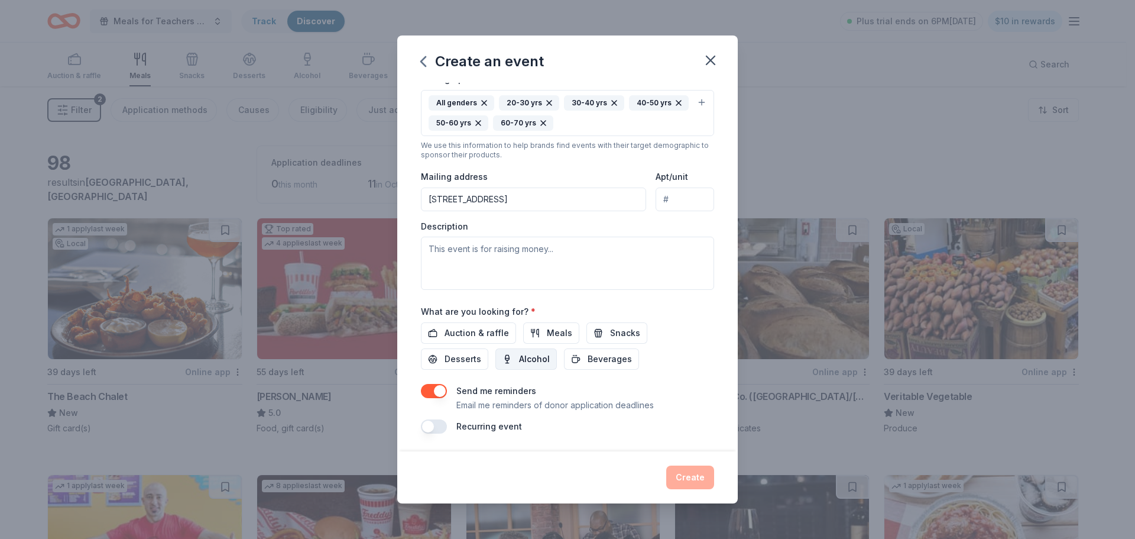
scroll to position [219, 0]
click at [543, 251] on textarea at bounding box center [567, 261] width 293 height 53
paste textarea "During Teacher and Staff Appreciation Week, the PTA celebrates the incredible d…"
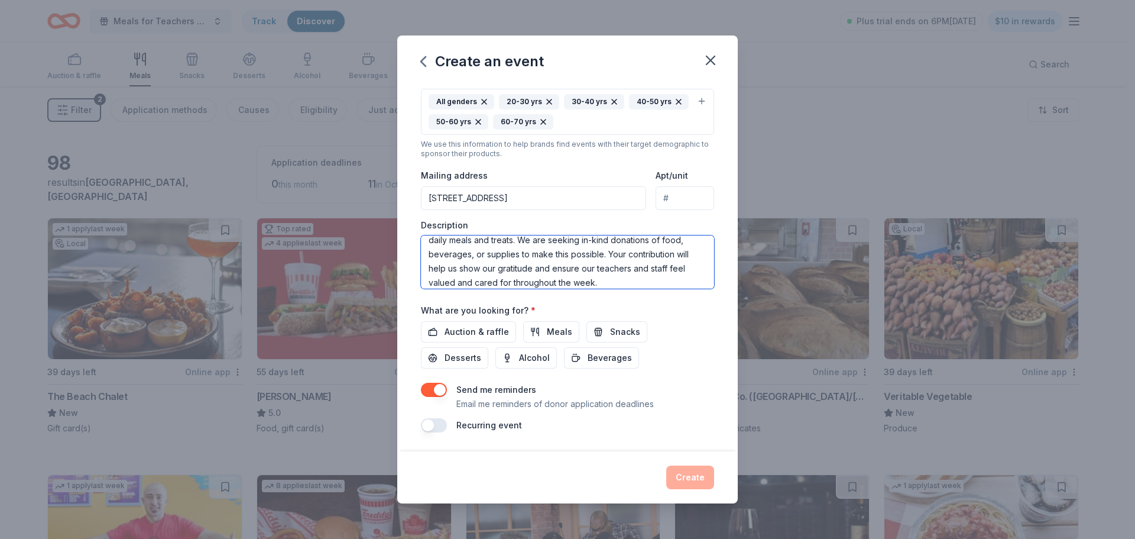
scroll to position [0, 0]
type textarea "During Teacher and Staff Appreciation Week, the PTA celebrates the incredible d…"
click at [440, 424] on button "button" at bounding box center [434, 425] width 26 height 14
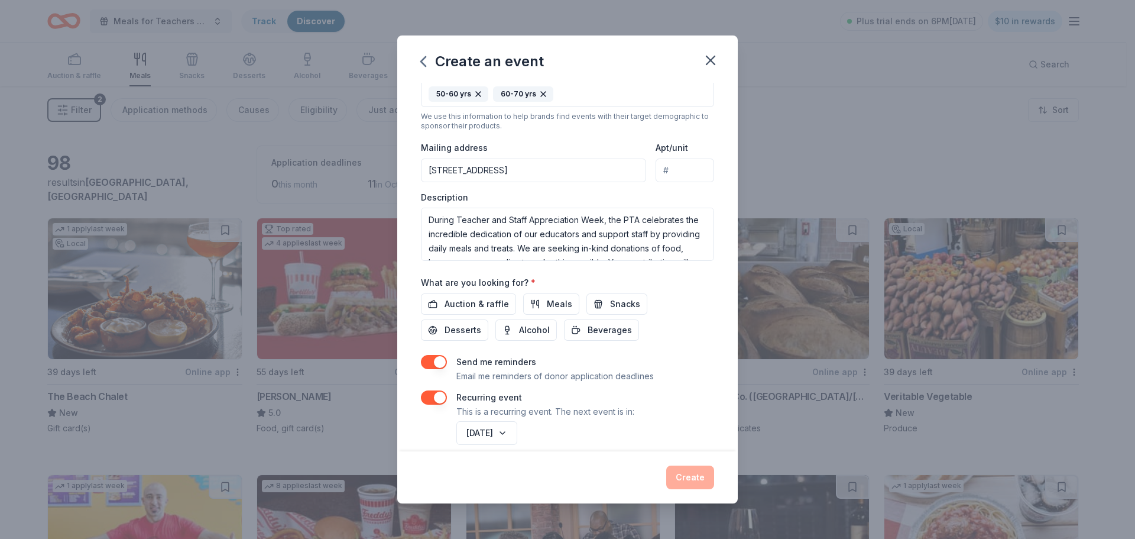
scroll to position [262, 0]
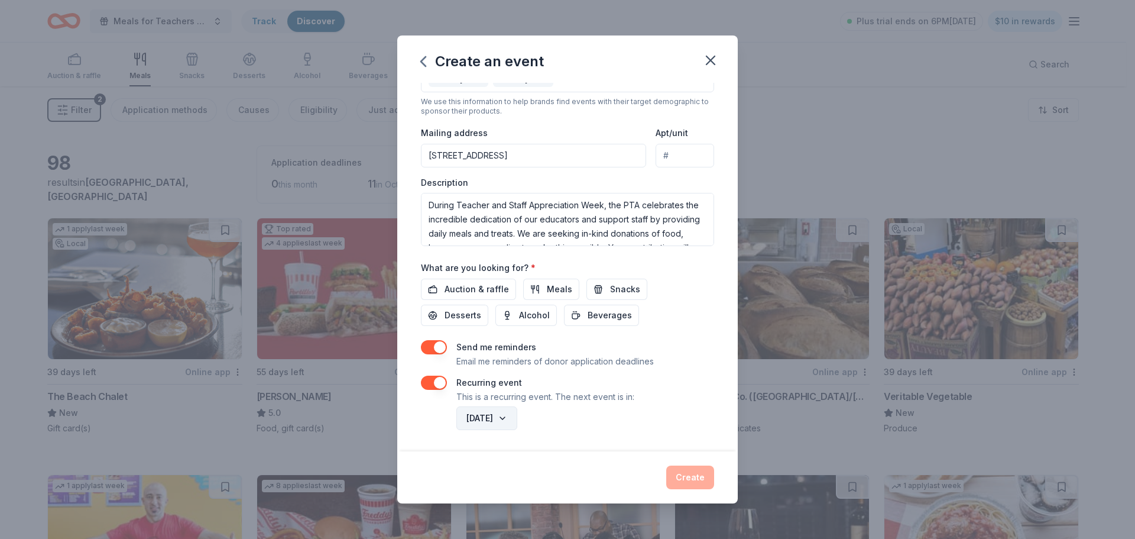
click at [517, 422] on button "May 2027" at bounding box center [486, 418] width 61 height 24
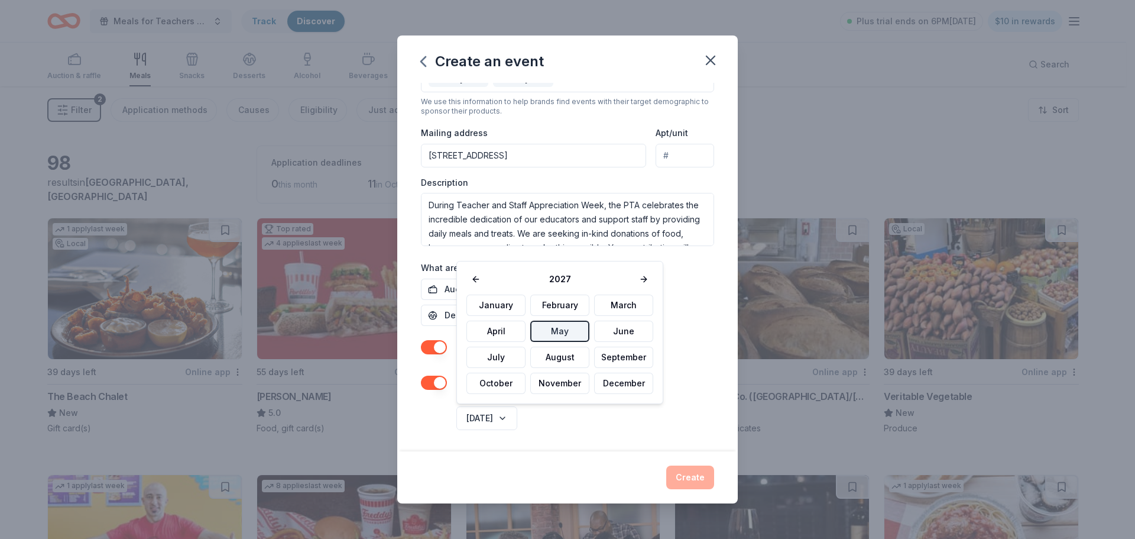
click at [592, 422] on div "May 2027" at bounding box center [584, 418] width 260 height 28
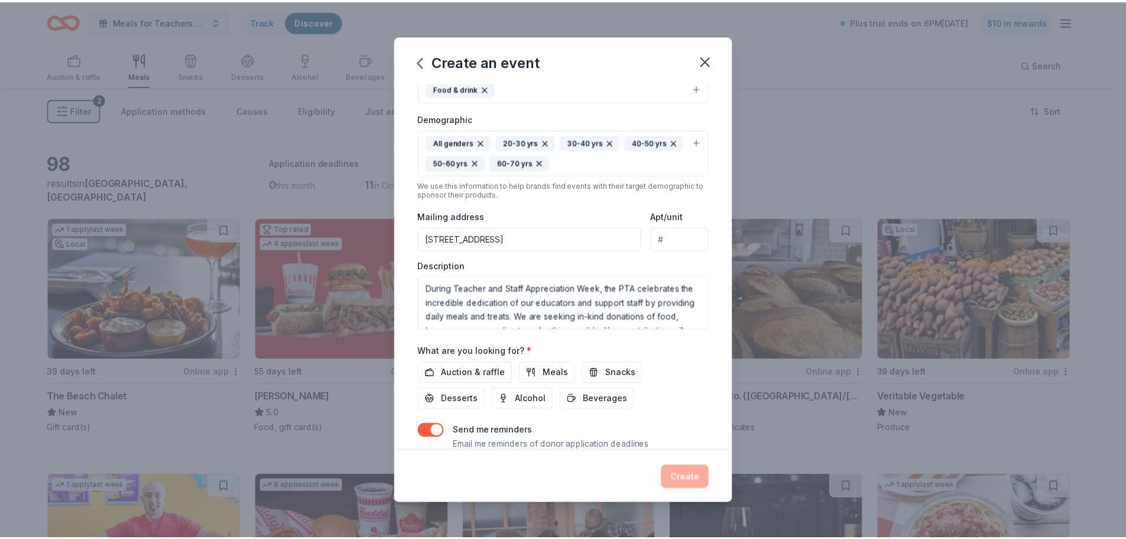
scroll to position [236, 0]
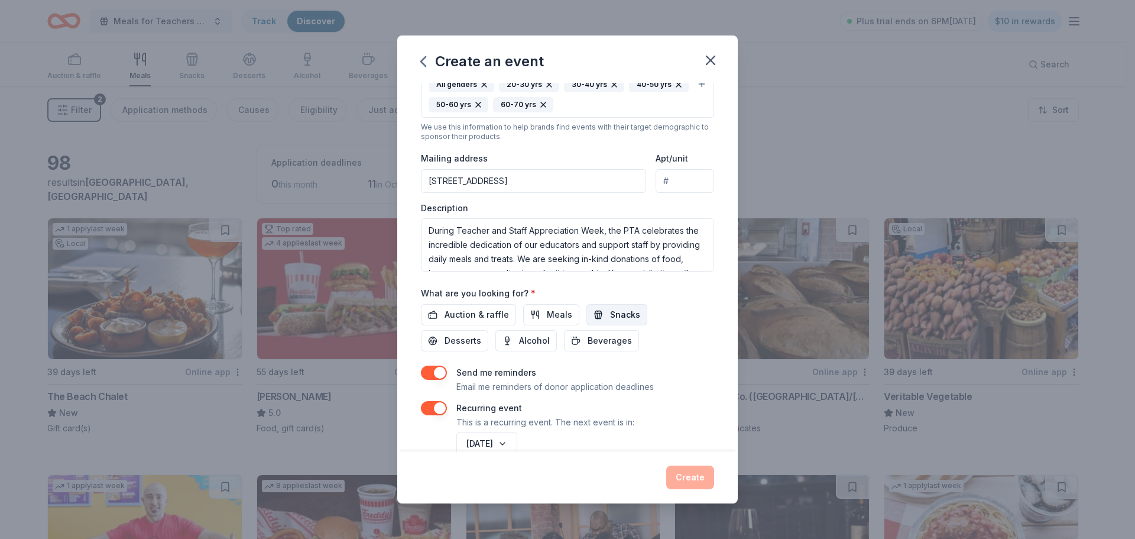
click at [618, 316] on span "Snacks" at bounding box center [625, 314] width 30 height 14
click at [693, 477] on button "Create" at bounding box center [690, 477] width 48 height 24
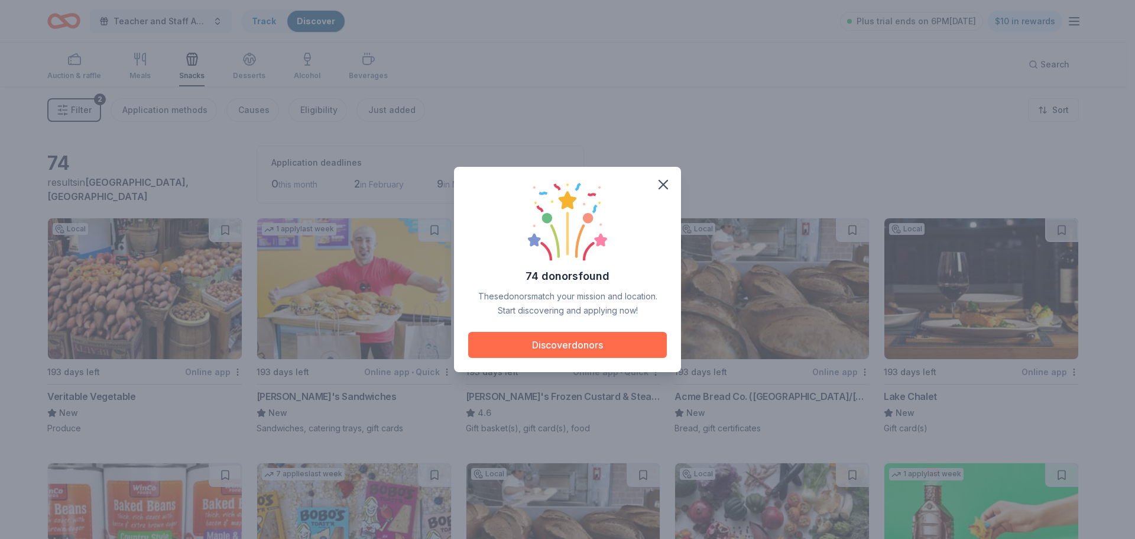
click at [637, 349] on button "Discover donors" at bounding box center [567, 345] width 199 height 26
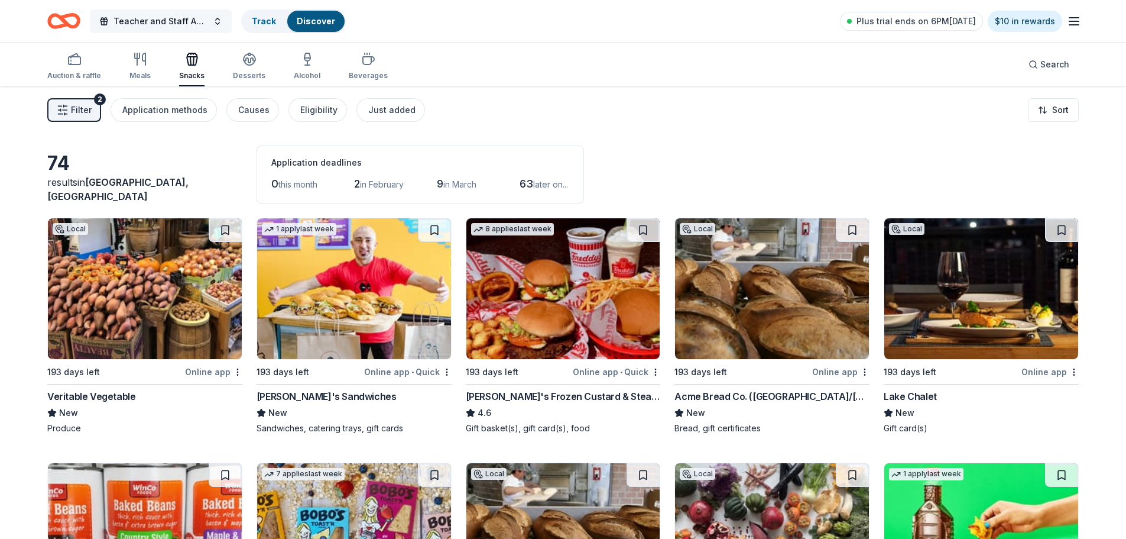
click at [204, 18] on span "Teacher and Staff Appreciation Week" at bounding box center [161, 21] width 95 height 14
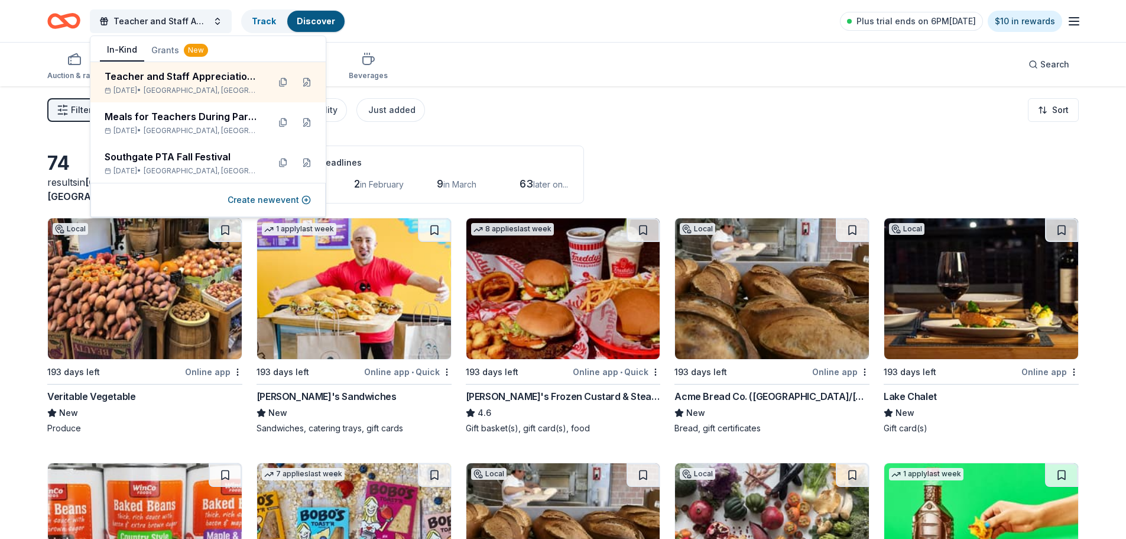
click at [799, 115] on div "Filter 2 Application methods Causes Eligibility Just added Sort" at bounding box center [563, 109] width 1126 height 47
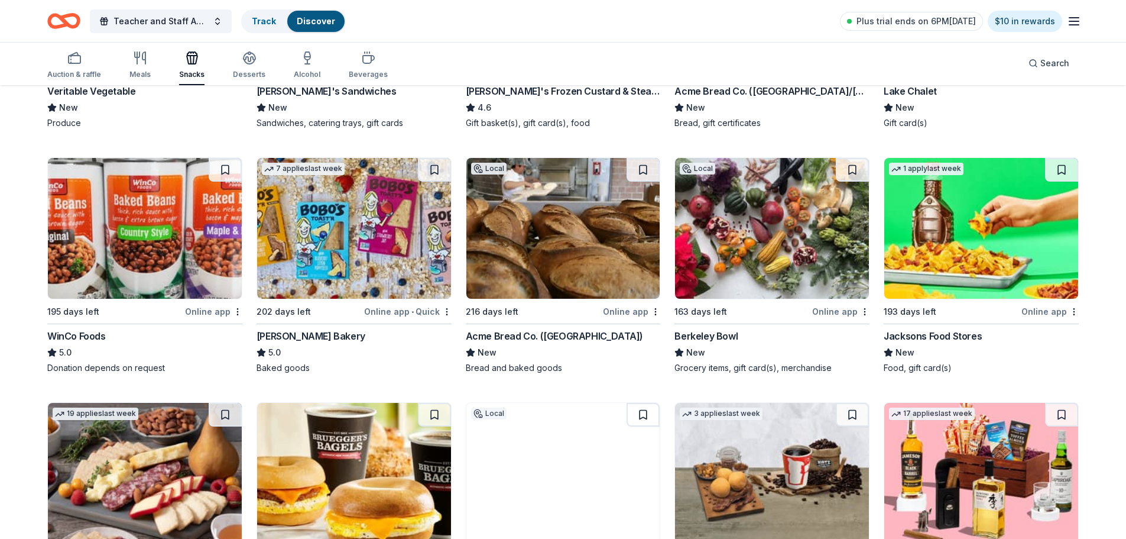
scroll to position [355, 0]
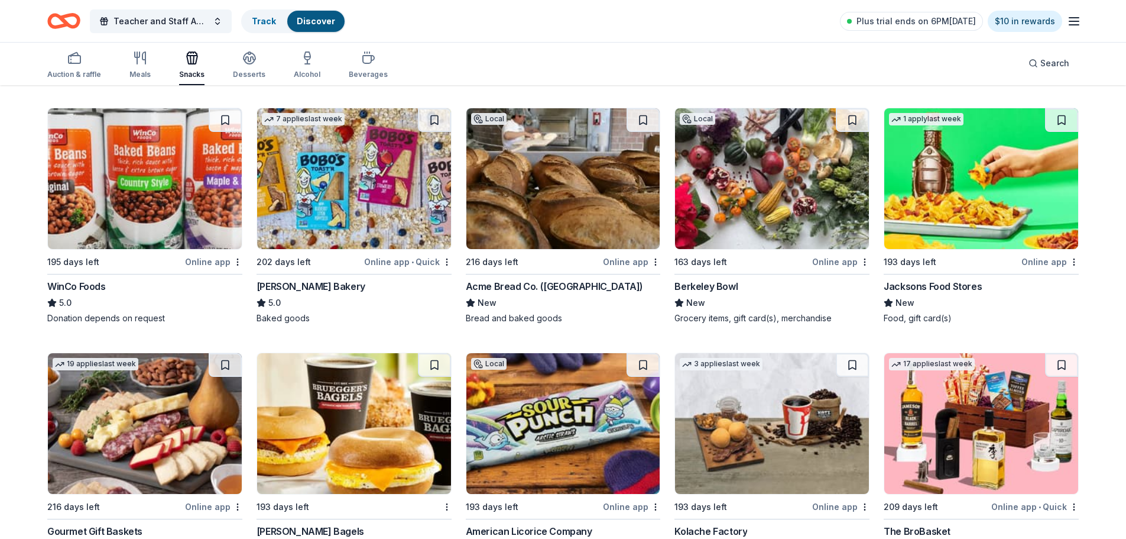
click at [368, 196] on img at bounding box center [354, 178] width 194 height 141
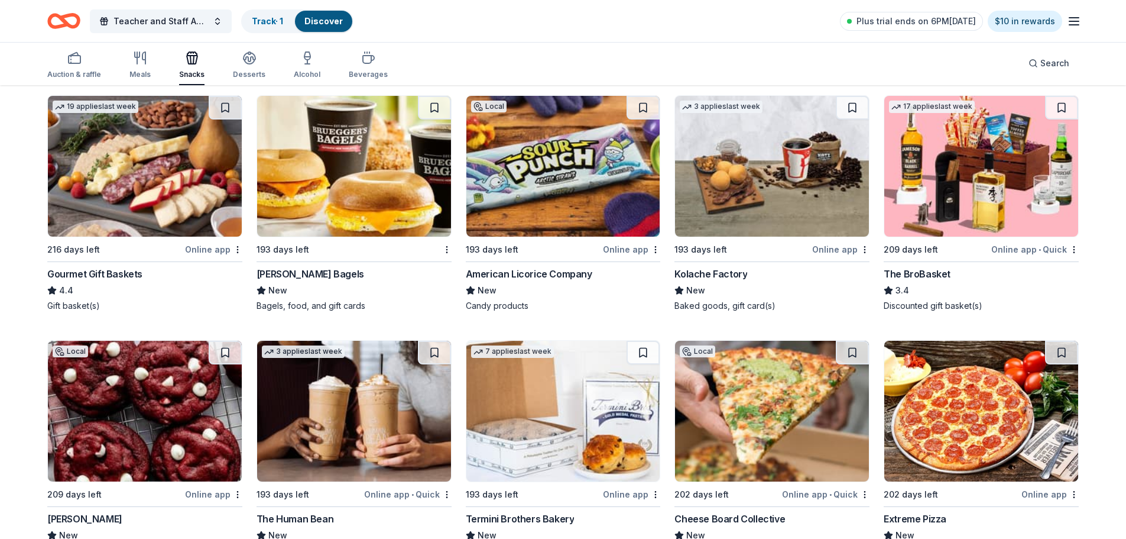
scroll to position [591, 0]
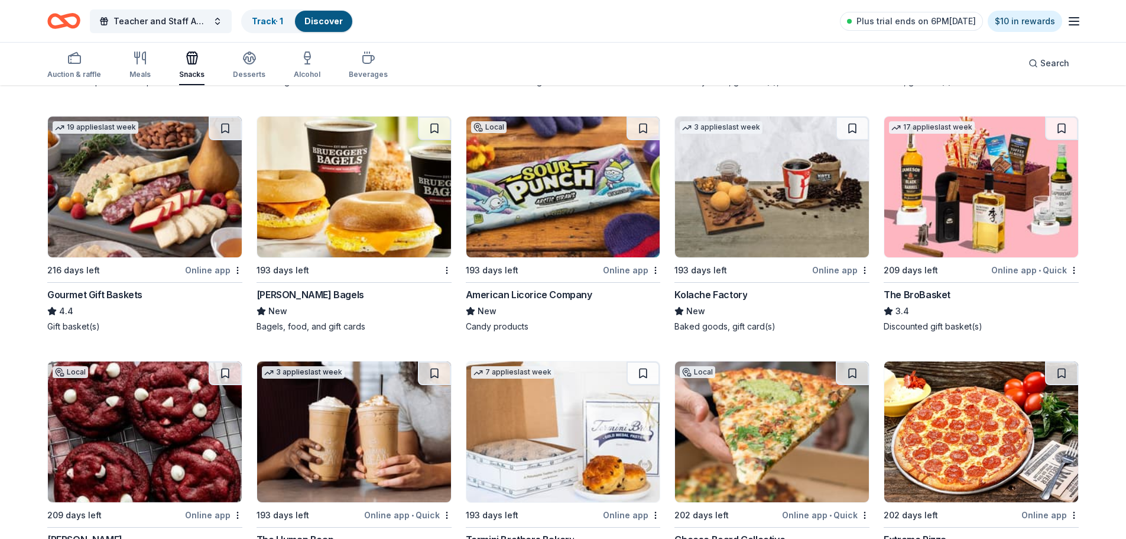
click at [538, 207] on img at bounding box center [563, 186] width 194 height 141
click at [170, 24] on span "Teacher and Staff Appreciation Week" at bounding box center [161, 21] width 95 height 14
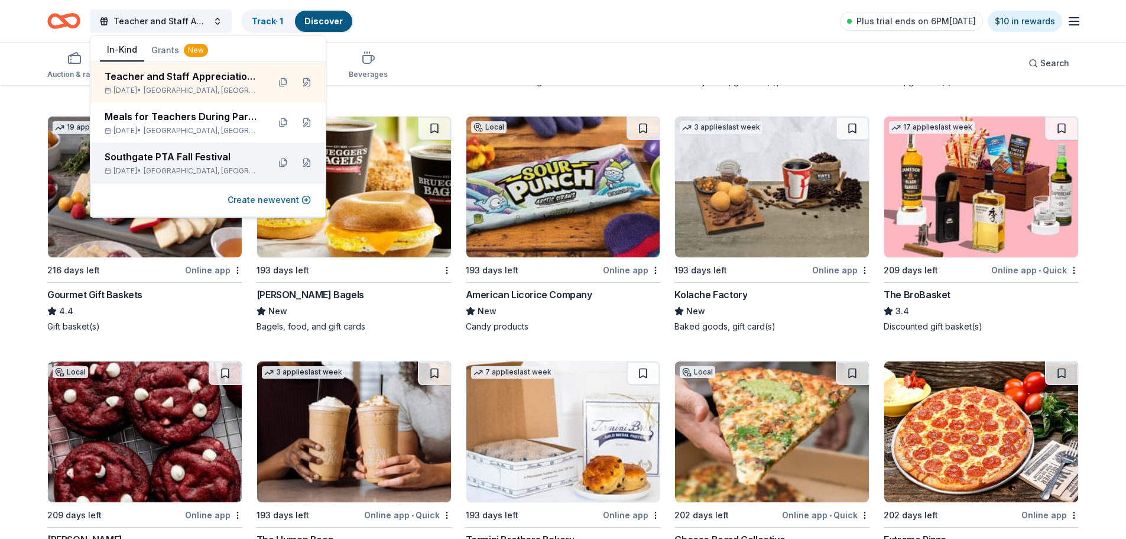
click at [193, 163] on div "Southgate PTA Fall Festival" at bounding box center [182, 157] width 155 height 14
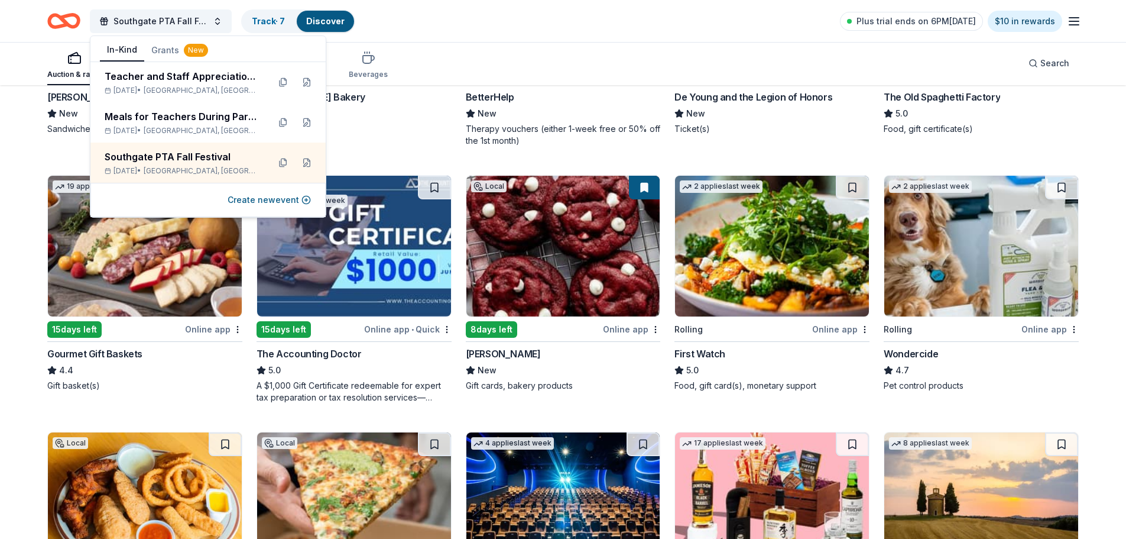
scroll to position [772, 0]
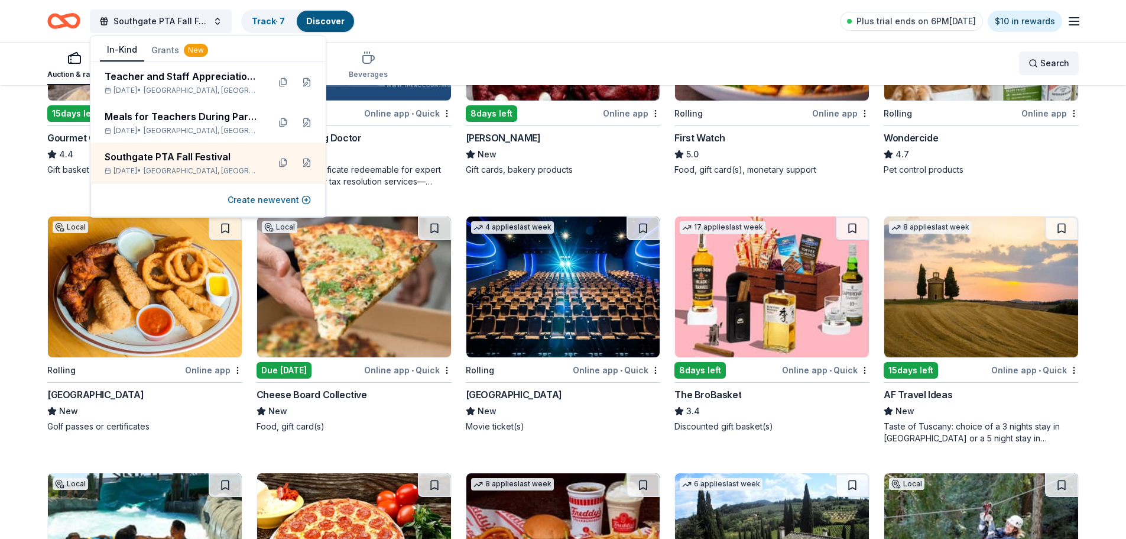
click at [1051, 65] on span "Search" at bounding box center [1055, 63] width 29 height 14
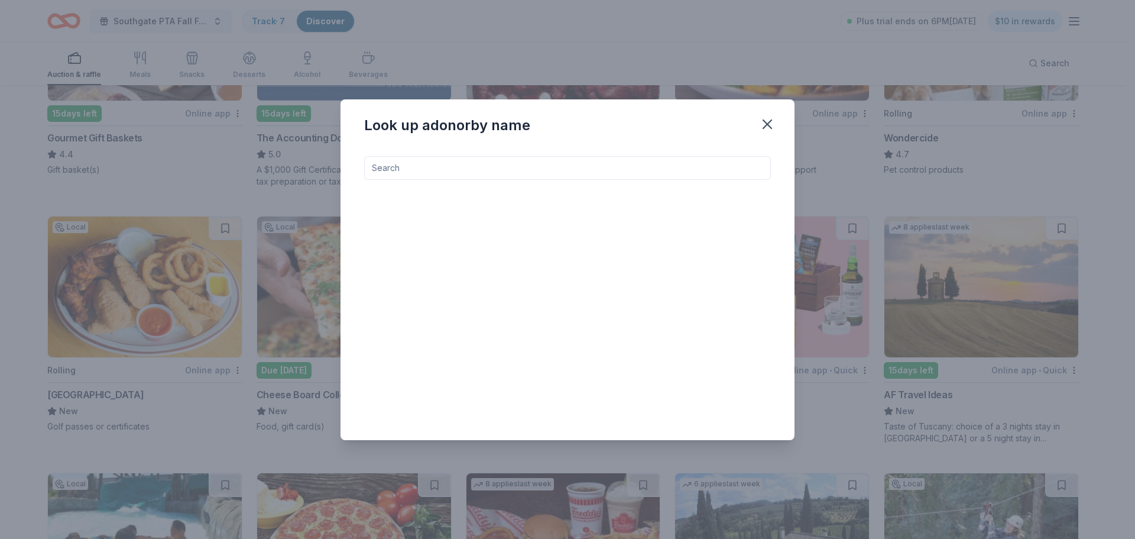
click at [600, 176] on input at bounding box center [567, 168] width 407 height 24
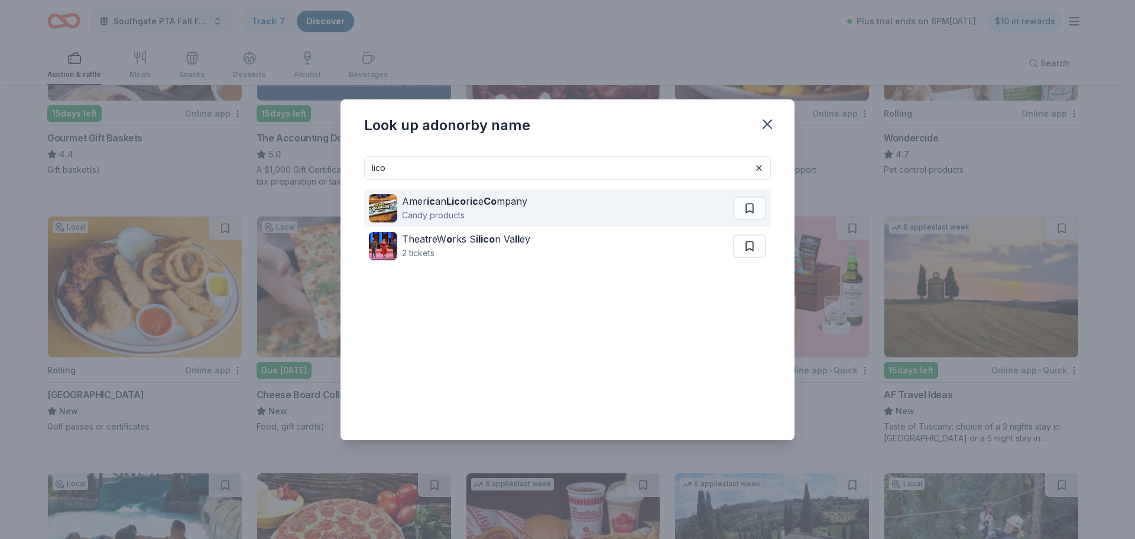
type input "lico"
click at [417, 217] on div "Candy products" at bounding box center [464, 215] width 125 height 14
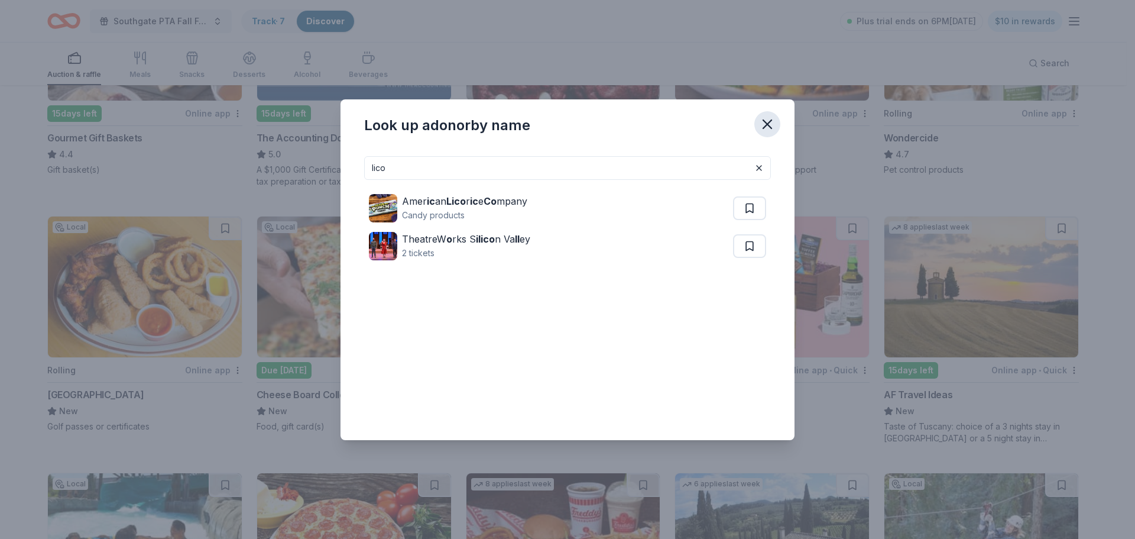
click at [767, 118] on icon "button" at bounding box center [767, 124] width 17 height 17
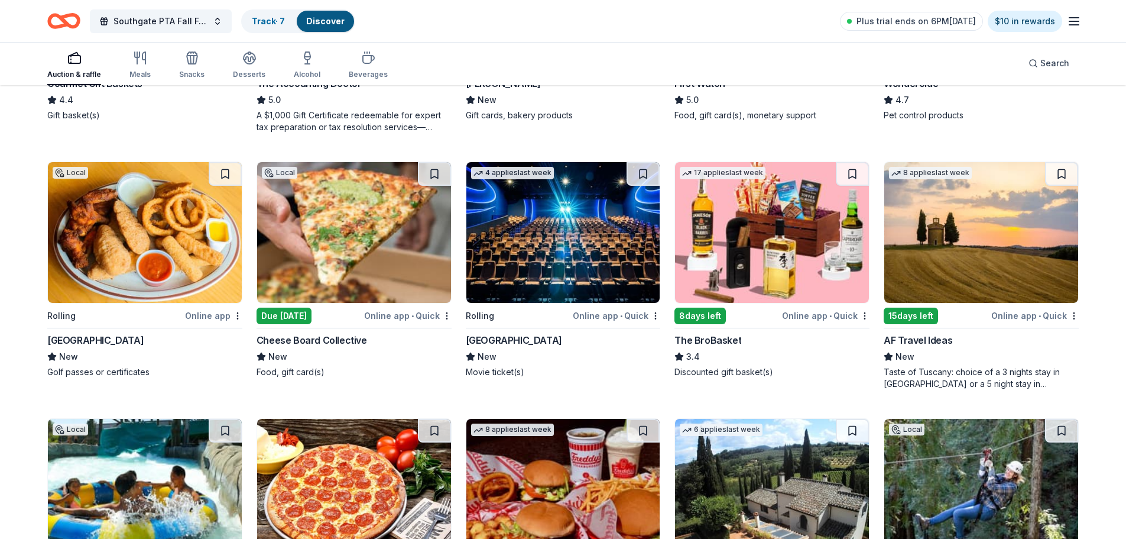
scroll to position [828, 0]
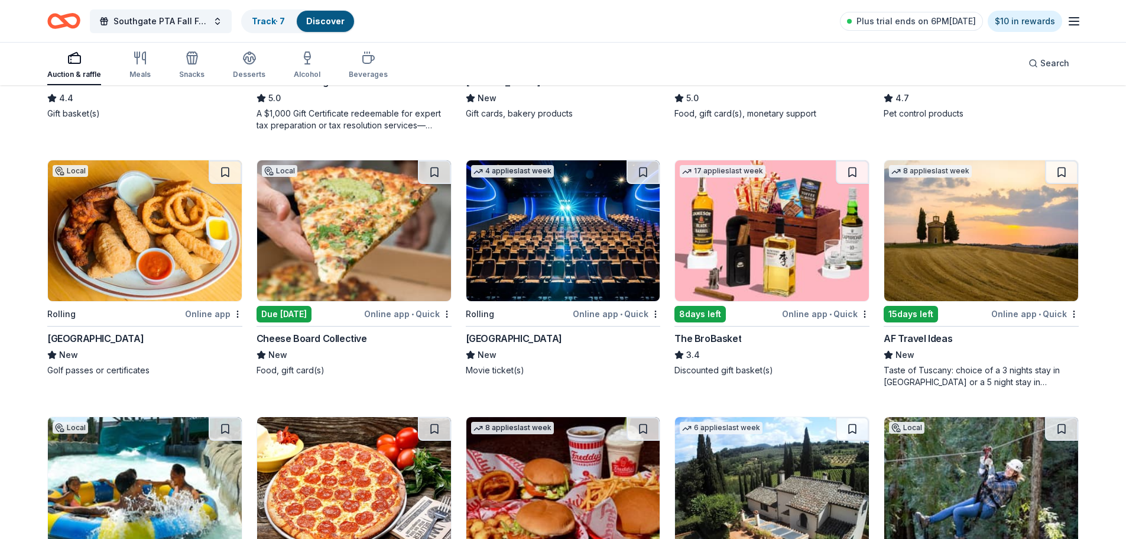
click at [757, 257] on img at bounding box center [772, 230] width 194 height 141
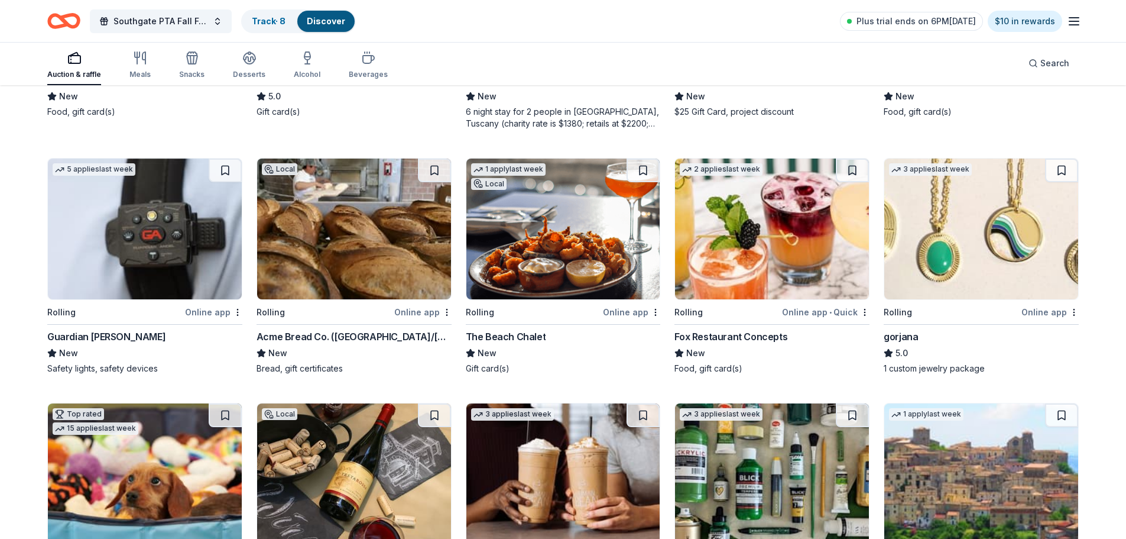
scroll to position [1596, 0]
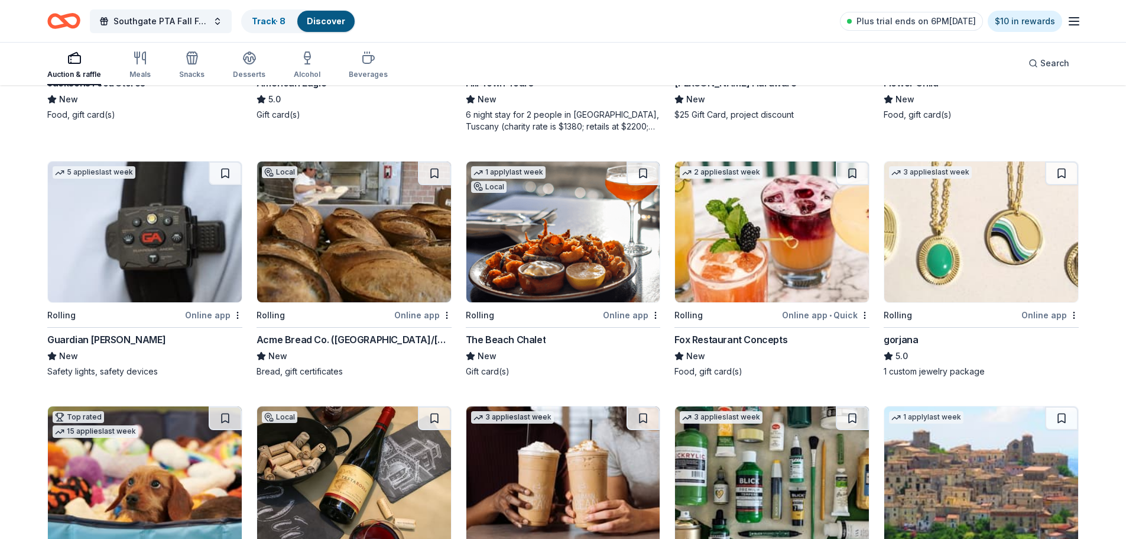
click at [163, 261] on img at bounding box center [145, 231] width 194 height 141
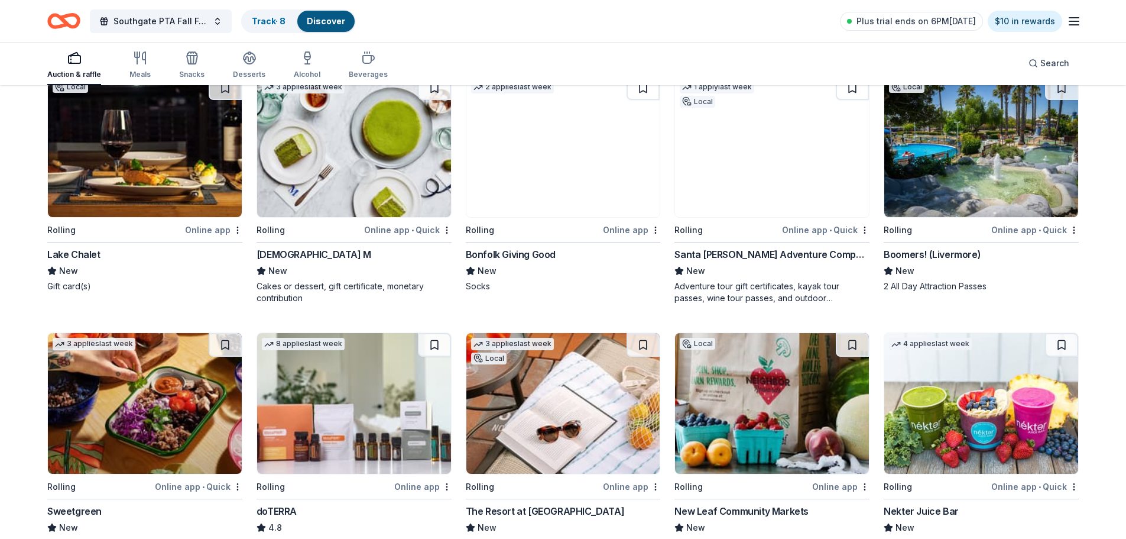
scroll to position [2187, 0]
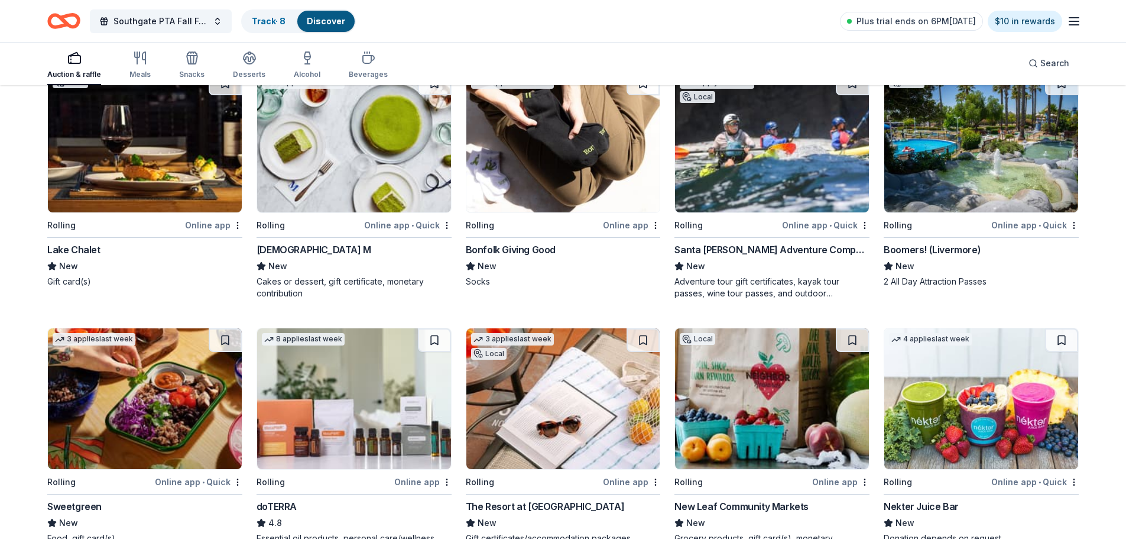
click at [1010, 164] on img at bounding box center [981, 142] width 194 height 141
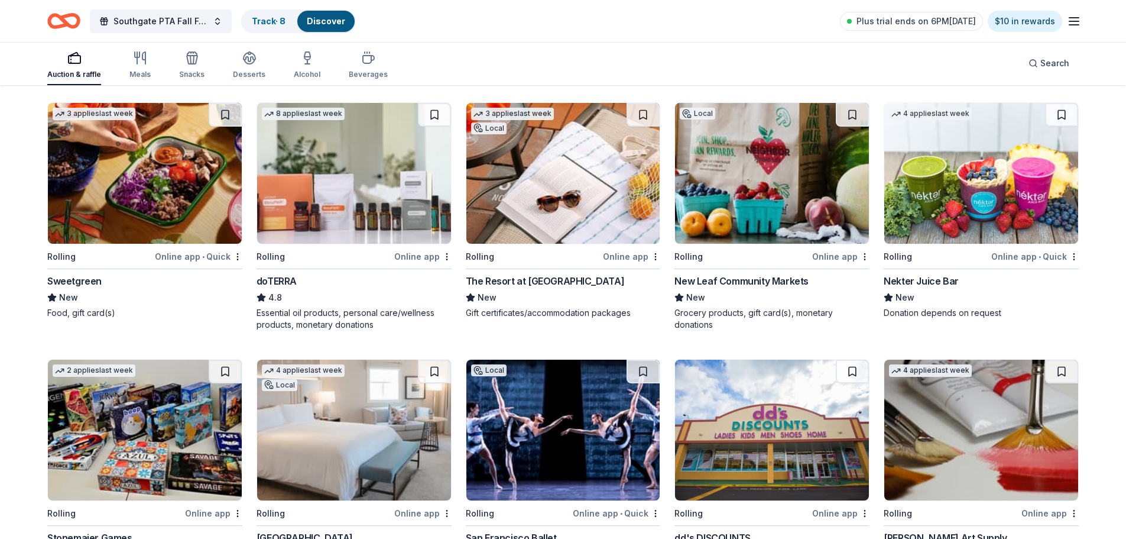
scroll to position [2417, 0]
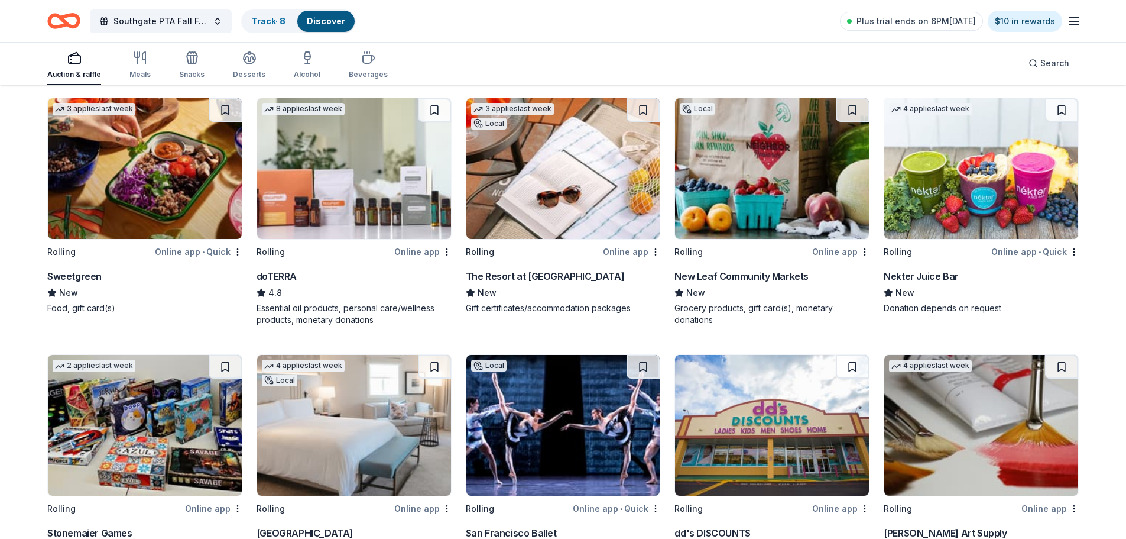
click at [547, 195] on img at bounding box center [563, 168] width 194 height 141
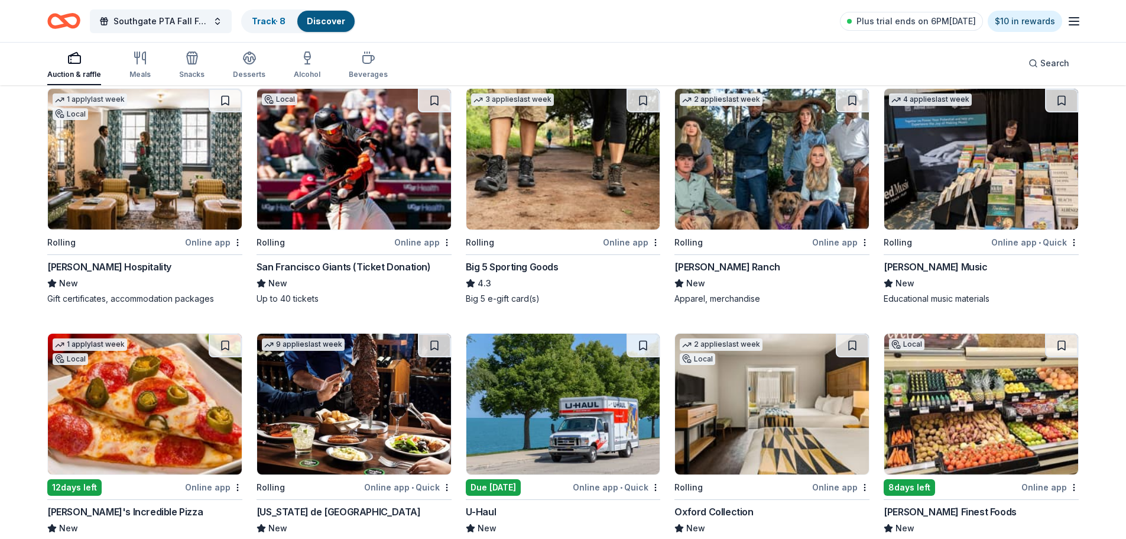
scroll to position [2950, 0]
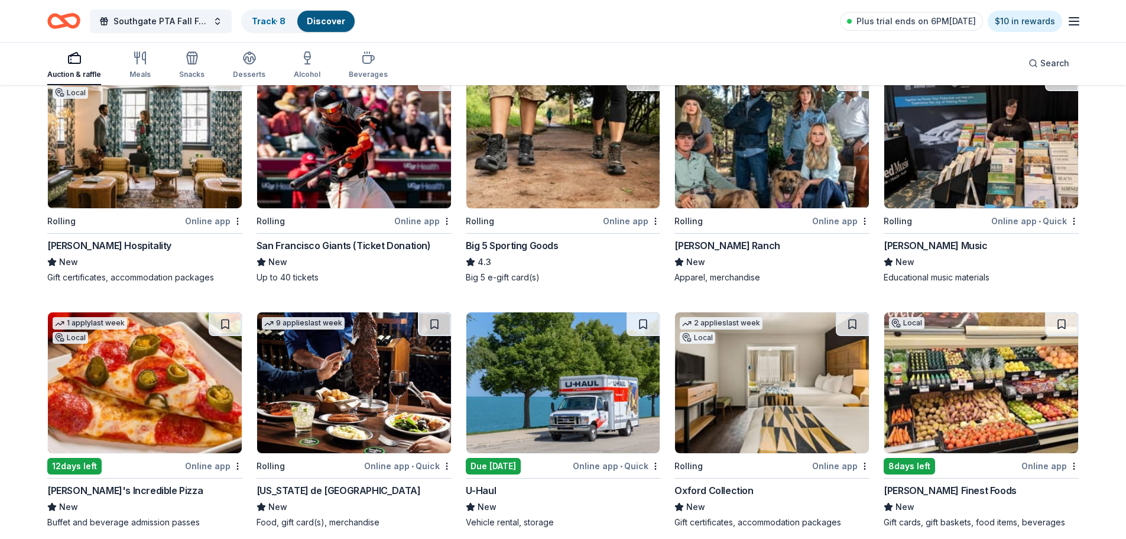
click at [346, 167] on img at bounding box center [354, 137] width 194 height 141
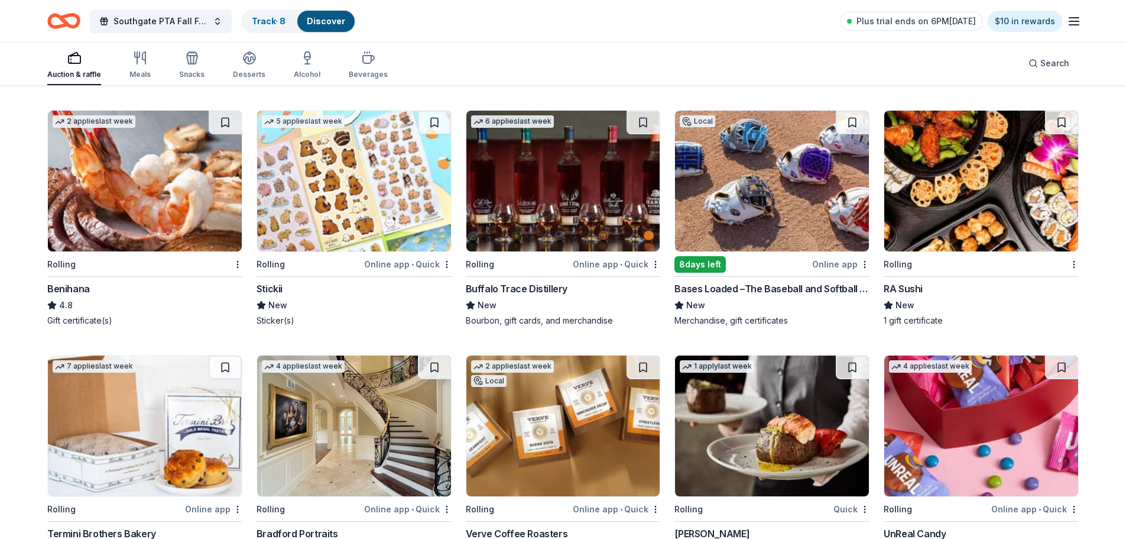
scroll to position [3396, 0]
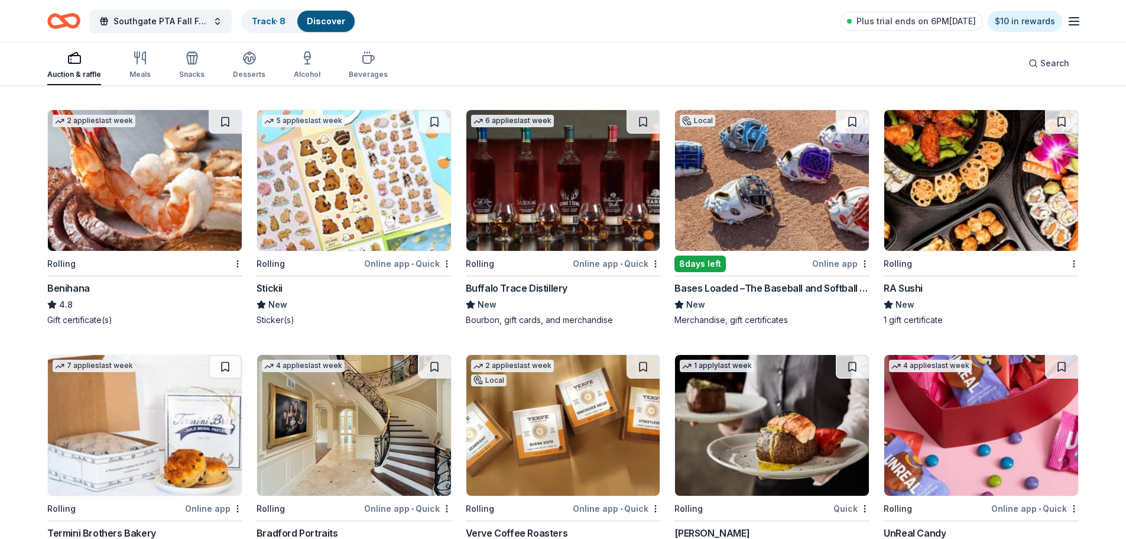
click at [129, 200] on img at bounding box center [145, 180] width 194 height 141
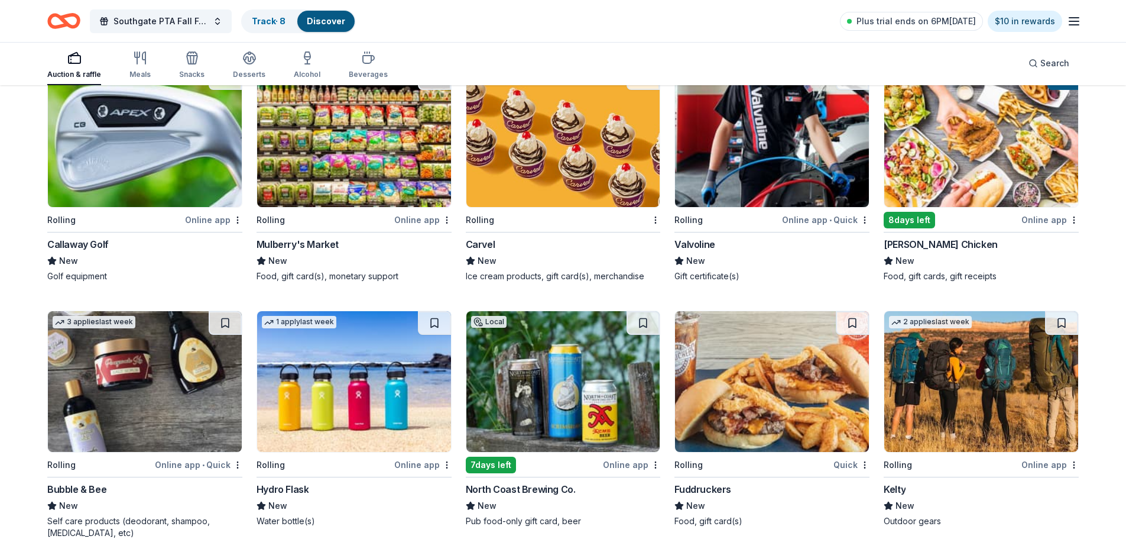
scroll to position [5567, 0]
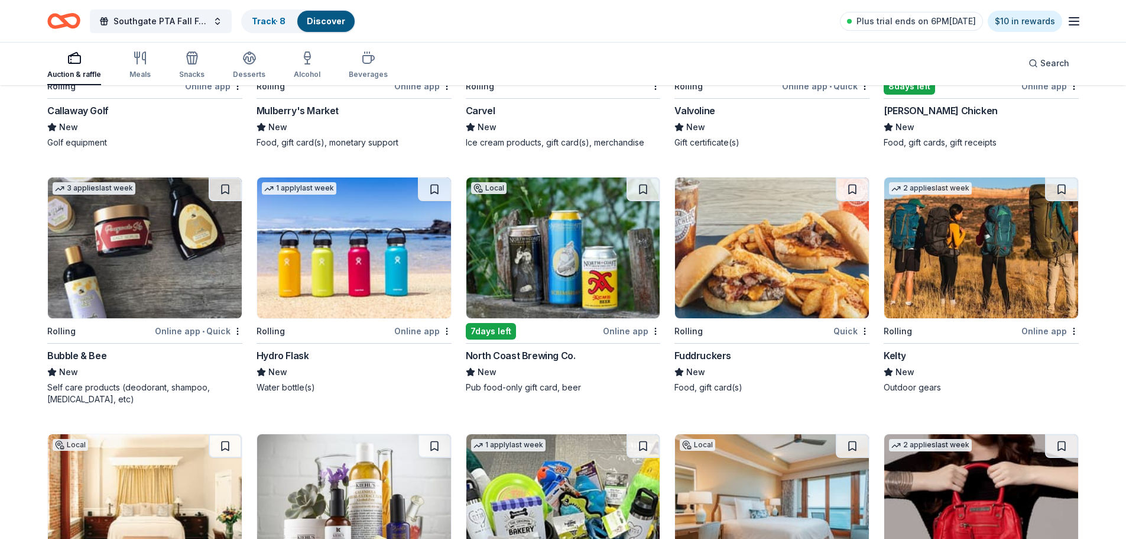
click at [335, 270] on img at bounding box center [354, 247] width 194 height 141
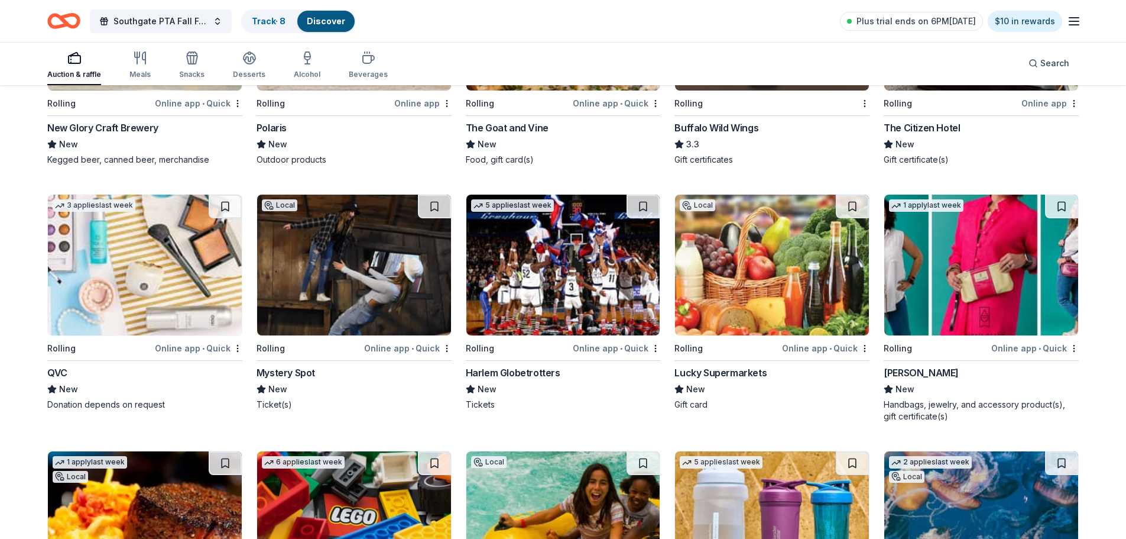
scroll to position [7880, 0]
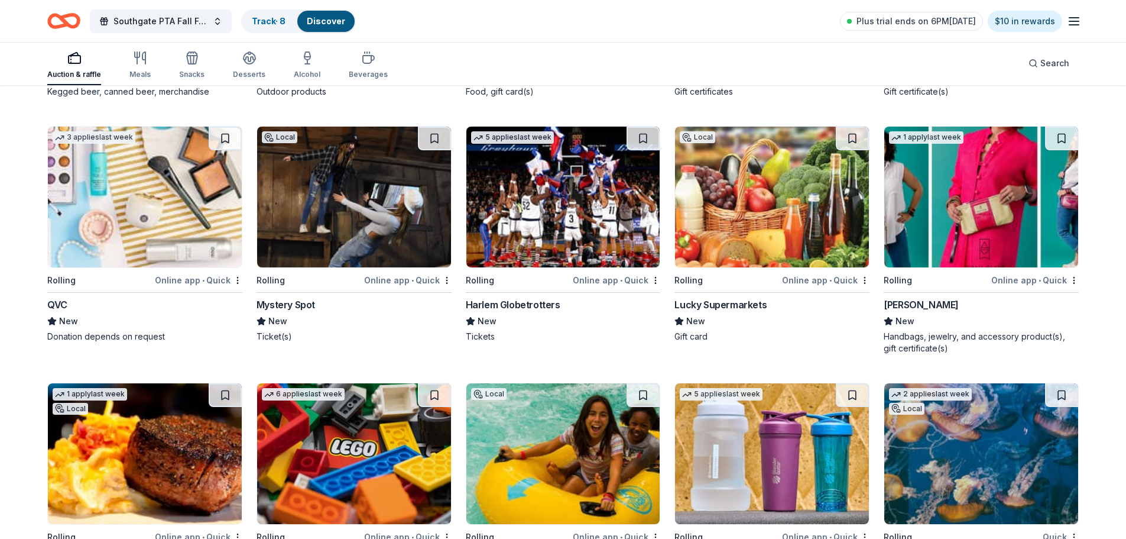
click at [991, 229] on img at bounding box center [981, 197] width 194 height 141
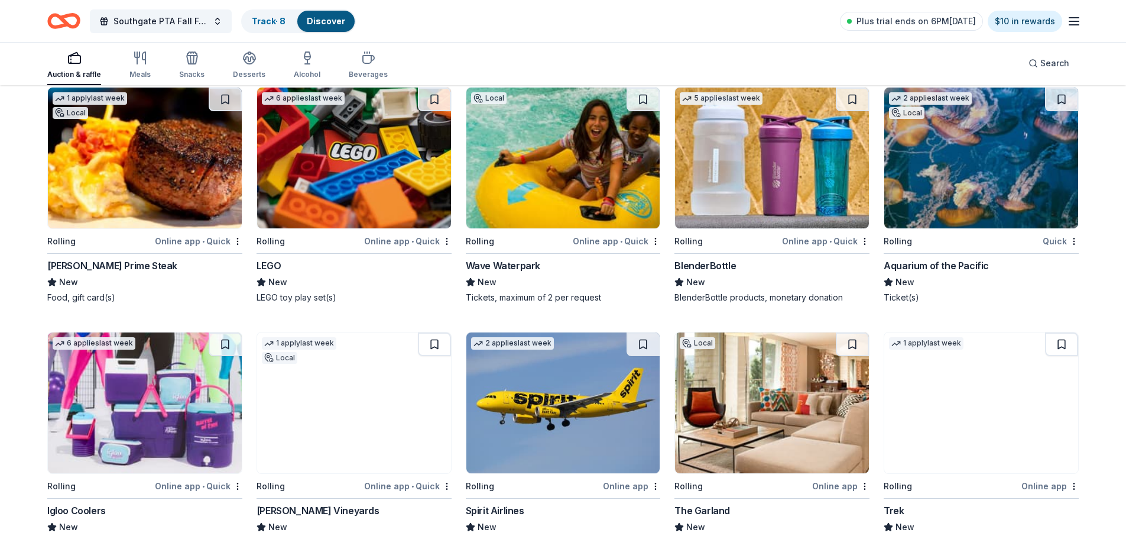
scroll to position [8292, 0]
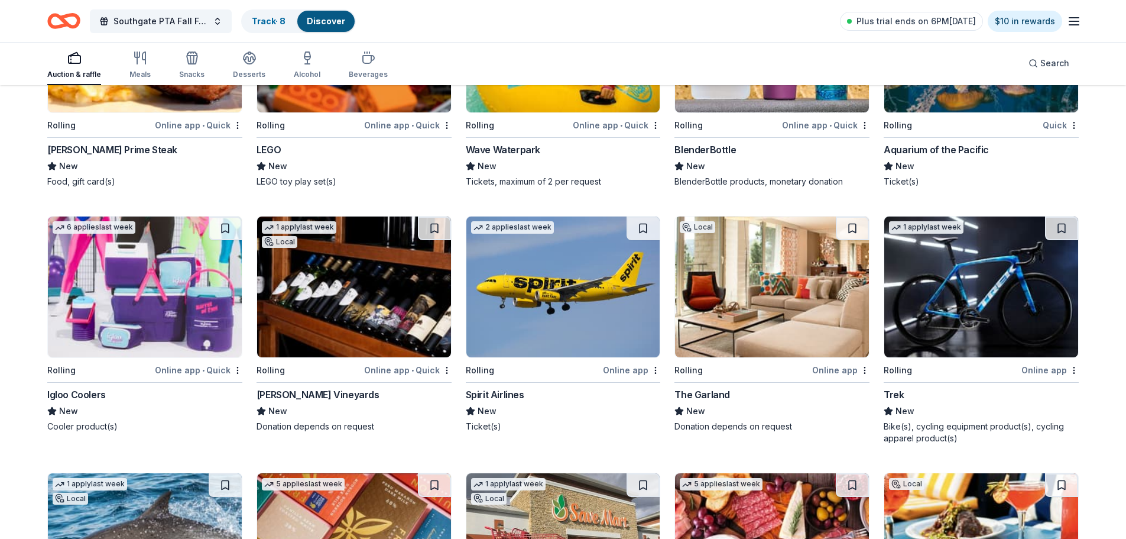
click at [184, 297] on img at bounding box center [145, 286] width 194 height 141
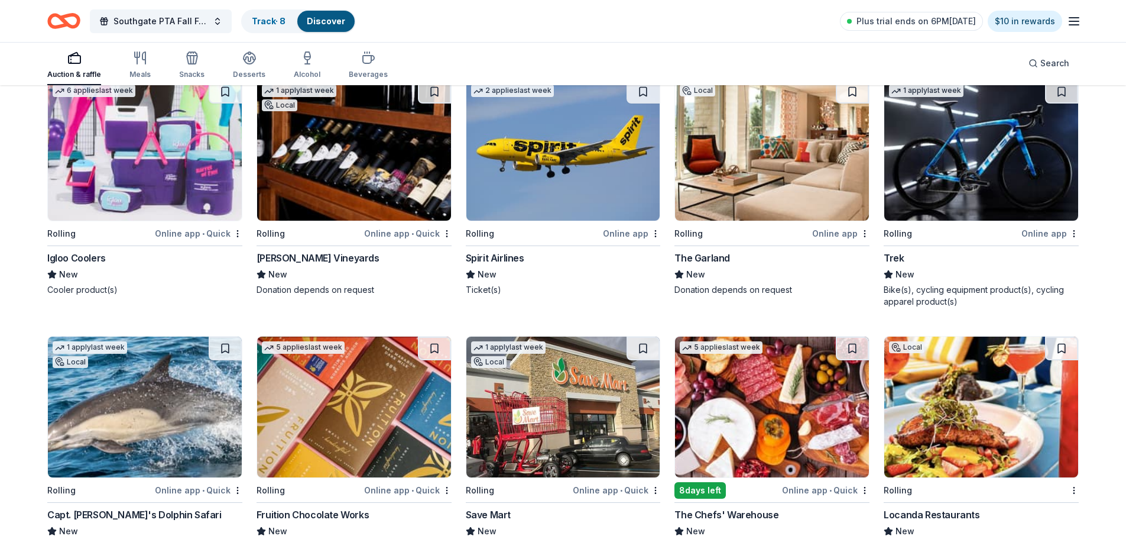
scroll to position [8351, 0]
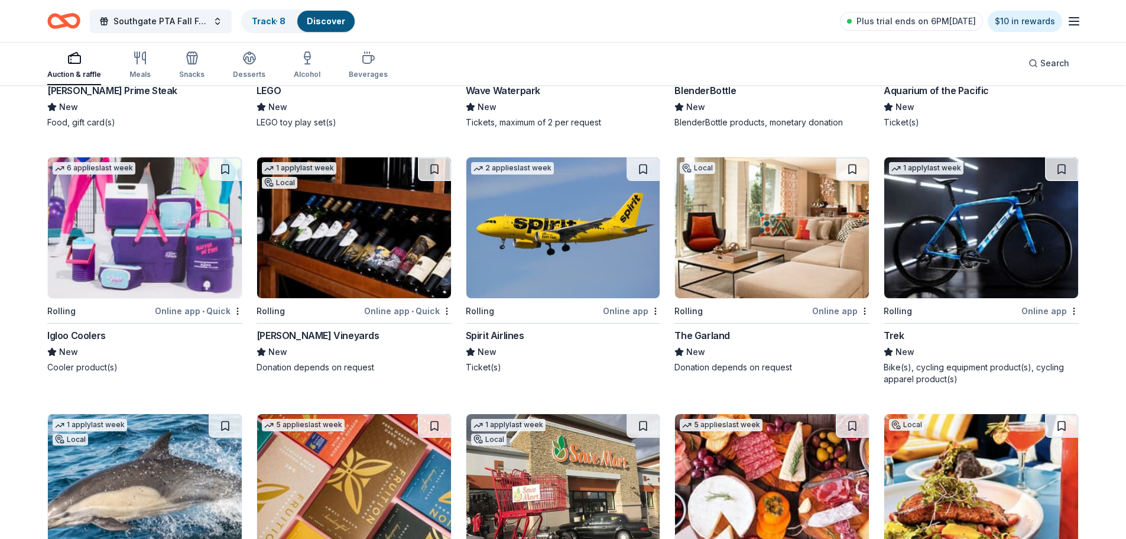
click at [983, 228] on img at bounding box center [981, 227] width 194 height 141
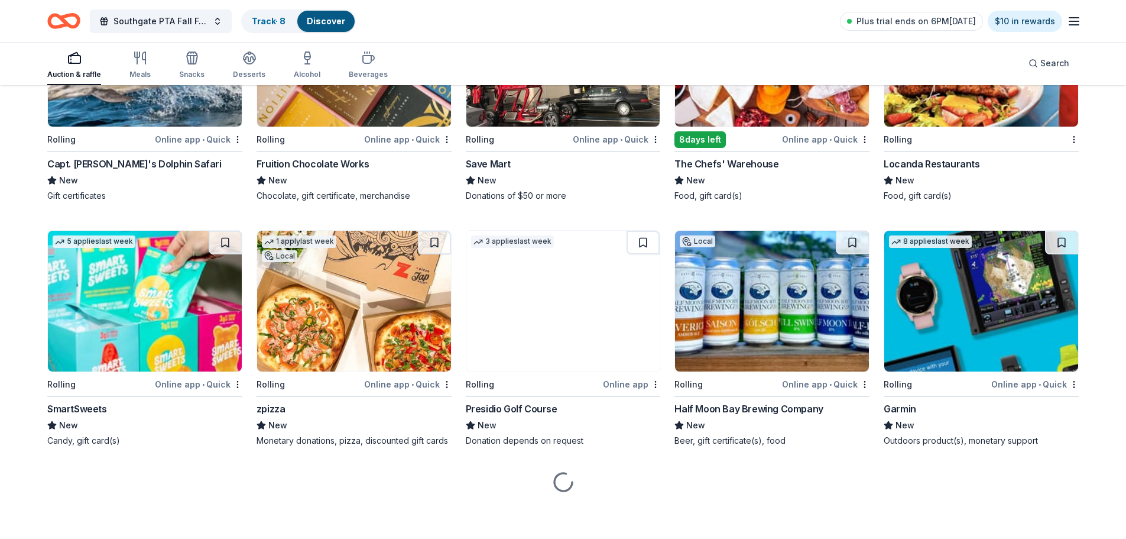
scroll to position [8781, 0]
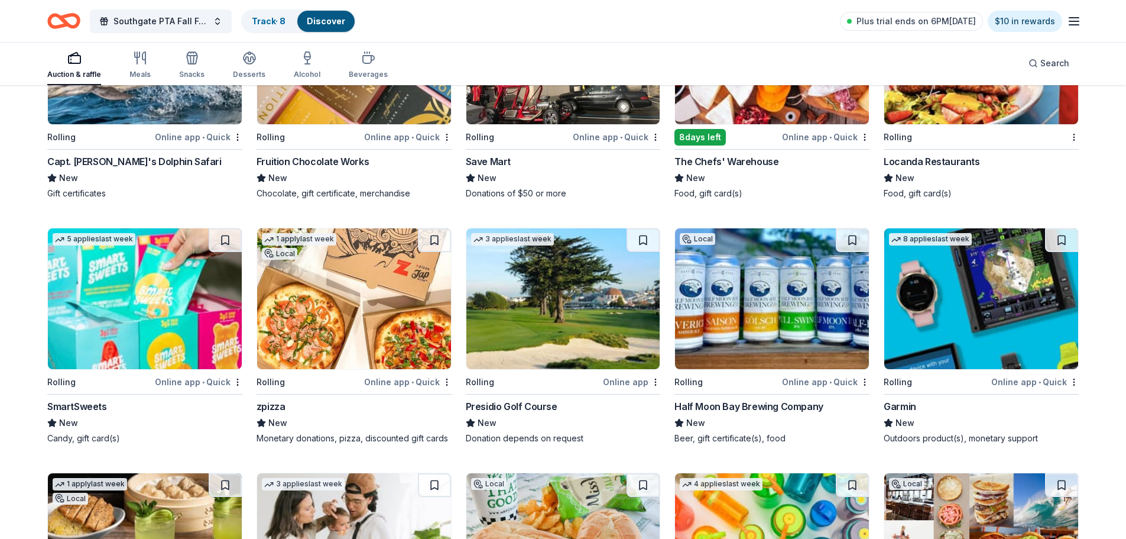
click at [108, 307] on img at bounding box center [145, 298] width 194 height 141
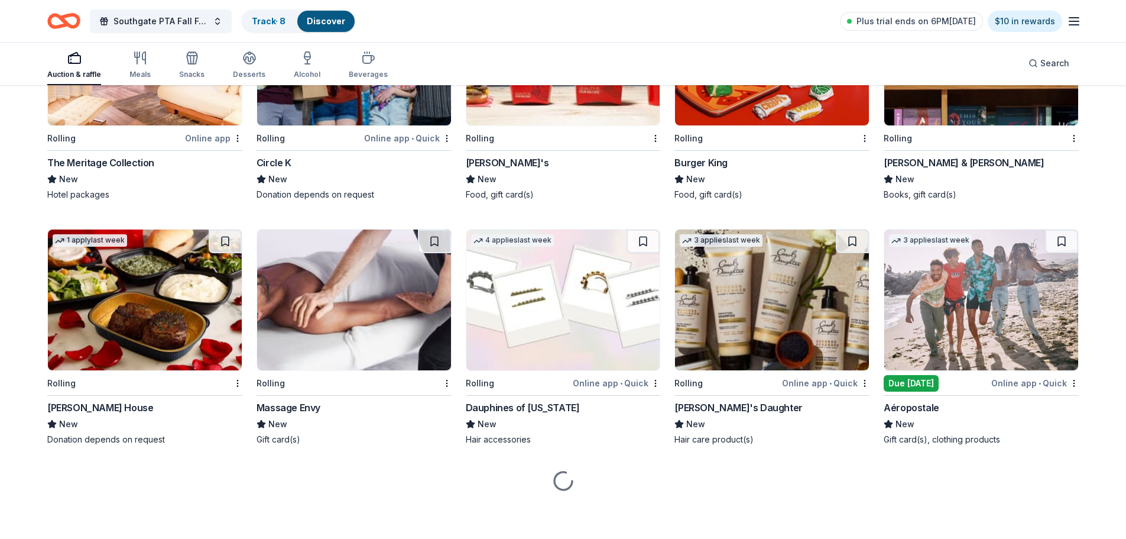
scroll to position [9760, 0]
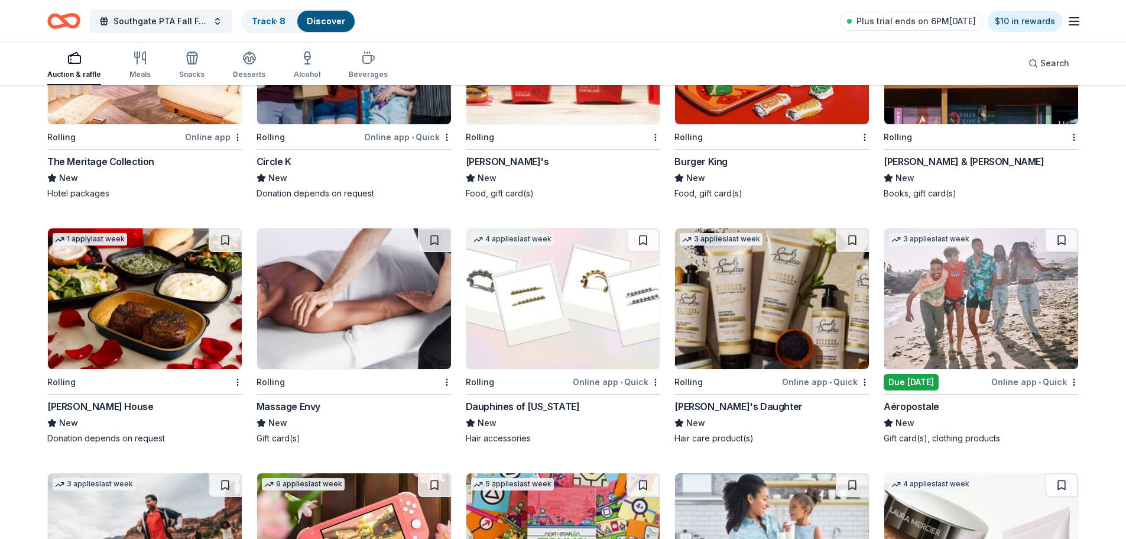
click at [141, 309] on img at bounding box center [145, 298] width 194 height 141
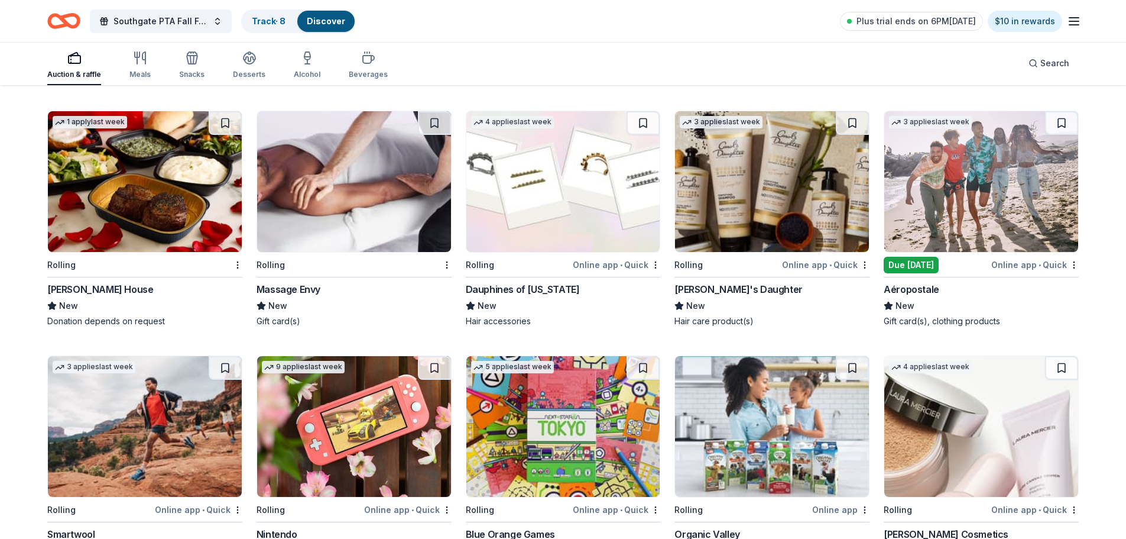
scroll to position [9878, 0]
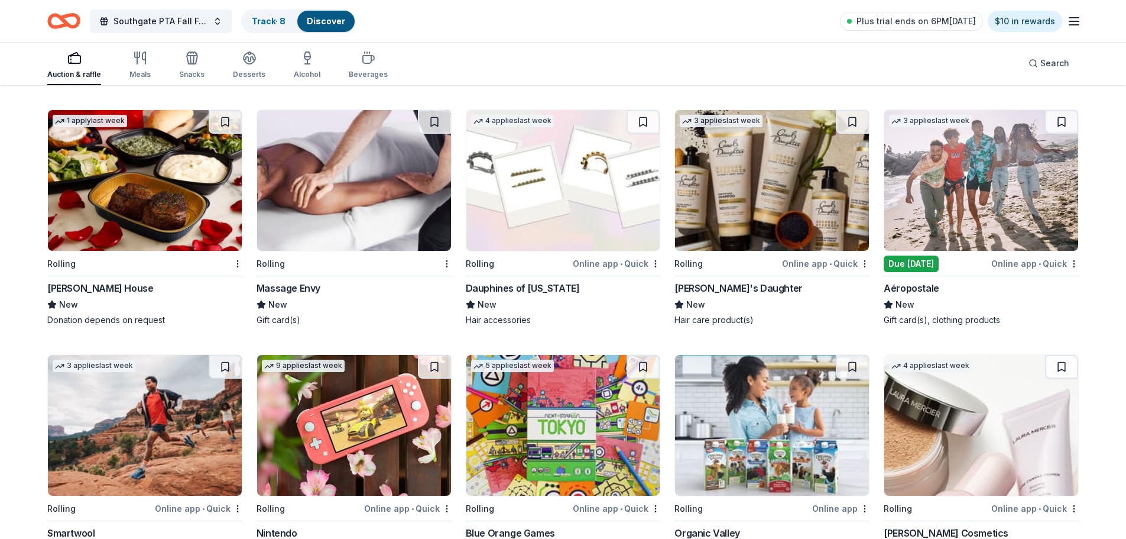
click at [366, 203] on img at bounding box center [354, 180] width 194 height 141
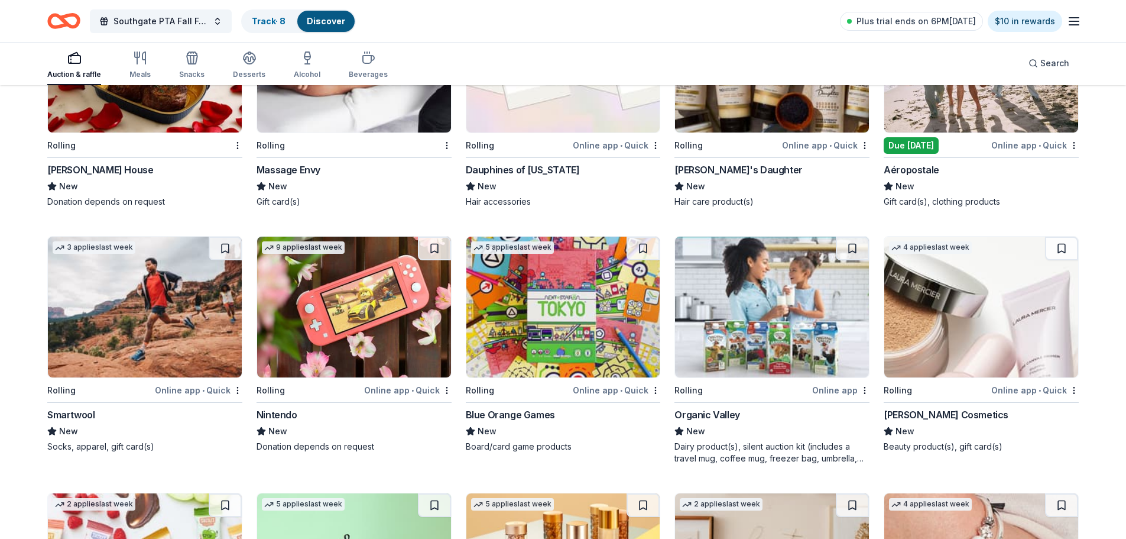
click at [364, 329] on img at bounding box center [354, 306] width 194 height 141
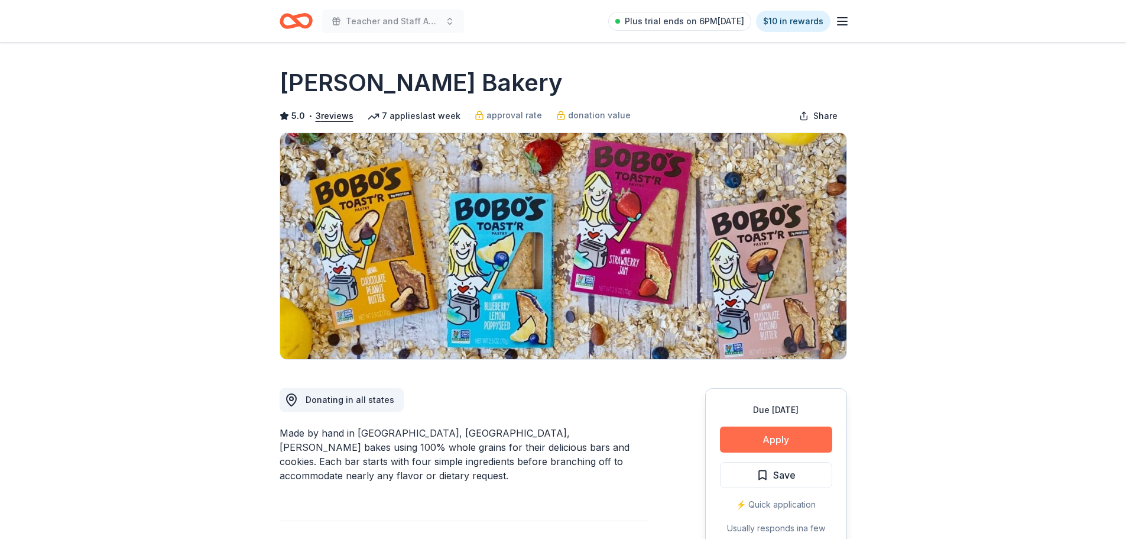
click at [799, 438] on button "Apply" at bounding box center [776, 439] width 112 height 26
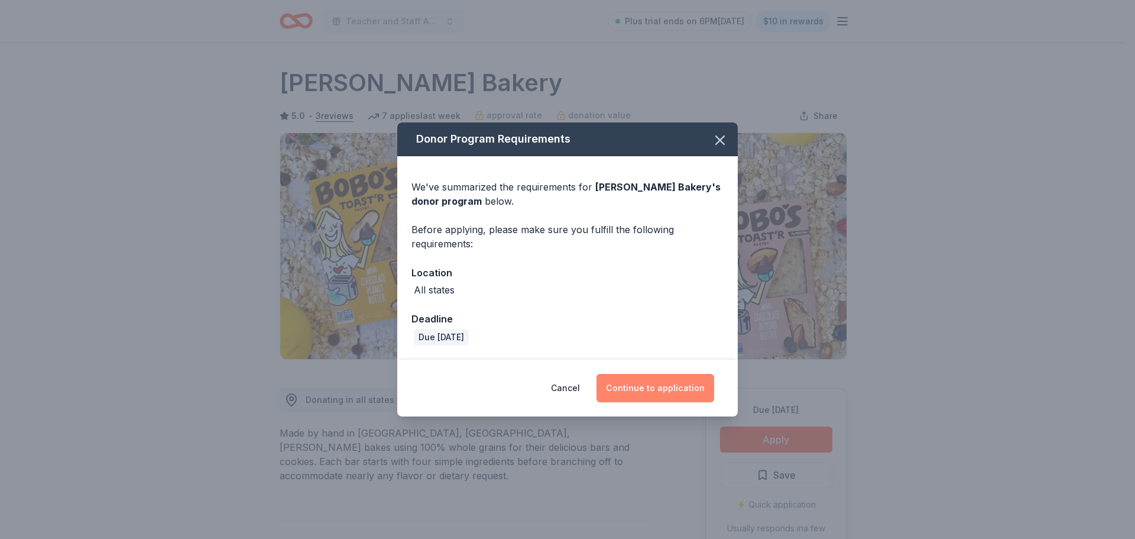
click at [666, 387] on button "Continue to application" at bounding box center [656, 388] width 118 height 28
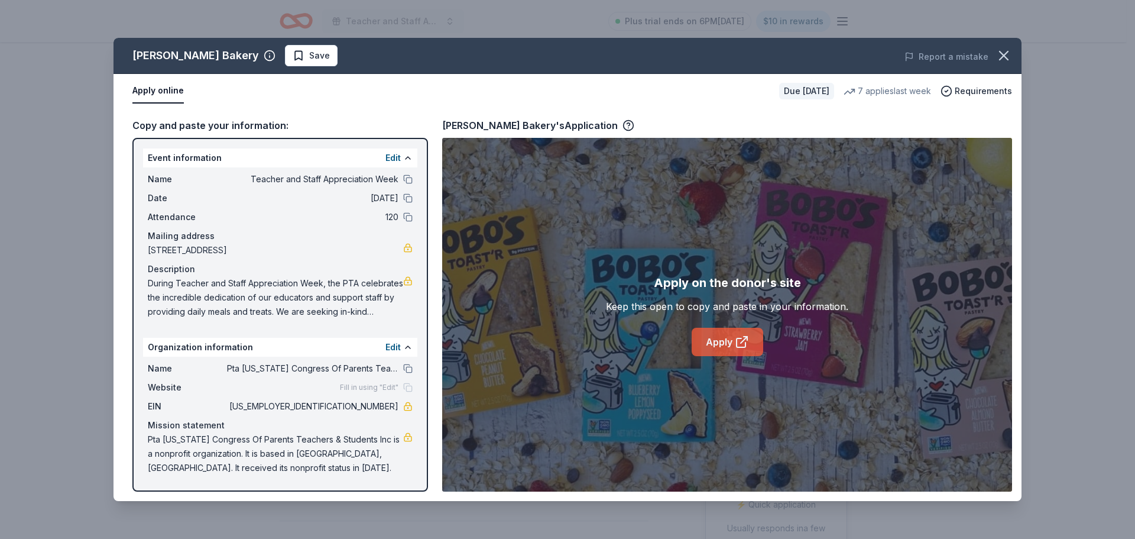
click at [716, 347] on link "Apply" at bounding box center [728, 342] width 72 height 28
click at [738, 338] on icon at bounding box center [742, 342] width 14 height 14
click at [285, 53] on button "Save" at bounding box center [311, 55] width 53 height 21
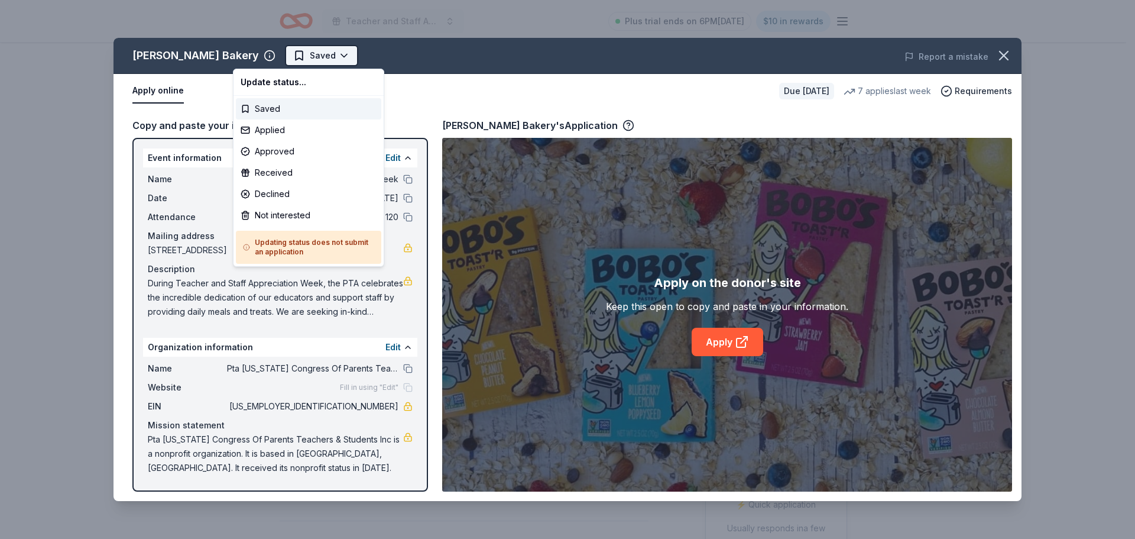
click at [289, 58] on html "Teacher and Staff Appreciation Week Plus trial ends on 6PM[DATE] $10 in rewards…" at bounding box center [567, 269] width 1135 height 539
click at [270, 128] on div "Applied" at bounding box center [308, 129] width 145 height 21
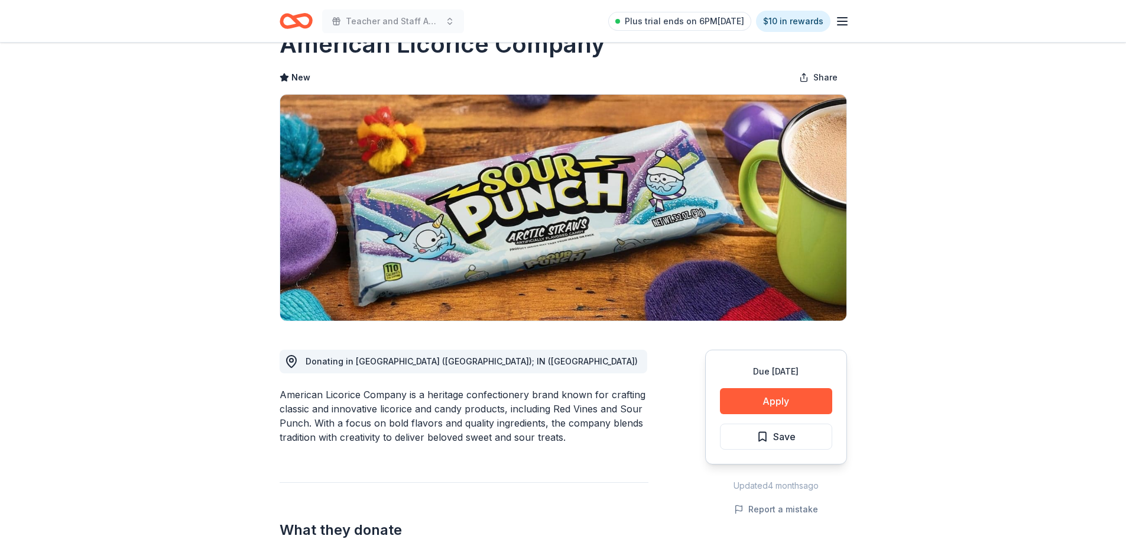
scroll to position [59, 0]
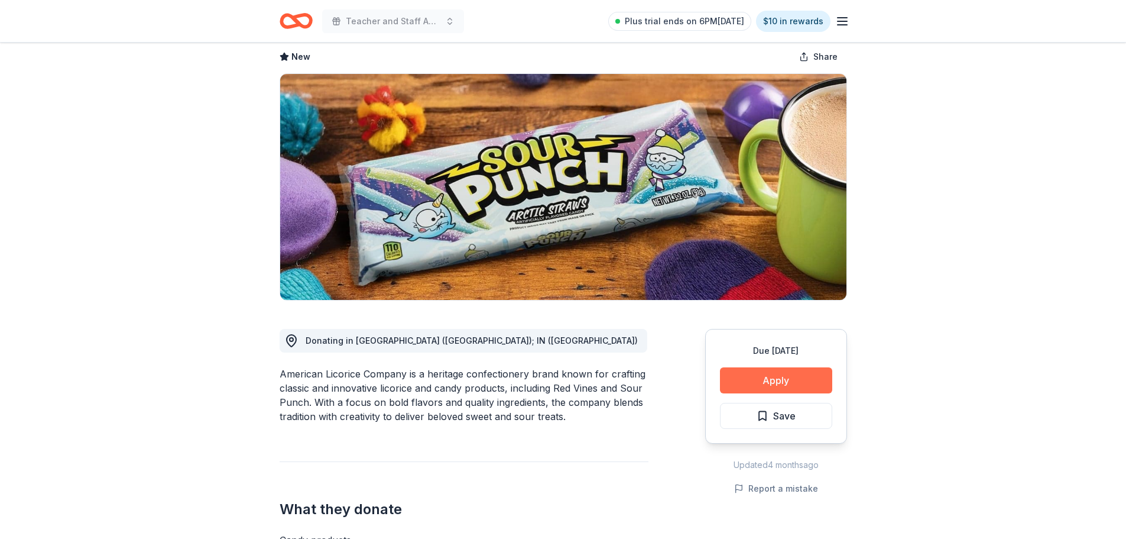
click at [795, 383] on button "Apply" at bounding box center [776, 380] width 112 height 26
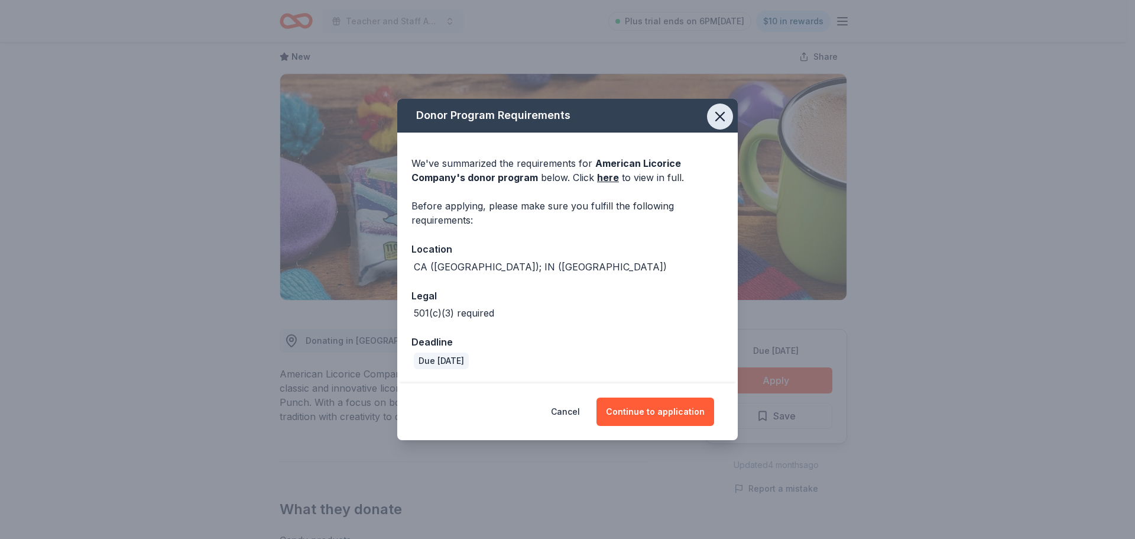
click at [722, 119] on icon "button" at bounding box center [720, 116] width 8 height 8
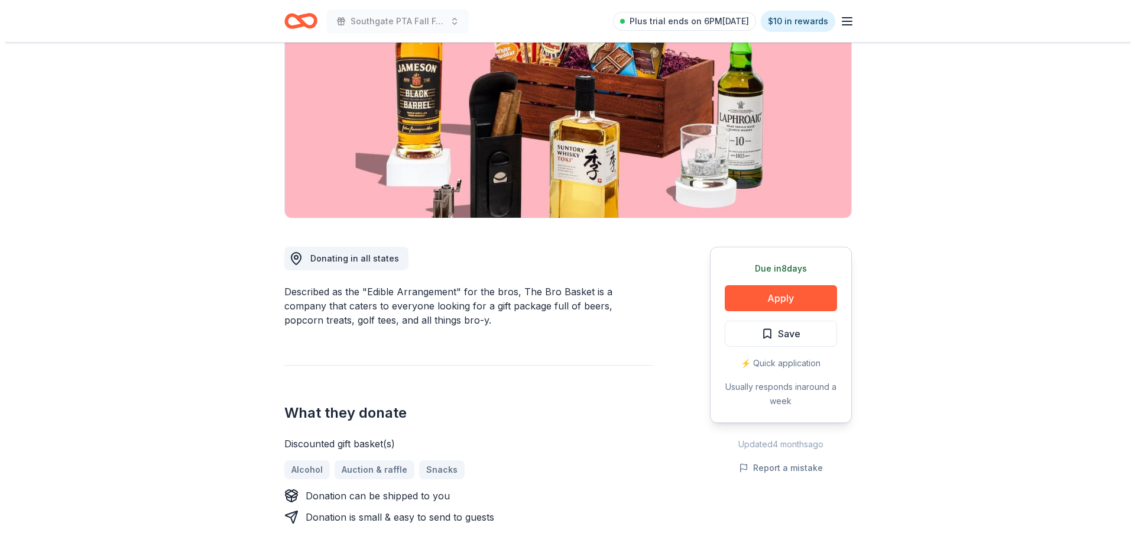
scroll to position [177, 0]
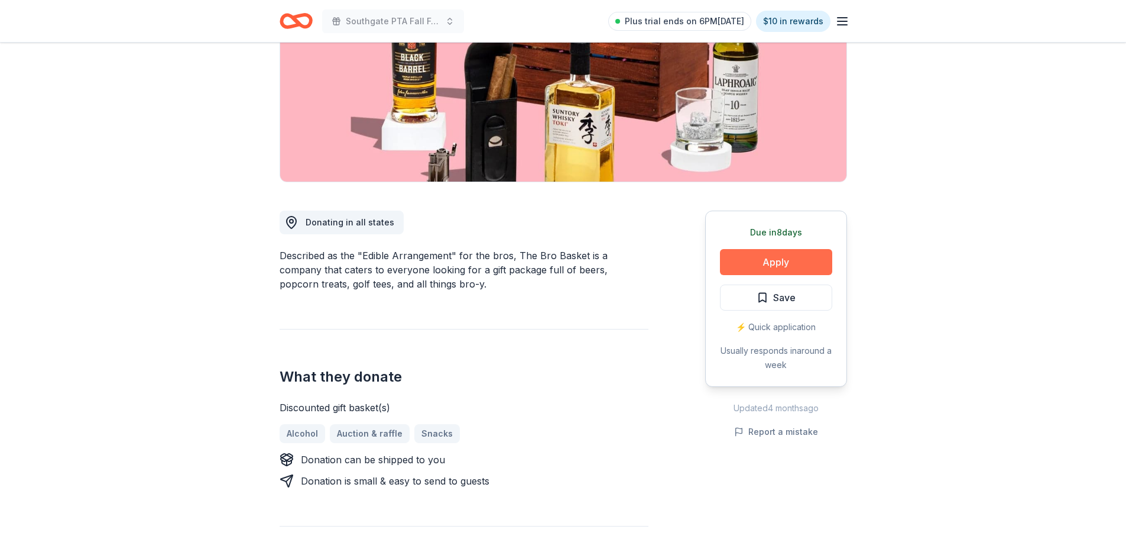
click at [772, 265] on button "Apply" at bounding box center [776, 262] width 112 height 26
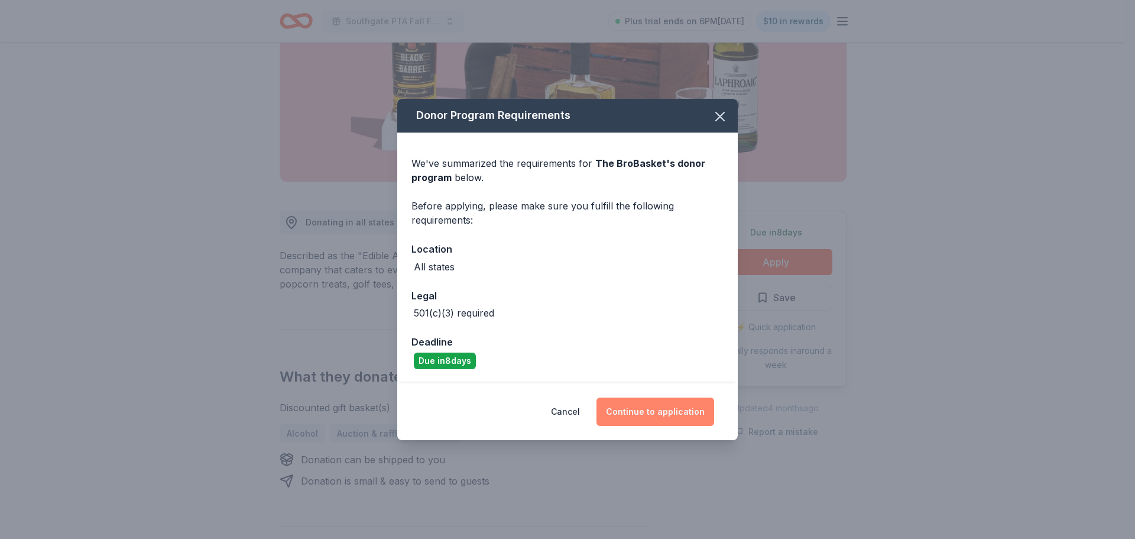
click at [686, 412] on button "Continue to application" at bounding box center [656, 411] width 118 height 28
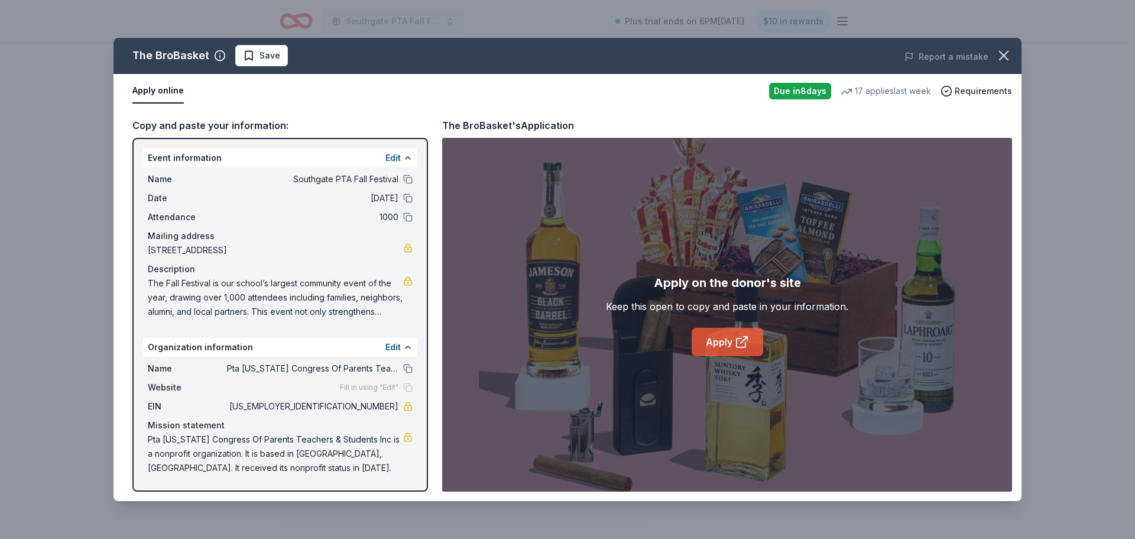
click at [725, 345] on link "Apply" at bounding box center [728, 342] width 72 height 28
click at [245, 53] on span "Save" at bounding box center [261, 55] width 37 height 14
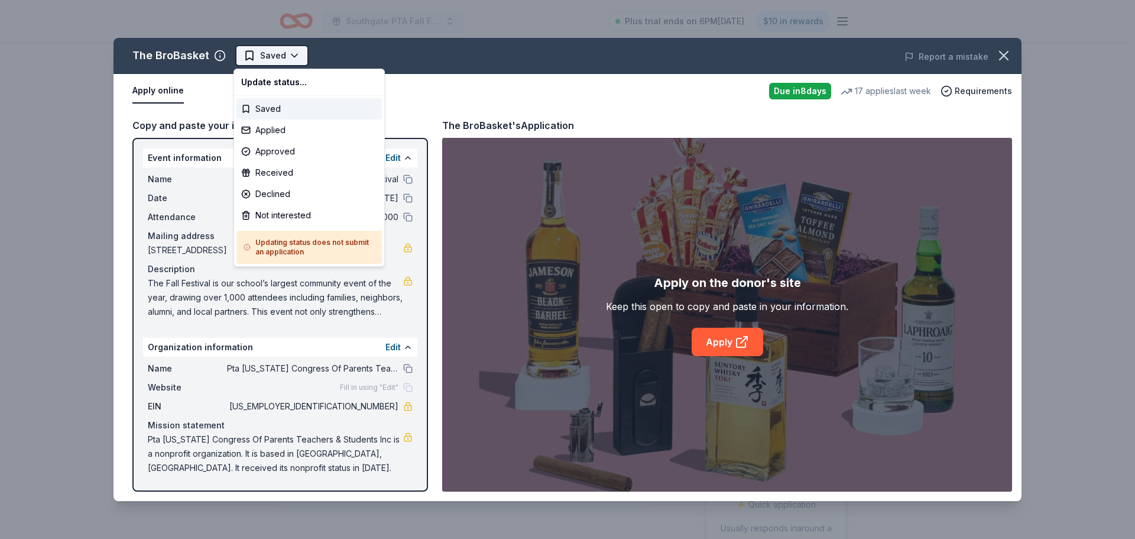
click at [255, 53] on html "Southgate PTA Fall Festival Plus trial ends on 6PM[DATE] $10 in rewards Due [DA…" at bounding box center [567, 269] width 1135 height 539
click at [257, 125] on div "Applied" at bounding box center [308, 129] width 145 height 21
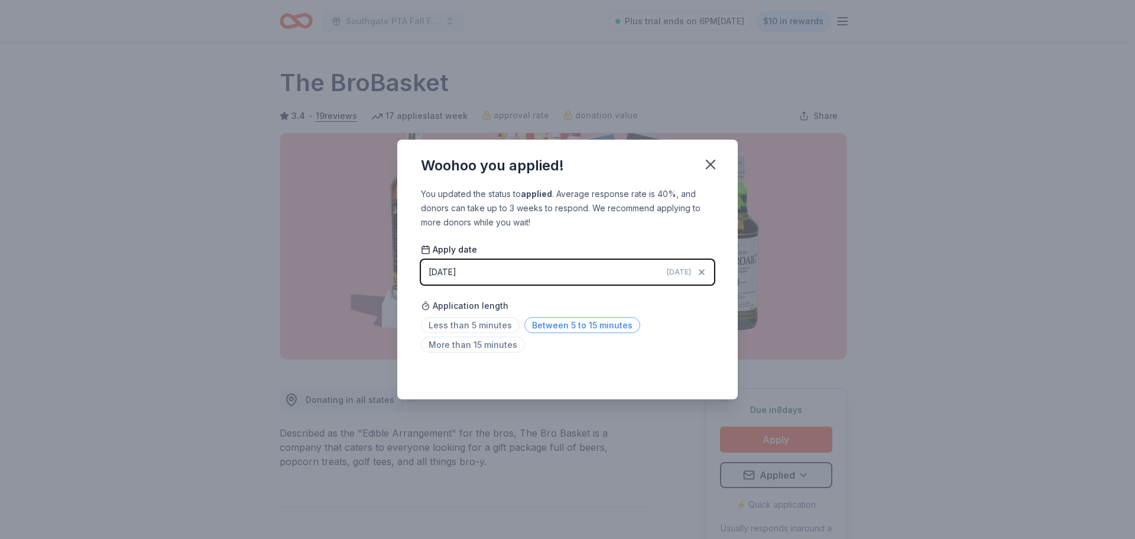
click at [561, 329] on span "Between 5 to 15 minutes" at bounding box center [582, 325] width 116 height 16
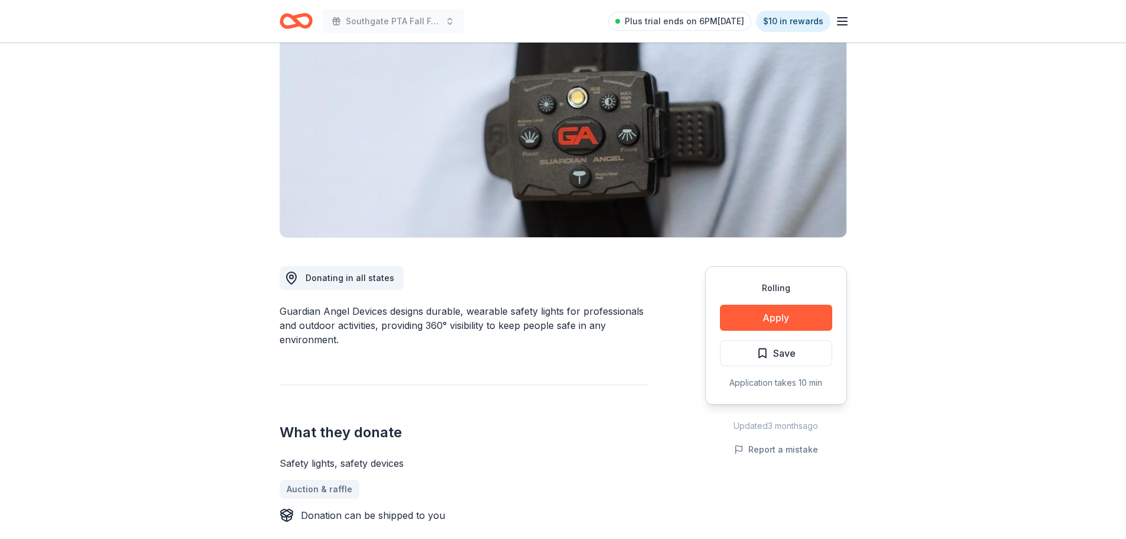
scroll to position [59, 0]
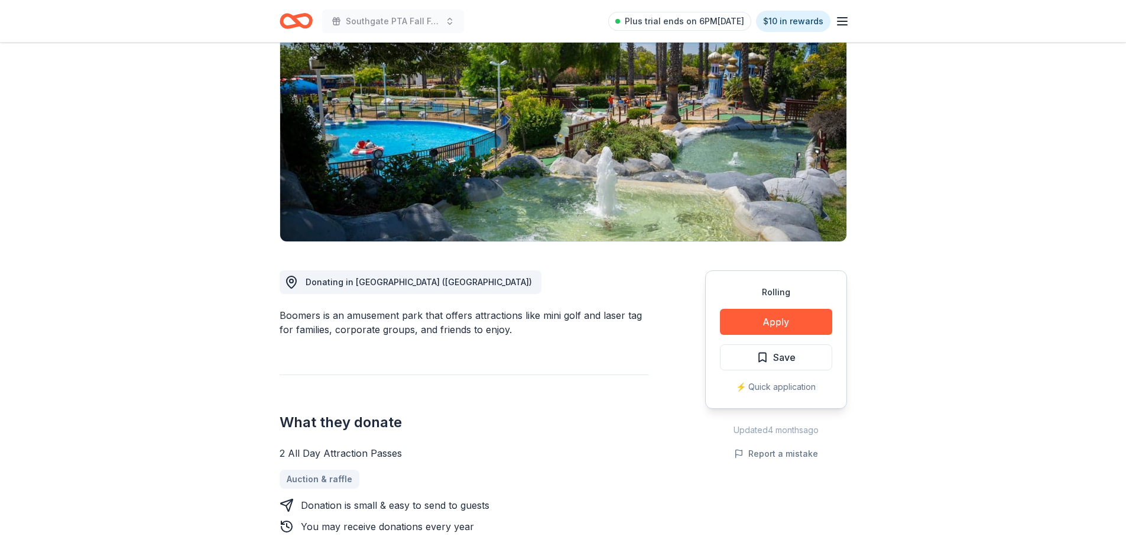
scroll to position [118, 0]
click at [805, 319] on button "Apply" at bounding box center [776, 321] width 112 height 26
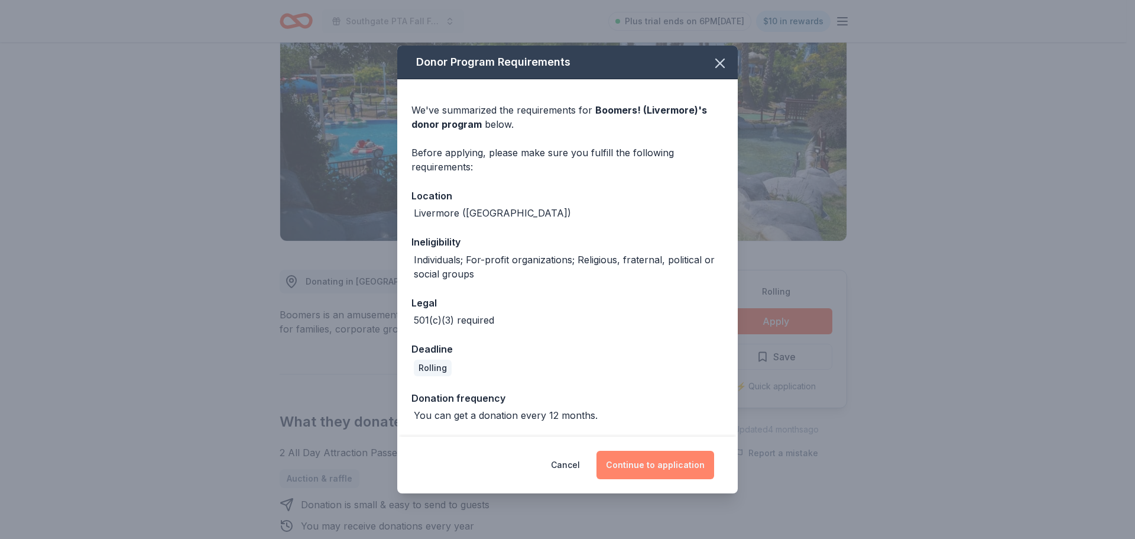
click at [676, 468] on button "Continue to application" at bounding box center [656, 464] width 118 height 28
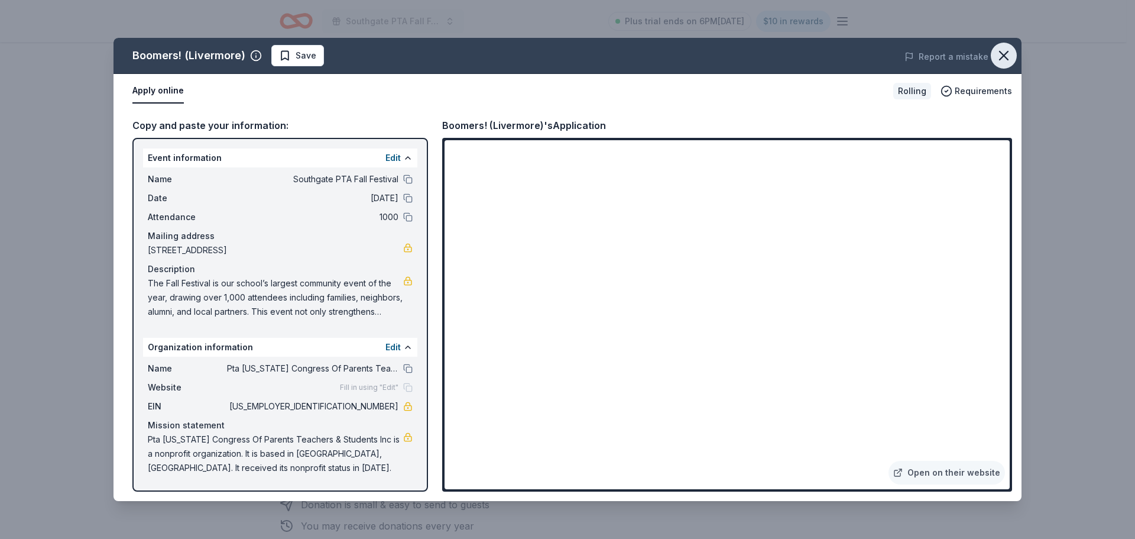
click at [1002, 53] on icon "button" at bounding box center [1004, 55] width 8 height 8
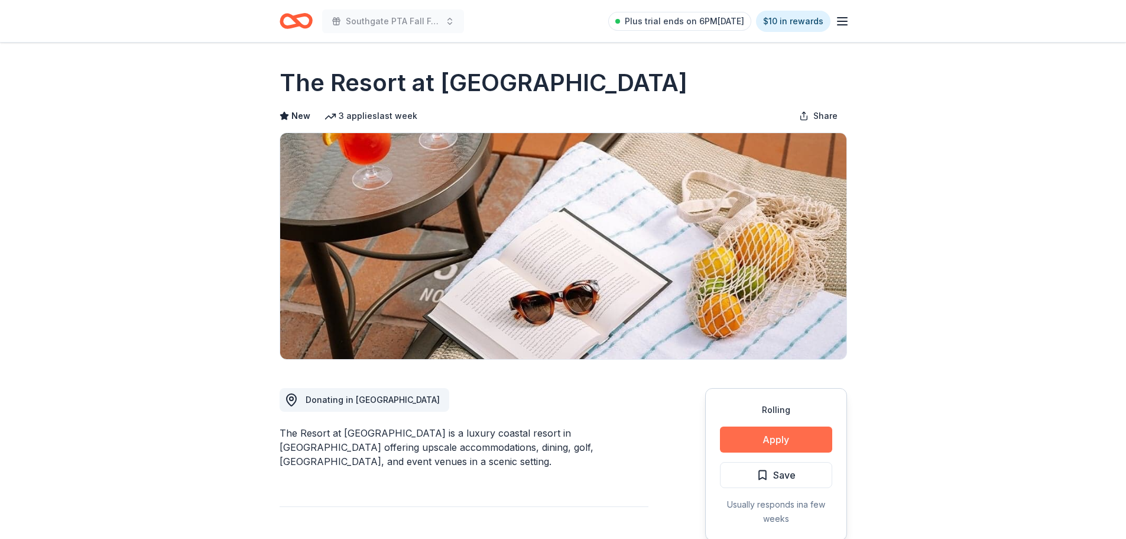
click at [815, 440] on button "Apply" at bounding box center [776, 439] width 112 height 26
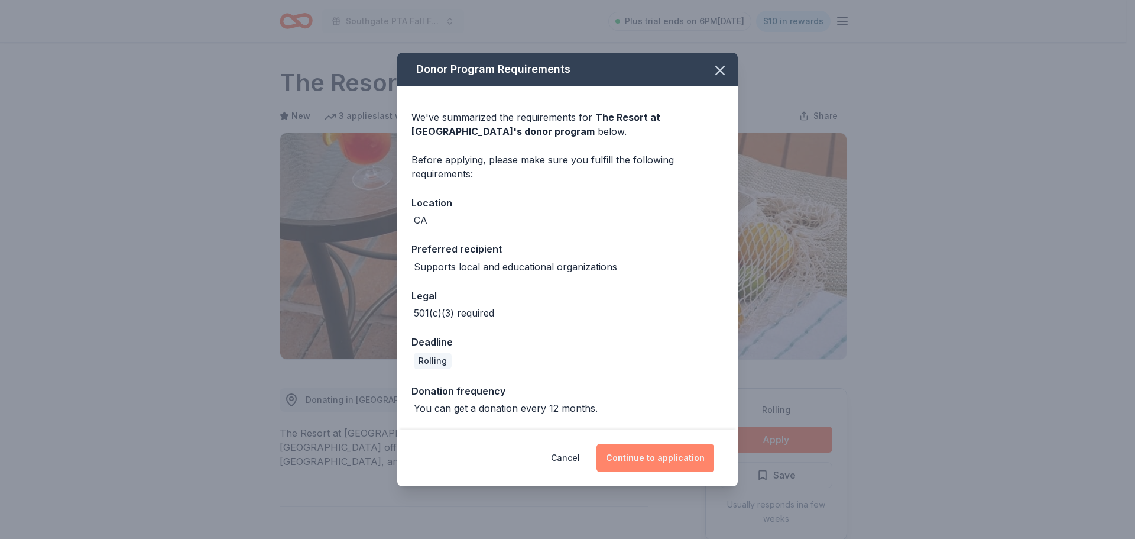
click at [677, 464] on button "Continue to application" at bounding box center [656, 457] width 118 height 28
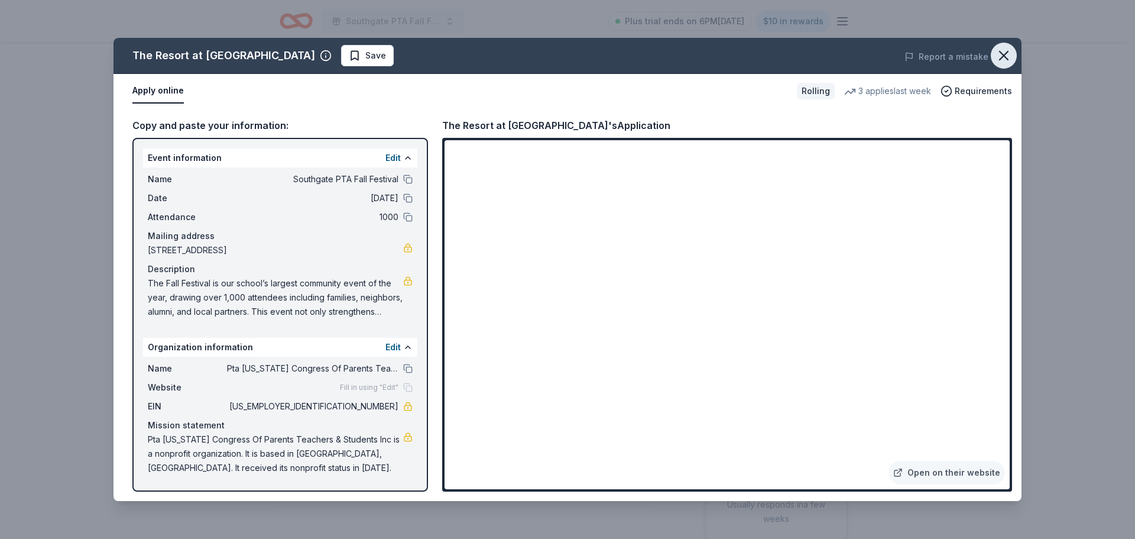
click icon "button"
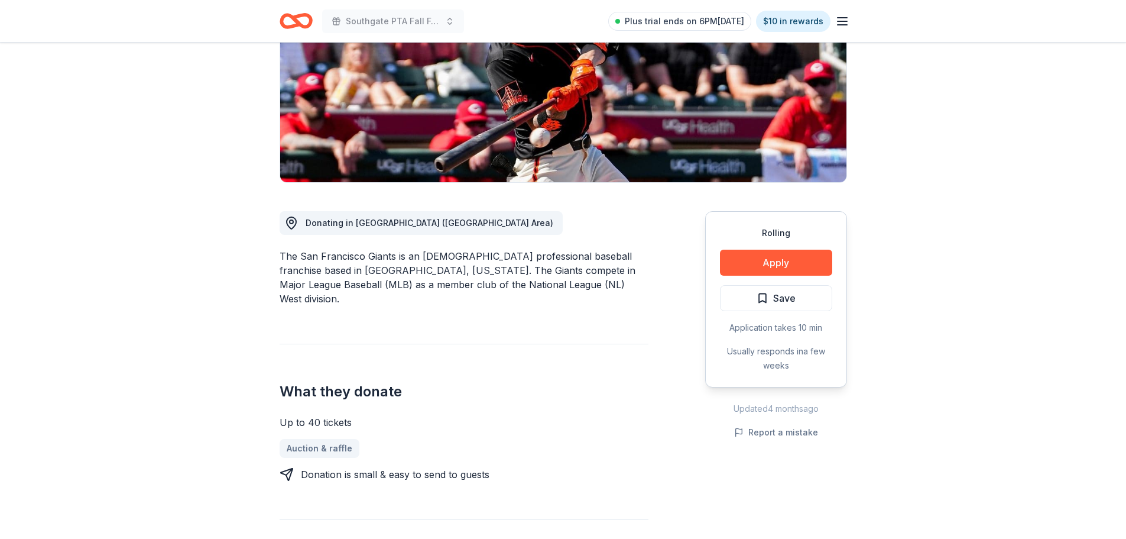
scroll to position [177, 0]
click at [793, 261] on button "Apply" at bounding box center [776, 262] width 112 height 26
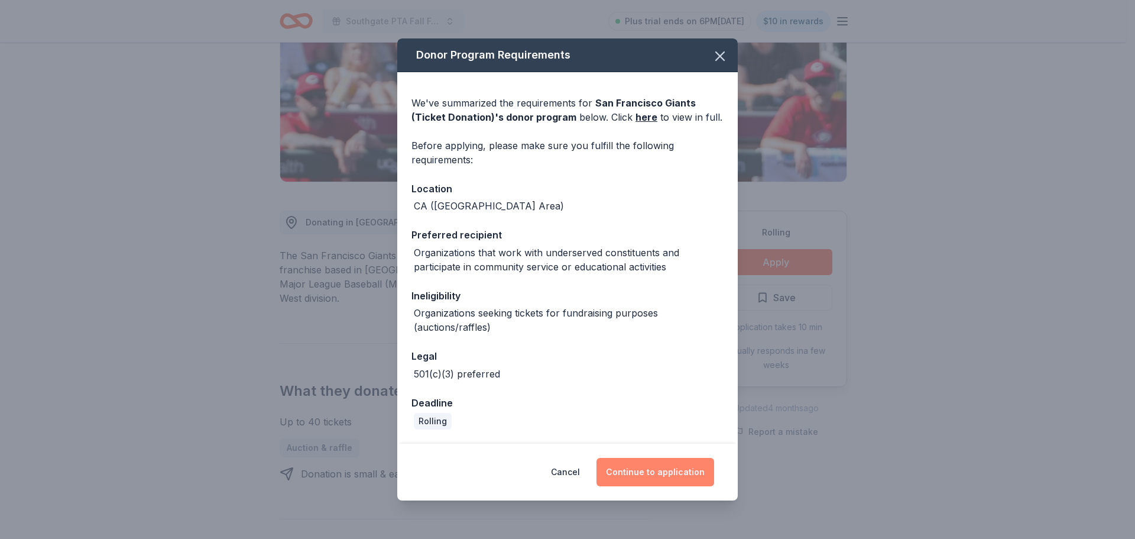
click at [665, 472] on button "Continue to application" at bounding box center [656, 472] width 118 height 28
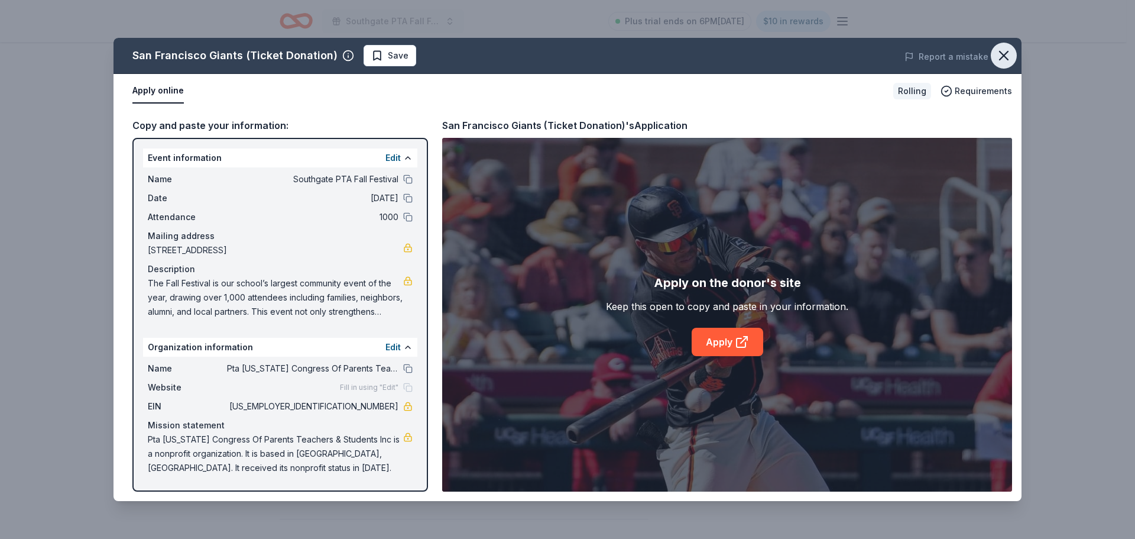
click at [1007, 51] on icon "button" at bounding box center [1004, 55] width 17 height 17
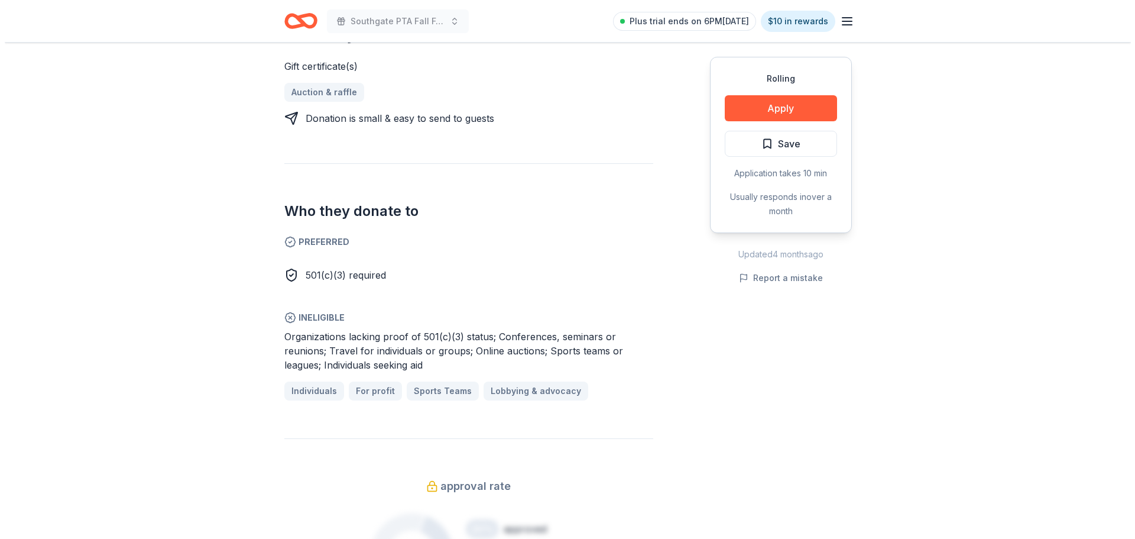
scroll to position [355, 0]
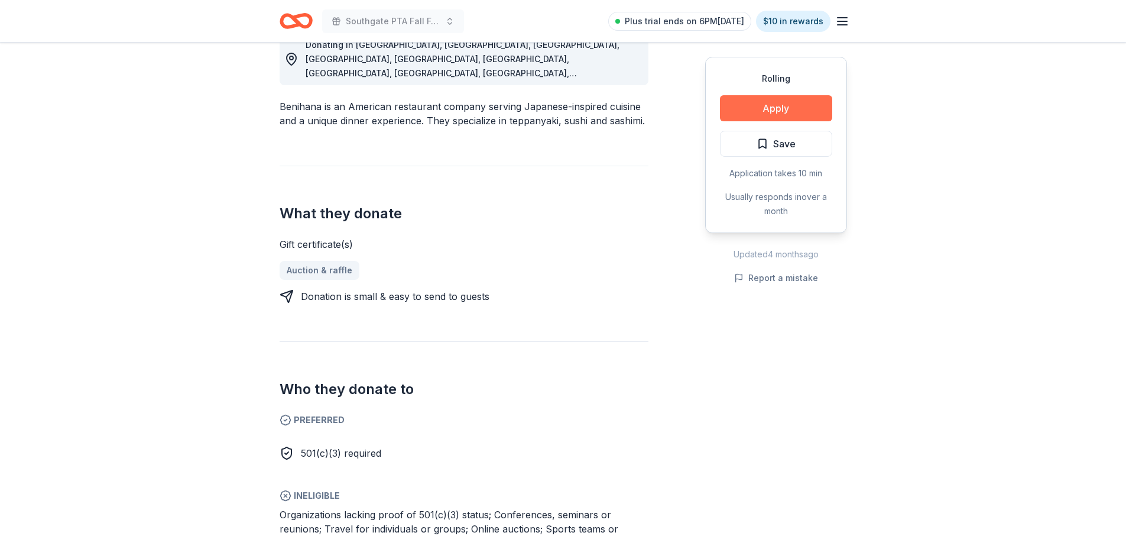
click at [790, 105] on button "Apply" at bounding box center [776, 108] width 112 height 26
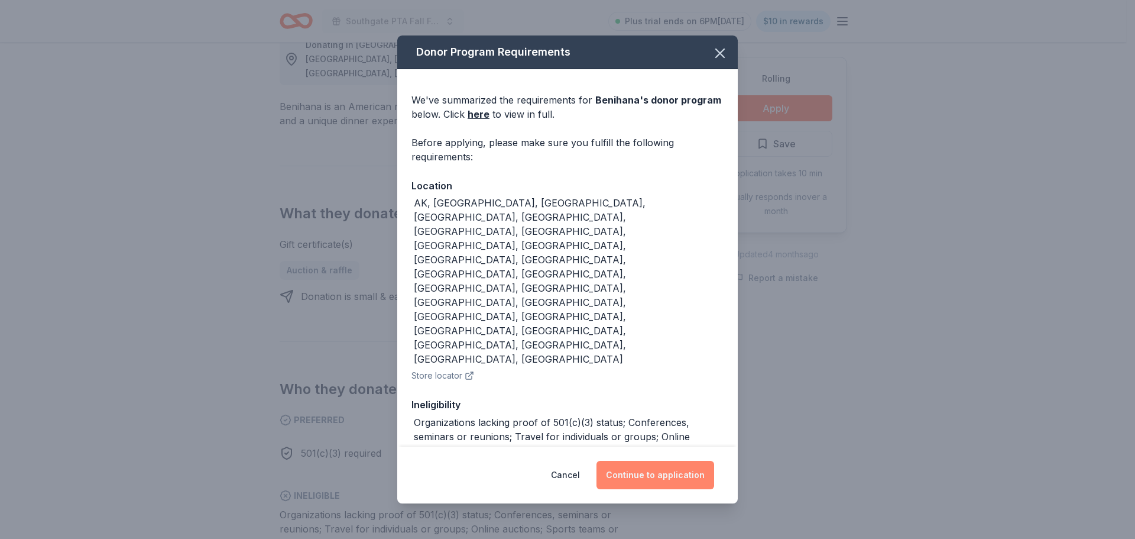
click at [675, 469] on button "Continue to application" at bounding box center [656, 475] width 118 height 28
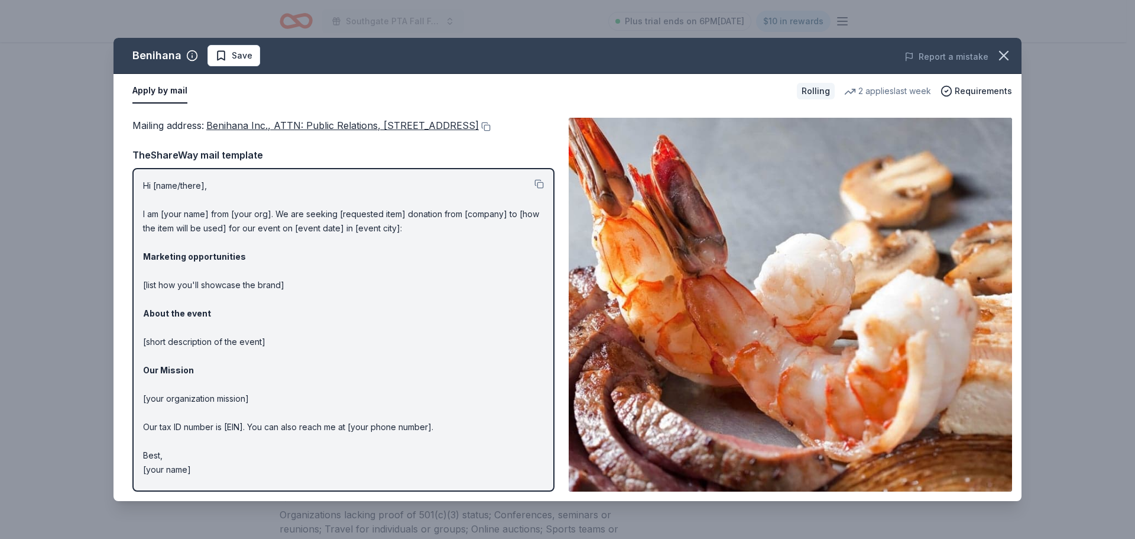
scroll to position [0, 0]
click at [177, 261] on strong "Marketing opportunities" at bounding box center [194, 256] width 103 height 10
click at [175, 304] on p "Hi [name/there], I am [your name] from [your org]. We are seeking [requested it…" at bounding box center [343, 328] width 401 height 298
click at [260, 304] on p "Hi [name/there], I am [your name] from [your org]. We are seeking [requested it…" at bounding box center [343, 328] width 401 height 298
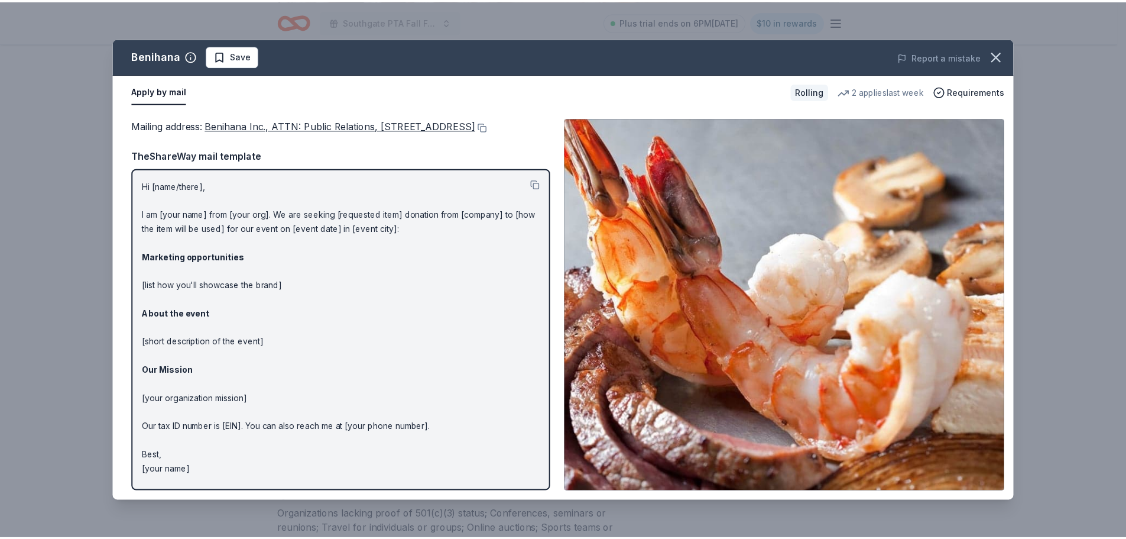
scroll to position [11, 0]
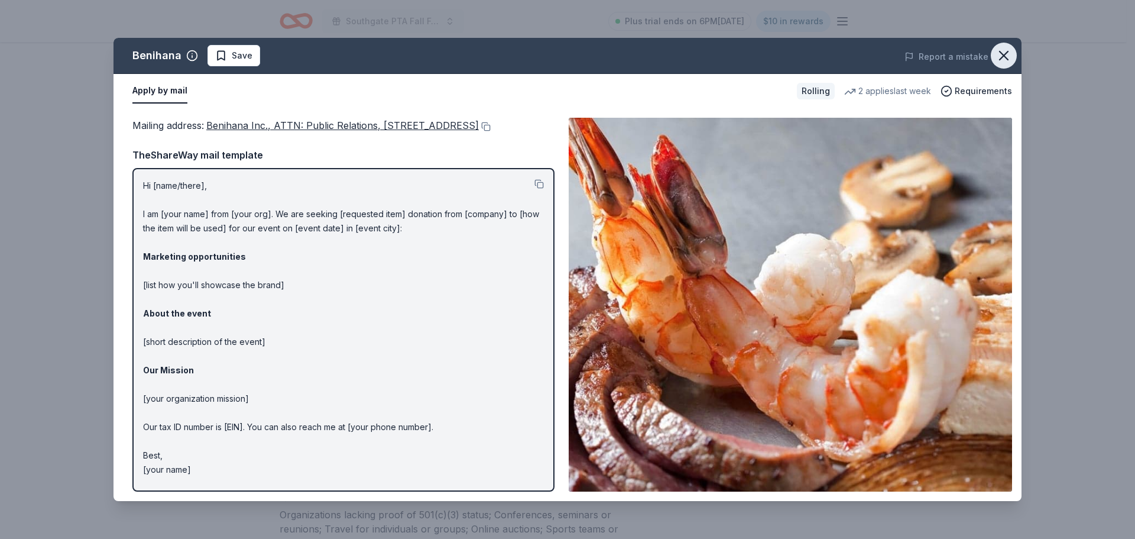
click at [1003, 55] on icon "button" at bounding box center [1004, 55] width 8 height 8
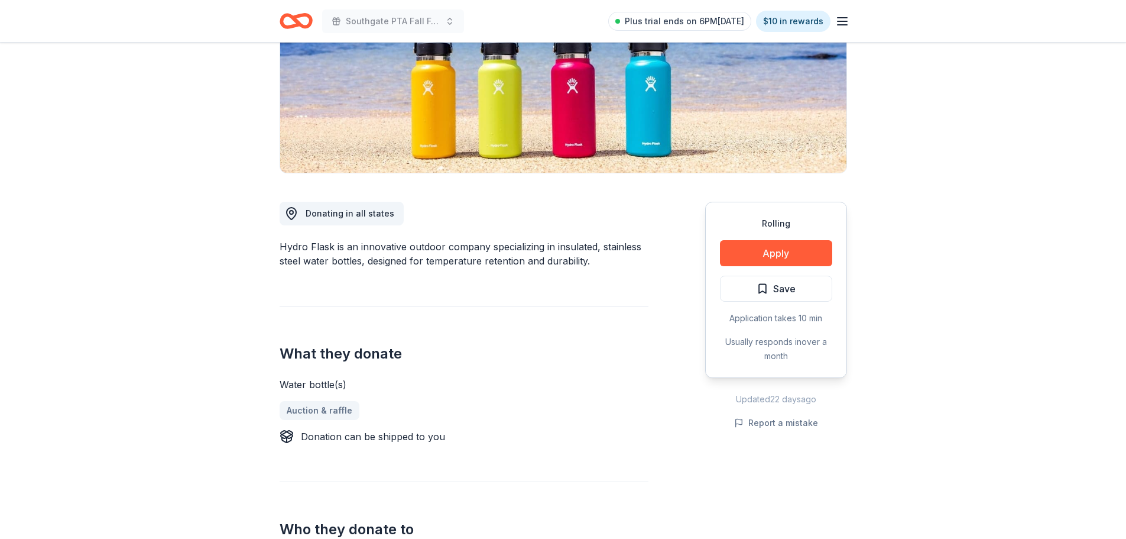
scroll to position [118, 0]
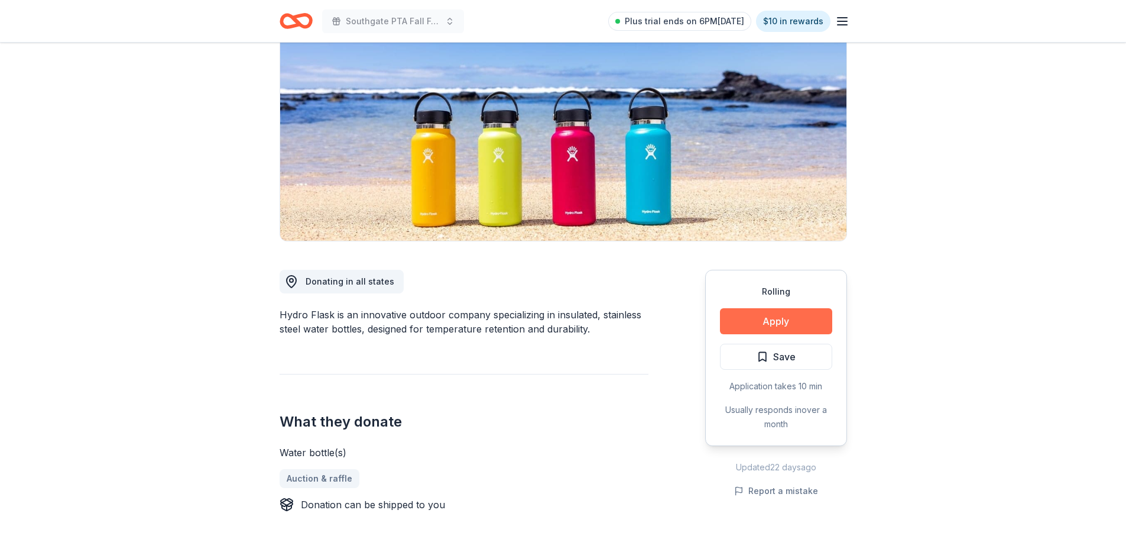
click at [769, 319] on button "Apply" at bounding box center [776, 321] width 112 height 26
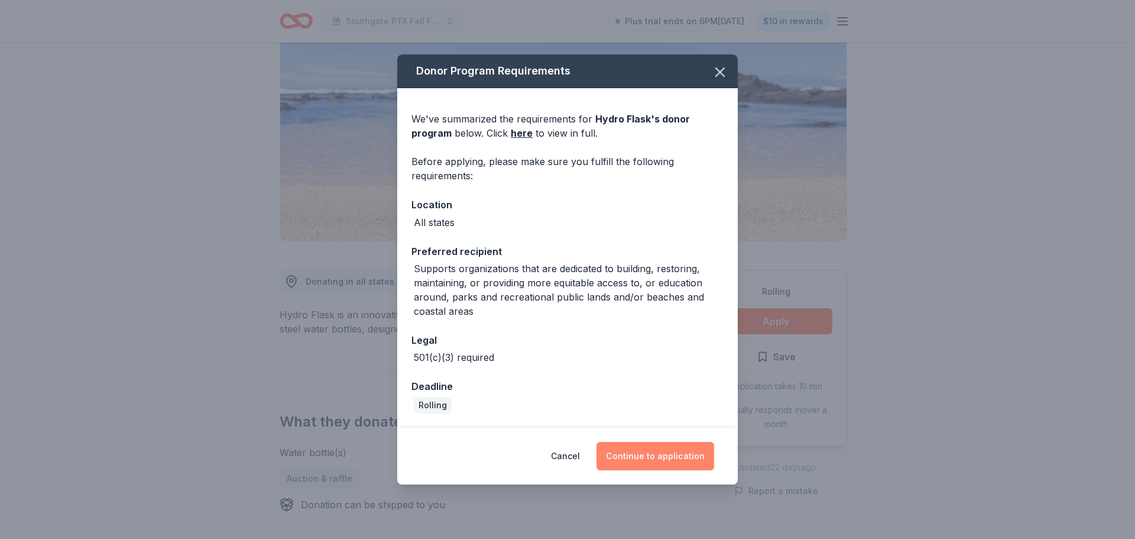
click at [682, 458] on button "Continue to application" at bounding box center [656, 456] width 118 height 28
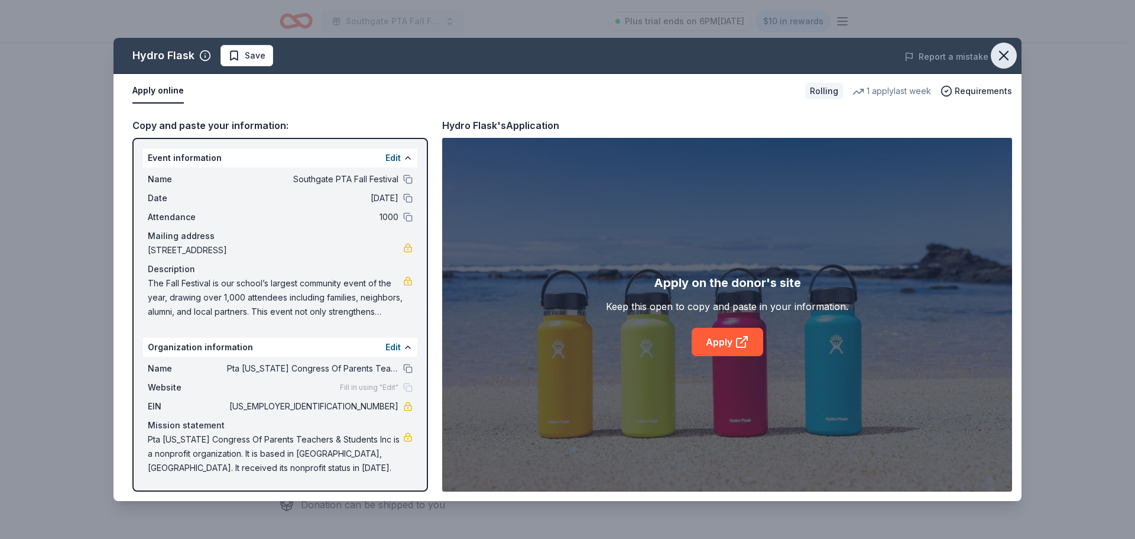
click at [1004, 52] on icon "button" at bounding box center [1004, 55] width 17 height 17
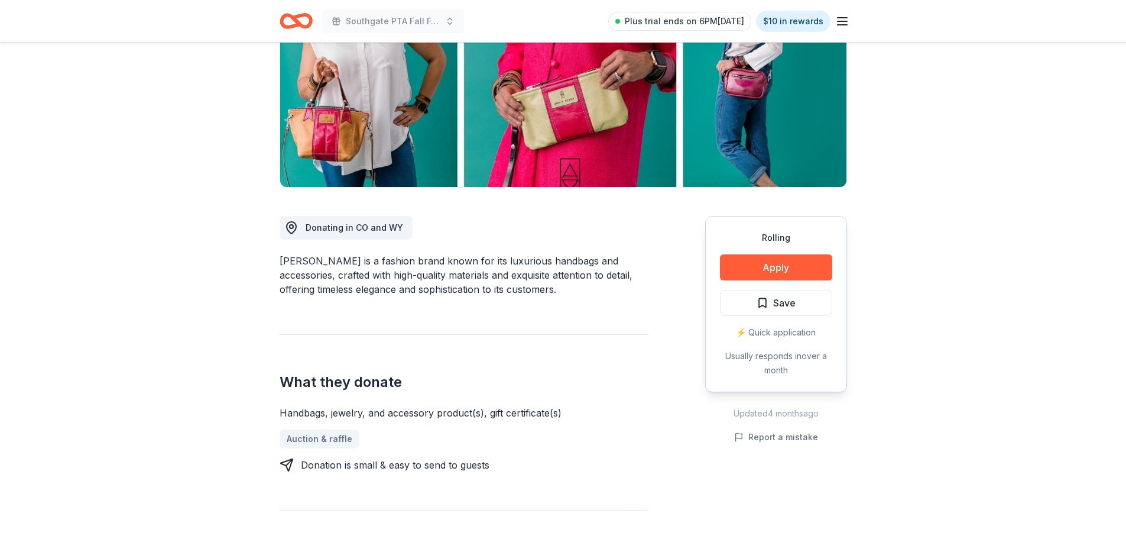
scroll to position [355, 0]
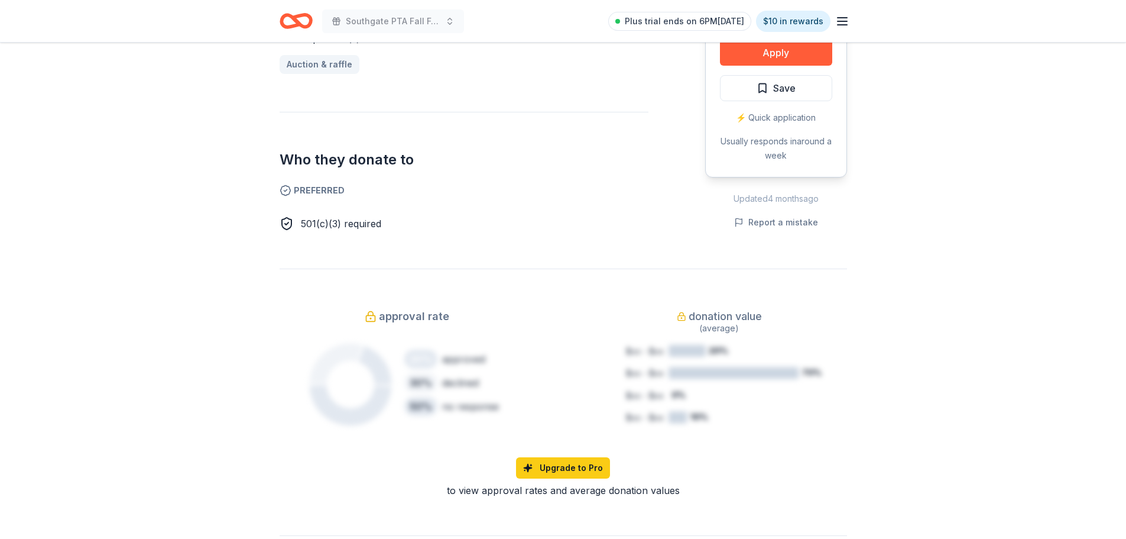
scroll to position [236, 0]
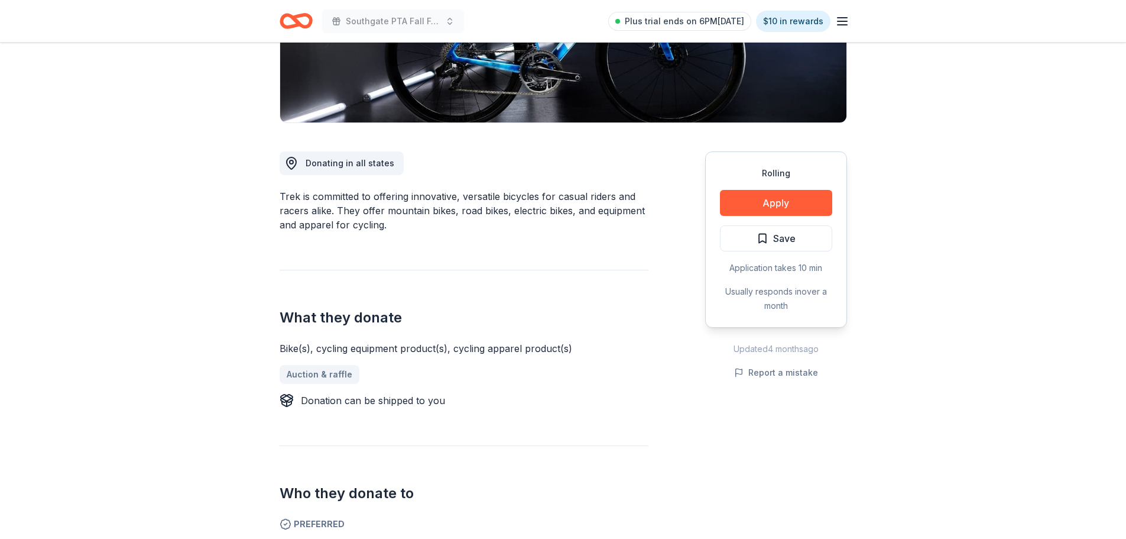
scroll to position [296, 0]
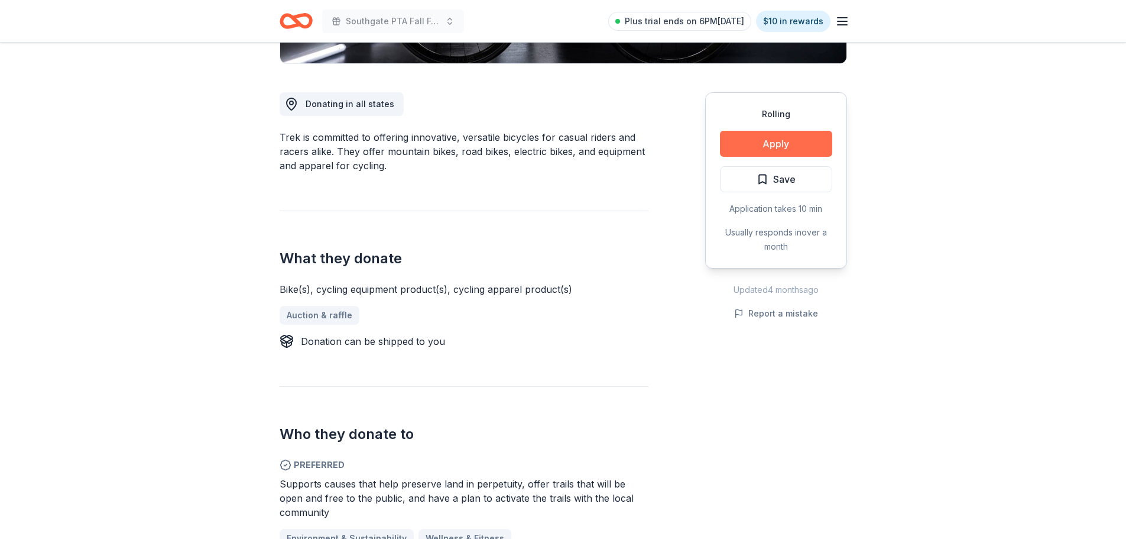
click at [789, 143] on button "Apply" at bounding box center [776, 144] width 112 height 26
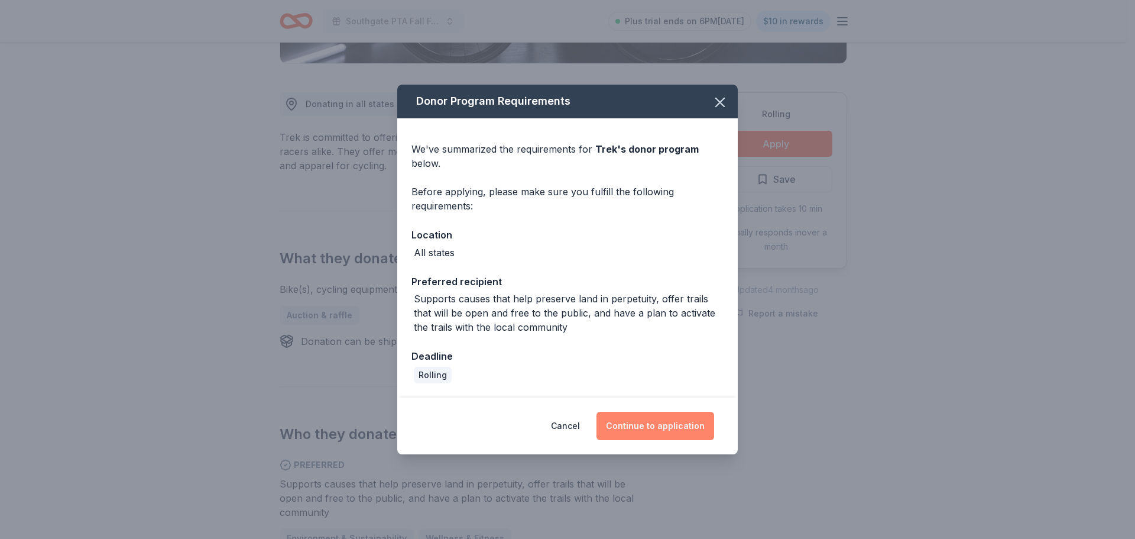
click at [678, 423] on button "Continue to application" at bounding box center [656, 425] width 118 height 28
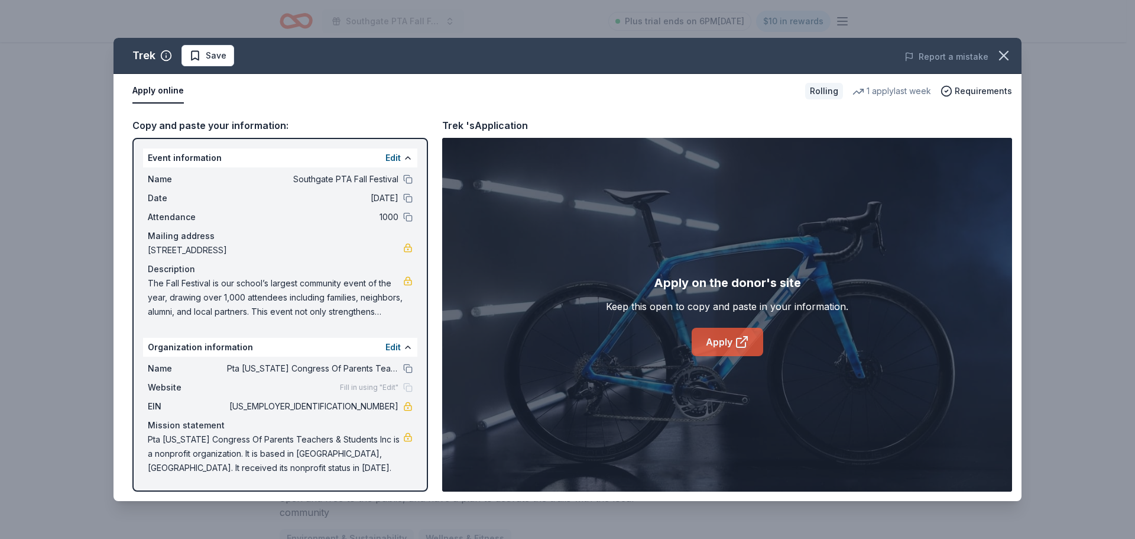
click at [733, 344] on link "Apply" at bounding box center [728, 342] width 72 height 28
click at [1006, 54] on icon "button" at bounding box center [1004, 55] width 8 height 8
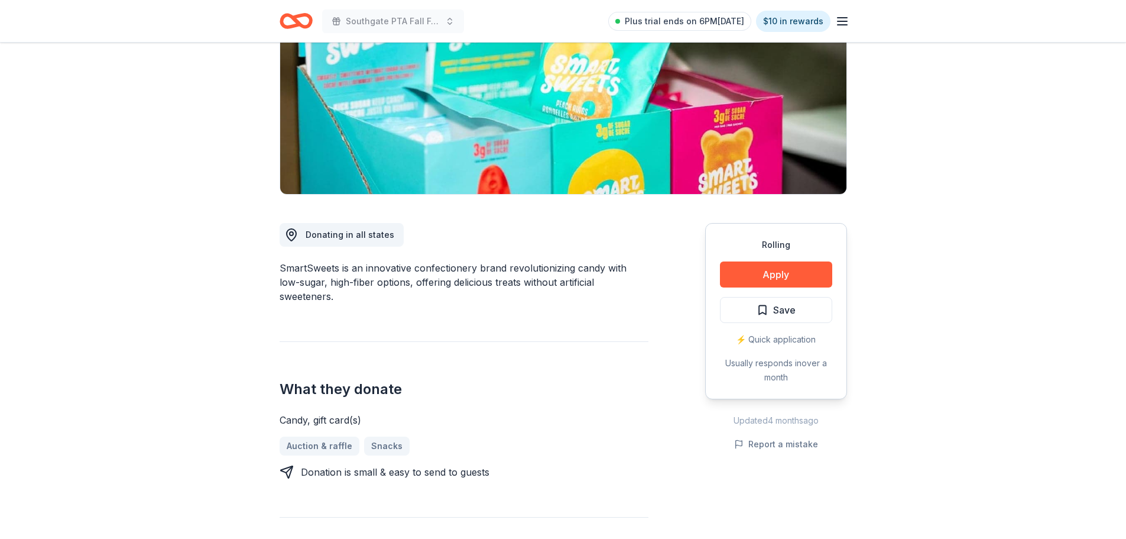
scroll to position [236, 0]
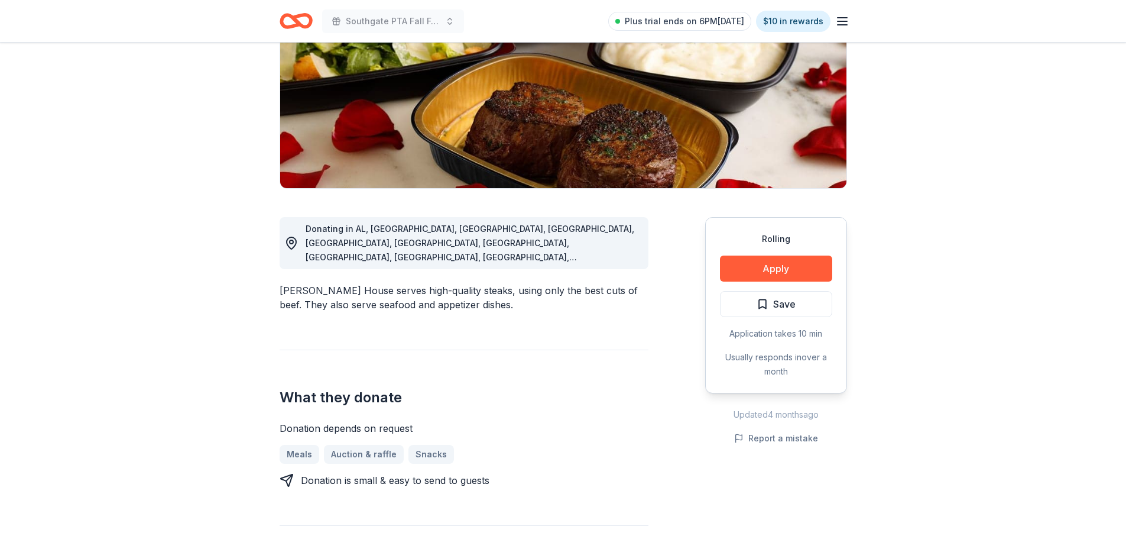
scroll to position [177, 0]
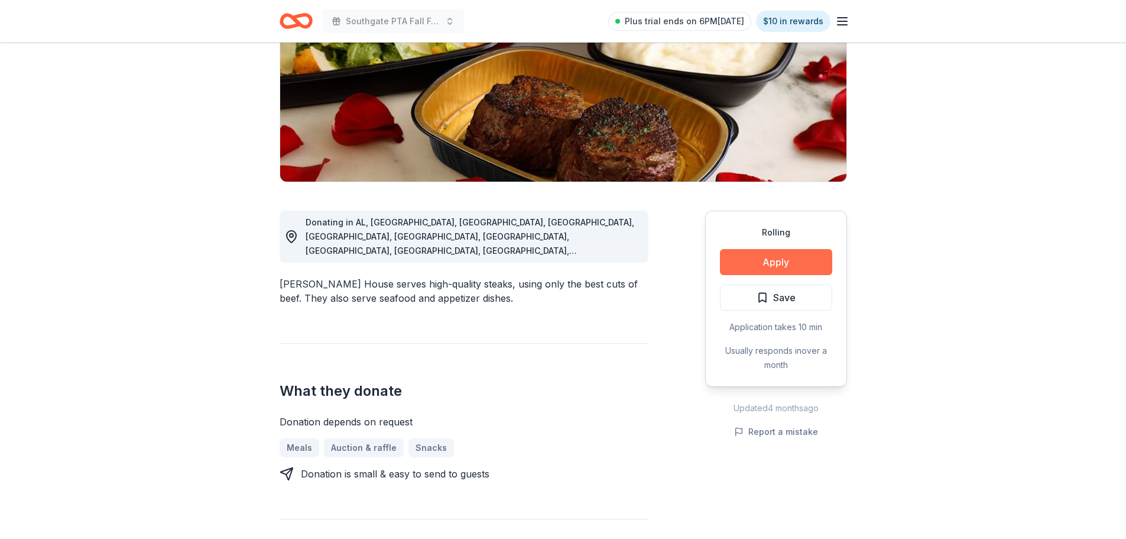
click at [786, 264] on button "Apply" at bounding box center [776, 262] width 112 height 26
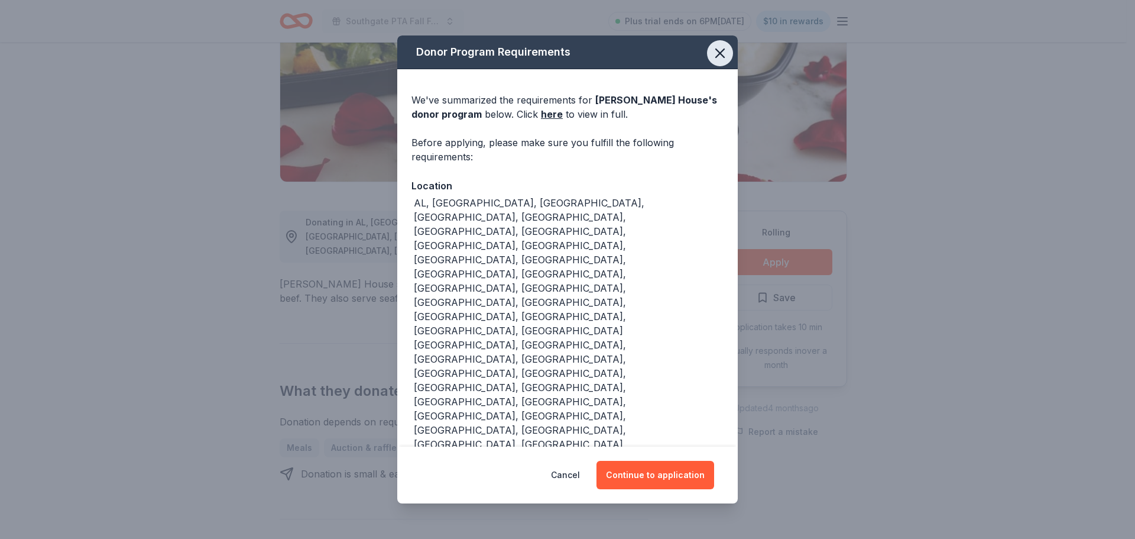
click at [722, 57] on icon "button" at bounding box center [720, 53] width 8 height 8
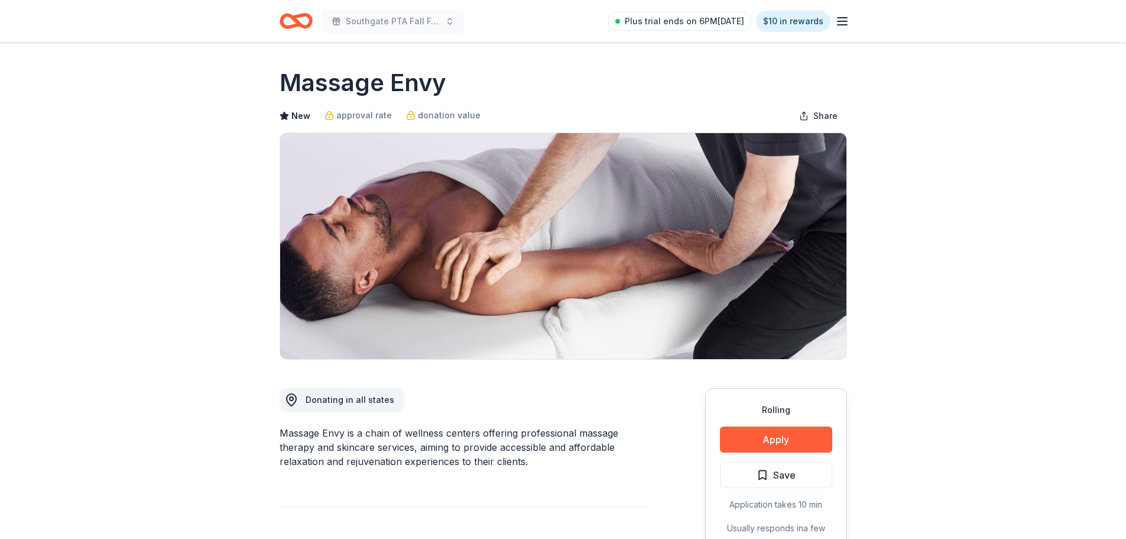
scroll to position [118, 0]
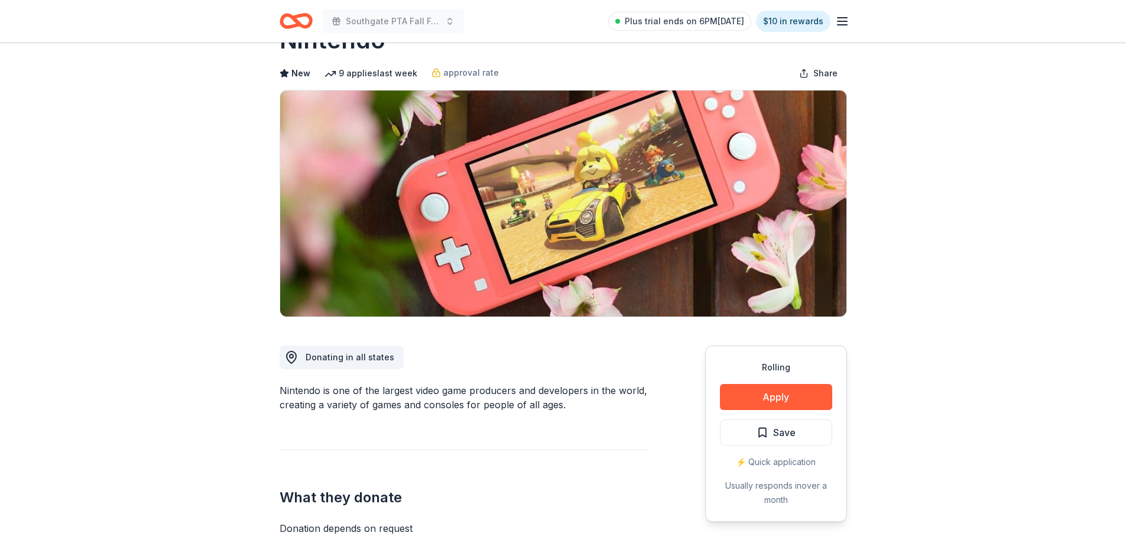
scroll to position [118, 0]
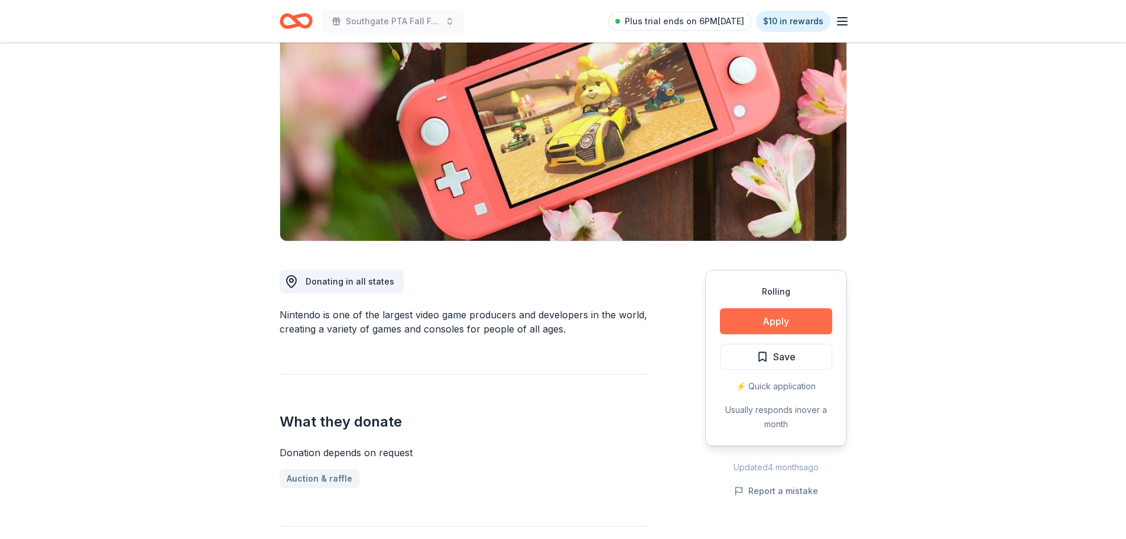
click at [765, 318] on button "Apply" at bounding box center [776, 321] width 112 height 26
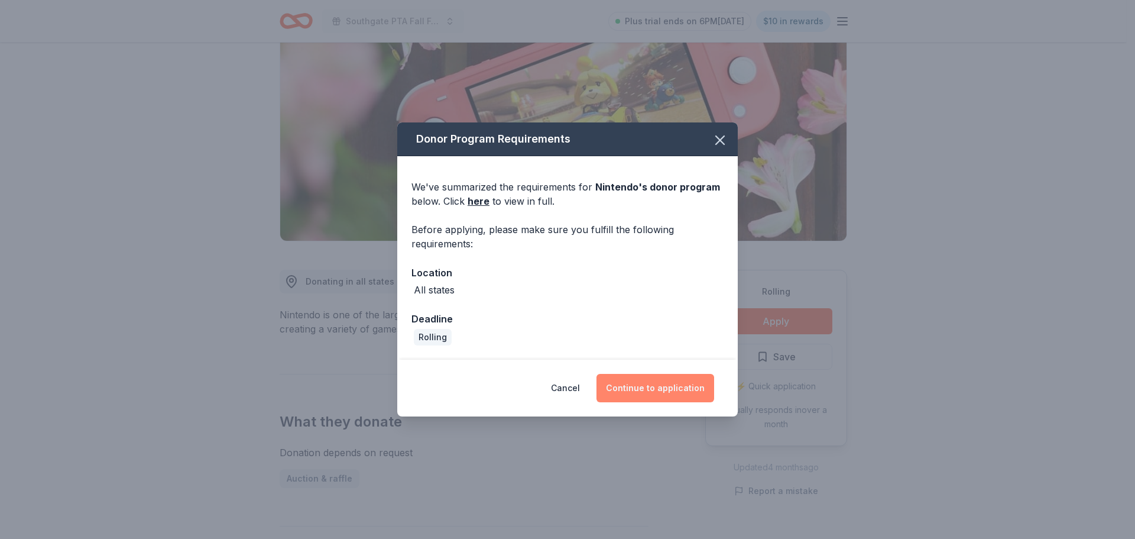
click at [663, 388] on button "Continue to application" at bounding box center [656, 388] width 118 height 28
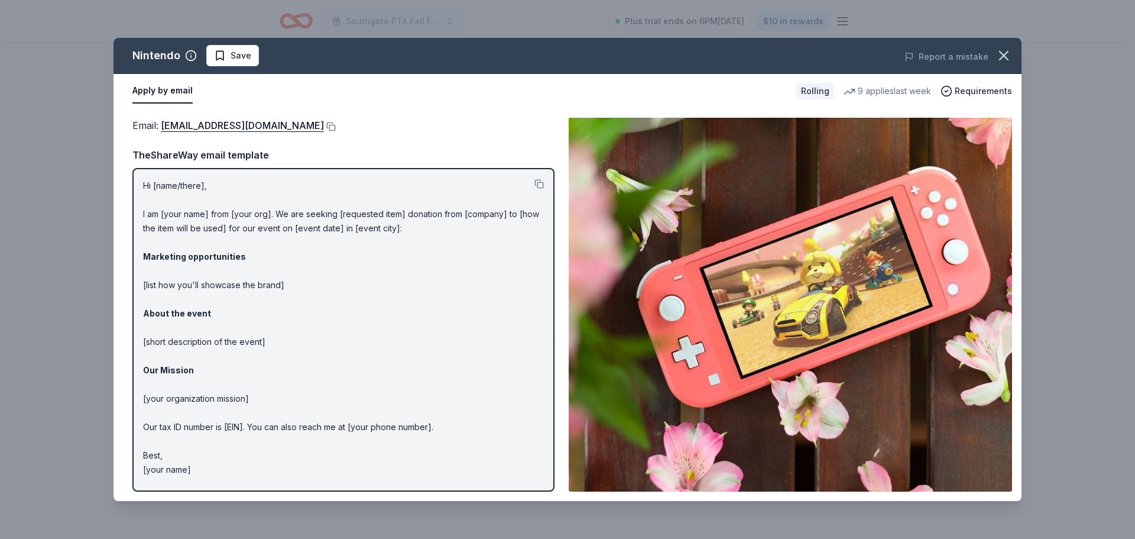
drag, startPoint x: 141, startPoint y: 183, endPoint x: 479, endPoint y: 208, distance: 339.1
click at [328, 248] on div "Hi [name/there], I am [your name] from [your org]. We are seeking [requested it…" at bounding box center [343, 329] width 422 height 323
click at [539, 186] on button at bounding box center [538, 183] width 9 height 9
click at [424, 138] on div "Email : [EMAIL_ADDRESS][DOMAIN_NAME] TheShareWay email template Hi [name/there]…" at bounding box center [343, 305] width 422 height 374
click at [1007, 58] on icon "button" at bounding box center [1004, 55] width 8 height 8
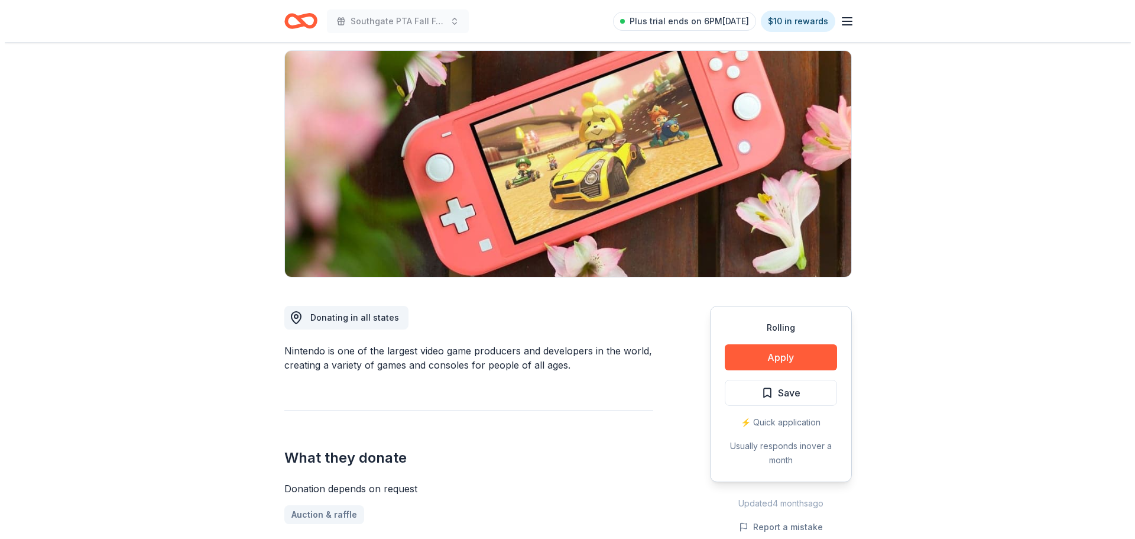
scroll to position [0, 0]
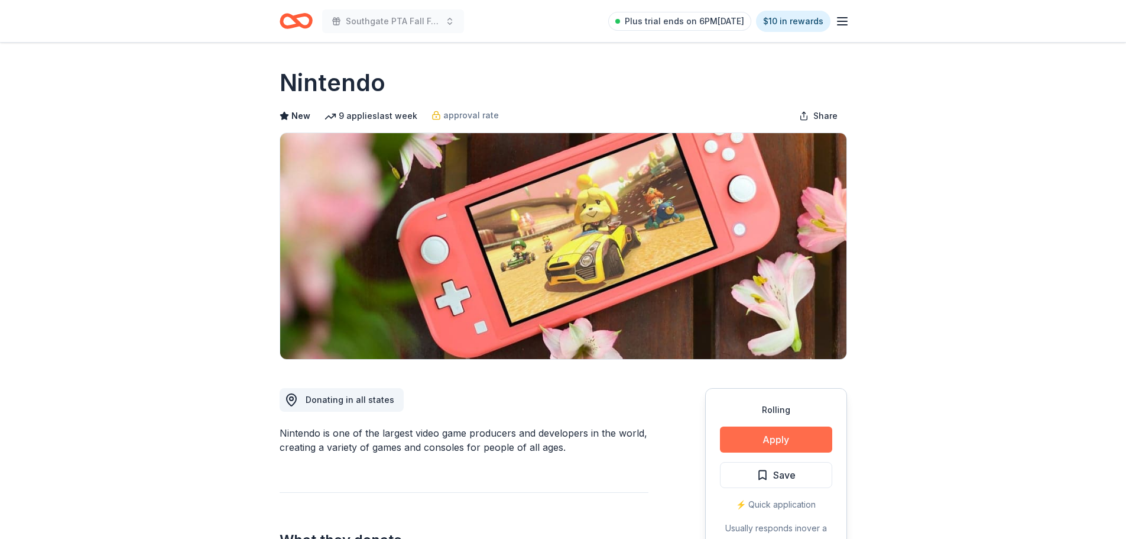
click at [796, 443] on button "Apply" at bounding box center [776, 439] width 112 height 26
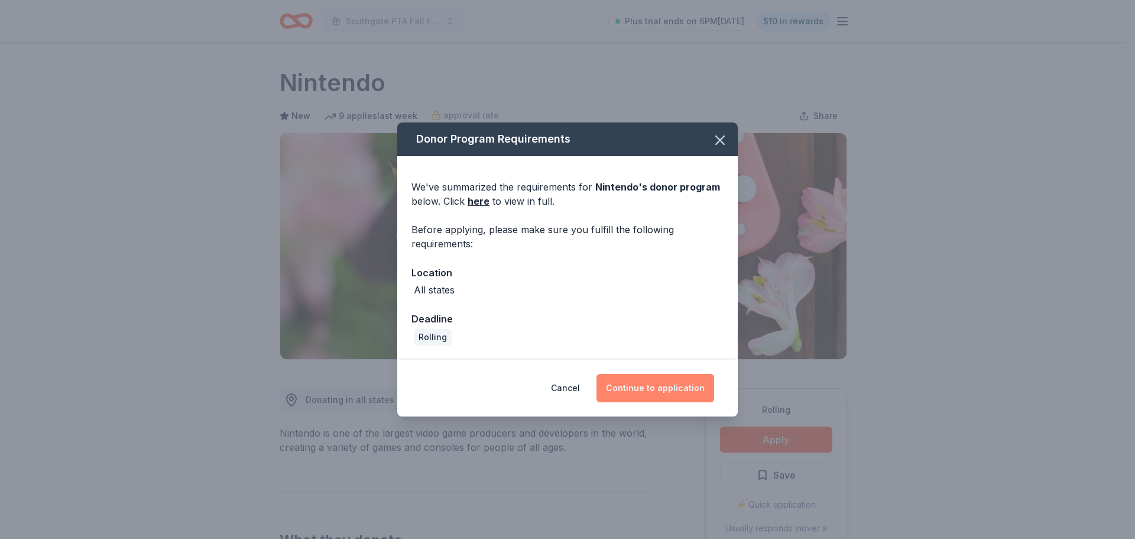
click at [656, 385] on button "Continue to application" at bounding box center [656, 388] width 118 height 28
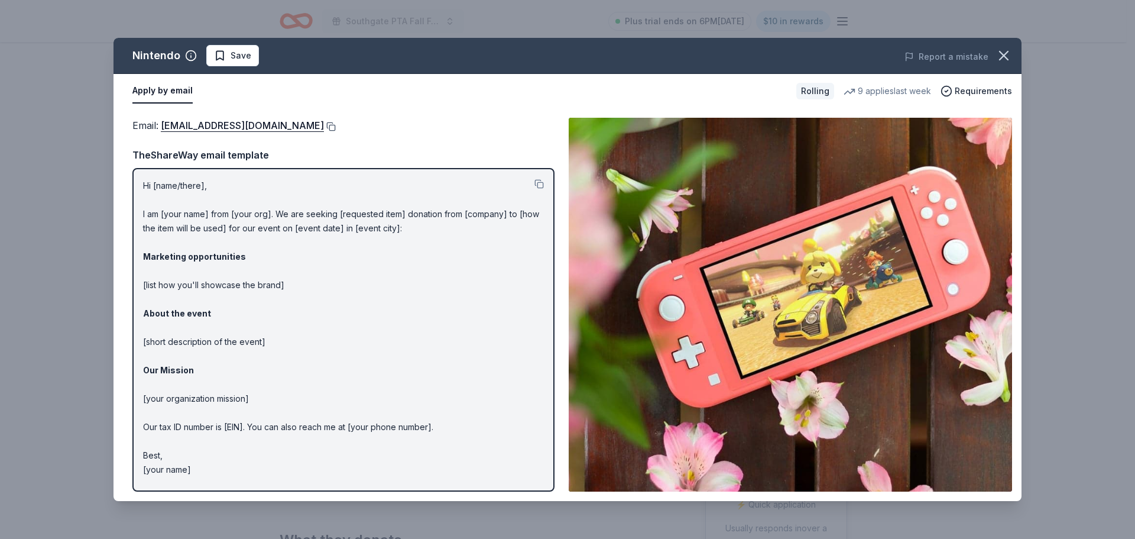
click at [336, 127] on button at bounding box center [330, 126] width 12 height 9
